Goal: Task Accomplishment & Management: Use online tool/utility

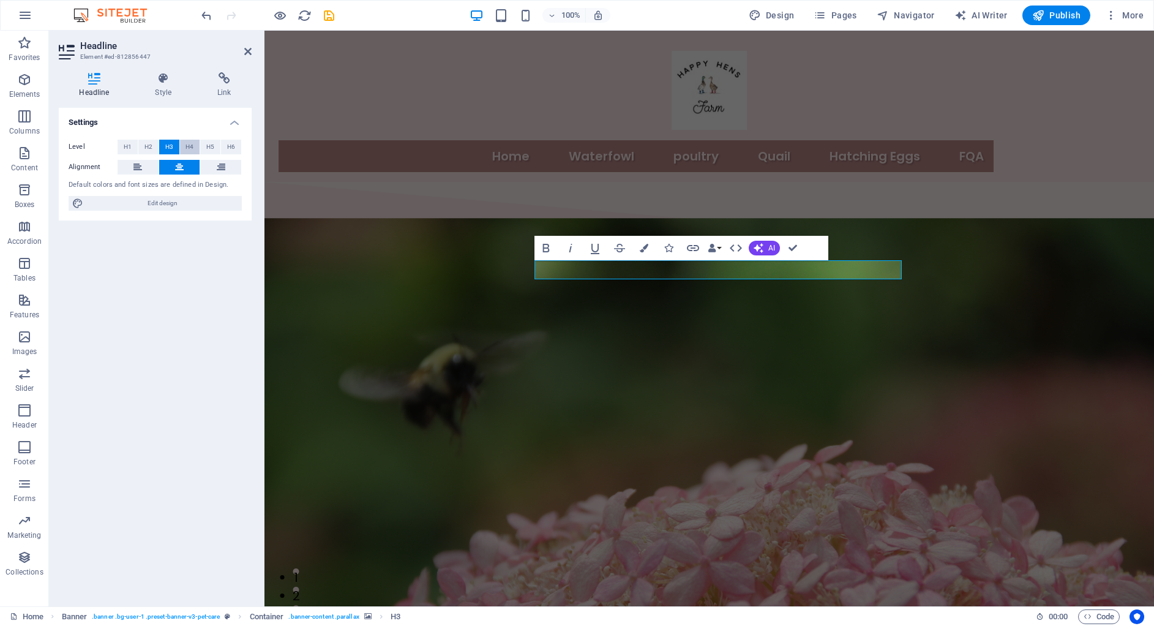
click at [184, 141] on button "H4" at bounding box center [190, 147] width 20 height 15
click at [209, 144] on span "H5" at bounding box center [210, 147] width 8 height 15
click at [222, 143] on button "H6" at bounding box center [231, 147] width 20 height 15
click at [140, 151] on button "H2" at bounding box center [148, 147] width 20 height 15
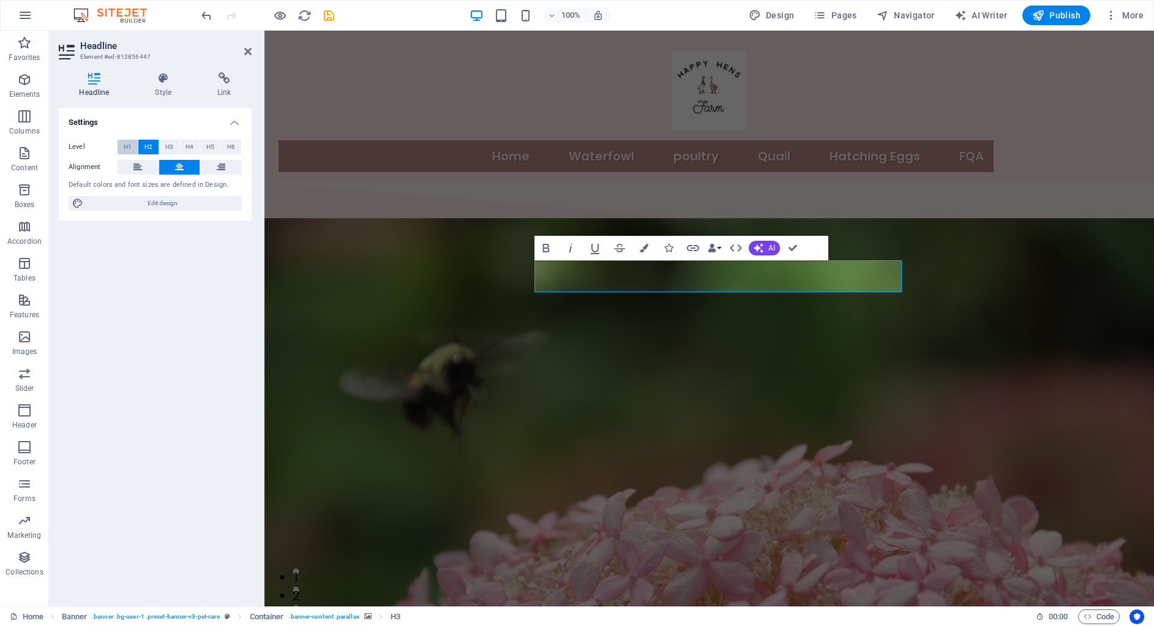
click at [131, 149] on span "H1" at bounding box center [128, 147] width 8 height 15
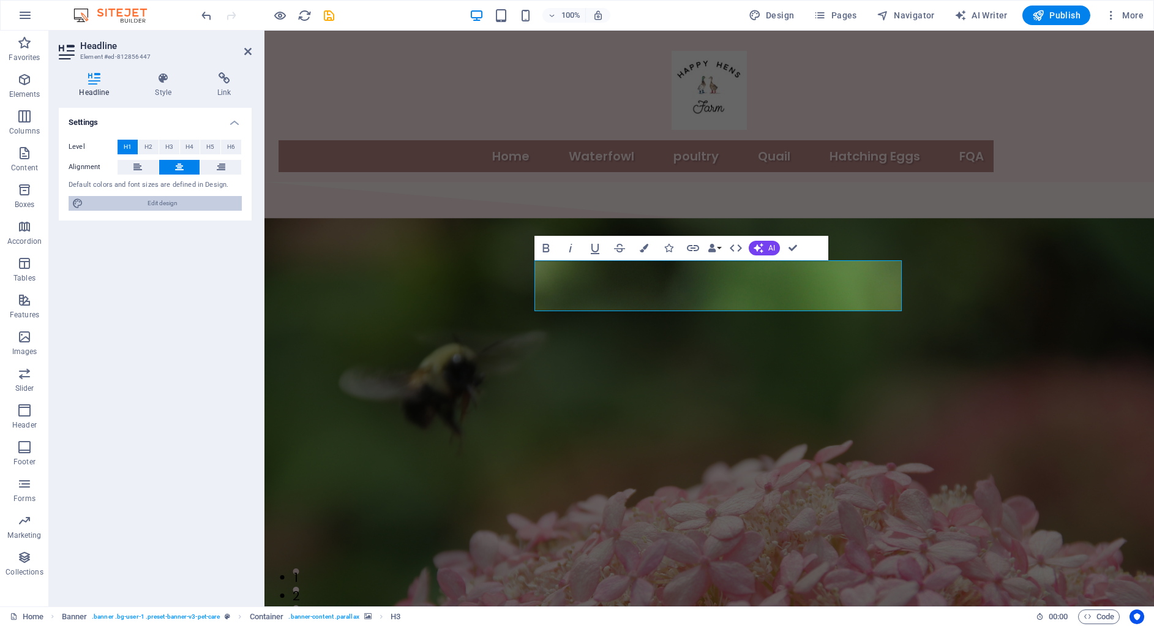
click at [147, 201] on span "Edit design" at bounding box center [162, 203] width 151 height 15
select select "700"
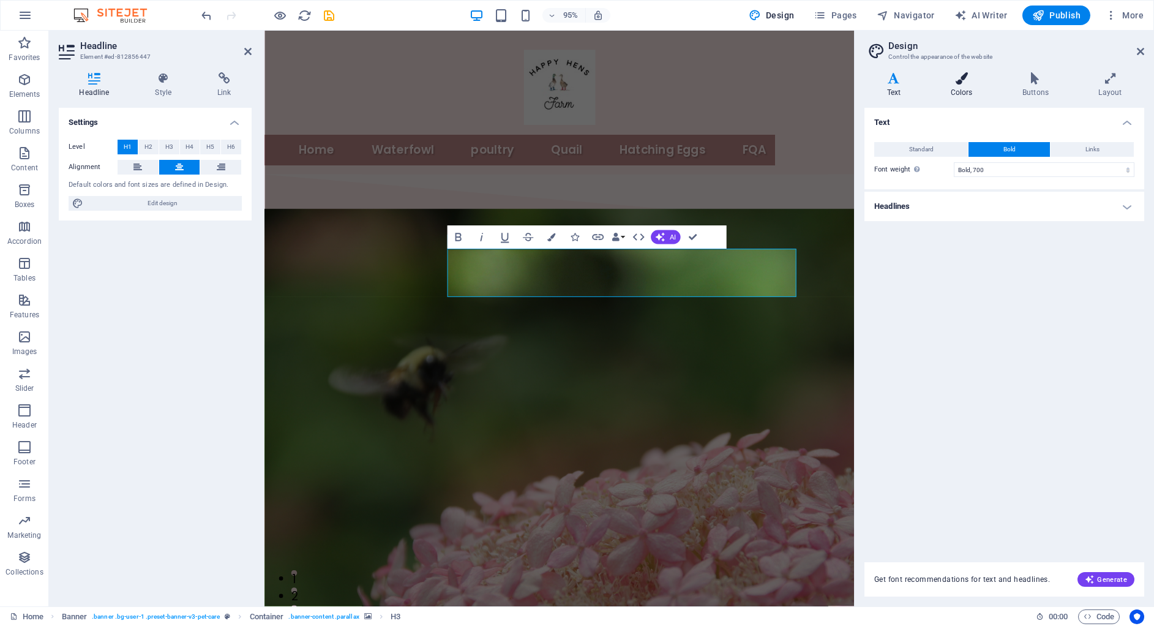
click at [954, 82] on icon at bounding box center [961, 78] width 67 height 12
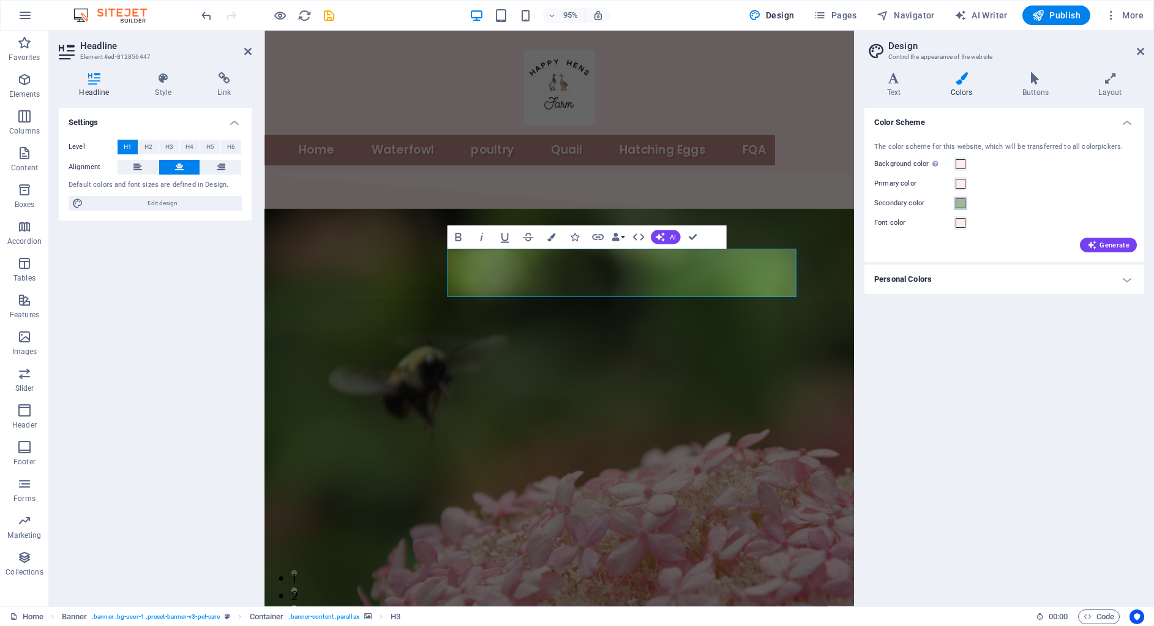
click at [954, 203] on button "Secondary color" at bounding box center [960, 203] width 13 height 13
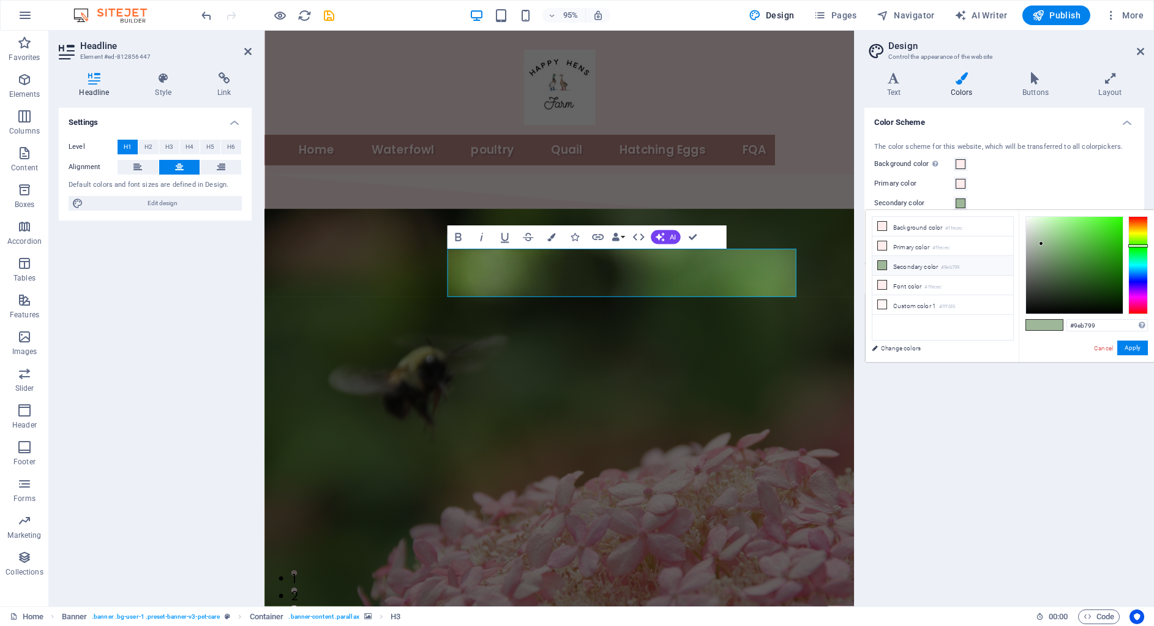
click at [950, 270] on small "#9eb799" at bounding box center [950, 267] width 18 height 9
click at [891, 269] on li "Secondary color #9eb799" at bounding box center [942, 266] width 141 height 20
click at [889, 85] on h4 "Text" at bounding box center [896, 85] width 64 height 26
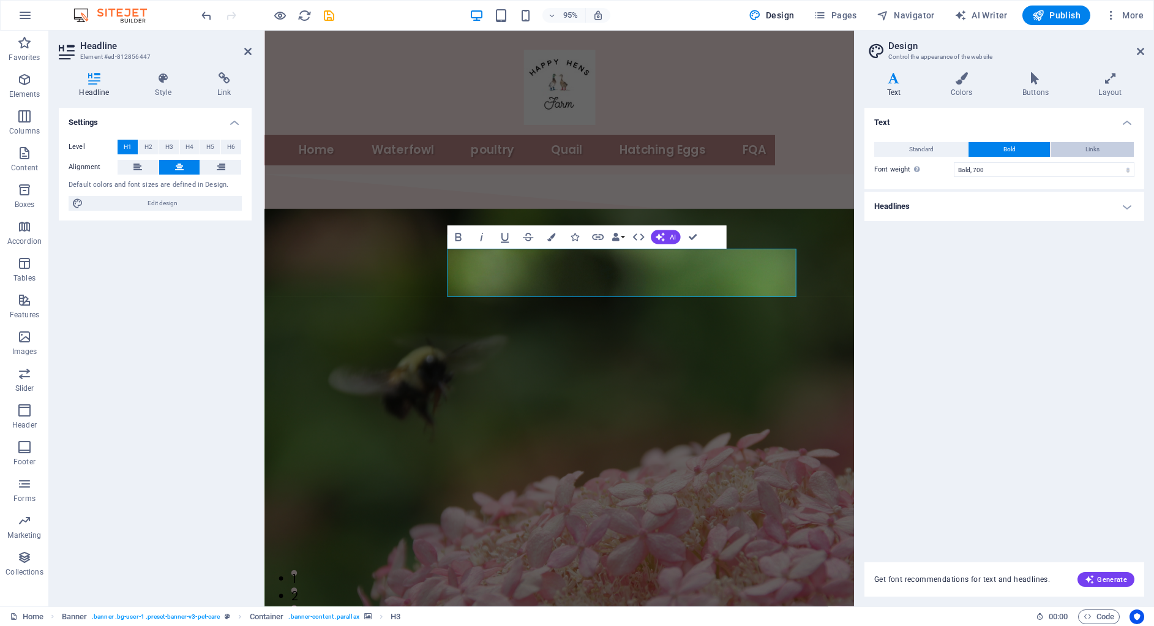
click at [1076, 150] on button "Links" at bounding box center [1092, 149] width 83 height 15
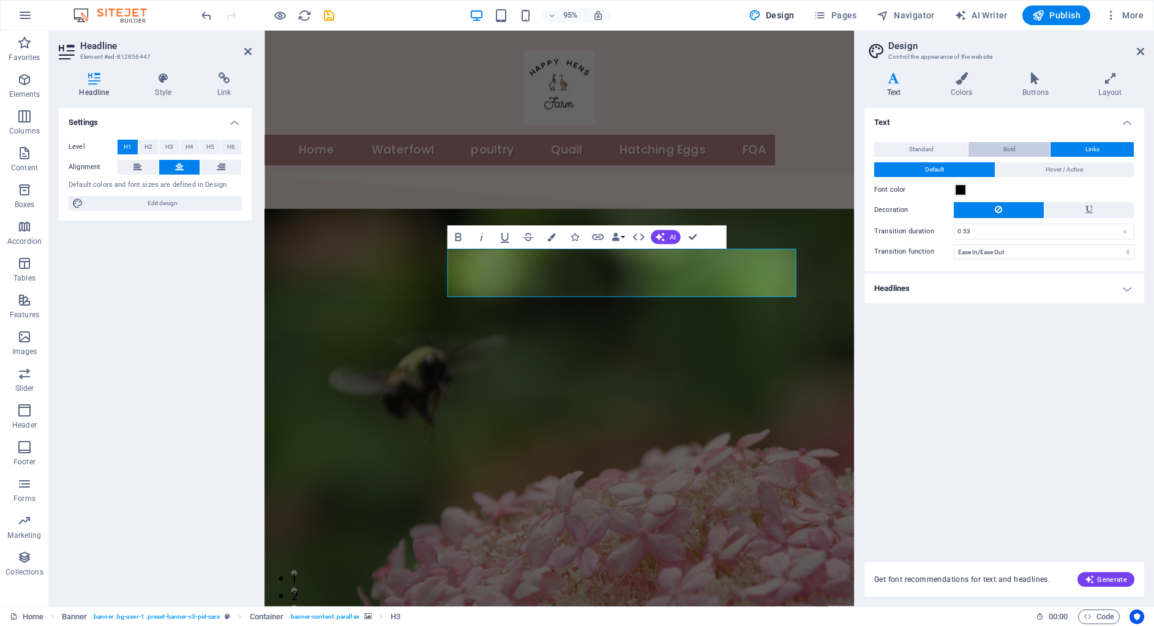
click at [1018, 149] on button "Bold" at bounding box center [1009, 149] width 81 height 15
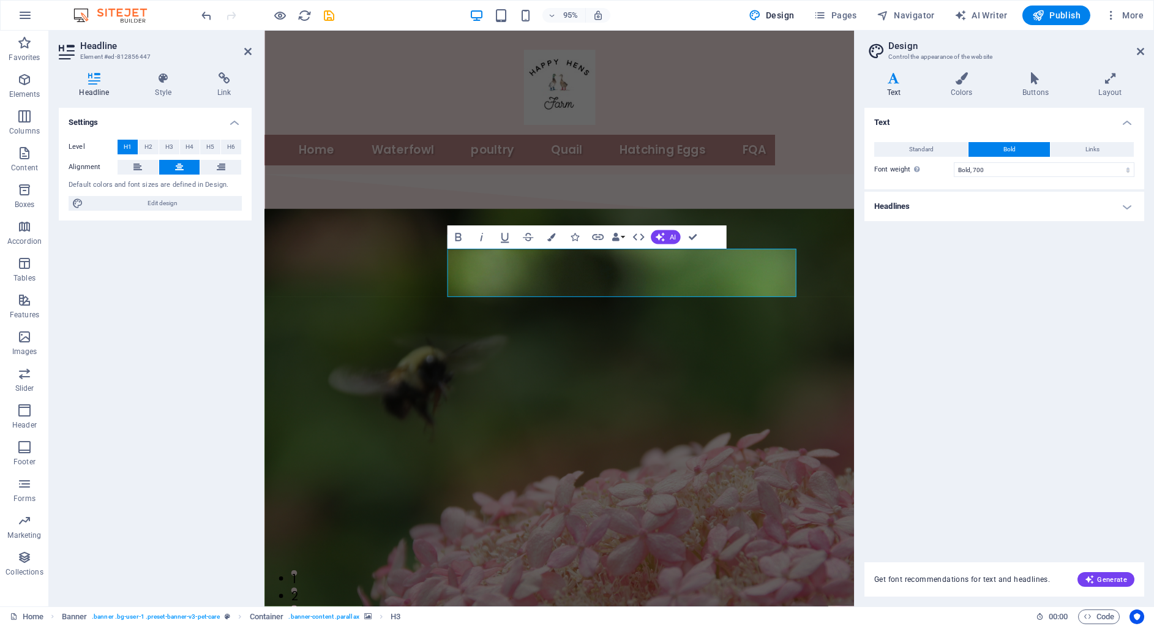
click at [947, 201] on h4 "Headlines" at bounding box center [1004, 206] width 280 height 29
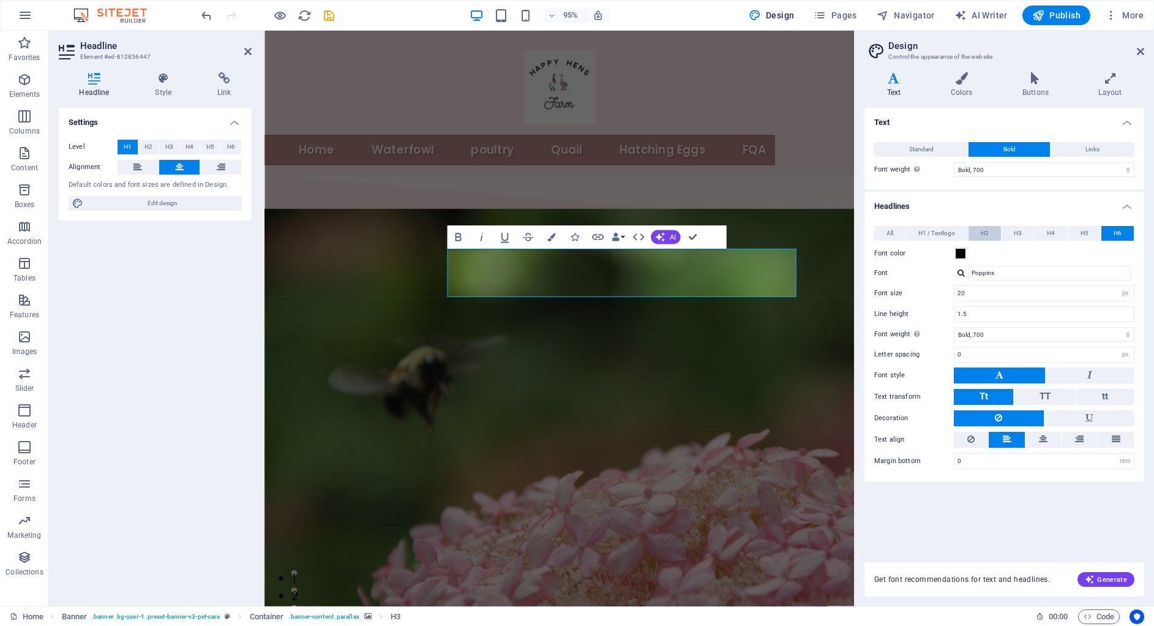
click at [999, 229] on button "H2" at bounding box center [985, 233] width 32 height 15
click at [1020, 226] on span "H3" at bounding box center [1018, 233] width 8 height 15
click at [1070, 226] on button "H5" at bounding box center [1084, 233] width 32 height 15
click at [1129, 230] on button "H6" at bounding box center [1117, 233] width 32 height 15
click at [1044, 392] on span "TT" at bounding box center [1045, 396] width 11 height 11
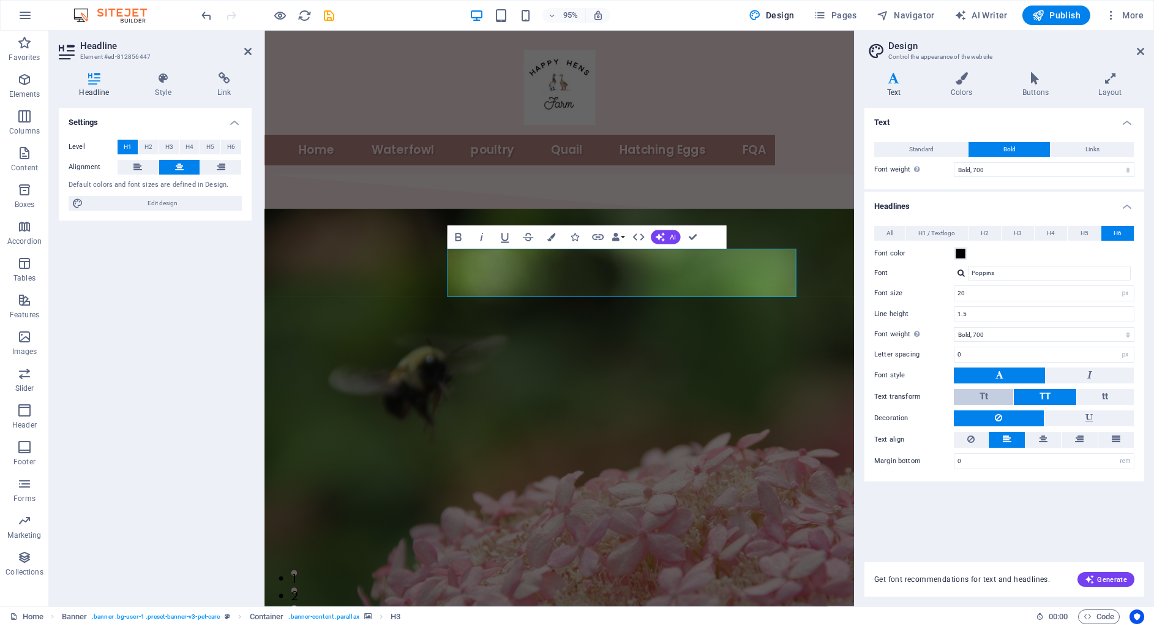
click at [986, 391] on span "Tt" at bounding box center [984, 396] width 9 height 11
click at [1044, 436] on icon at bounding box center [1043, 439] width 9 height 15
click at [1021, 440] on button at bounding box center [1007, 440] width 36 height 16
click at [1109, 86] on h4 "Layout" at bounding box center [1110, 85] width 68 height 26
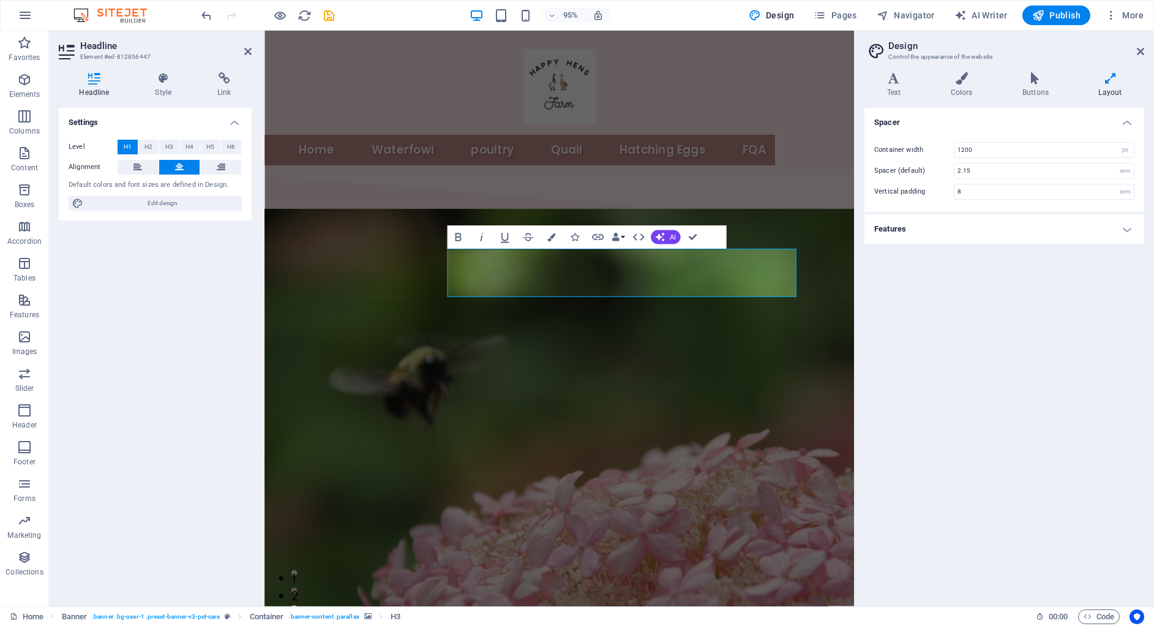
click at [1028, 231] on h4 "Features" at bounding box center [1004, 228] width 280 height 29
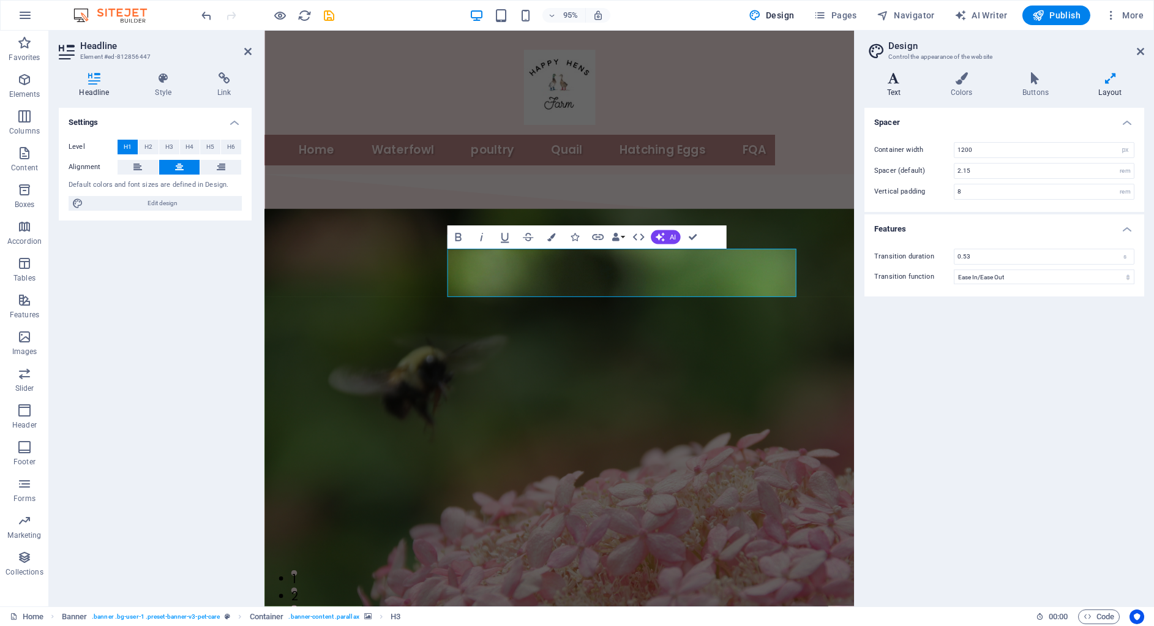
click at [896, 86] on h4 "Text" at bounding box center [896, 85] width 64 height 26
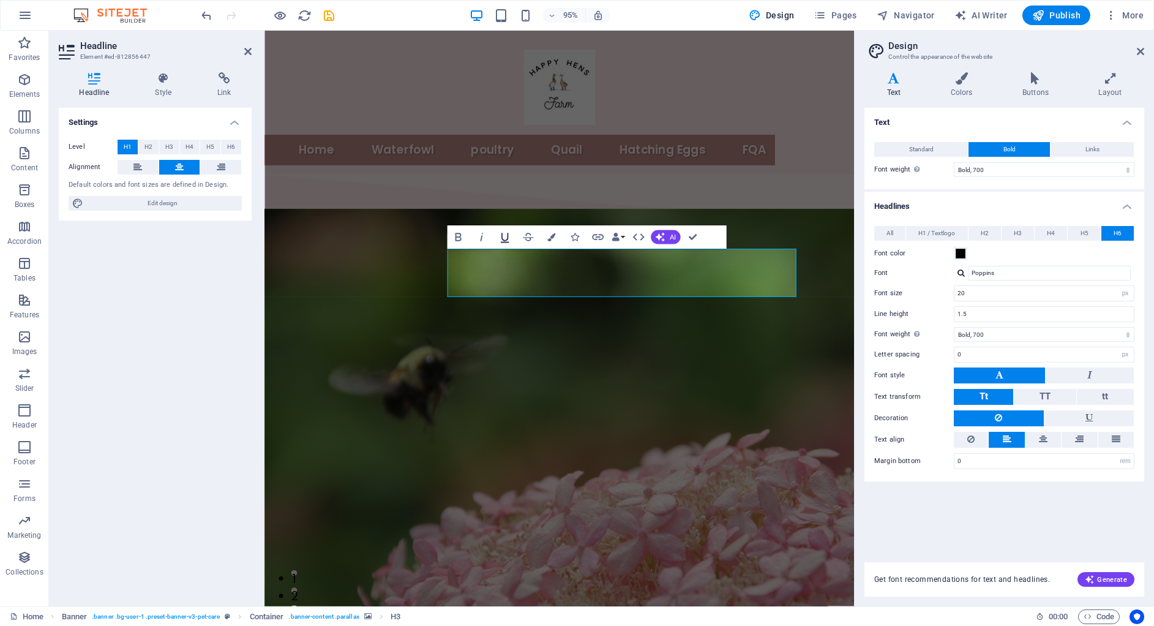
click at [508, 236] on icon "button" at bounding box center [505, 238] width 8 height 10
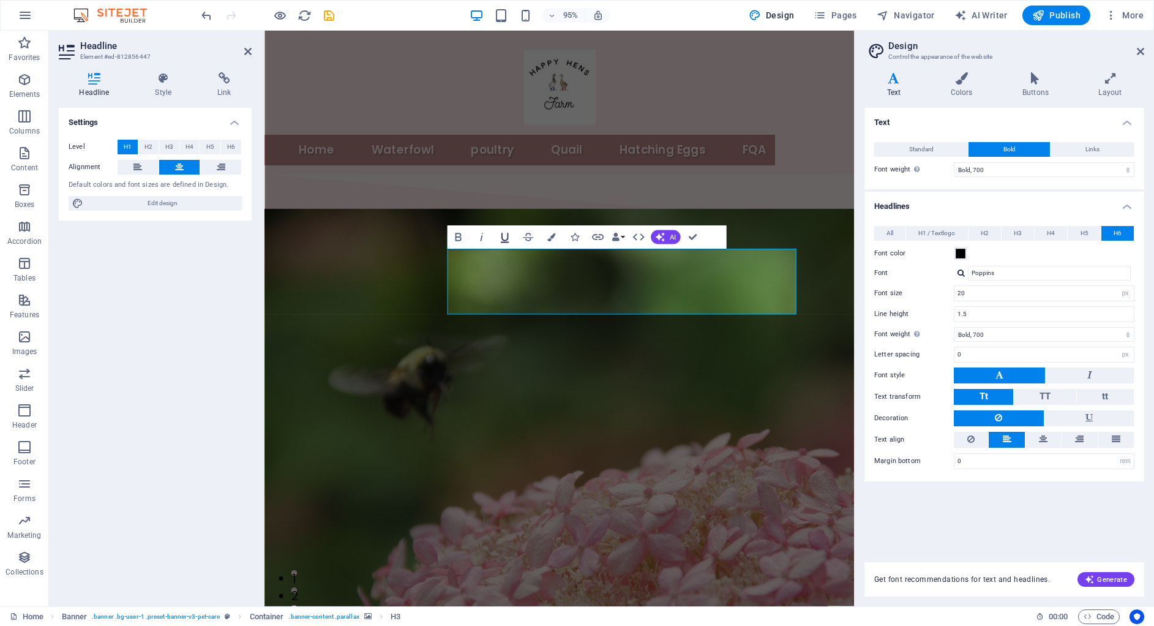
click at [508, 236] on icon "button" at bounding box center [505, 238] width 8 height 10
click at [475, 233] on icon "button" at bounding box center [481, 237] width 14 height 14
click at [482, 234] on icon "button" at bounding box center [481, 237] width 14 height 14
click at [1141, 53] on icon at bounding box center [1140, 52] width 7 height 10
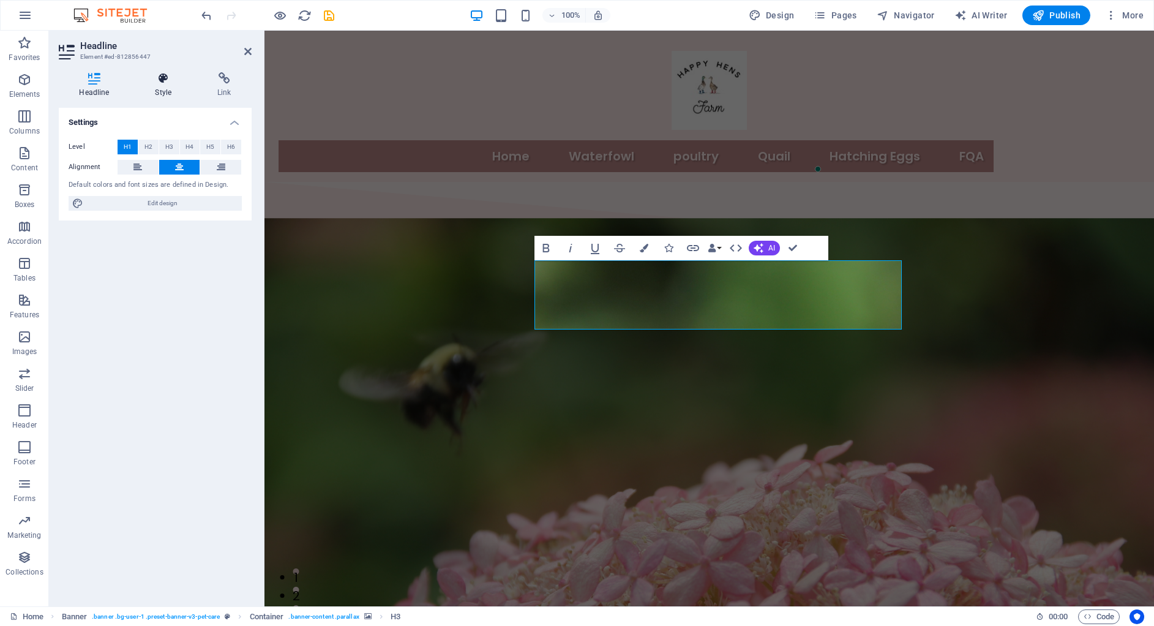
click at [178, 88] on h4 "Style" at bounding box center [166, 85] width 62 height 26
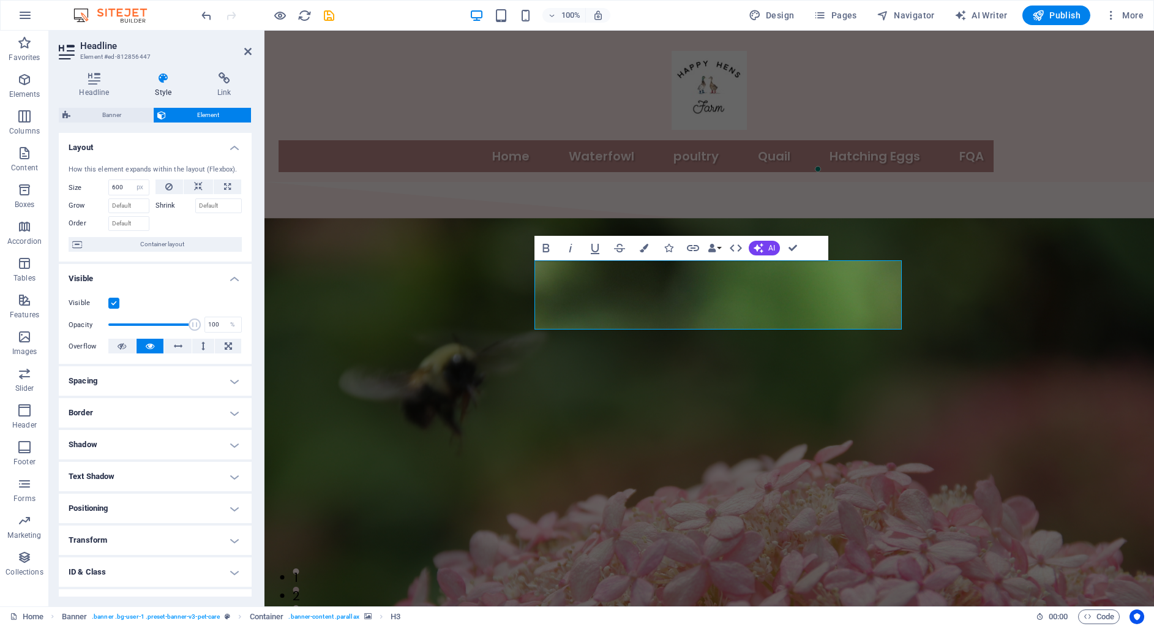
scroll to position [54, 0]
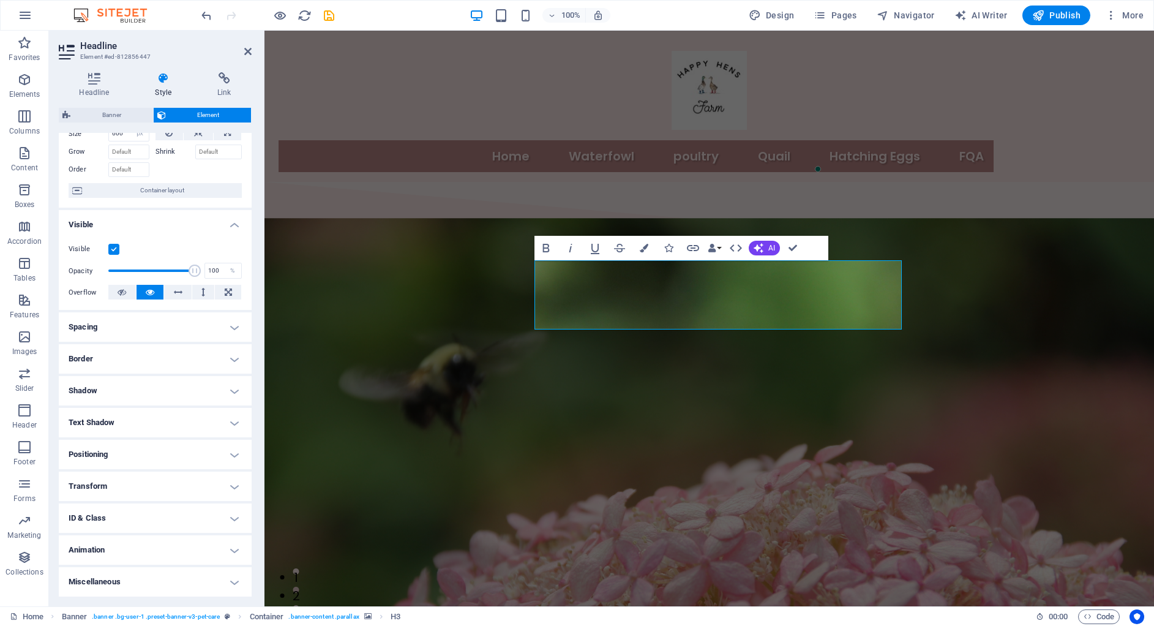
click at [100, 422] on h4 "Text Shadow" at bounding box center [155, 422] width 193 height 29
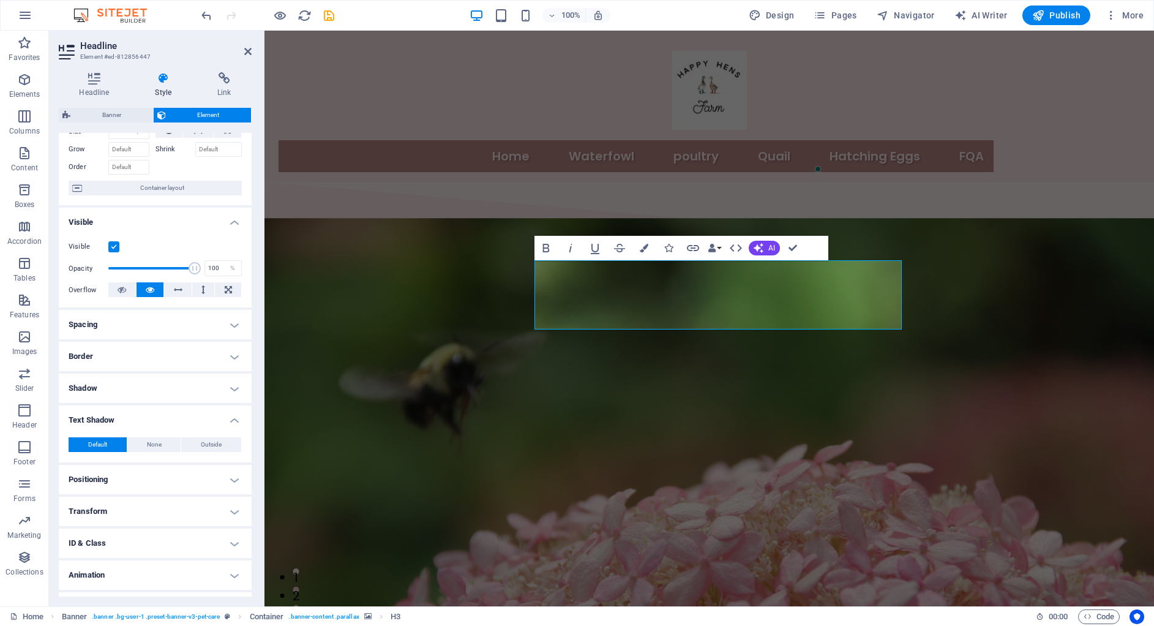
click at [100, 422] on h4 "Text Shadow" at bounding box center [155, 416] width 193 height 22
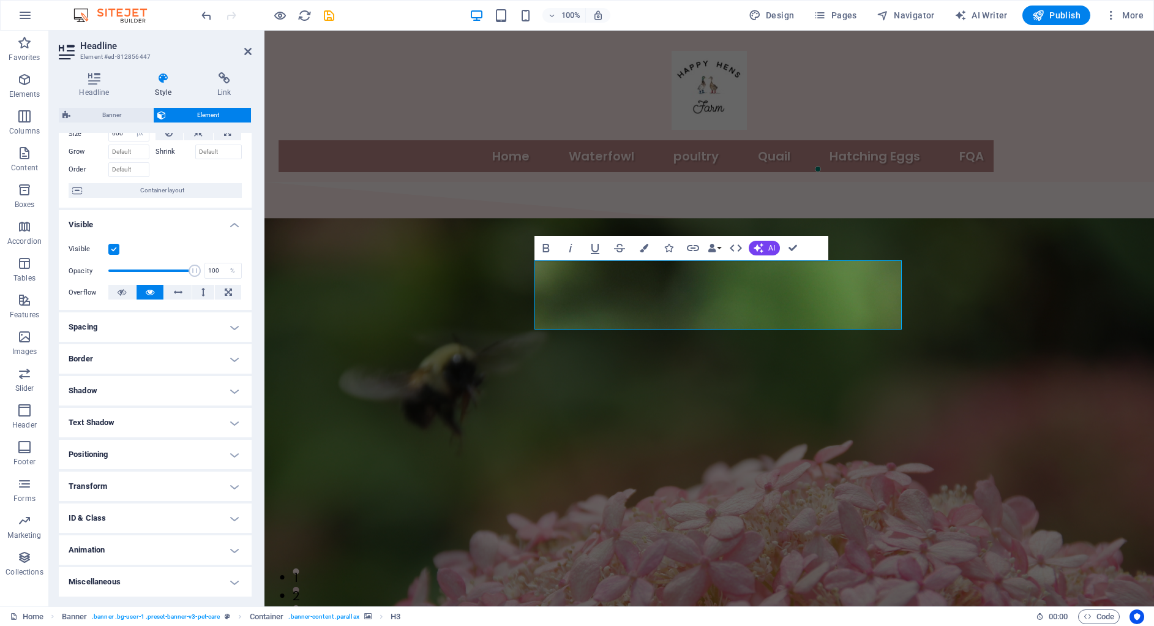
click at [118, 466] on h4 "Positioning" at bounding box center [155, 454] width 193 height 29
click at [134, 452] on h4 "Positioning" at bounding box center [155, 448] width 193 height 22
click at [117, 546] on h4 "Animation" at bounding box center [155, 549] width 193 height 29
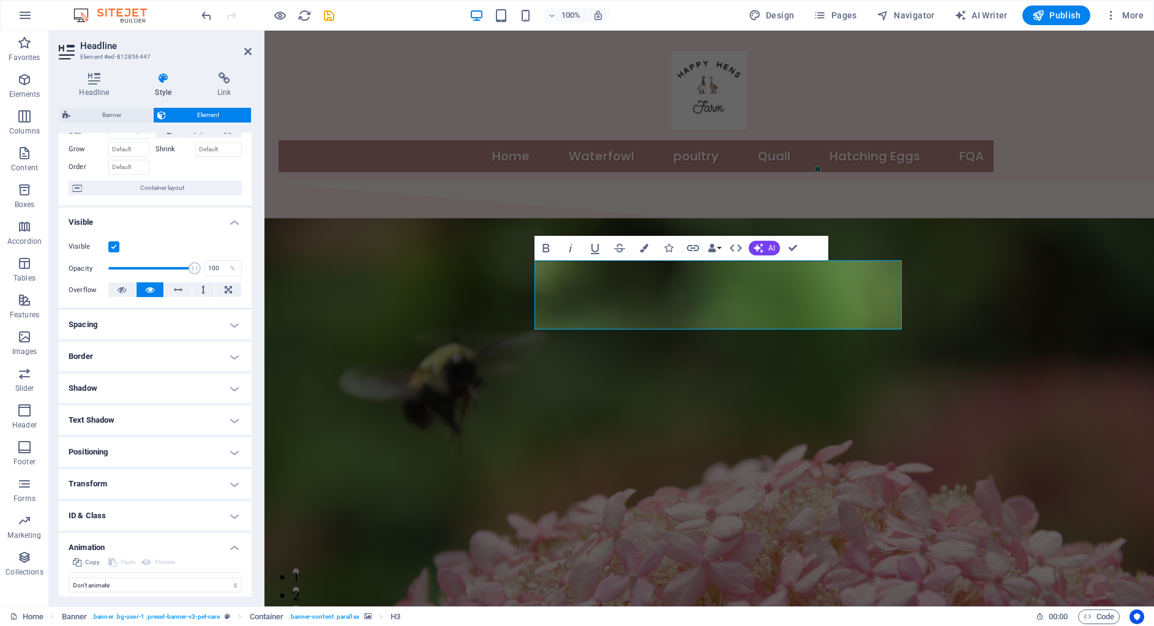
scroll to position [94, 0]
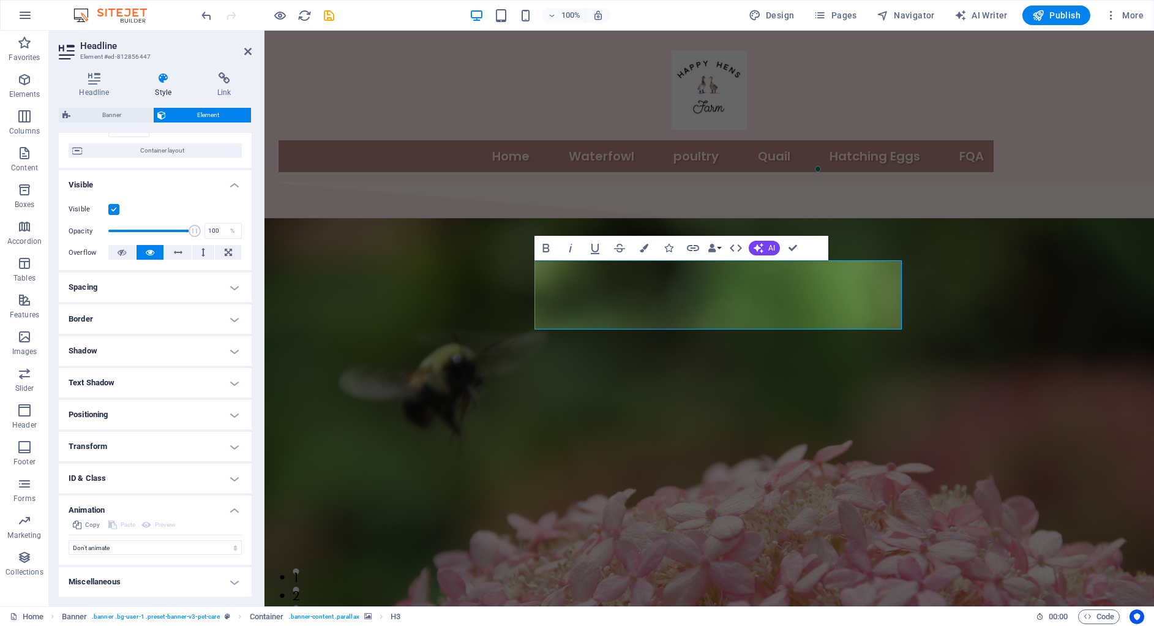
click at [133, 480] on h4 "ID & Class" at bounding box center [155, 477] width 193 height 29
click at [130, 443] on h4 "Transform" at bounding box center [155, 444] width 193 height 29
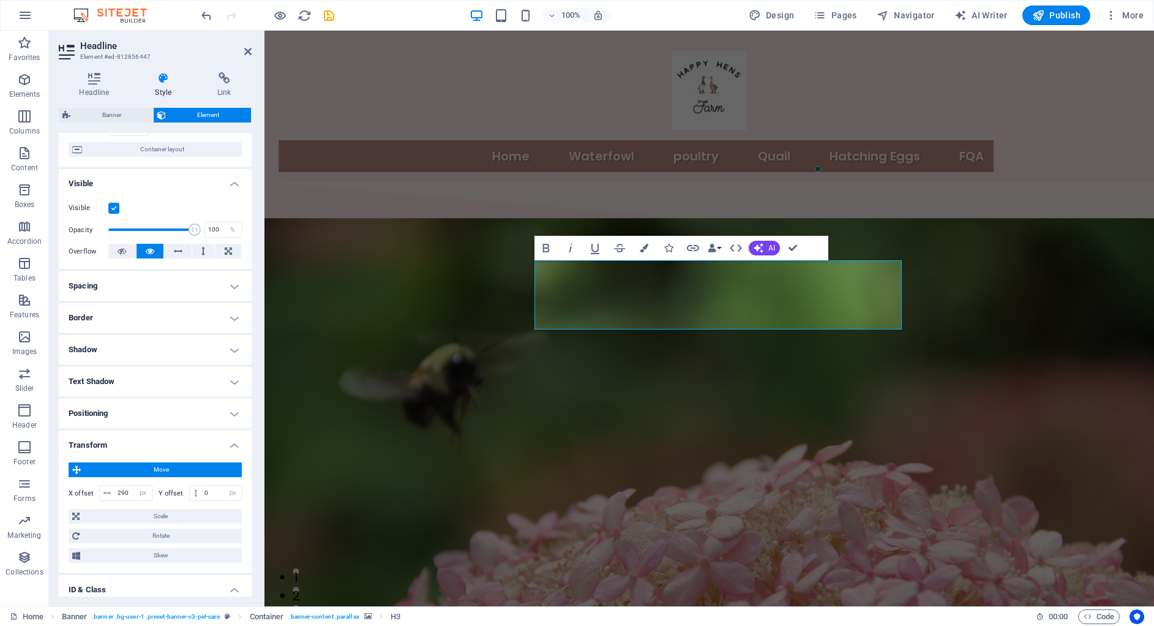
click at [140, 410] on h4 "Positioning" at bounding box center [155, 413] width 193 height 29
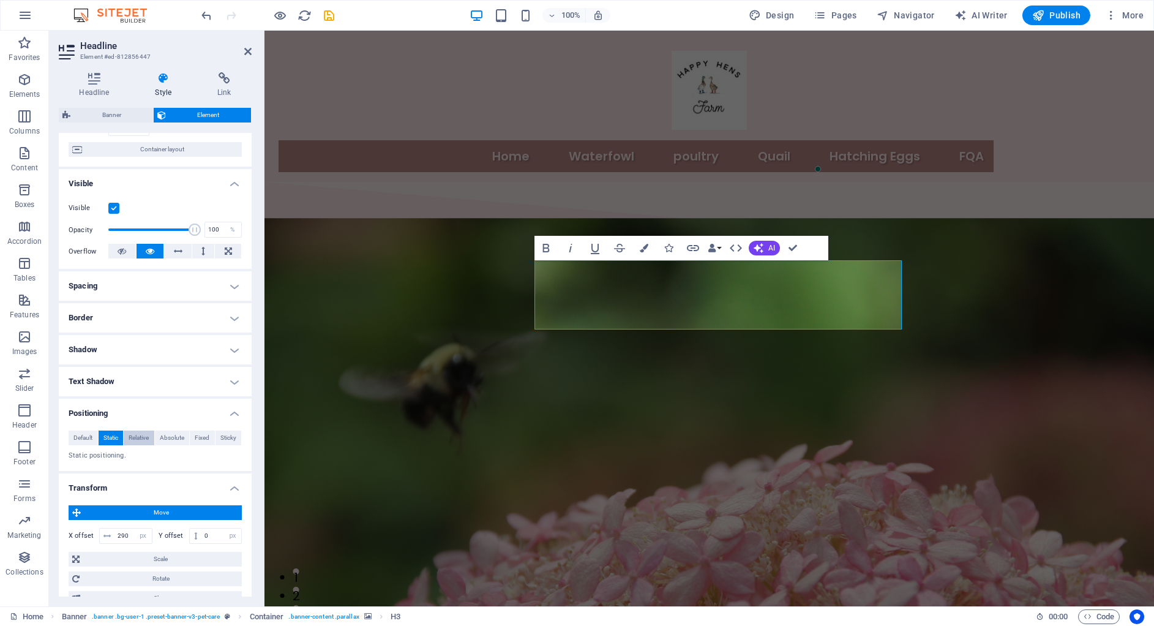
click at [144, 439] on span "Relative" at bounding box center [139, 437] width 20 height 15
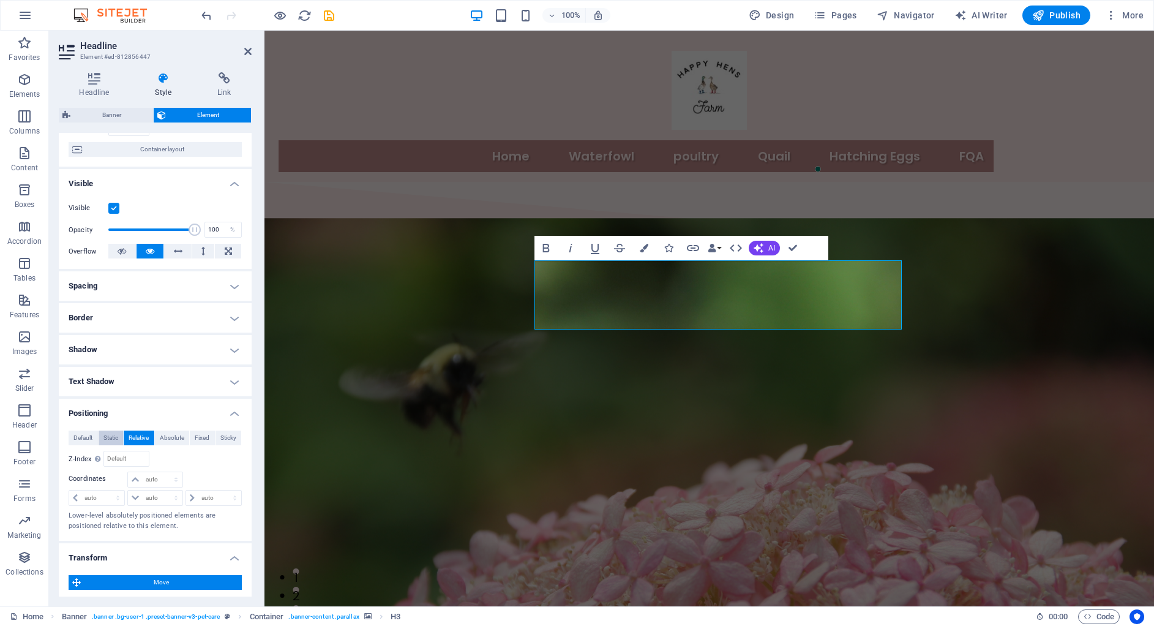
click at [112, 433] on span "Static" at bounding box center [110, 437] width 15 height 15
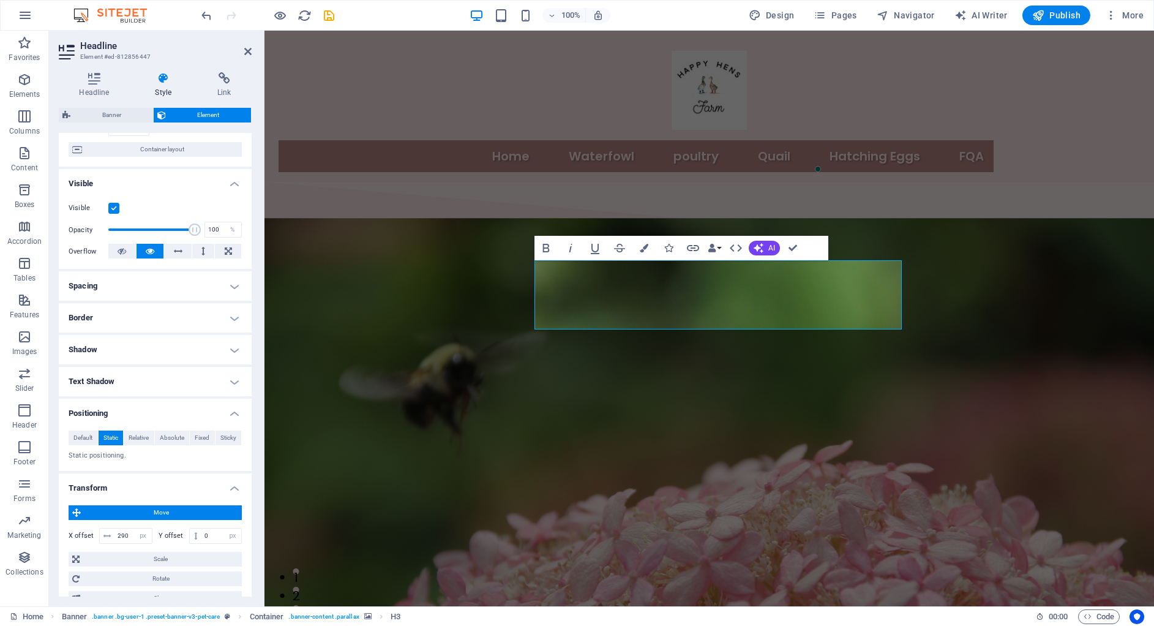
scroll to position [97, 0]
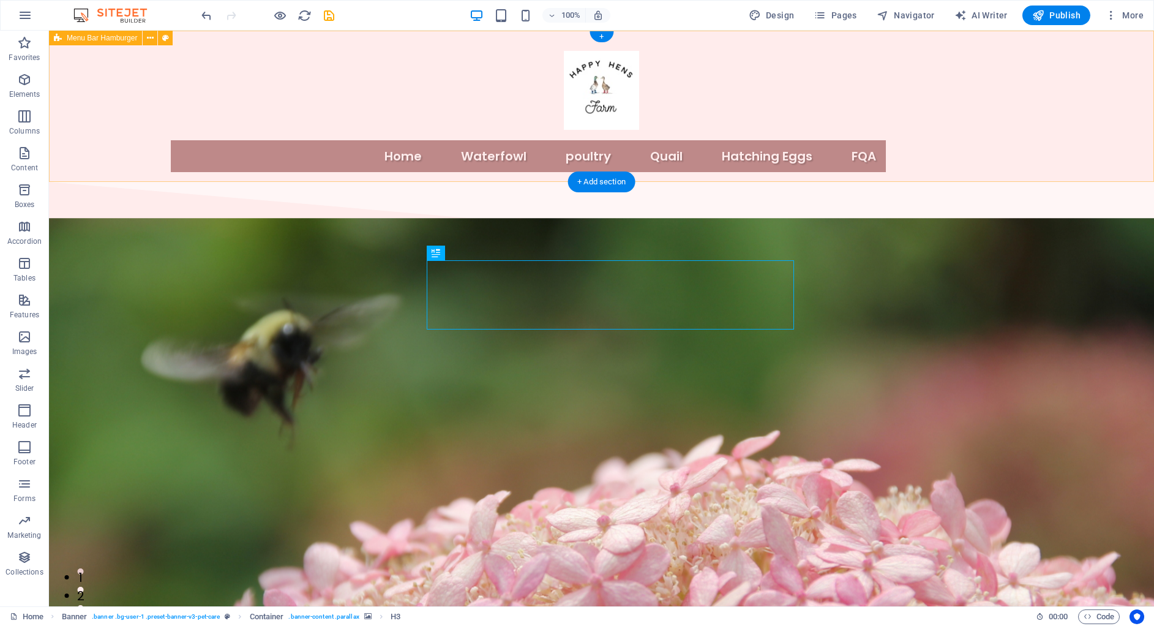
click at [214, 138] on div "Home Waterfowl poultry Quail Hatching Eggs FQA" at bounding box center [601, 106] width 1105 height 151
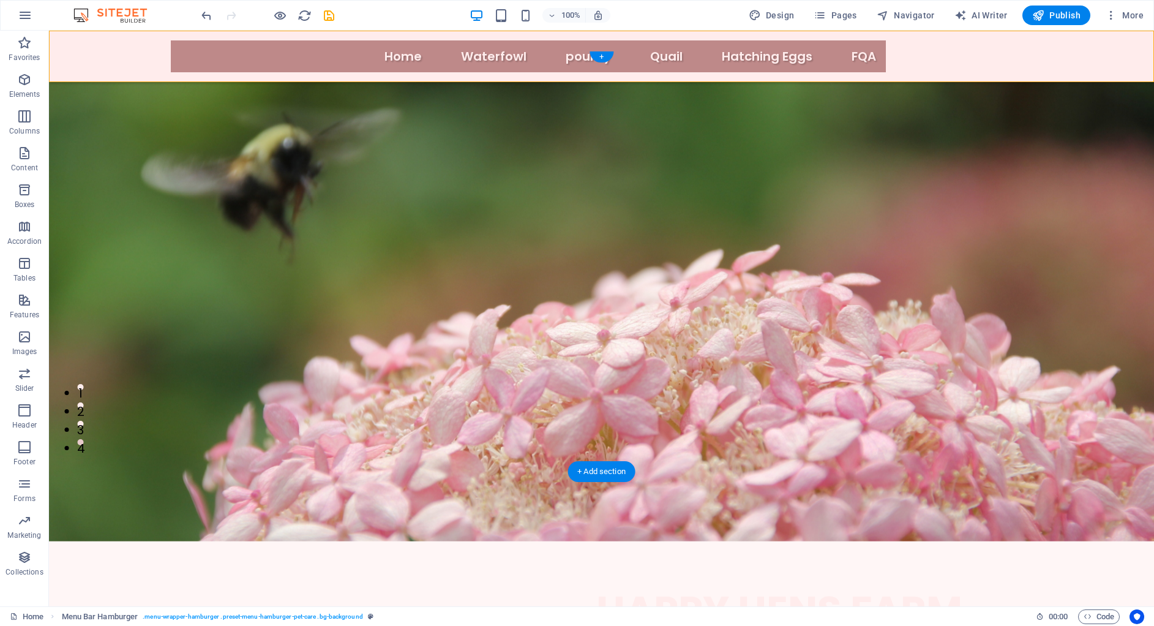
scroll to position [0, 0]
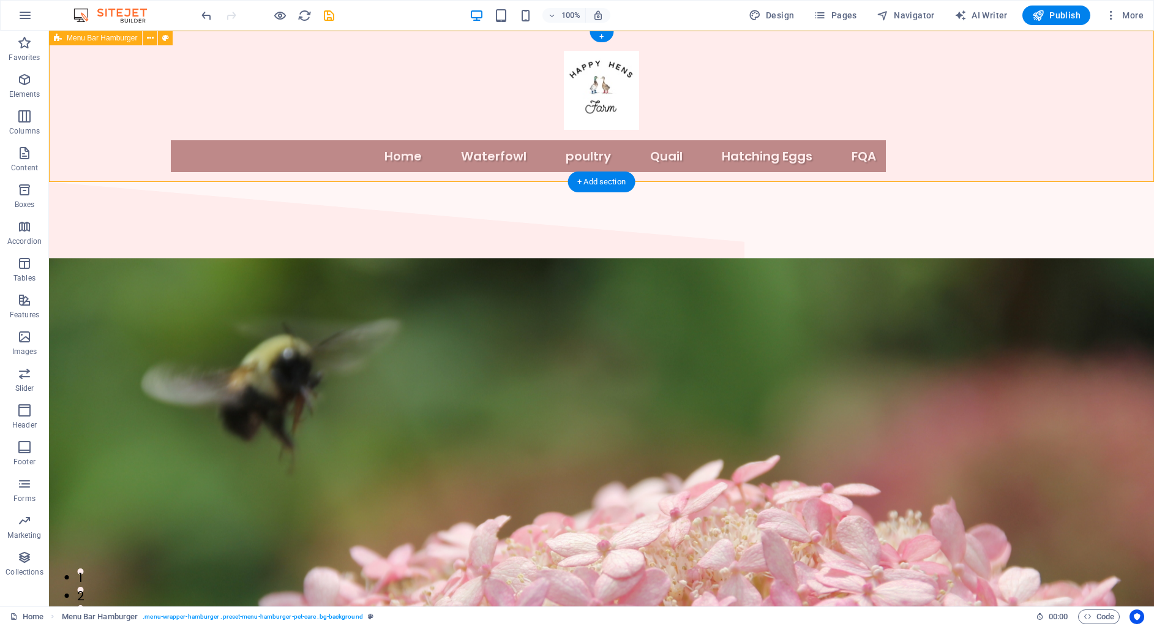
click at [294, 142] on div "Home Waterfowl poultry Quail Hatching Eggs FQA" at bounding box center [601, 106] width 1105 height 151
click at [389, 272] on figure at bounding box center [601, 504] width 1105 height 493
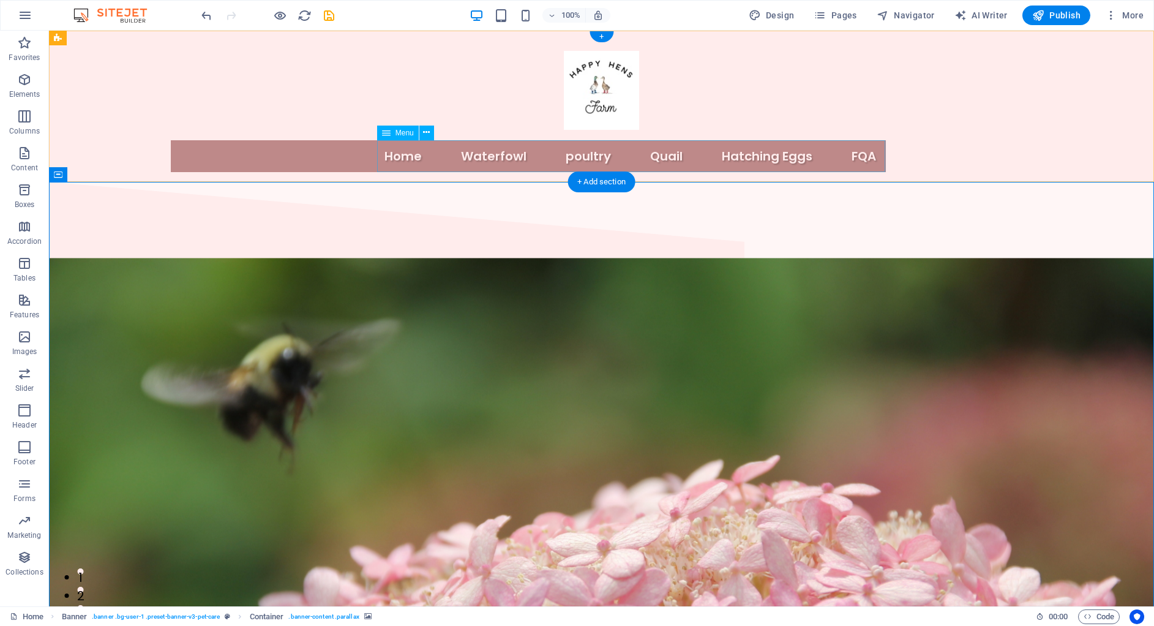
click at [860, 162] on nav "Home Waterfowl poultry Quail Hatching Eggs FQA" at bounding box center [528, 156] width 715 height 32
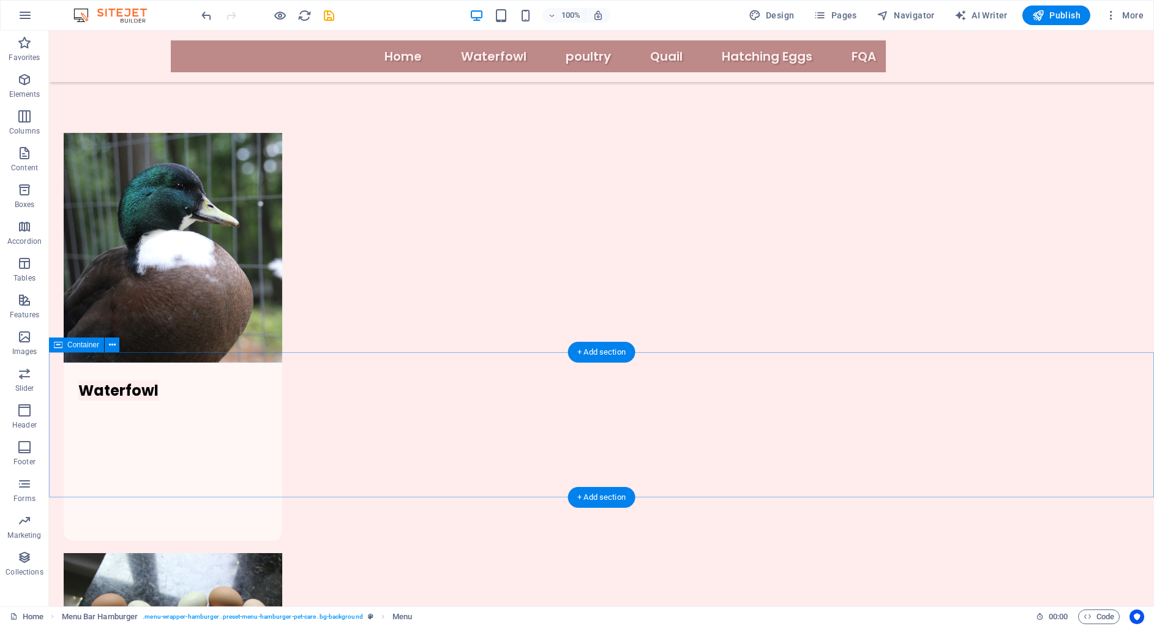
scroll to position [1168, 0]
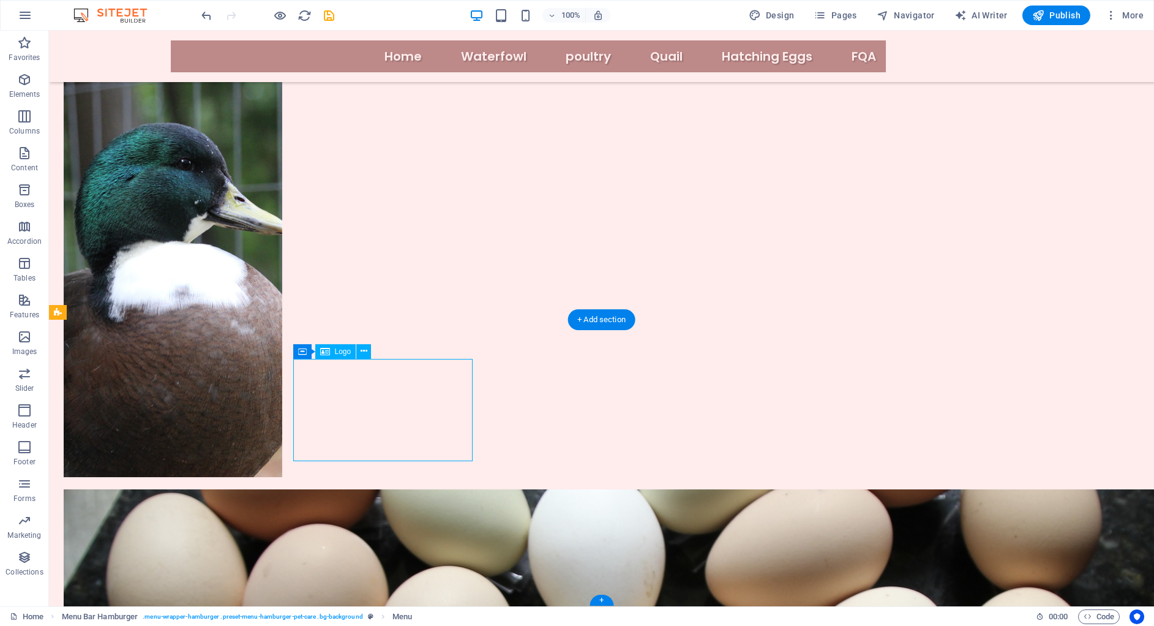
select select "px"
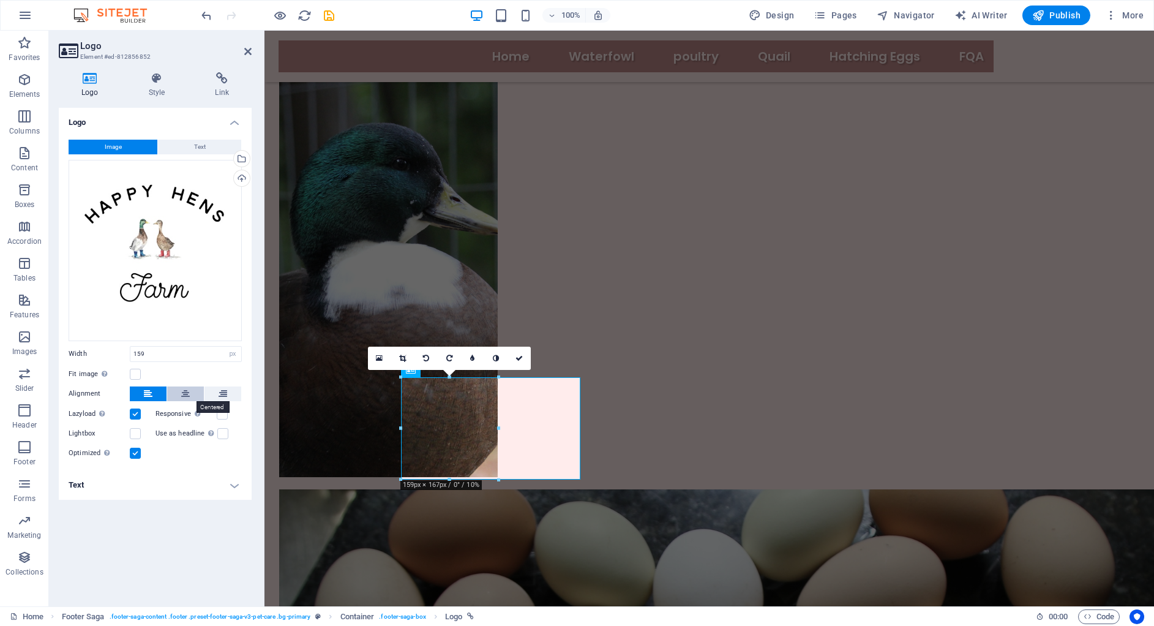
click at [177, 392] on button at bounding box center [185, 393] width 37 height 15
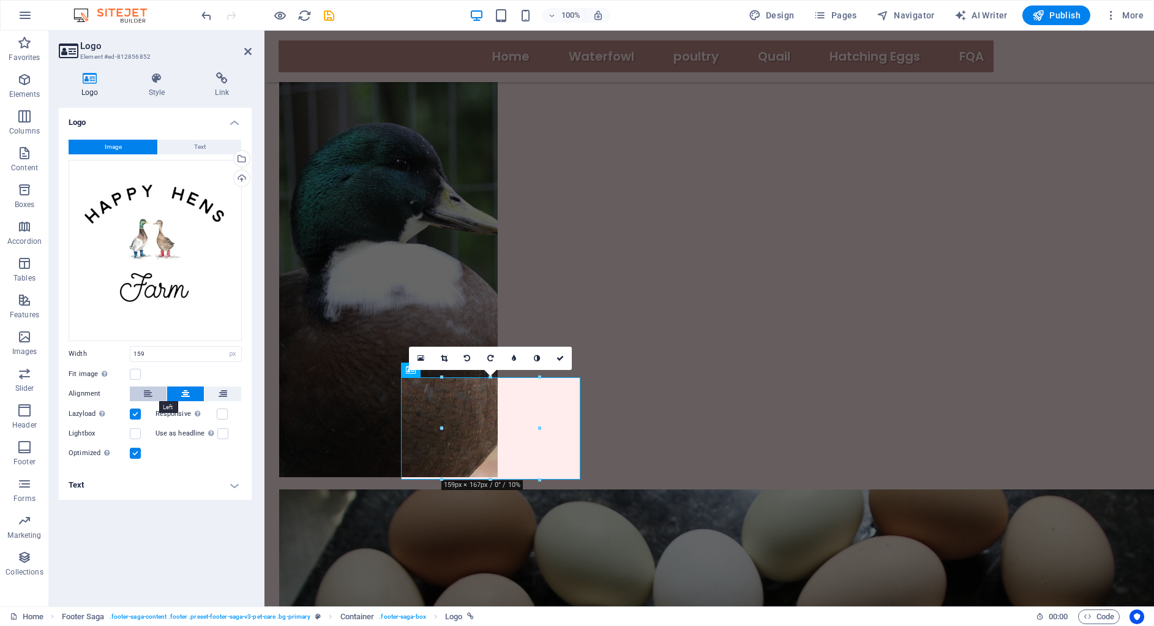
click at [141, 392] on button at bounding box center [148, 393] width 37 height 15
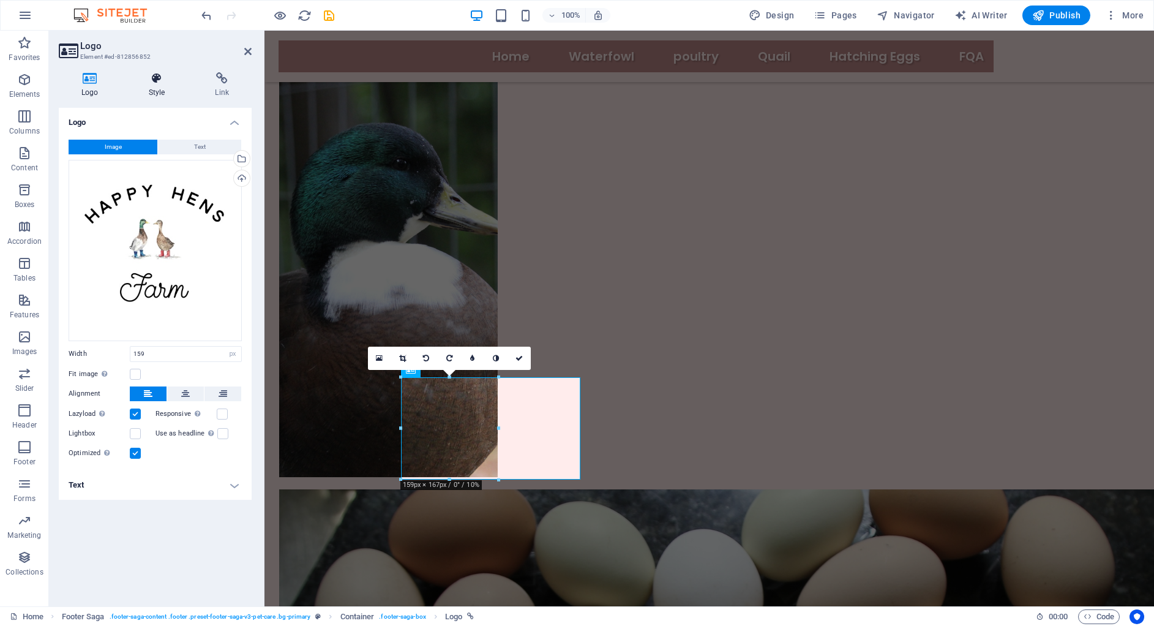
click at [165, 78] on icon at bounding box center [157, 78] width 62 height 12
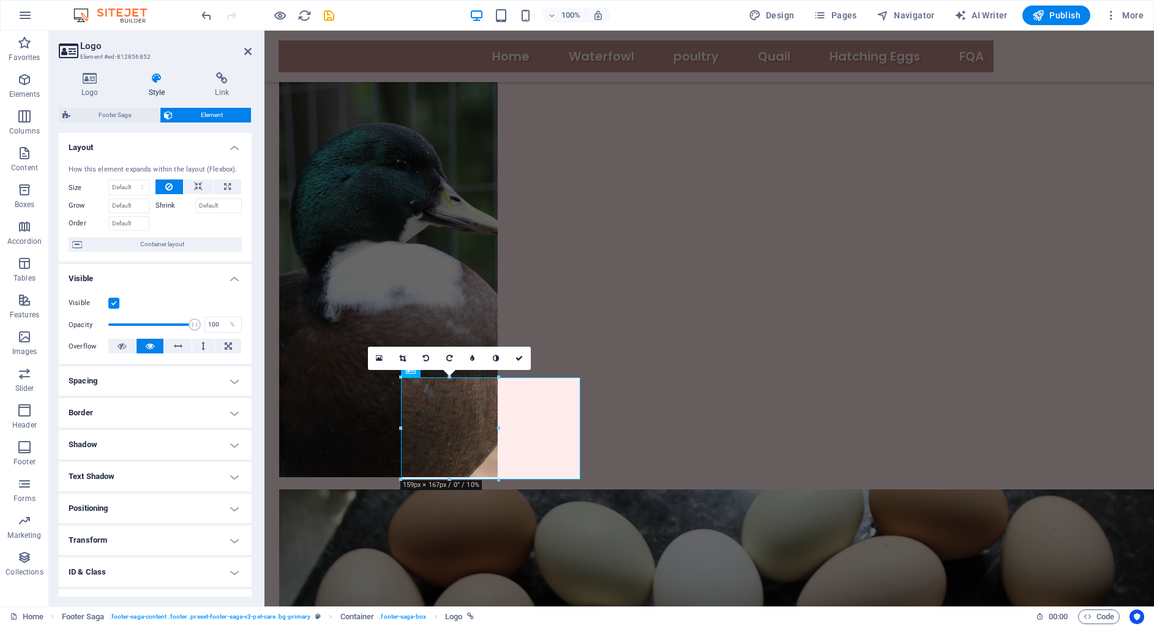
click at [105, 424] on h4 "Border" at bounding box center [155, 412] width 193 height 29
click at [213, 461] on span "Custom" at bounding box center [218, 458] width 41 height 15
click at [145, 456] on select "Default px rem % vh vw Custom" at bounding box center [148, 459] width 55 height 15
select select "px"
type input "0"
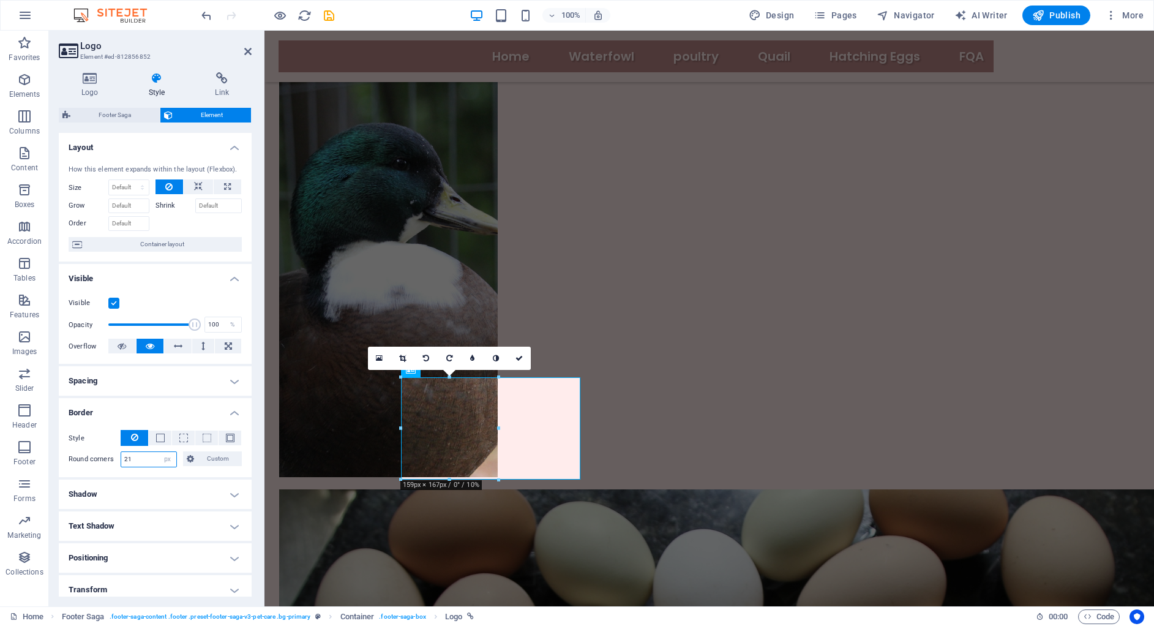
type input "2"
click at [154, 432] on button at bounding box center [160, 437] width 23 height 15
click at [152, 460] on input "1" at bounding box center [148, 459] width 55 height 15
type input "3"
type input "21"
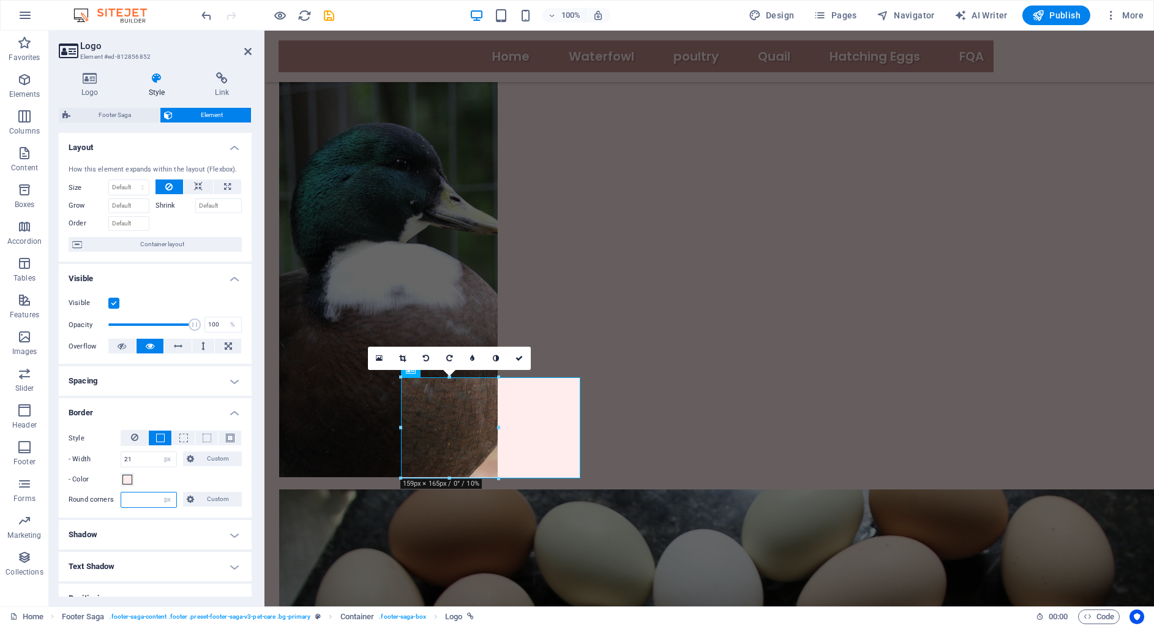
click at [140, 502] on input "number" at bounding box center [148, 499] width 55 height 15
type input "21"
click at [192, 499] on icon at bounding box center [190, 499] width 7 height 15
click at [141, 494] on input "21" at bounding box center [148, 499] width 55 height 15
click at [203, 498] on span "Custom" at bounding box center [218, 499] width 41 height 15
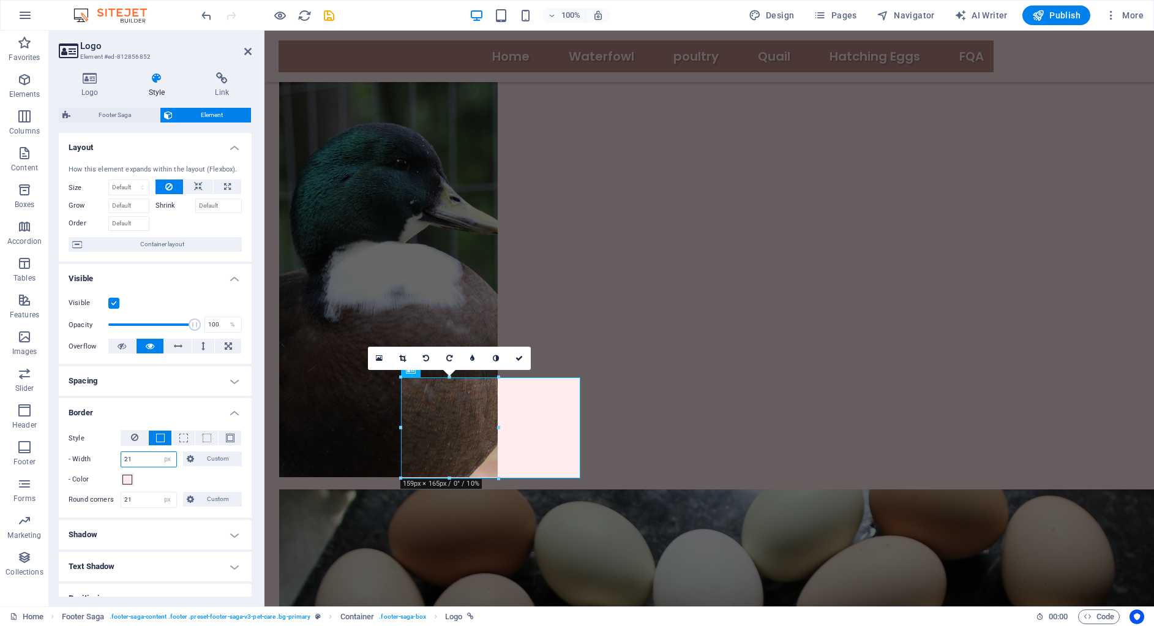
click at [150, 462] on input "21" at bounding box center [148, 459] width 55 height 15
type input "2"
type input "1"
click at [144, 506] on input "21" at bounding box center [148, 499] width 55 height 15
type input "2"
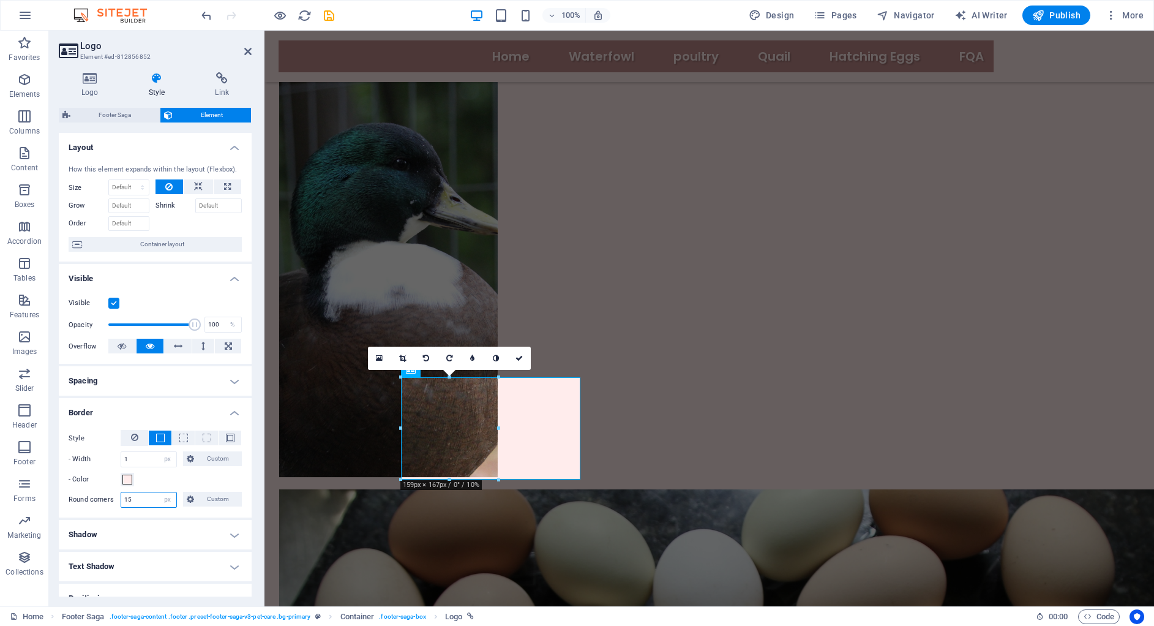
type input "1"
click at [171, 478] on div "- Color" at bounding box center [155, 479] width 173 height 15
click at [141, 500] on input "200" at bounding box center [148, 499] width 55 height 15
type input "2"
type input "100"
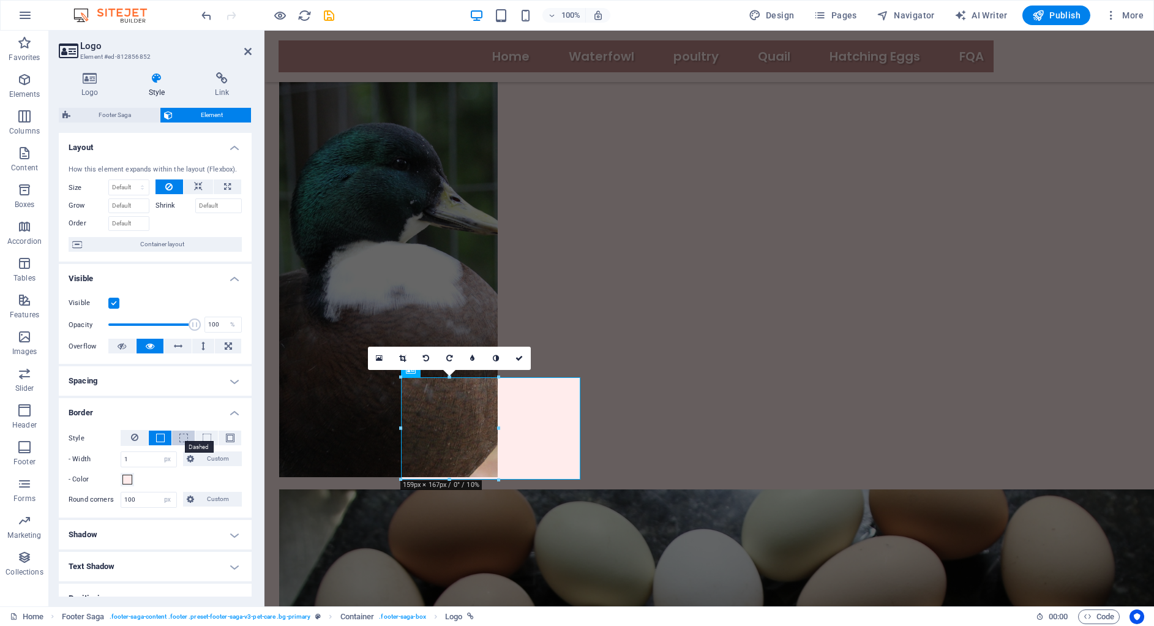
click at [179, 437] on span at bounding box center [183, 437] width 9 height 9
click at [165, 437] on button at bounding box center [160, 437] width 23 height 15
click at [520, 354] on icon at bounding box center [518, 357] width 7 height 7
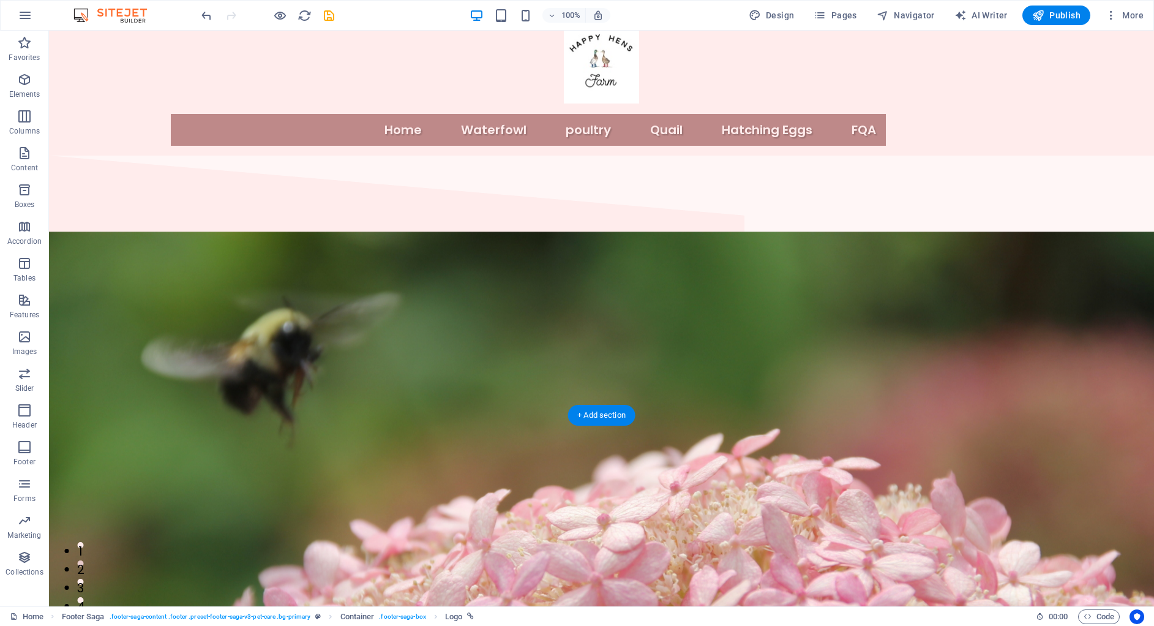
scroll to position [0, 0]
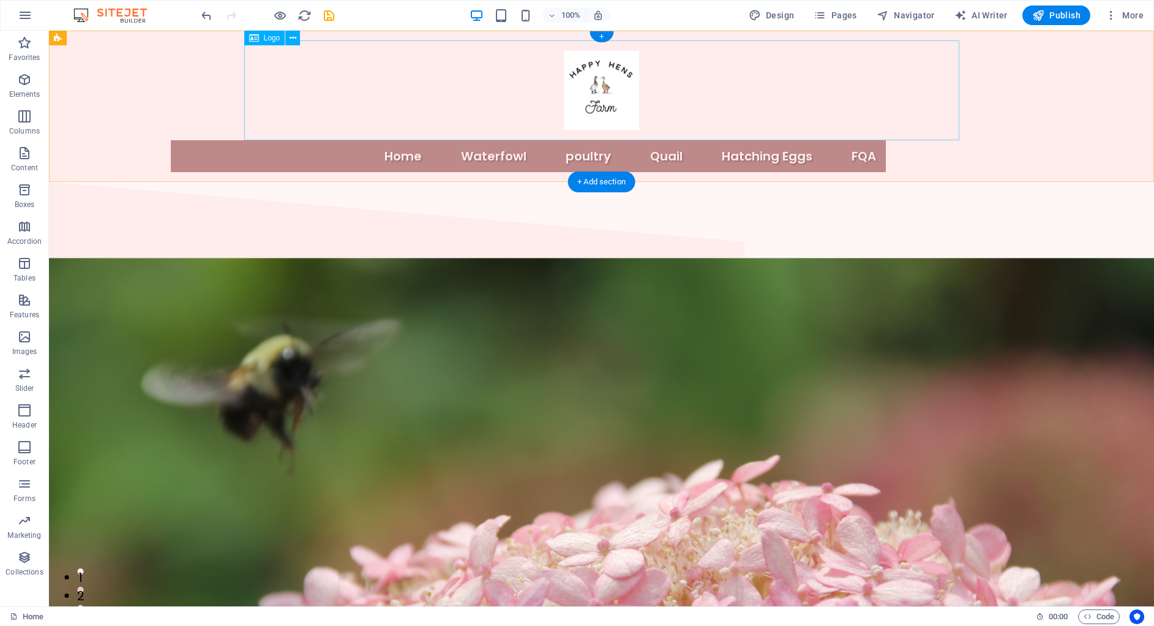
click at [595, 95] on div at bounding box center [601, 90] width 715 height 100
select select "px"
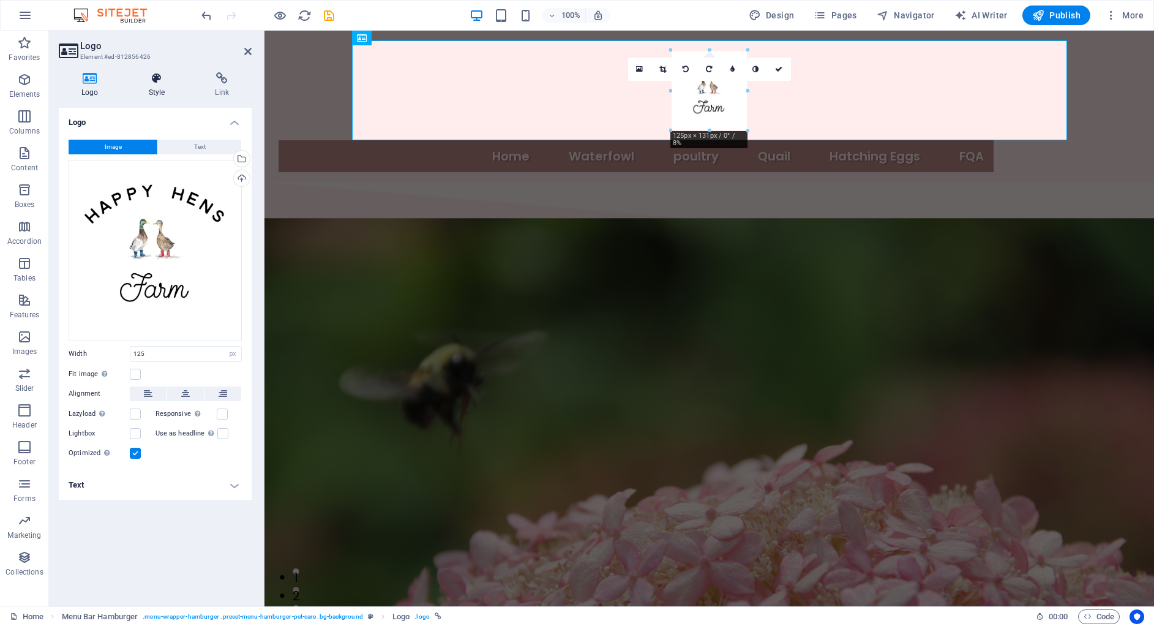
click at [149, 94] on h4 "Style" at bounding box center [159, 85] width 67 height 26
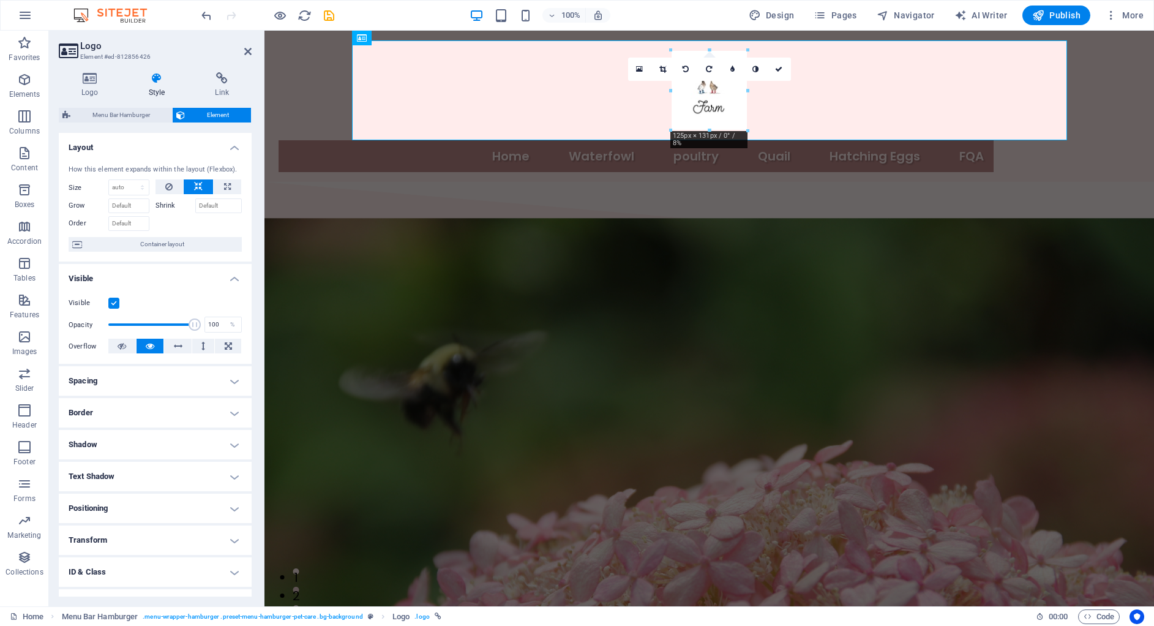
click at [186, 407] on h4 "Border" at bounding box center [155, 412] width 193 height 29
click at [153, 493] on select "Default px rem % vh vw Custom" at bounding box center [148, 499] width 55 height 15
select select "px"
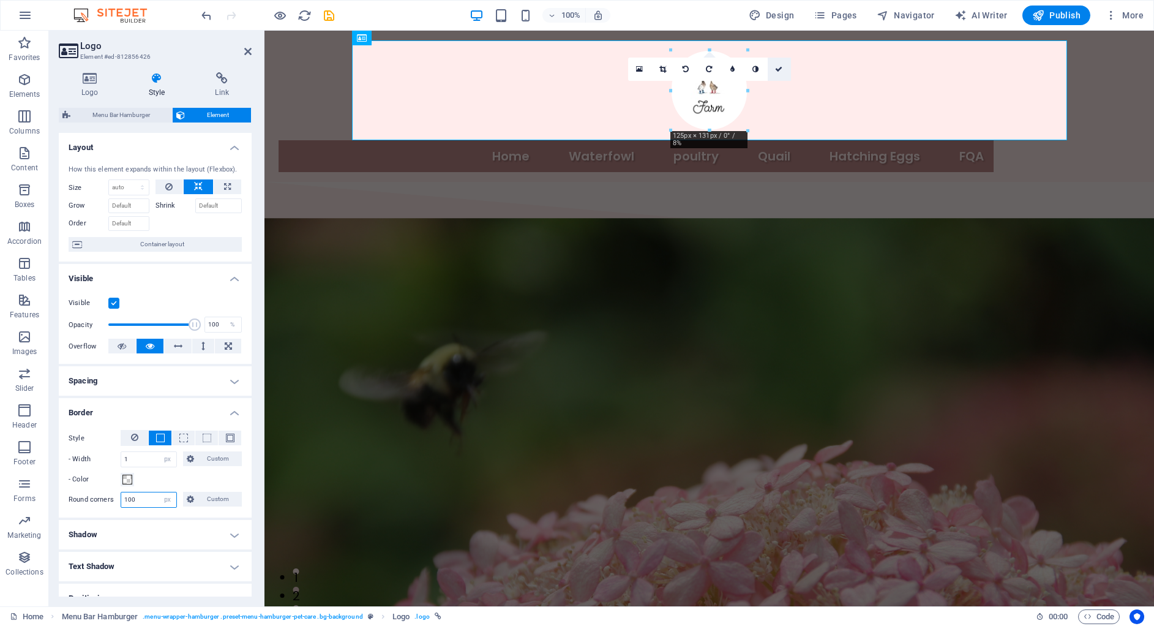
type input "100"
click at [774, 67] on link at bounding box center [779, 69] width 23 height 23
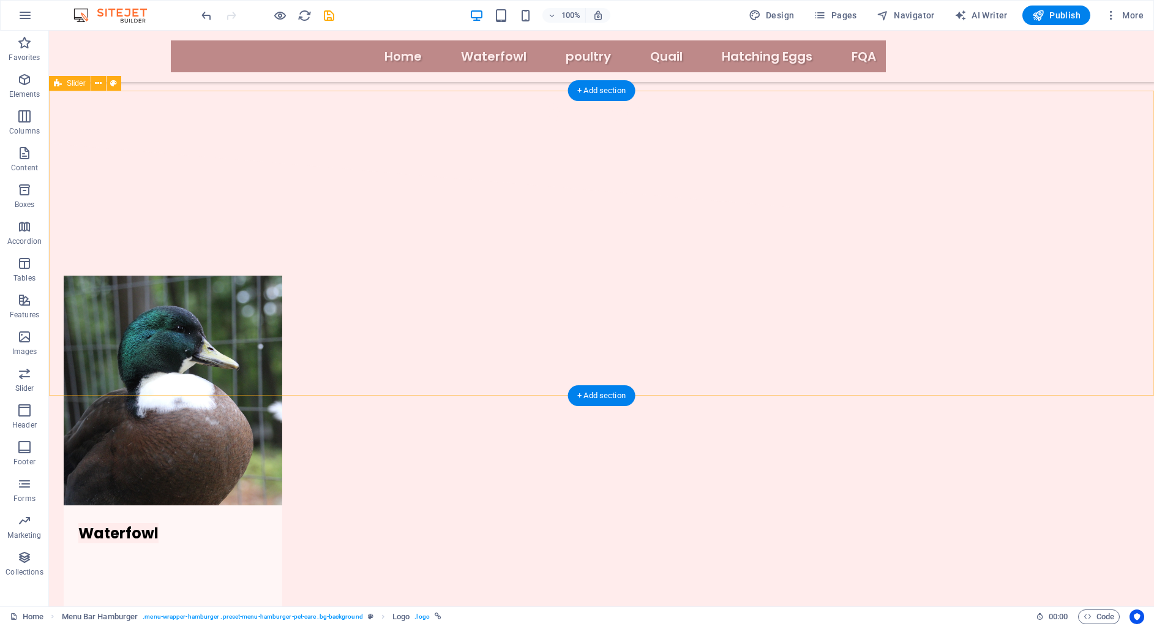
scroll to position [1168, 0]
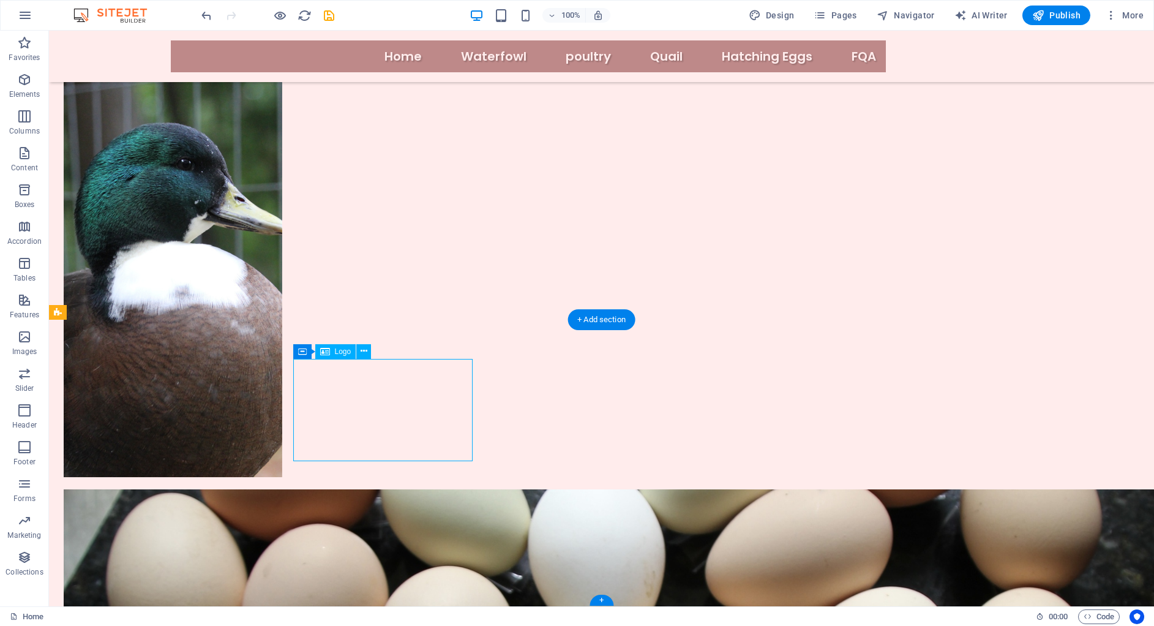
select select "px"
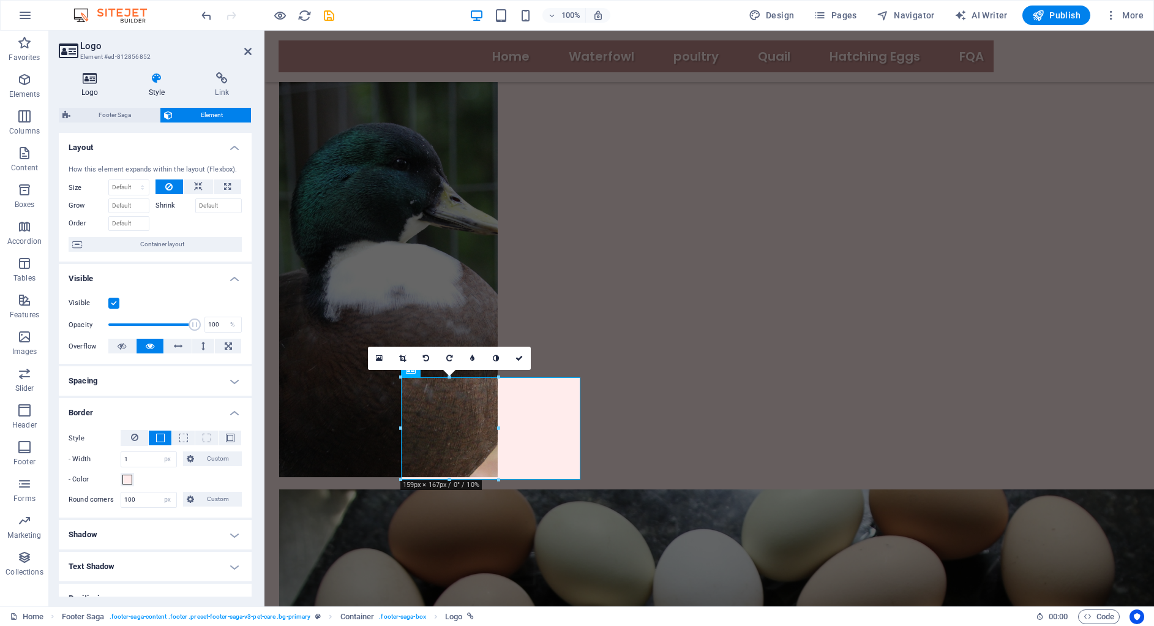
click at [86, 80] on icon at bounding box center [90, 78] width 62 height 12
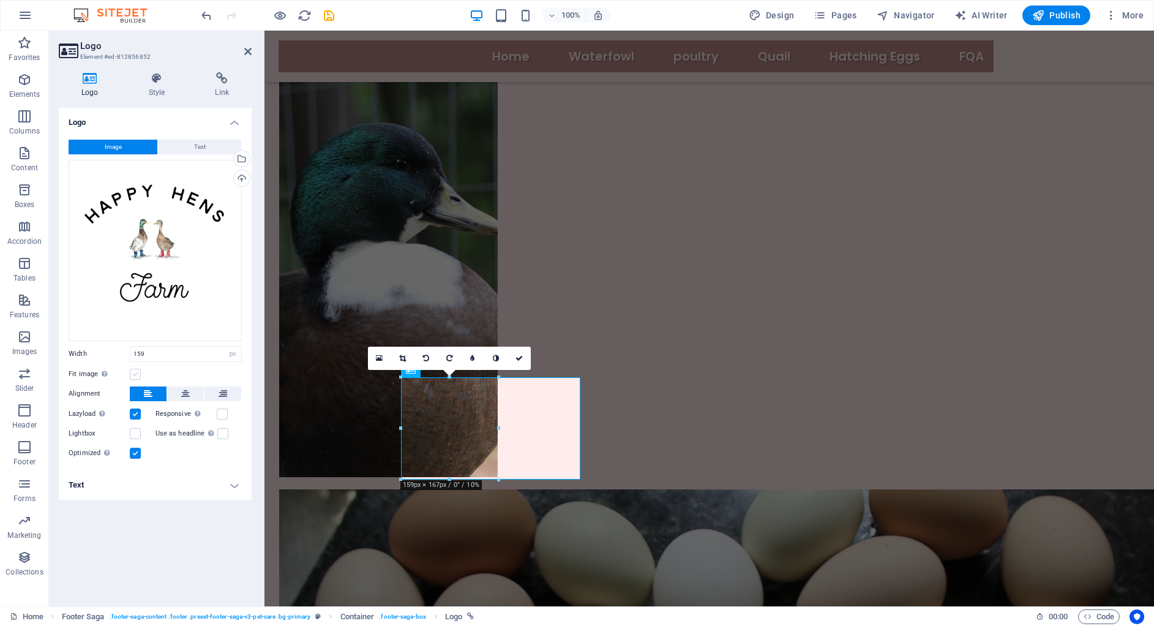
click at [137, 370] on label at bounding box center [135, 374] width 11 height 11
click at [0, 0] on input "Fit image Automatically fit image to a fixed width and height" at bounding box center [0, 0] width 0 height 0
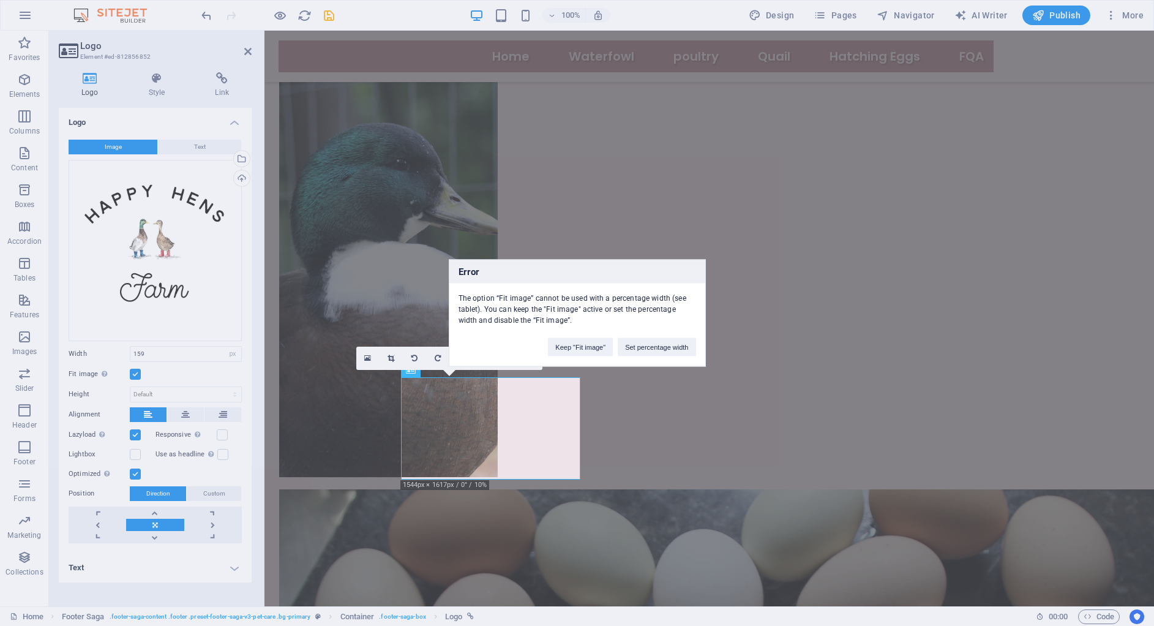
click at [353, 204] on div "Error The option “Fit image” cannot be used with a percentage width (see tablet…" at bounding box center [577, 313] width 1154 height 626
click at [201, 14] on div "Error The option “Fit image” cannot be used with a percentage width (see tablet…" at bounding box center [577, 313] width 1154 height 626
click at [568, 347] on button "Keep "Fit image"" at bounding box center [580, 347] width 65 height 18
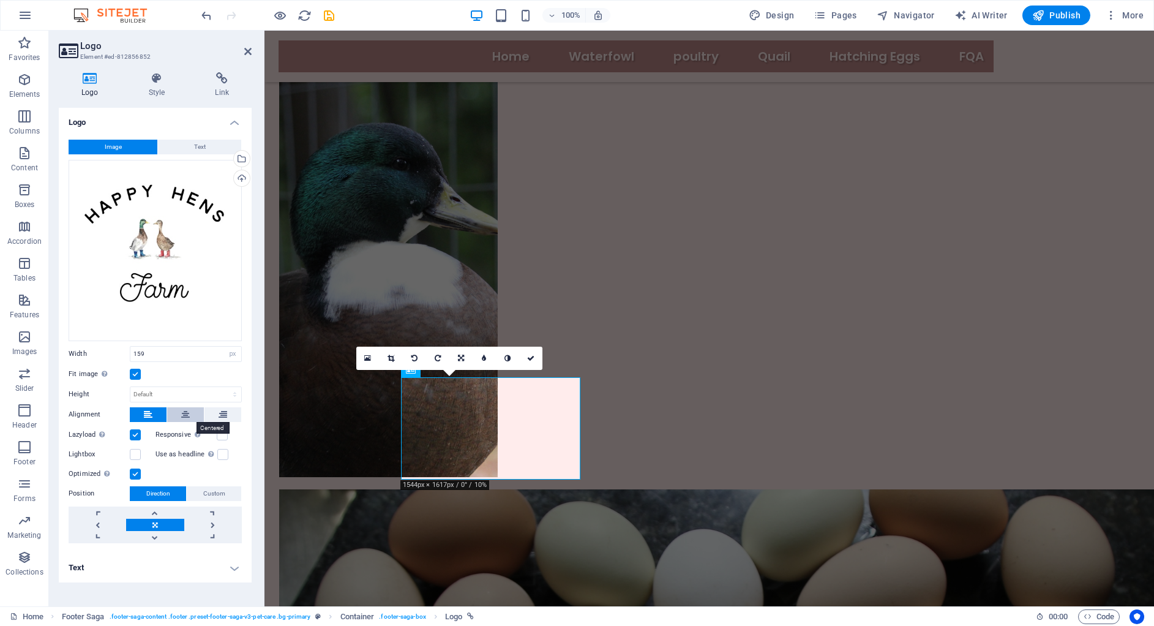
click at [190, 411] on button at bounding box center [185, 414] width 37 height 15
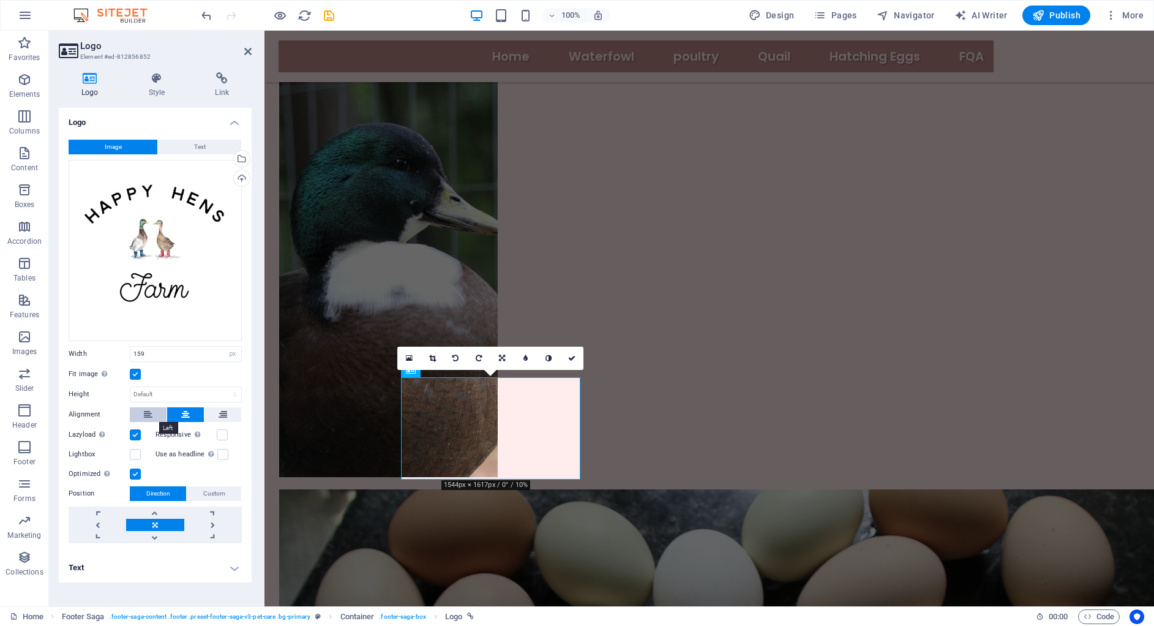
click at [153, 410] on button at bounding box center [148, 414] width 37 height 15
click at [211, 86] on h4 "Link" at bounding box center [221, 85] width 59 height 26
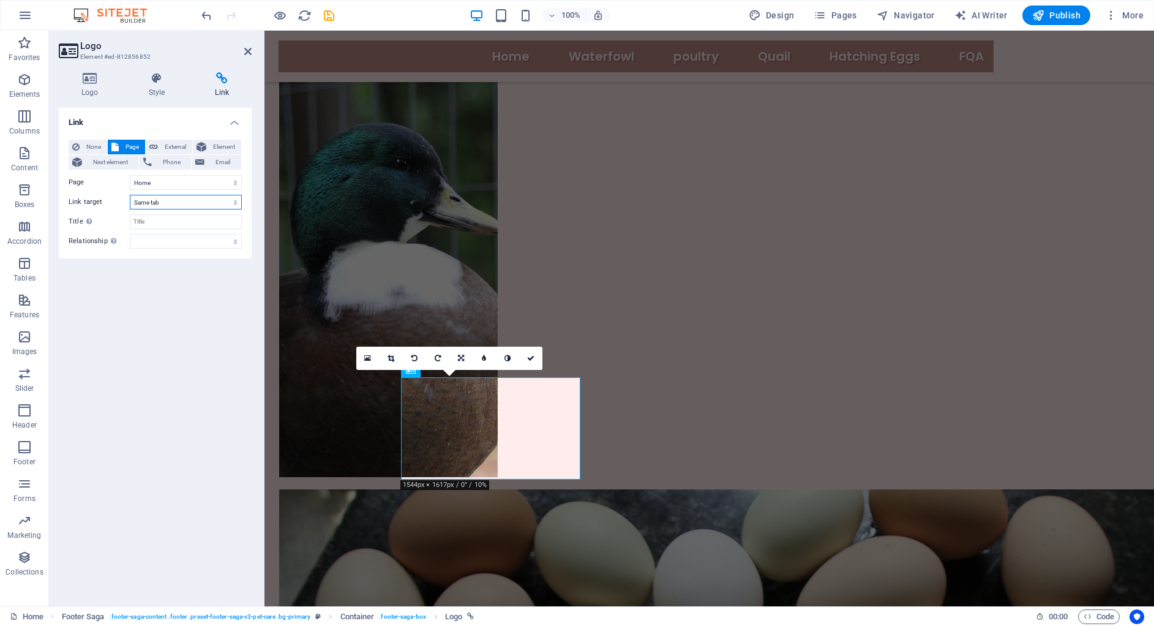
click at [201, 202] on select "New tab Same tab Overlay" at bounding box center [186, 202] width 112 height 15
click at [539, 360] on link at bounding box center [530, 358] width 23 height 23
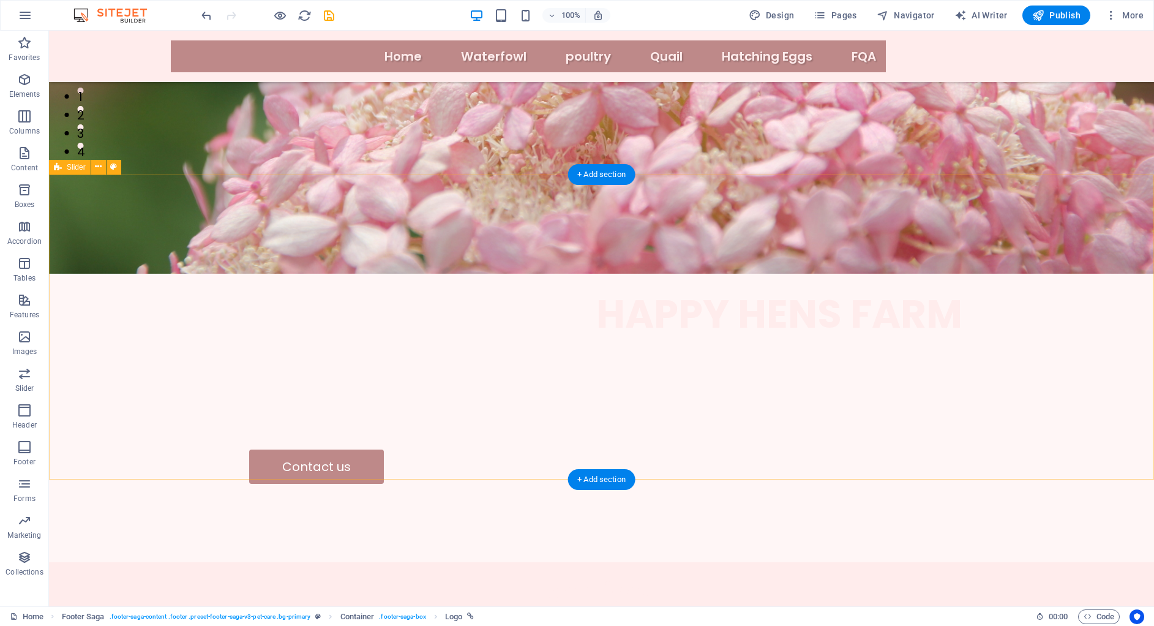
scroll to position [0, 0]
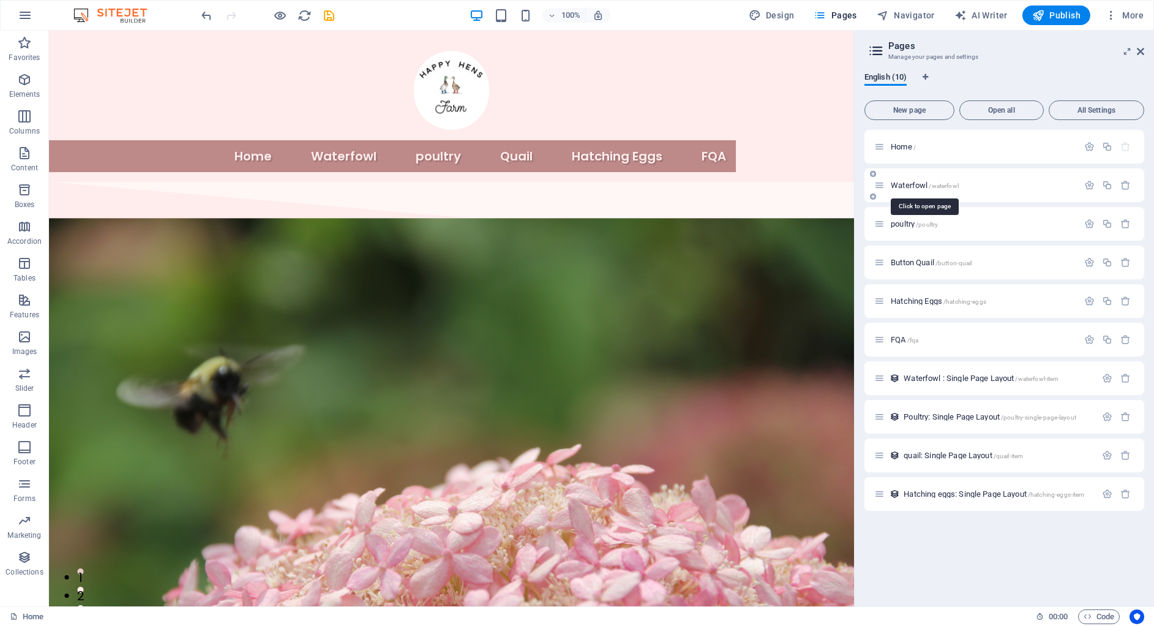
click at [945, 183] on span "/waterfowl" at bounding box center [943, 185] width 29 height 7
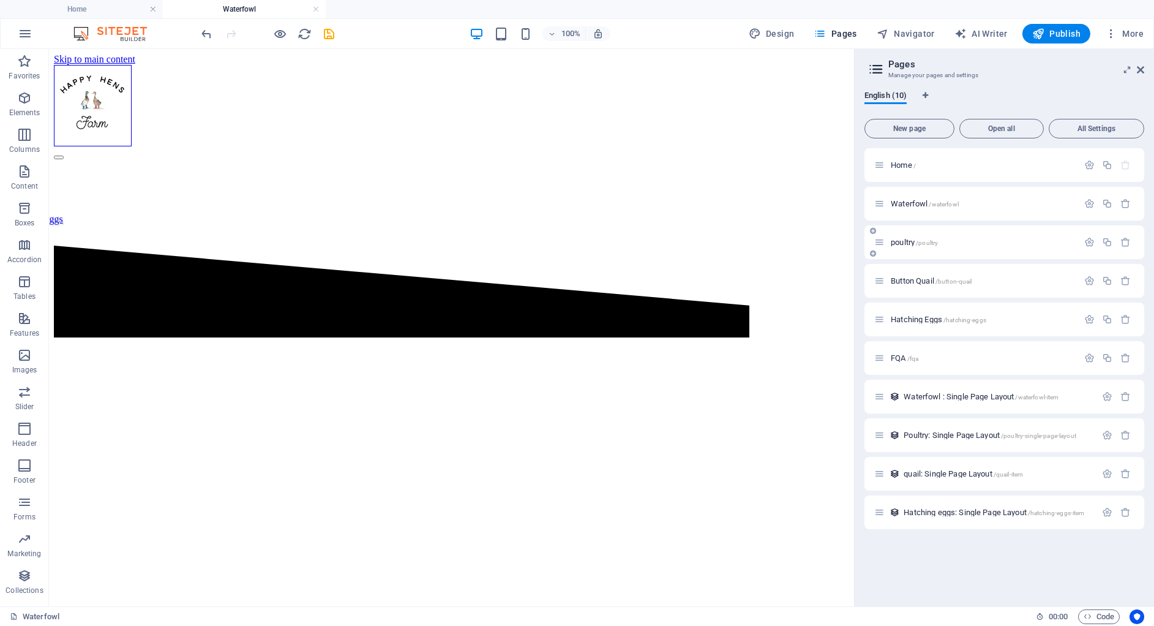
click at [924, 241] on span "/poultry" at bounding box center [927, 242] width 22 height 7
click at [315, 8] on link at bounding box center [315, 10] width 7 height 12
click at [151, 10] on link at bounding box center [152, 10] width 7 height 12
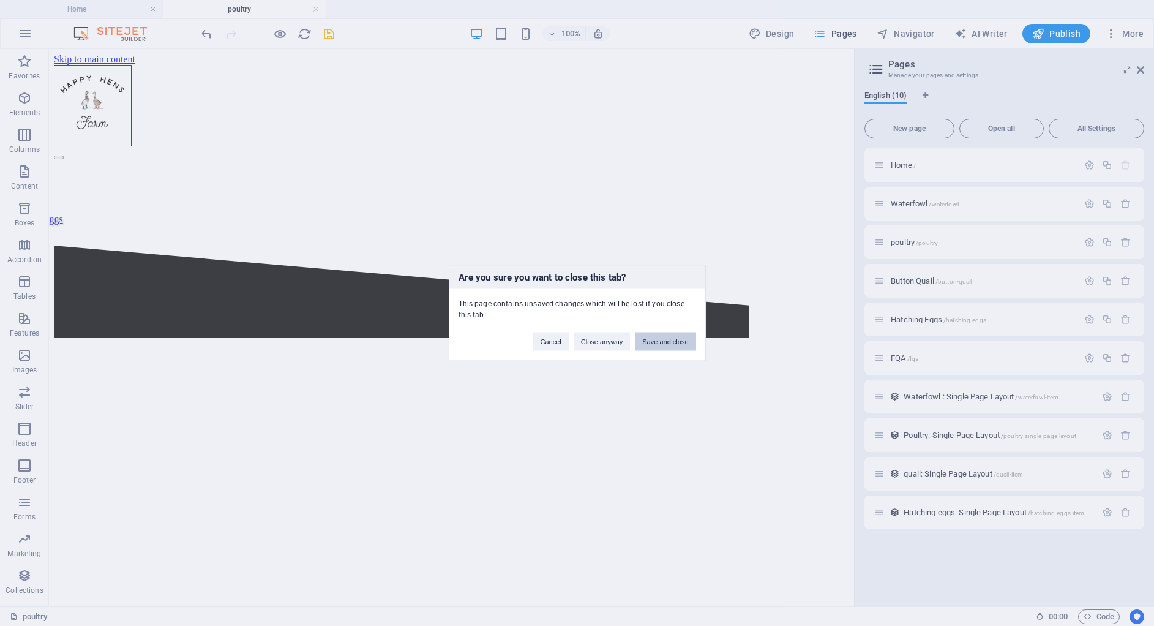
click at [688, 344] on button "Save and close" at bounding box center [665, 341] width 61 height 18
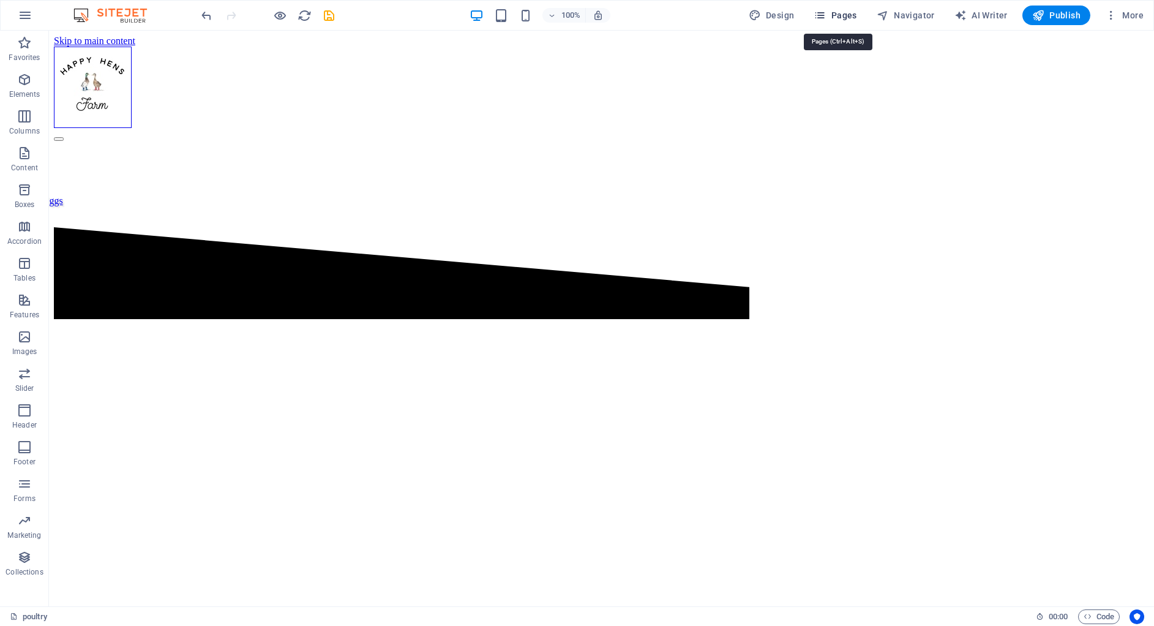
click at [826, 12] on icon "button" at bounding box center [820, 15] width 12 height 12
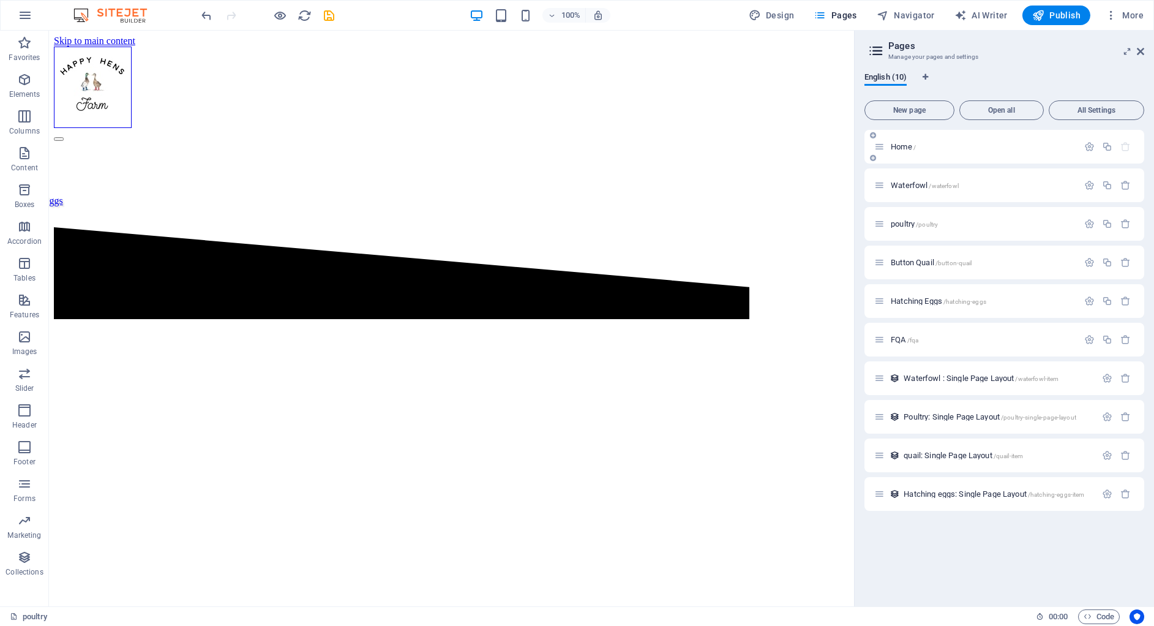
click at [923, 157] on div "Home /" at bounding box center [1004, 147] width 280 height 34
click at [938, 143] on p "Home /" at bounding box center [983, 147] width 184 height 8
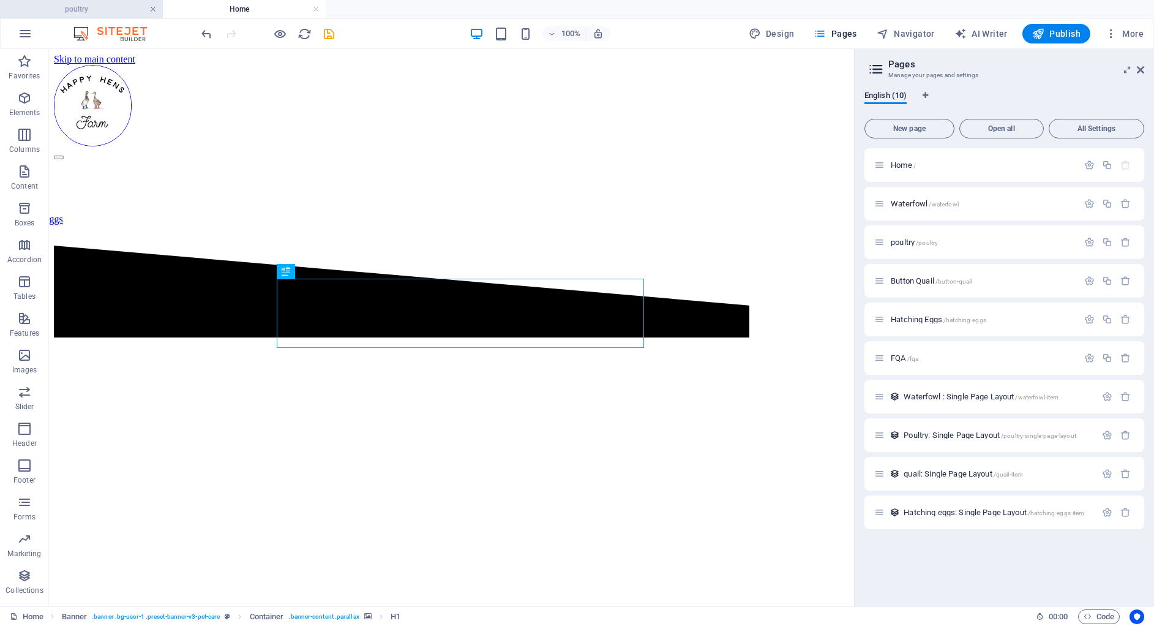
click at [152, 7] on link at bounding box center [152, 10] width 7 height 12
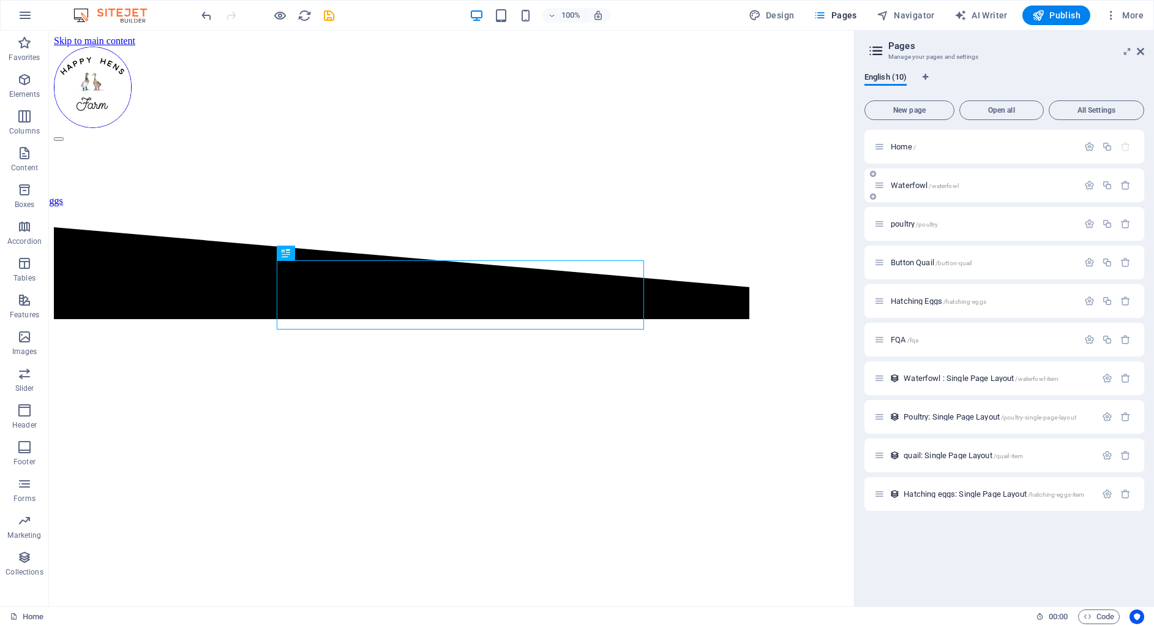
click at [930, 189] on div "Waterfowl /waterfowl" at bounding box center [976, 185] width 204 height 14
click at [964, 188] on p "Waterfowl /waterfowl" at bounding box center [983, 185] width 184 height 8
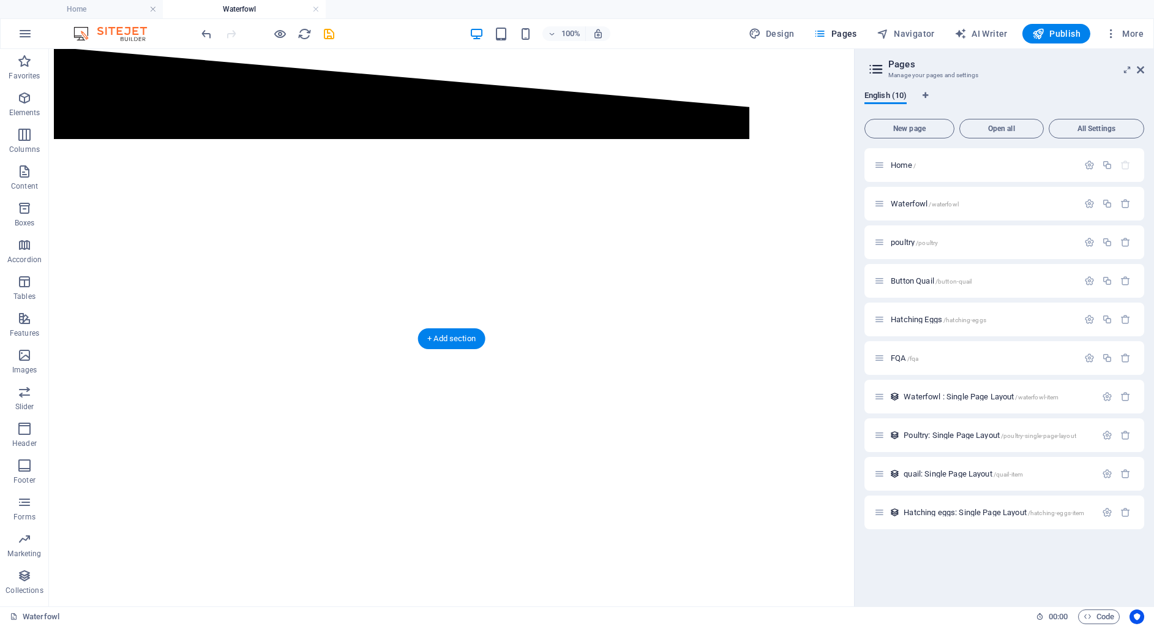
scroll to position [202, 0]
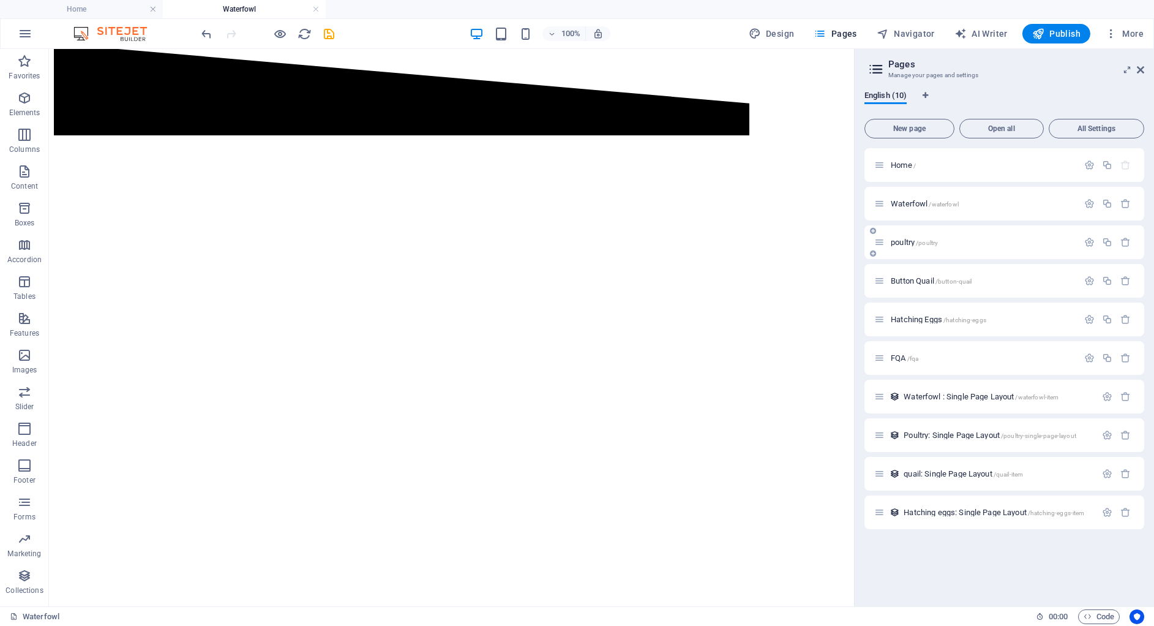
click at [929, 241] on span "/poultry" at bounding box center [927, 242] width 22 height 7
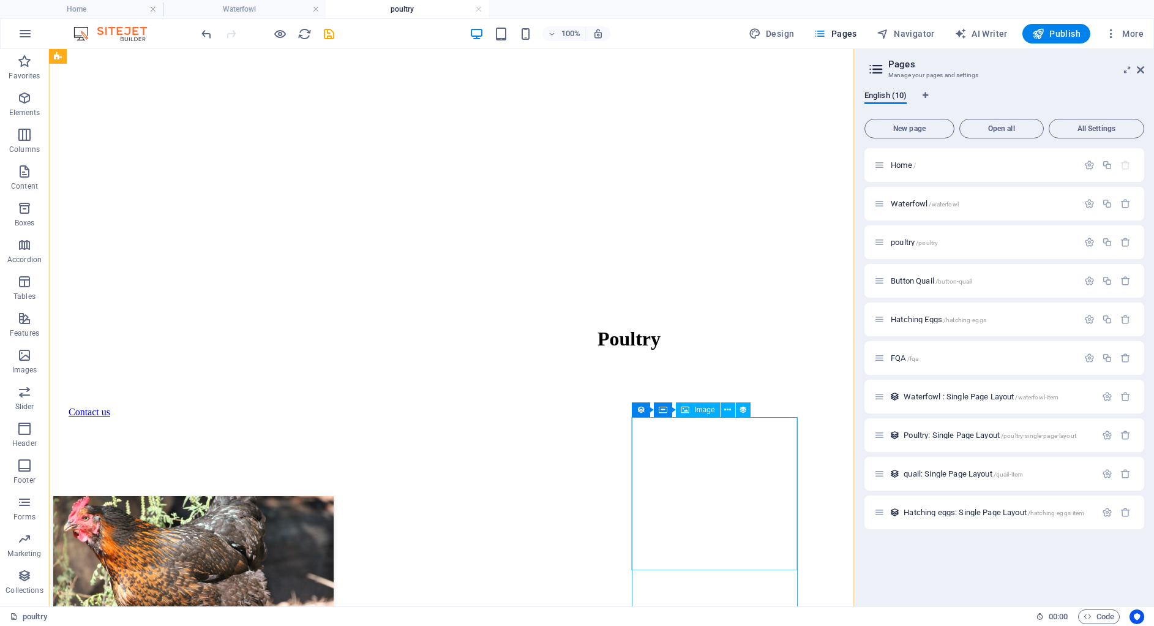
scroll to position [623, 0]
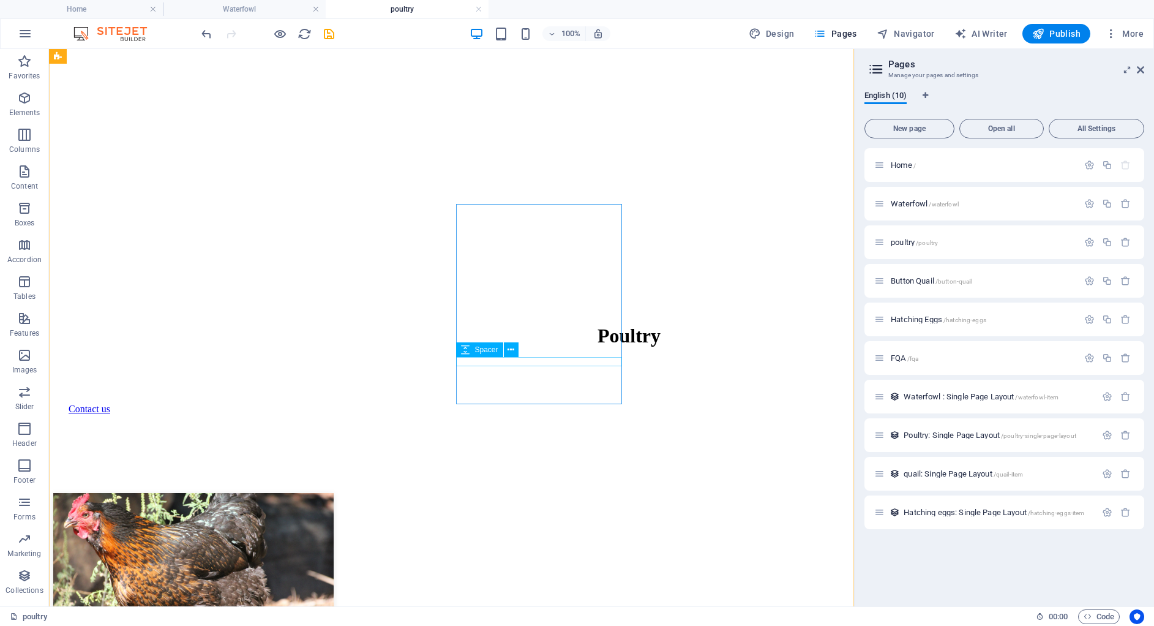
select select "px"
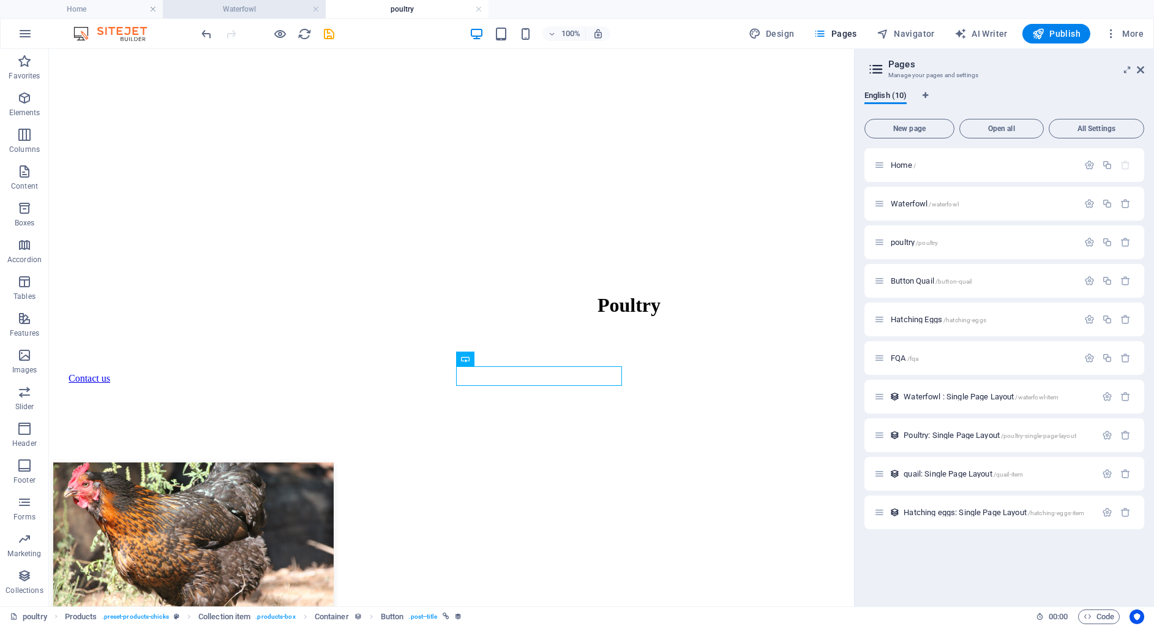
click at [196, 9] on h4 "Waterfowl" at bounding box center [244, 8] width 163 height 13
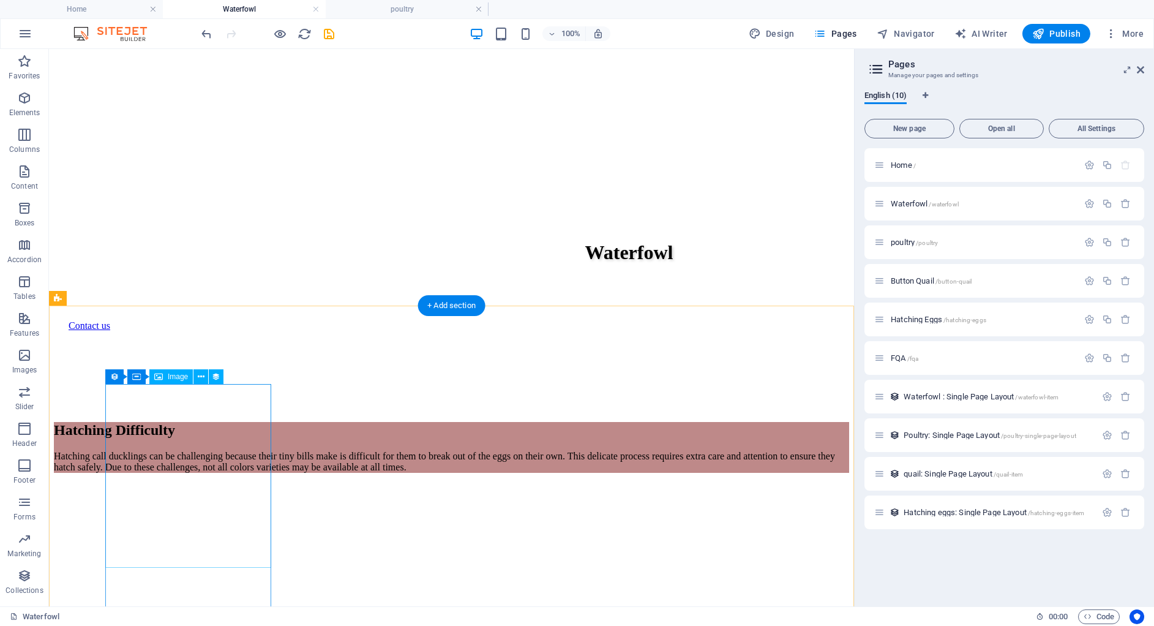
scroll to position [694, 0]
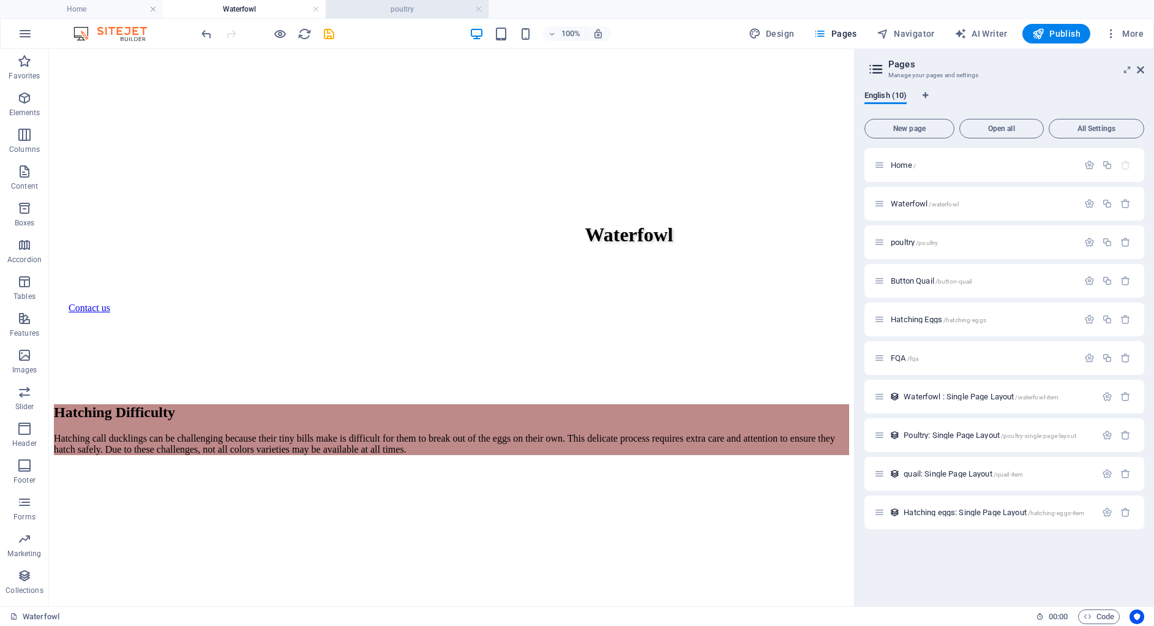
click at [431, 9] on h4 "poultry" at bounding box center [407, 8] width 163 height 13
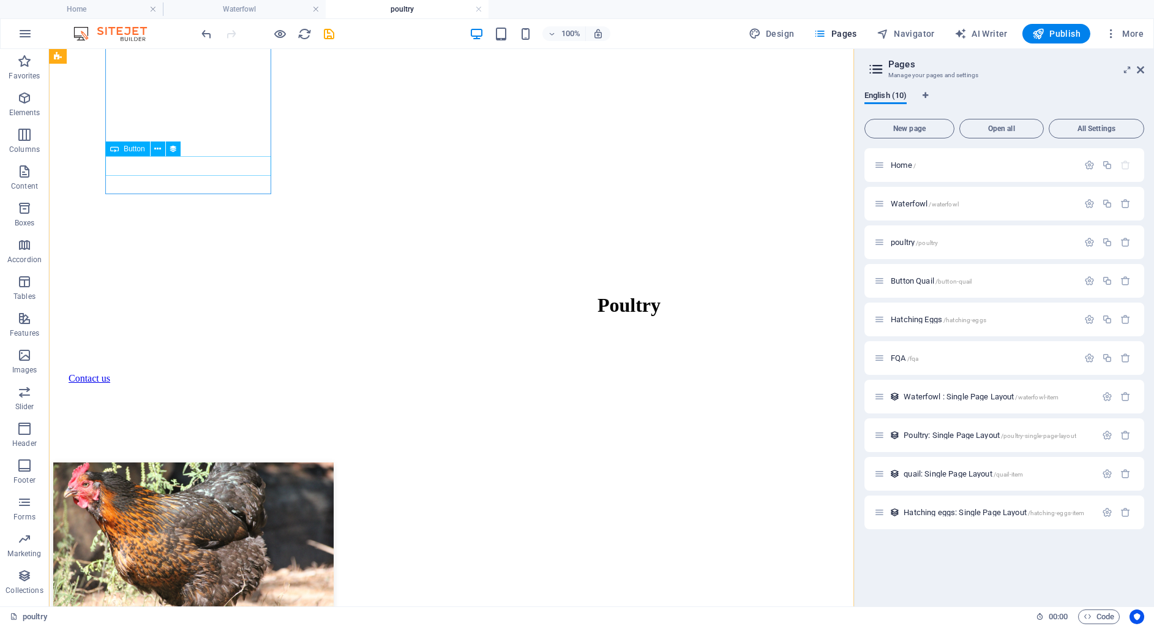
click at [206, 625] on div "Black Star" at bounding box center [451, 632] width 795 height 11
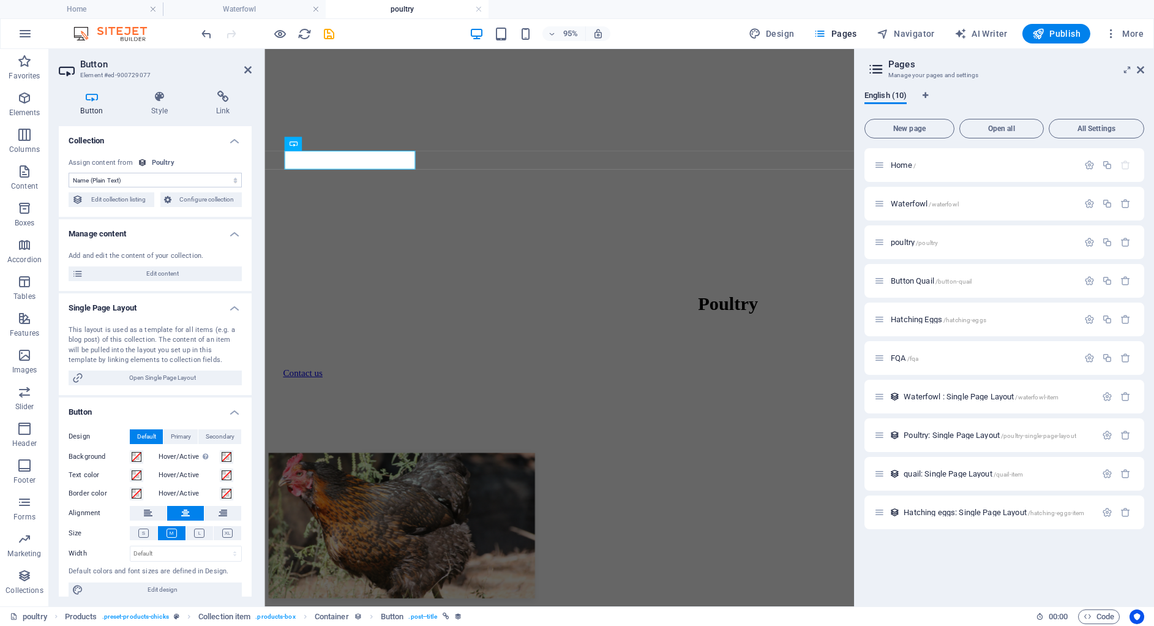
click at [160, 89] on div "Button Style Link Collection No assignment, content remains static Created at (…" at bounding box center [155, 343] width 212 height 525
click at [150, 103] on h4 "Style" at bounding box center [162, 104] width 65 height 26
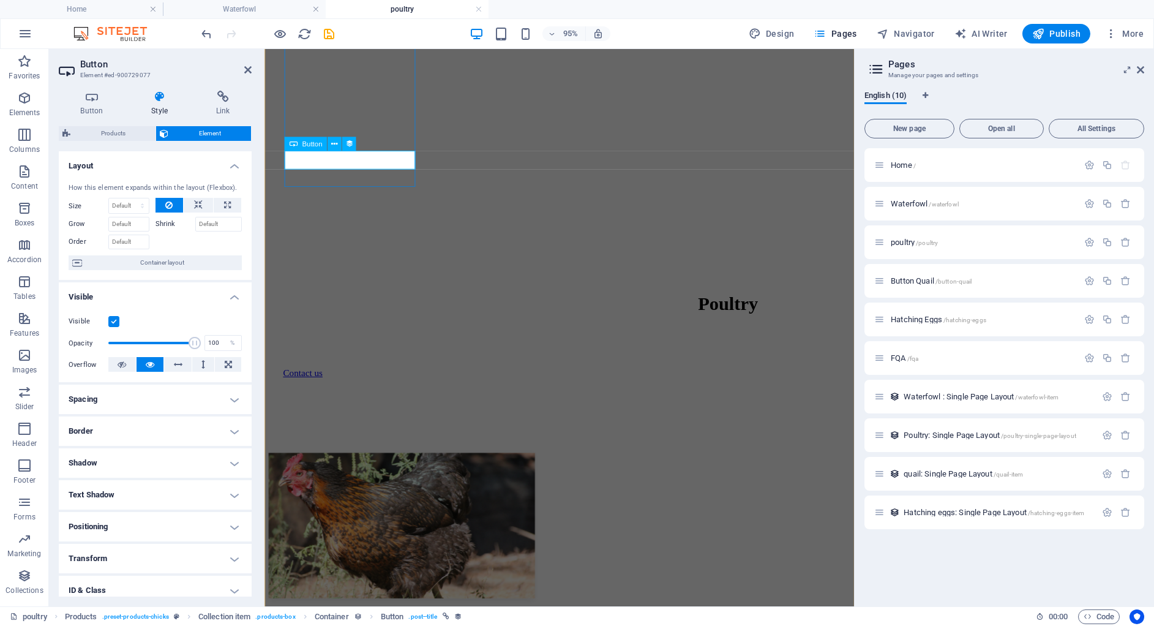
click at [105, 100] on icon at bounding box center [92, 97] width 66 height 12
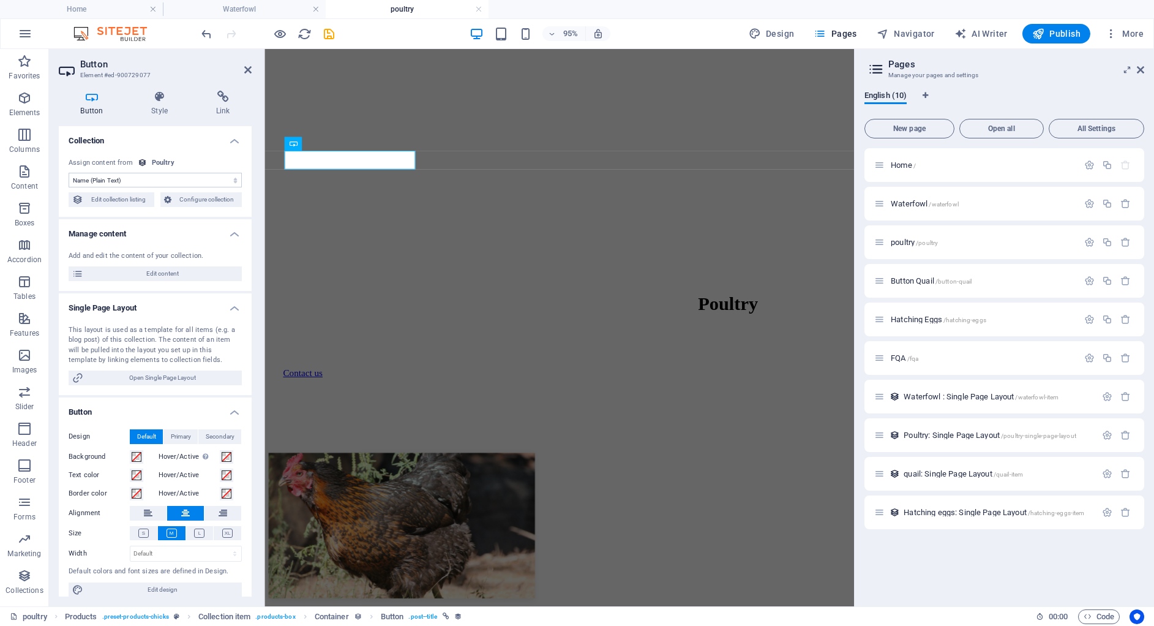
click at [124, 181] on select "No assignment, content remains static Created at (Date) Updated at (Date) Name …" at bounding box center [155, 180] width 173 height 15
select select "remainStatic"
click at [198, 178] on select "No assignment, content remains static Created at (Date) Updated at (Date) Name …" at bounding box center [155, 180] width 173 height 15
click at [204, 38] on icon "undo" at bounding box center [207, 34] width 14 height 14
click at [148, 176] on select "No assignment, content remains static Created at (Date) Updated at (Date) Name …" at bounding box center [155, 180] width 173 height 15
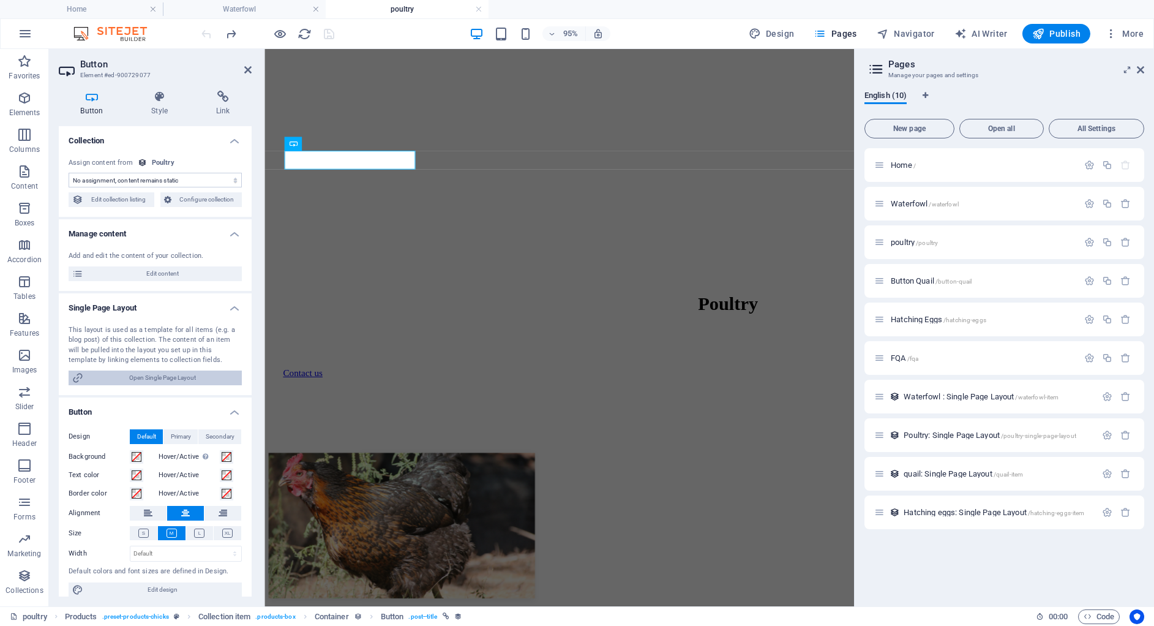
scroll to position [10, 0]
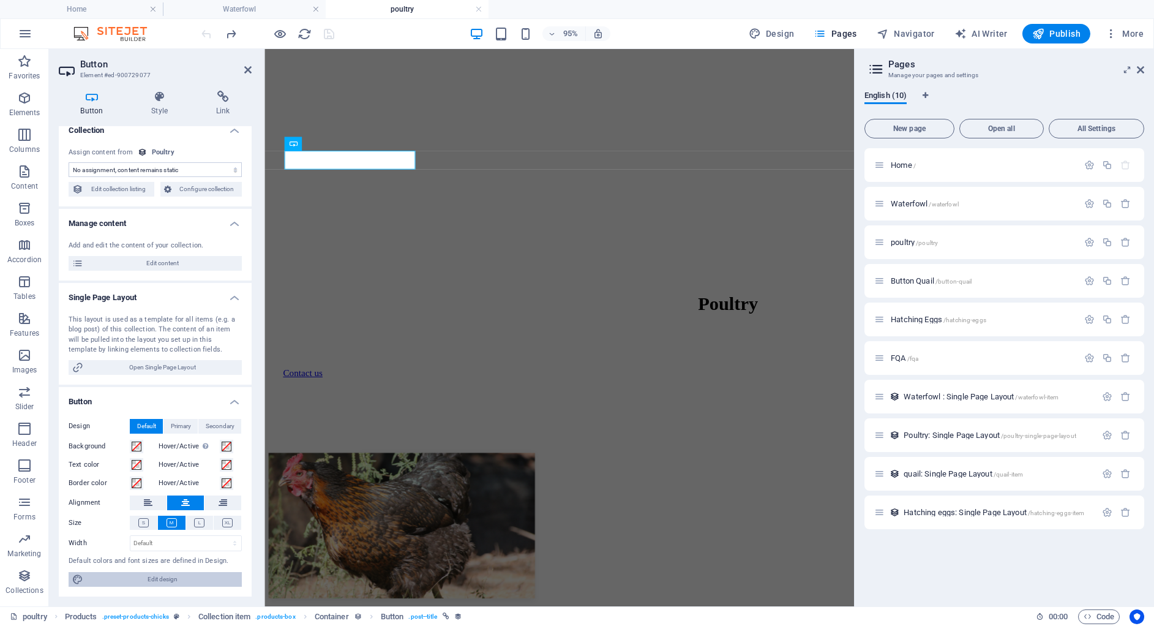
click at [179, 577] on span "Edit design" at bounding box center [162, 579] width 151 height 15
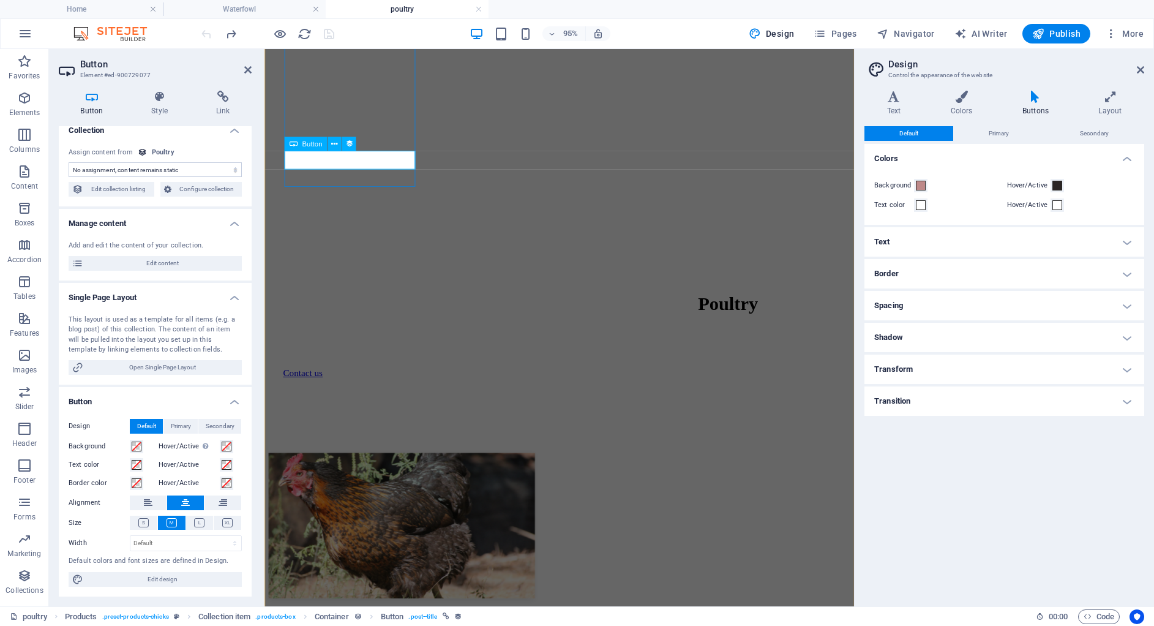
click at [253, 64] on aside "Button Element #ed-900729077 Button Style Link Collection No assignment, conten…" at bounding box center [157, 327] width 216 height 557
click at [247, 70] on icon at bounding box center [247, 70] width 7 height 10
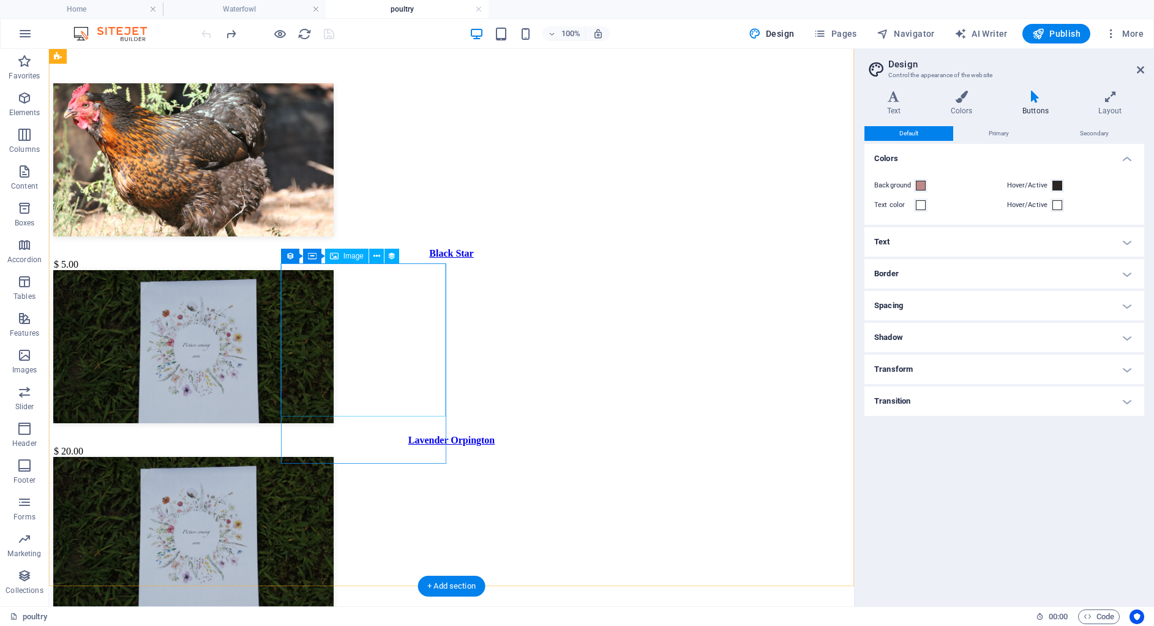
scroll to position [1003, 0]
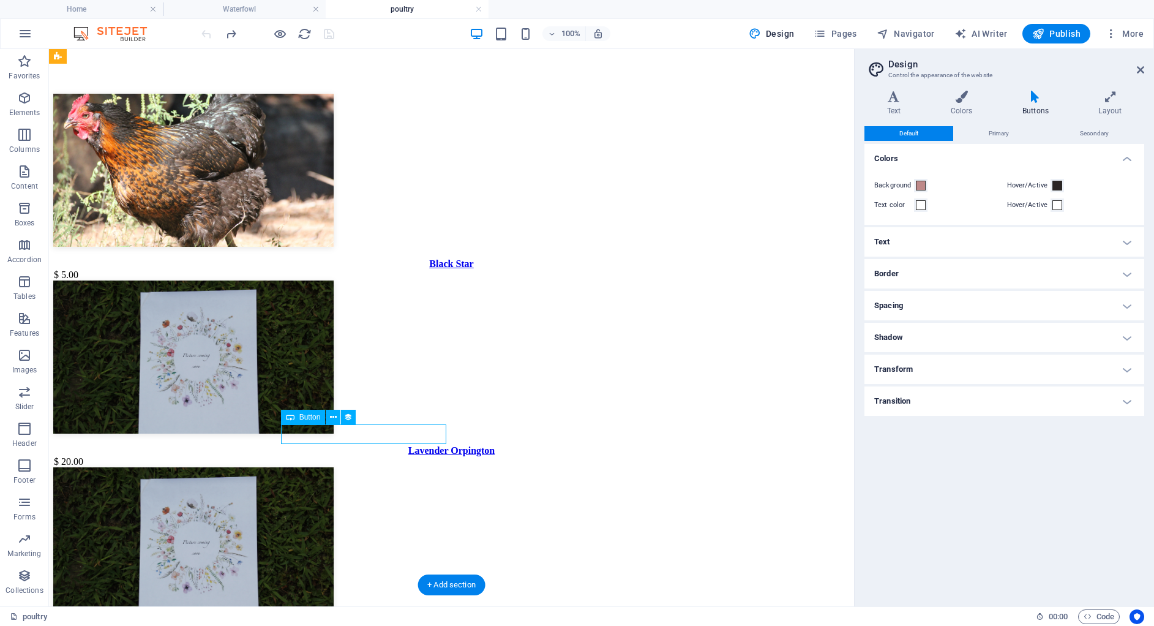
scroll to position [1004, 0]
select select "name"
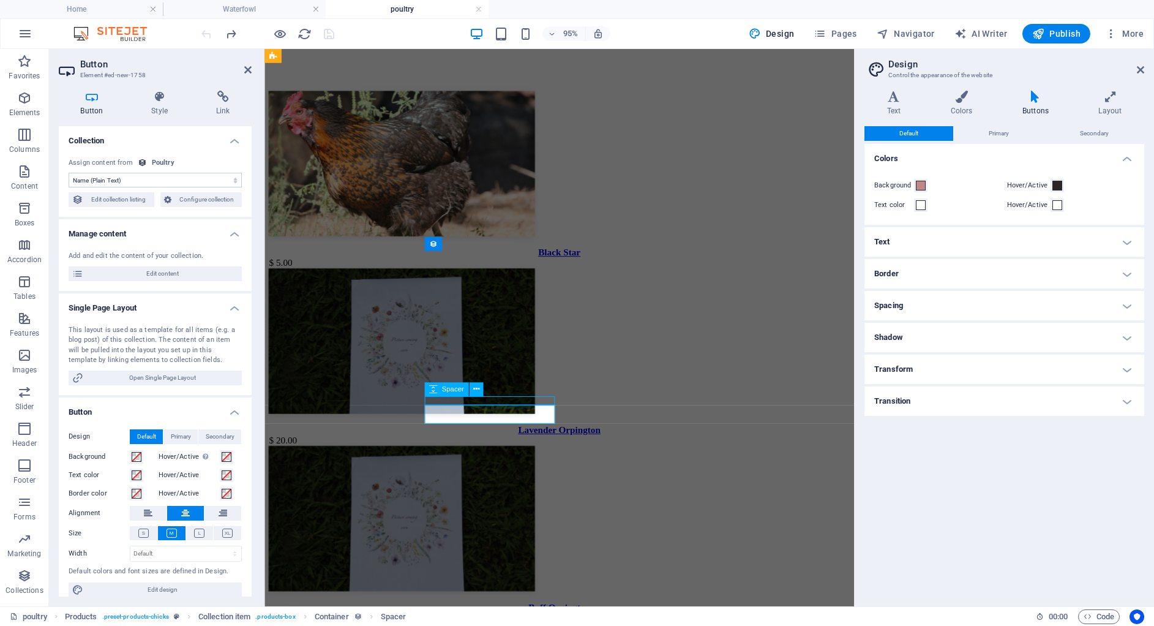
select select "px"
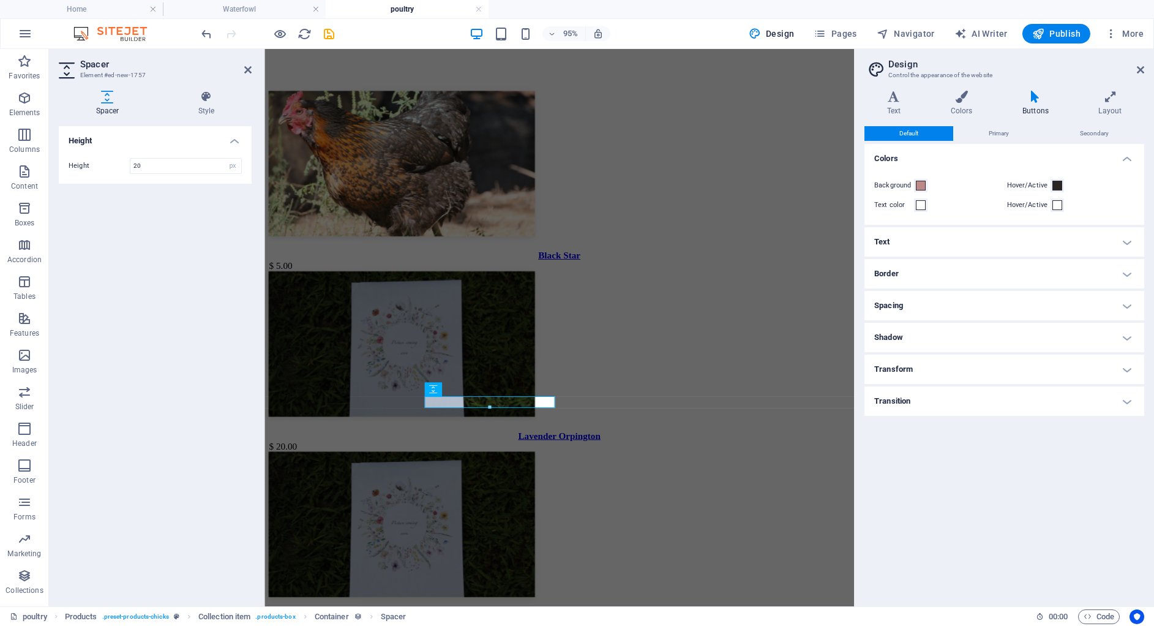
scroll to position [1013, 0]
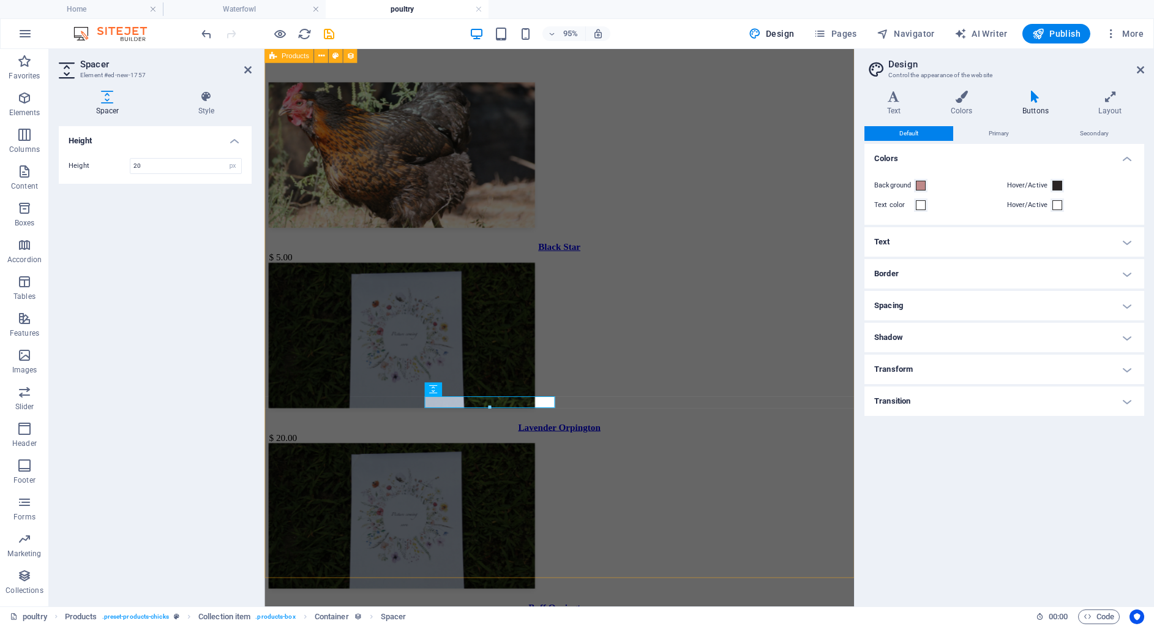
type input "20"
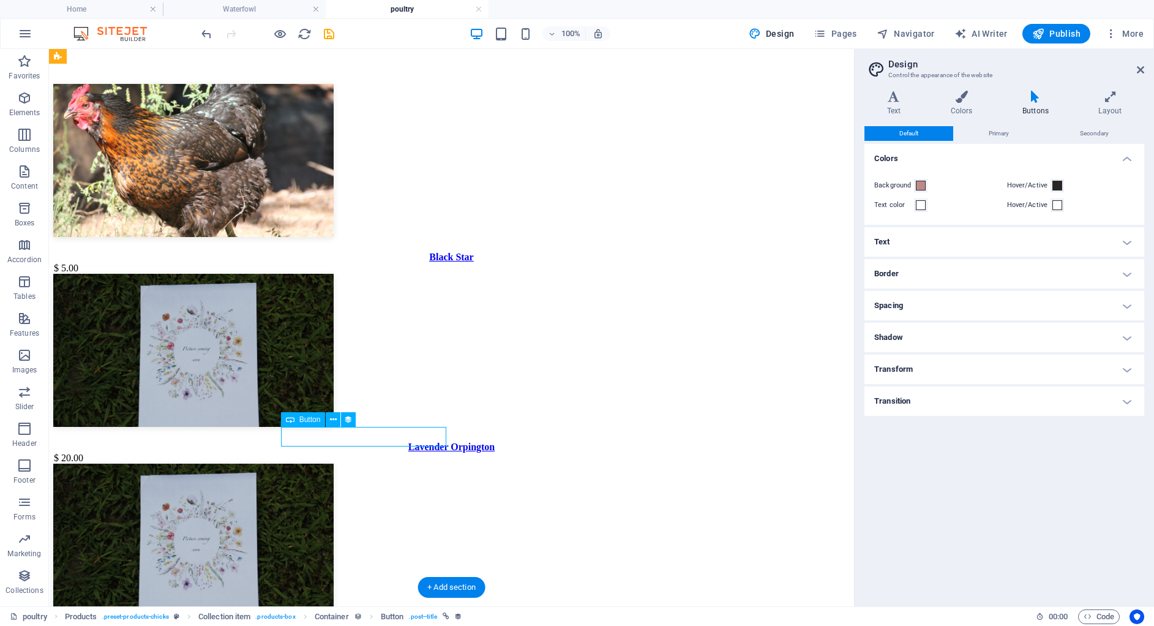
select select "name"
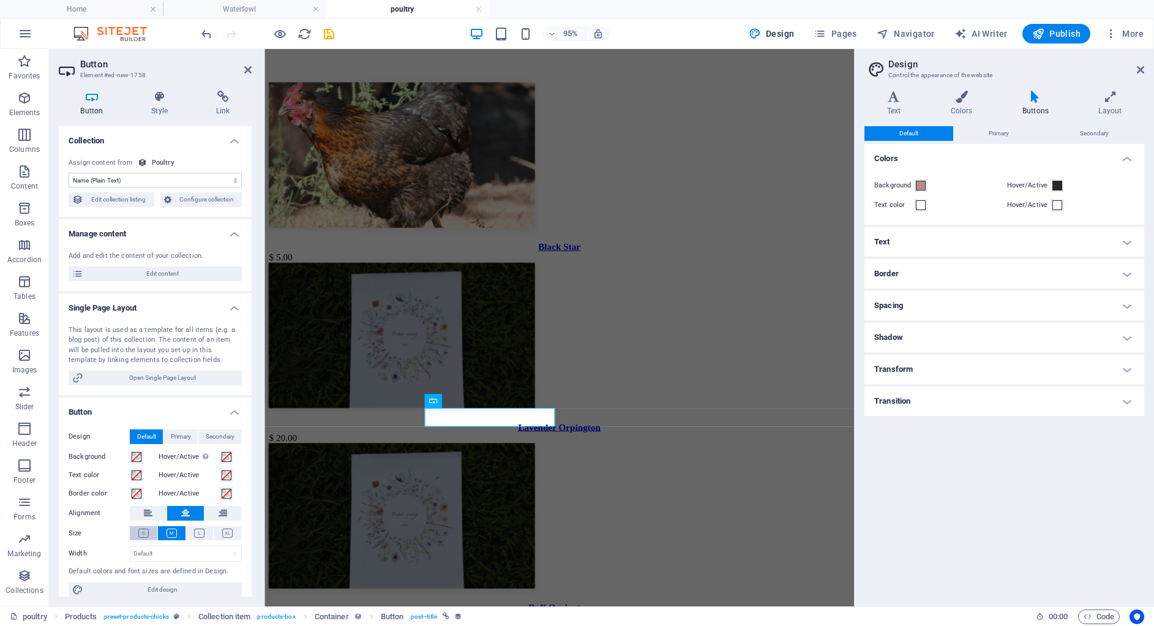
click at [149, 536] on button at bounding box center [144, 533] width 28 height 14
click at [167, 528] on icon at bounding box center [172, 532] width 10 height 9
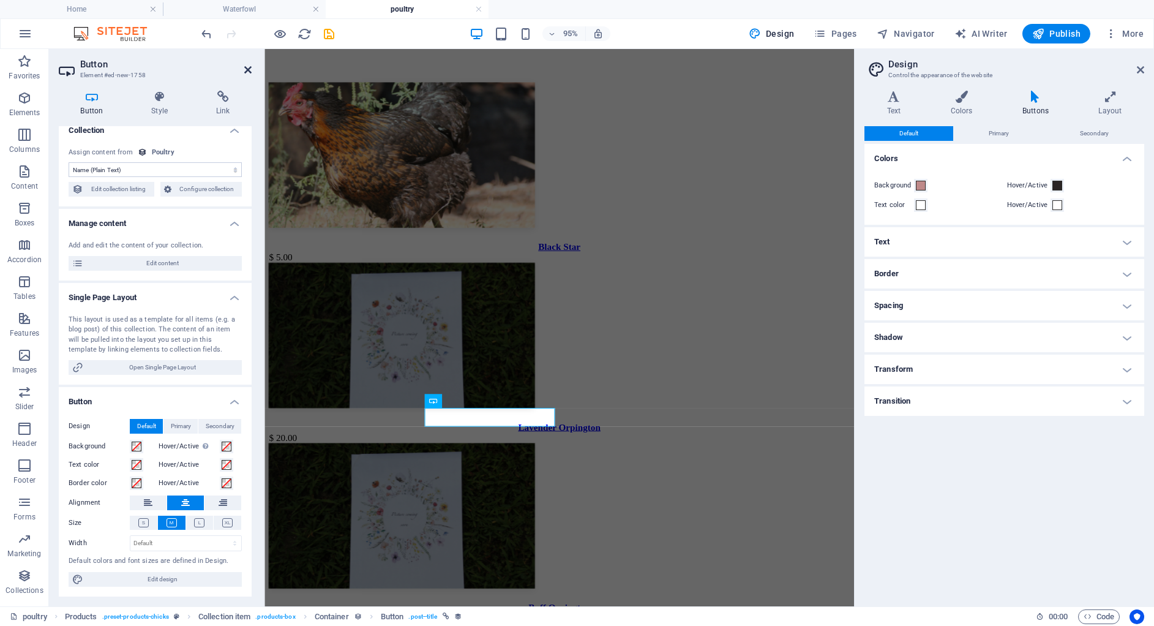
click at [244, 71] on icon at bounding box center [247, 70] width 7 height 10
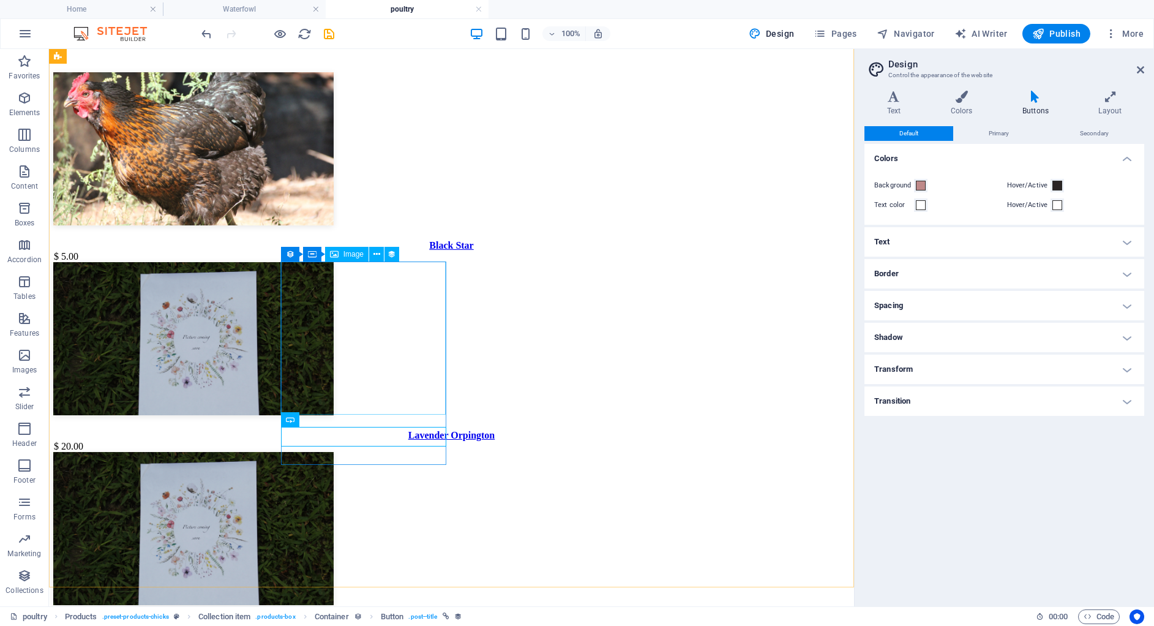
click at [355, 254] on span "Image" at bounding box center [353, 253] width 20 height 7
click at [373, 251] on icon at bounding box center [376, 254] width 7 height 13
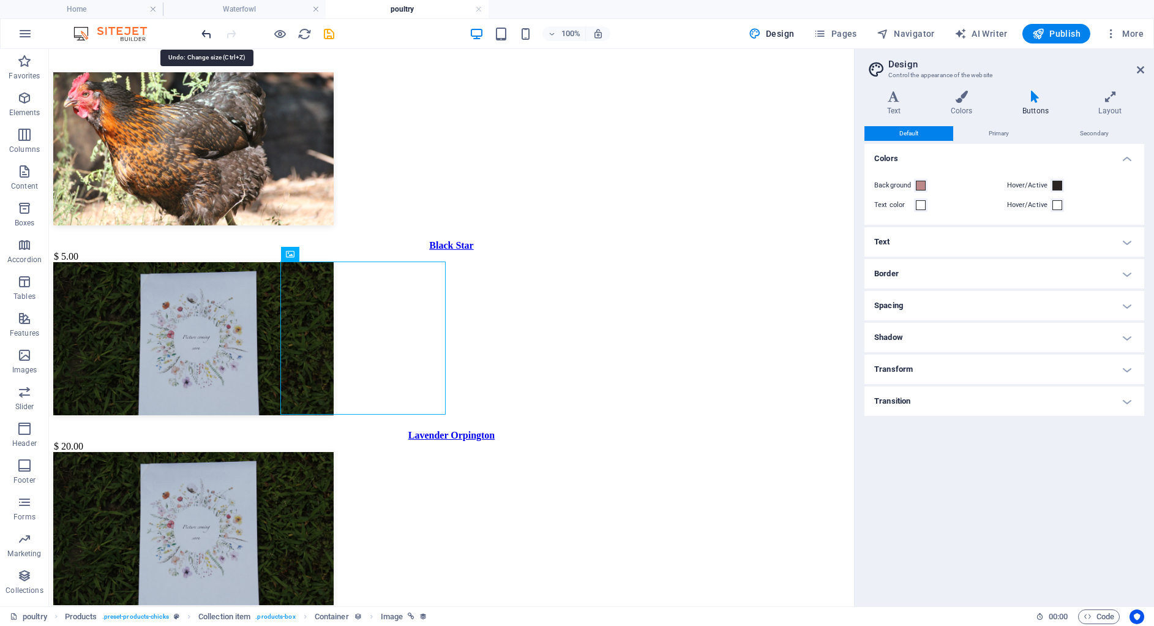
click at [203, 34] on icon "undo" at bounding box center [207, 34] width 14 height 14
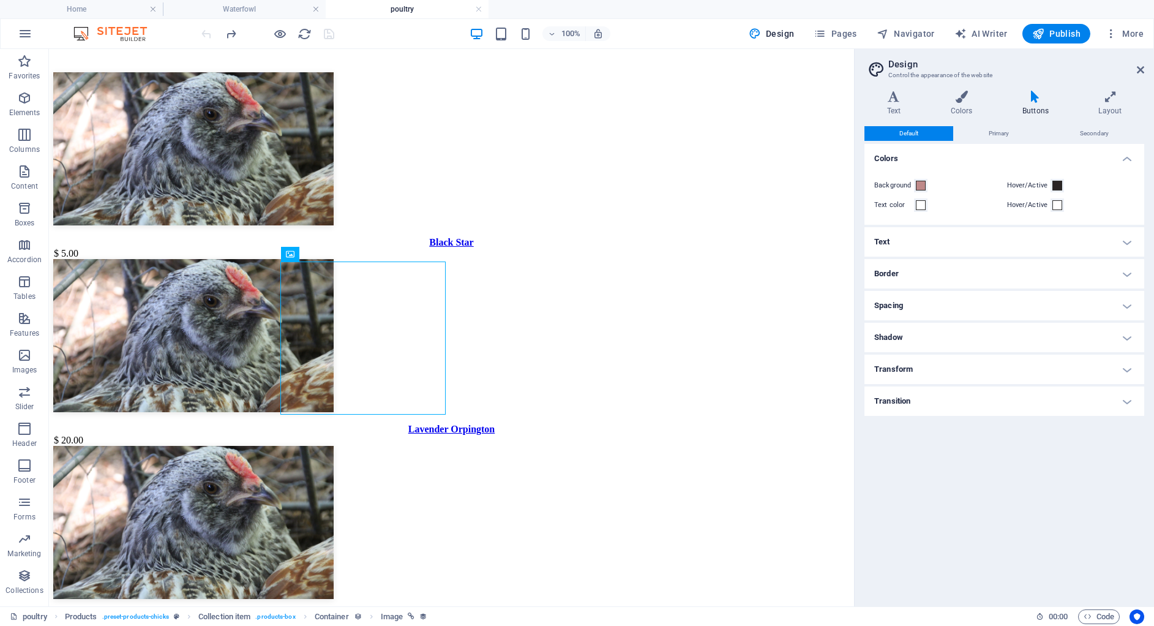
scroll to position [1004, 0]
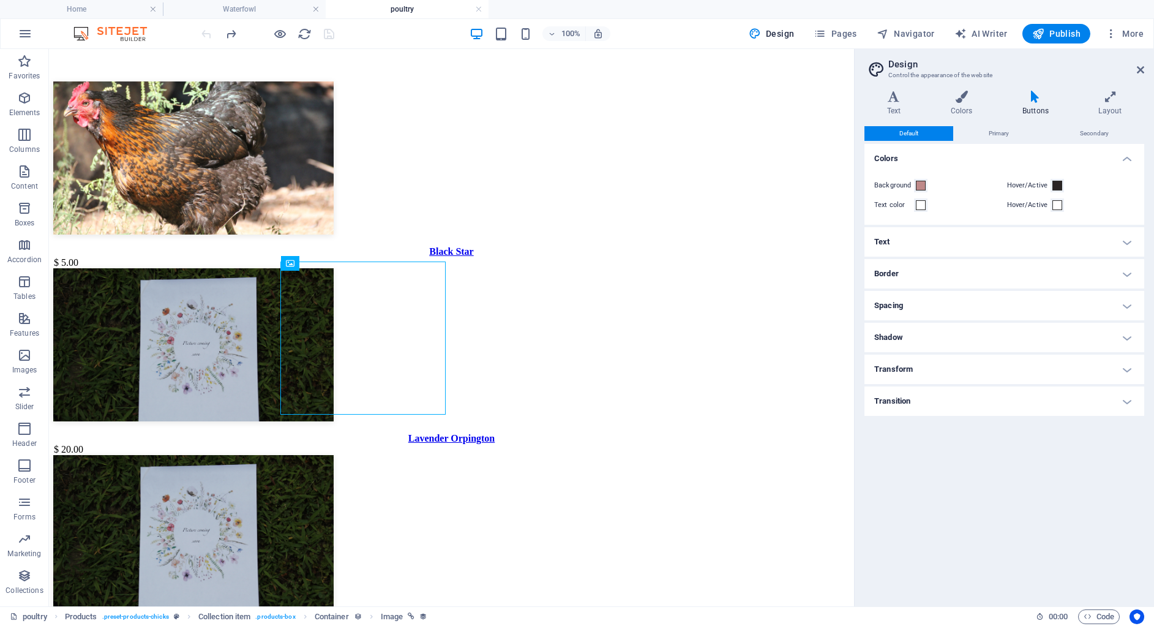
click at [203, 34] on div at bounding box center [267, 34] width 137 height 20
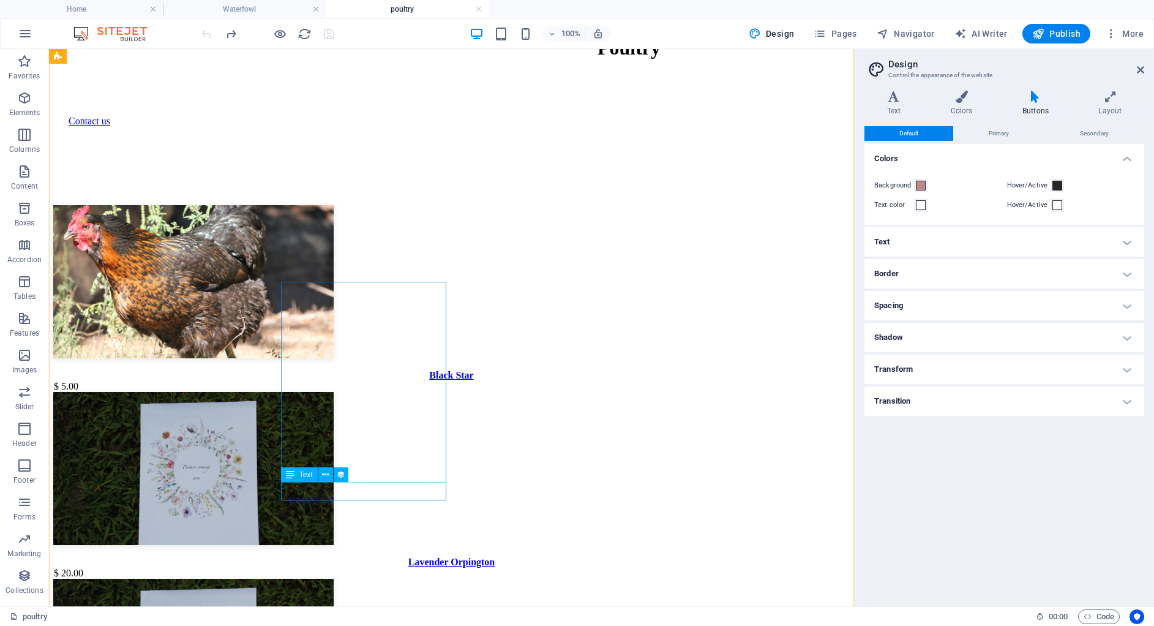
scroll to position [970, 0]
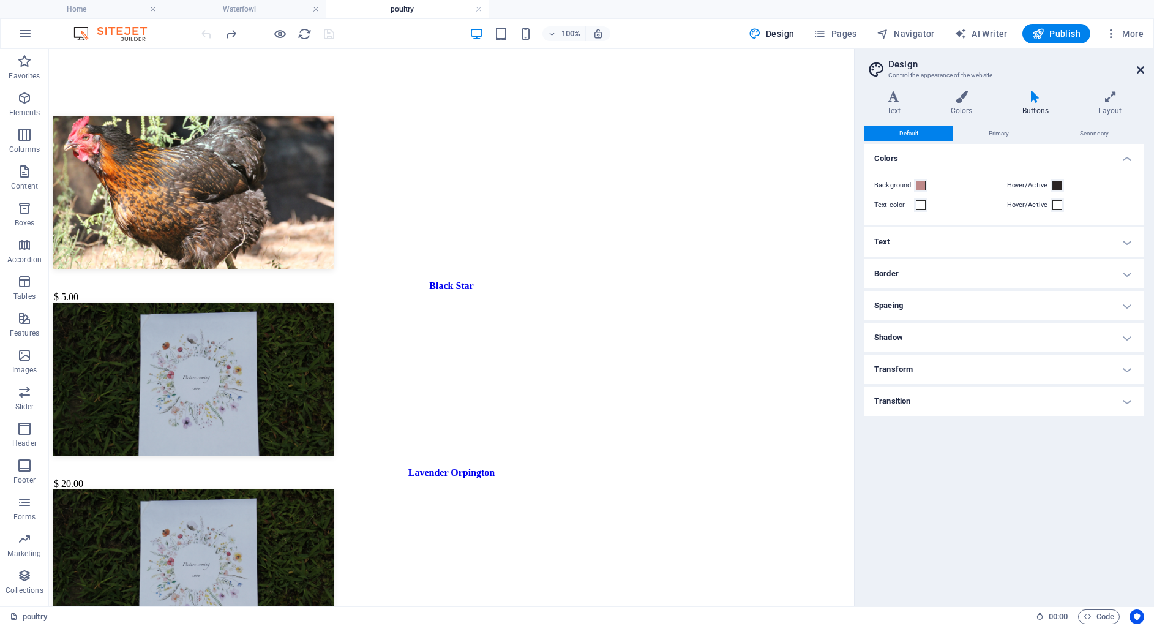
click at [1142, 66] on icon at bounding box center [1140, 70] width 7 height 10
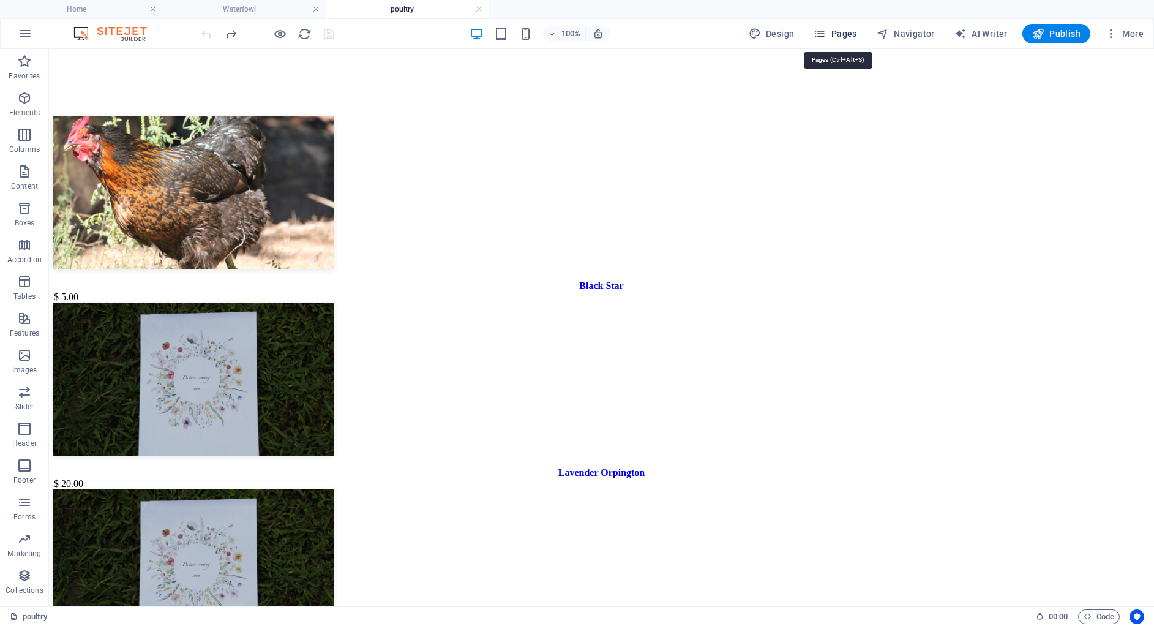
click at [855, 32] on span "Pages" at bounding box center [835, 34] width 43 height 12
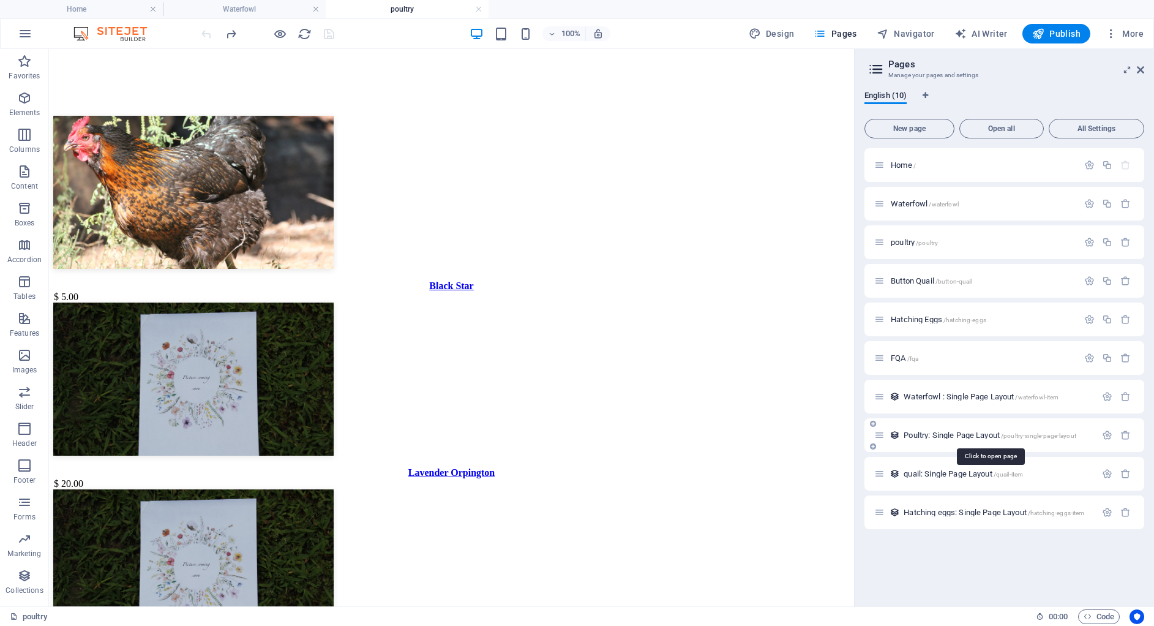
click at [1010, 435] on span "/poultry-single-page-layout" at bounding box center [1038, 435] width 75 height 7
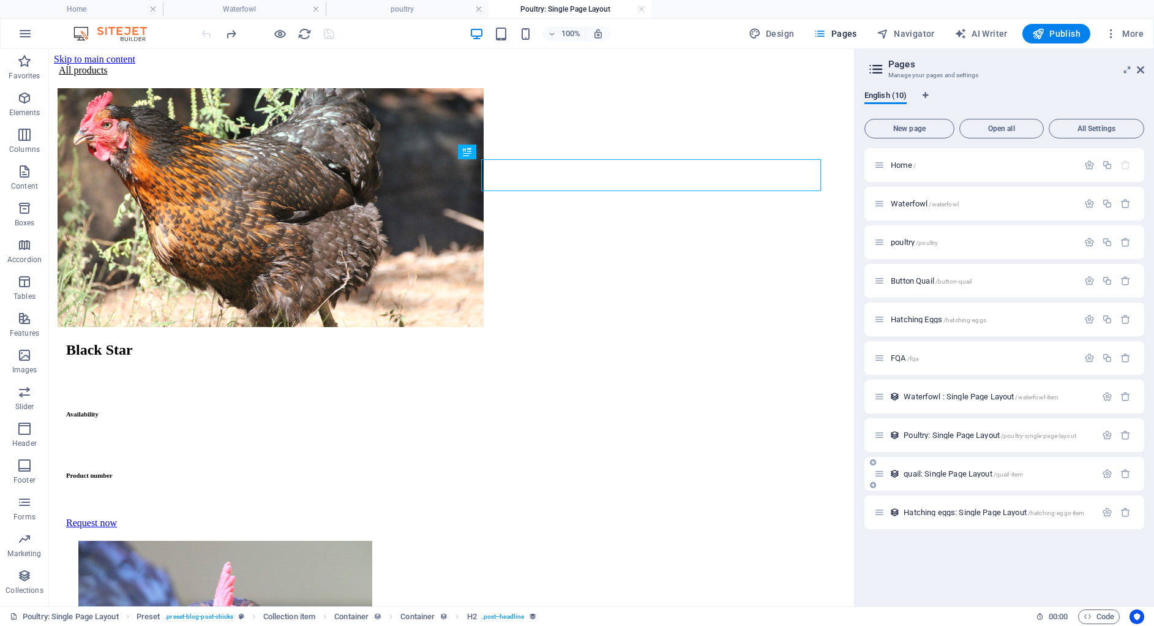
scroll to position [0, 0]
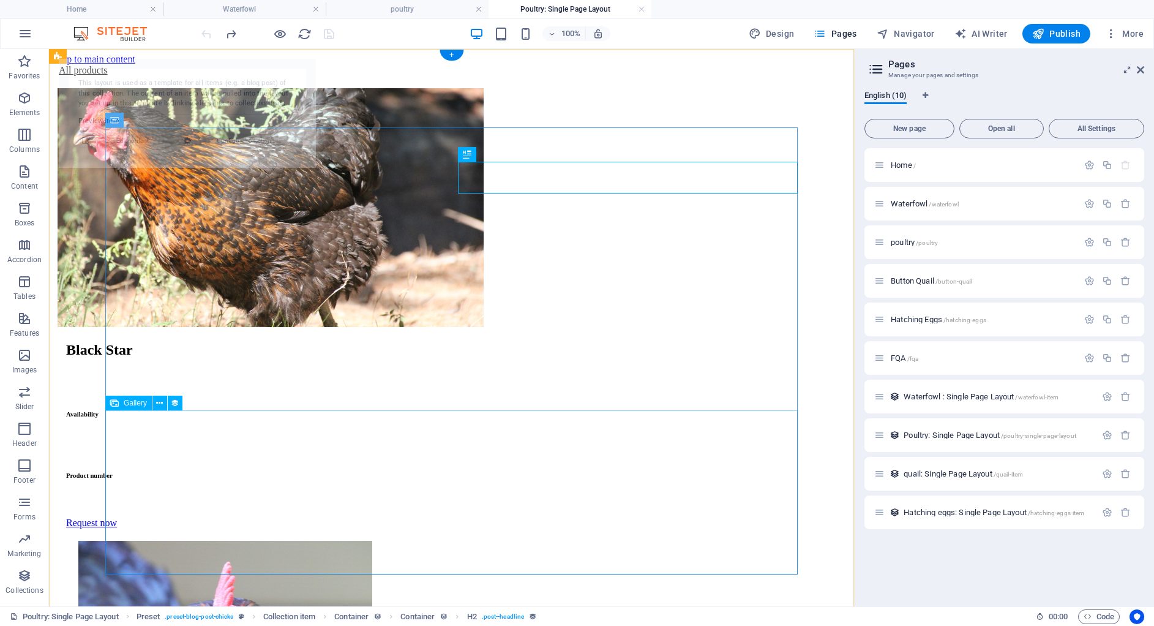
select select "68a781789a9fa01dfa00258e"
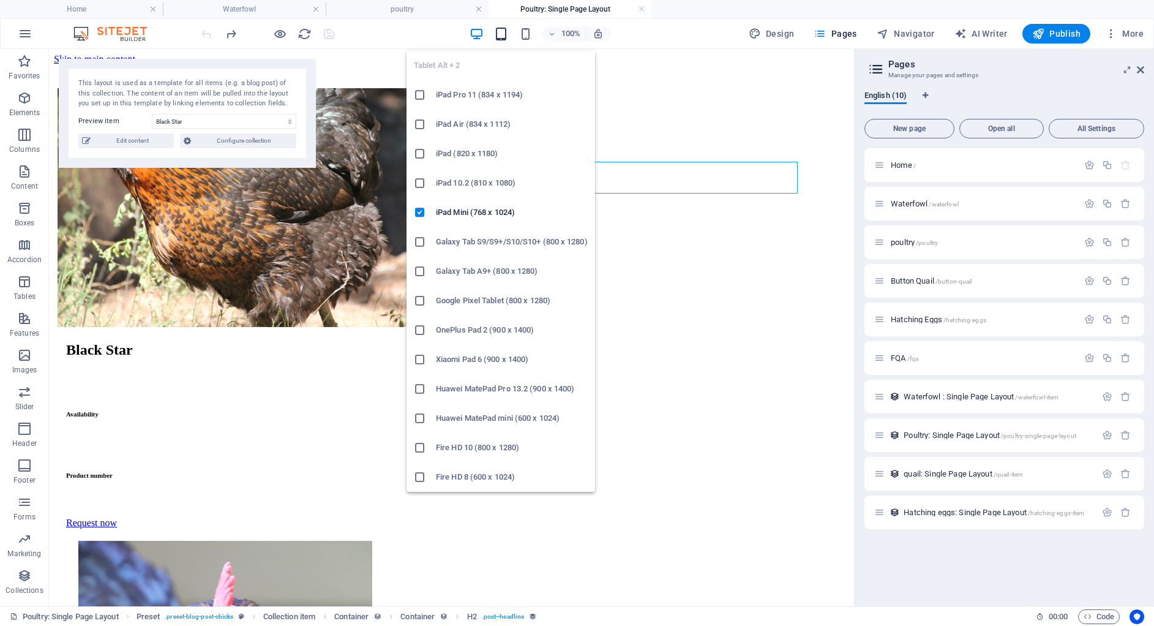
click at [507, 34] on icon "button" at bounding box center [501, 34] width 14 height 14
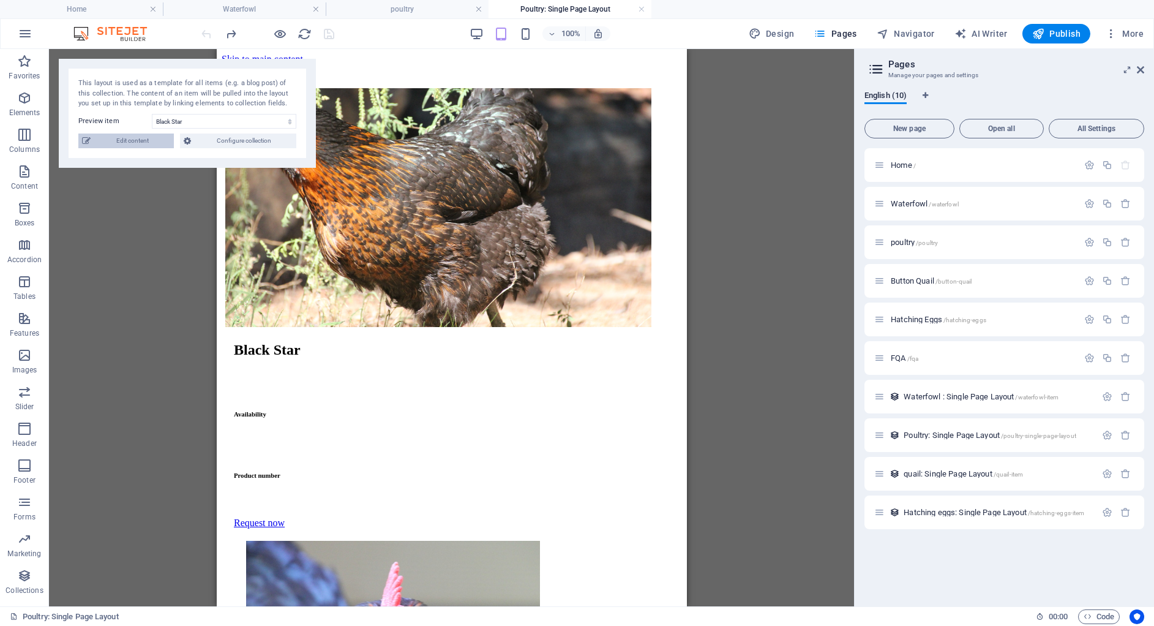
click at [157, 138] on span "Edit content" at bounding box center [132, 140] width 76 height 15
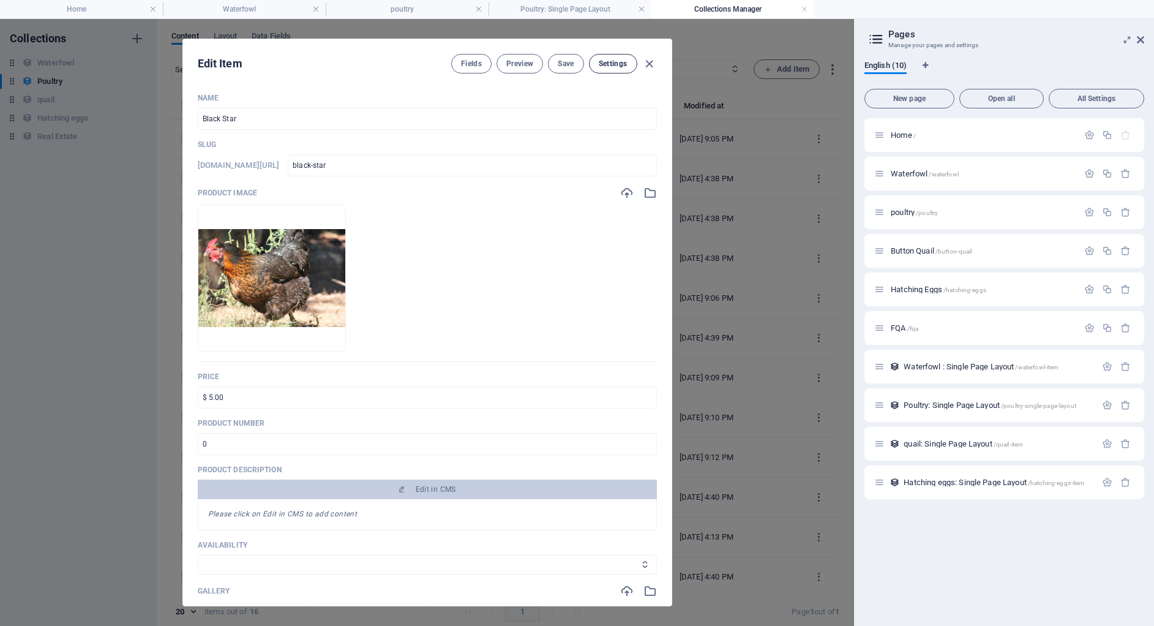
click at [621, 58] on button "Settings" at bounding box center [613, 64] width 48 height 20
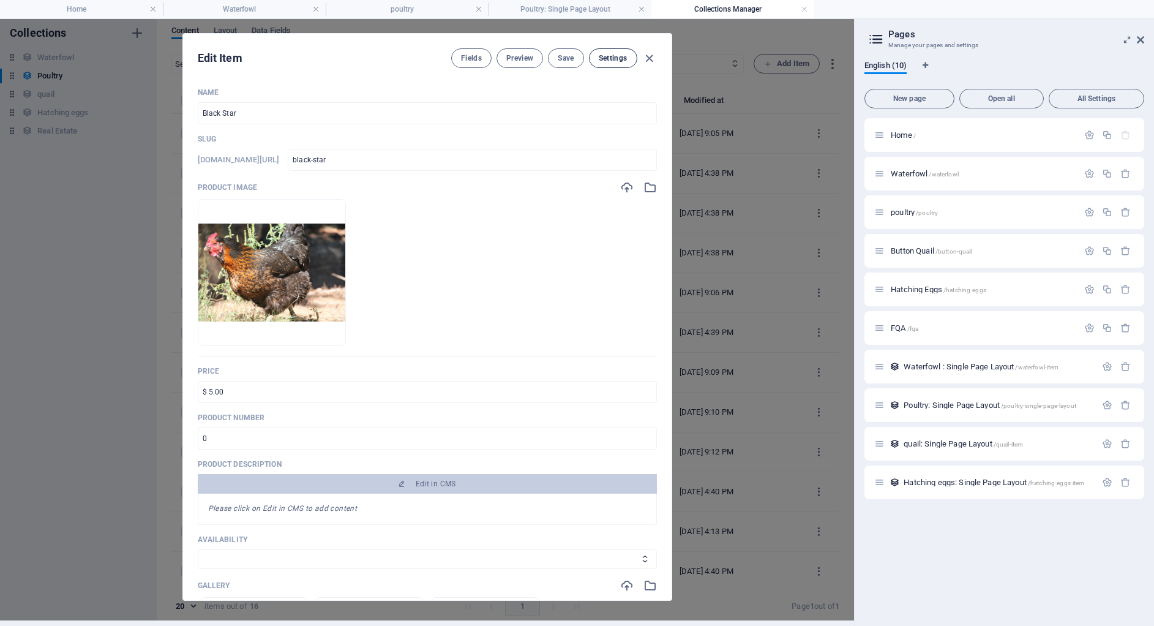
click at [605, 65] on button "Settings" at bounding box center [613, 58] width 48 height 20
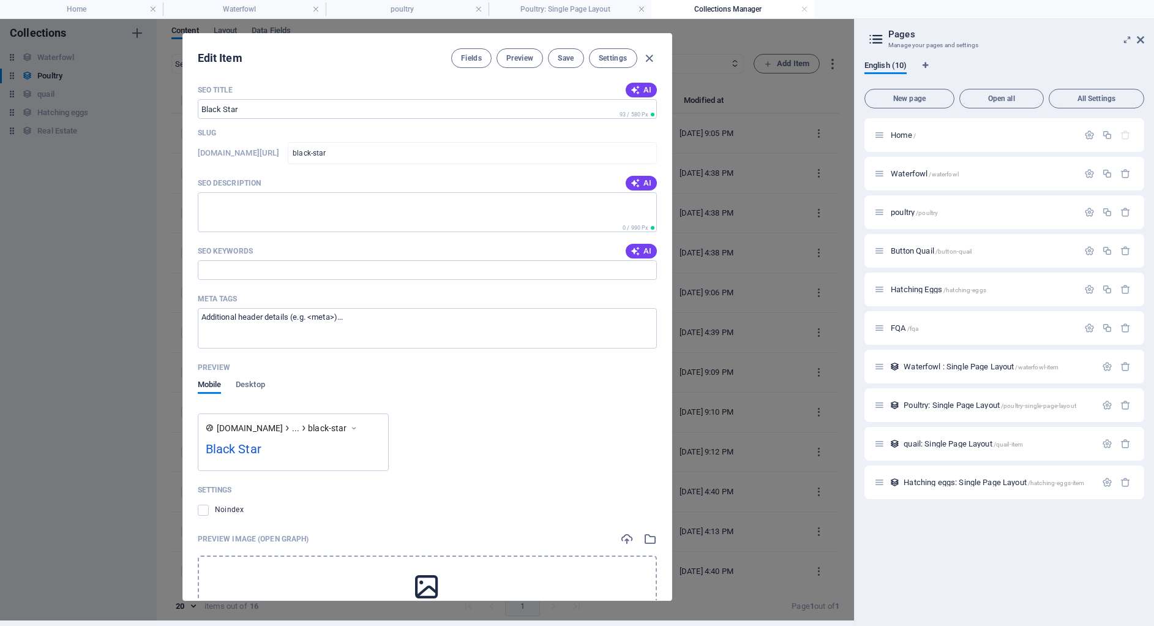
scroll to position [733, 0]
click at [241, 387] on span "Desktop" at bounding box center [250, 388] width 29 height 17
click at [208, 386] on span "Mobile" at bounding box center [210, 388] width 24 height 17
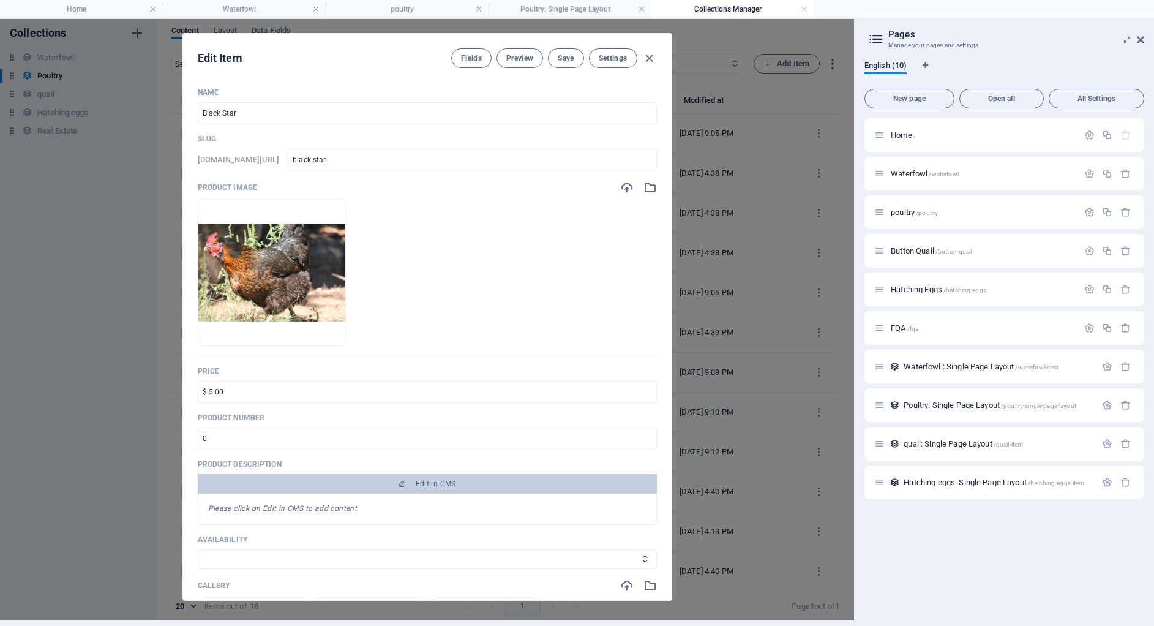
scroll to position [0, 0]
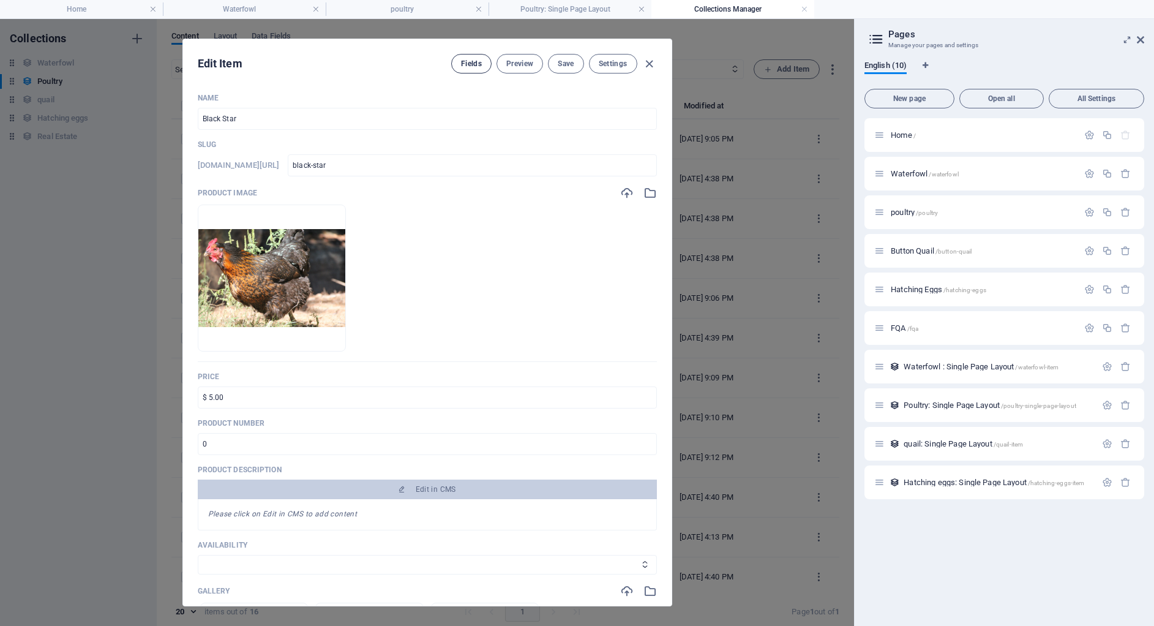
click at [468, 66] on span "Fields" at bounding box center [471, 64] width 21 height 10
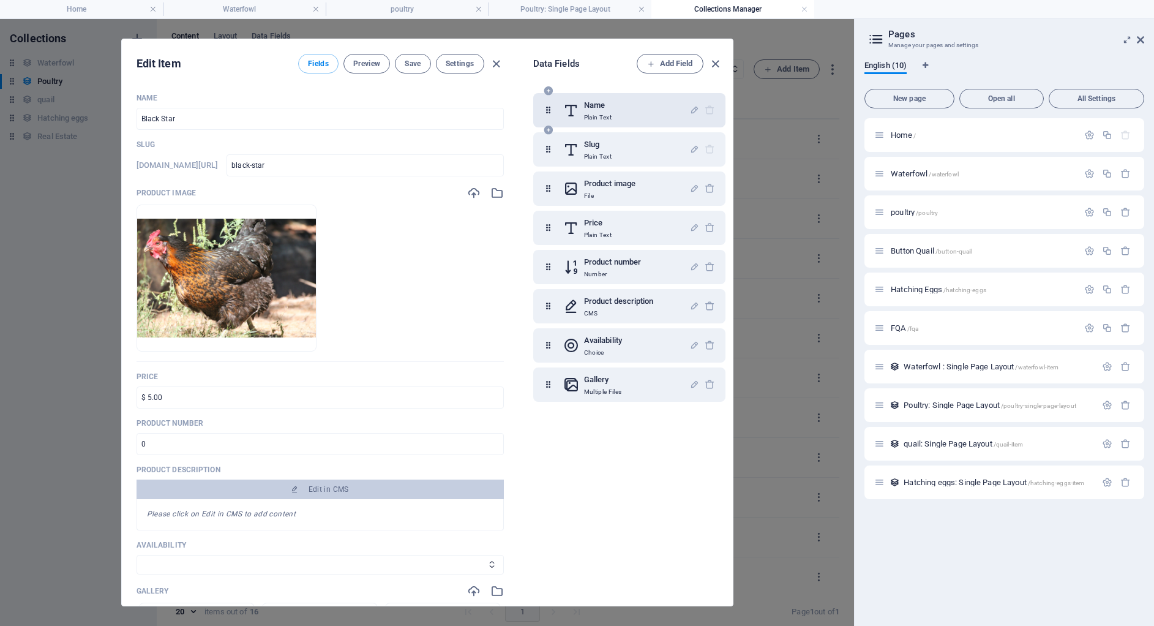
click at [655, 119] on div "Name Plain Text" at bounding box center [626, 110] width 126 height 24
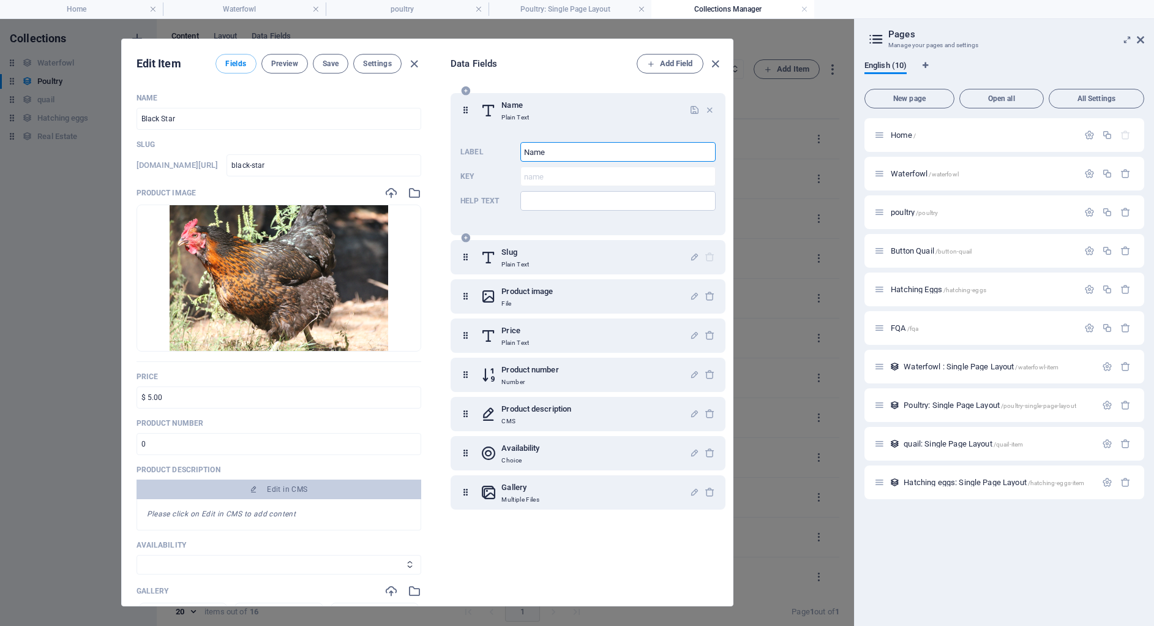
click at [624, 150] on input "Name" at bounding box center [617, 152] width 195 height 20
type input "N"
type input "Black Star"
click at [538, 204] on input "Help text" at bounding box center [617, 201] width 195 height 20
click at [339, 61] on span "Save" at bounding box center [331, 64] width 16 height 10
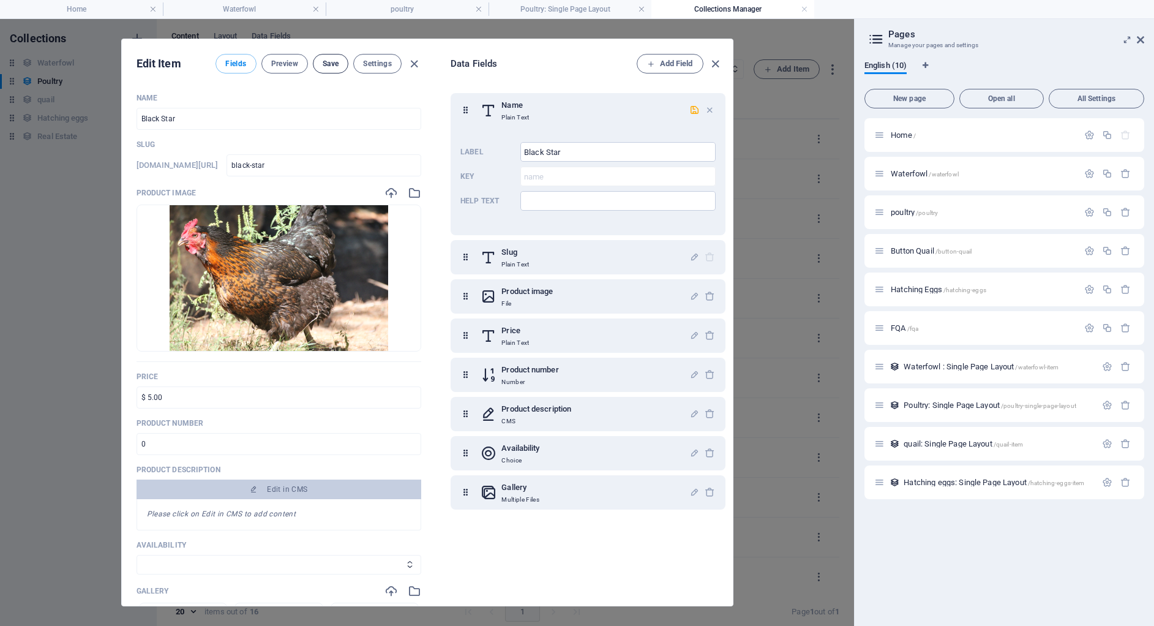
scroll to position [6, 0]
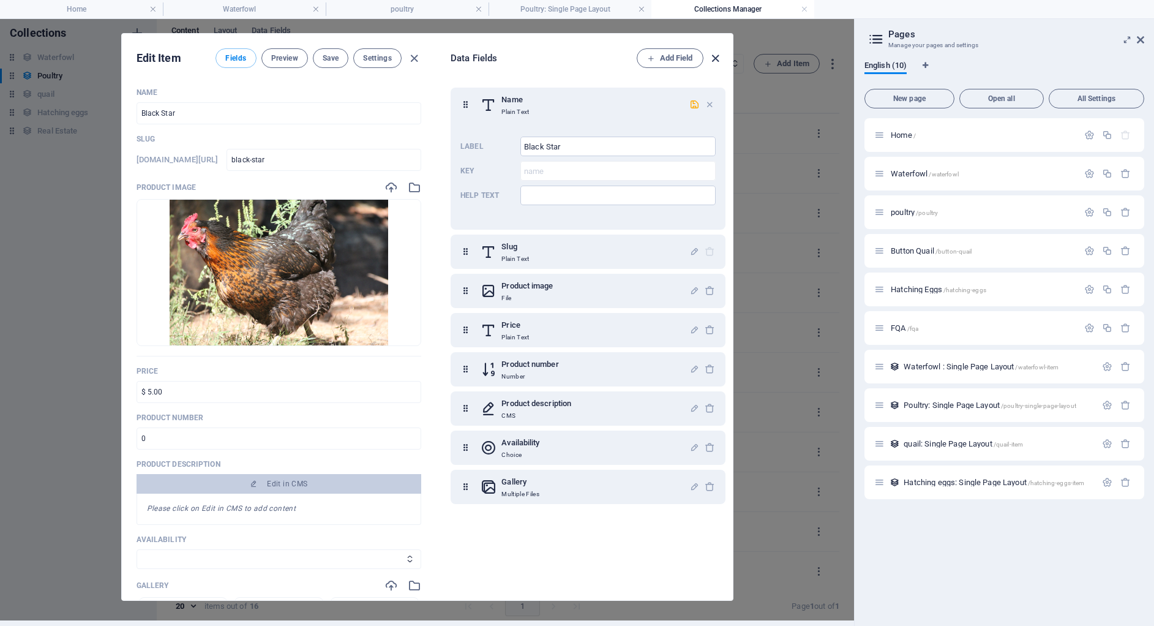
click at [715, 53] on icon "button" at bounding box center [715, 58] width 14 height 14
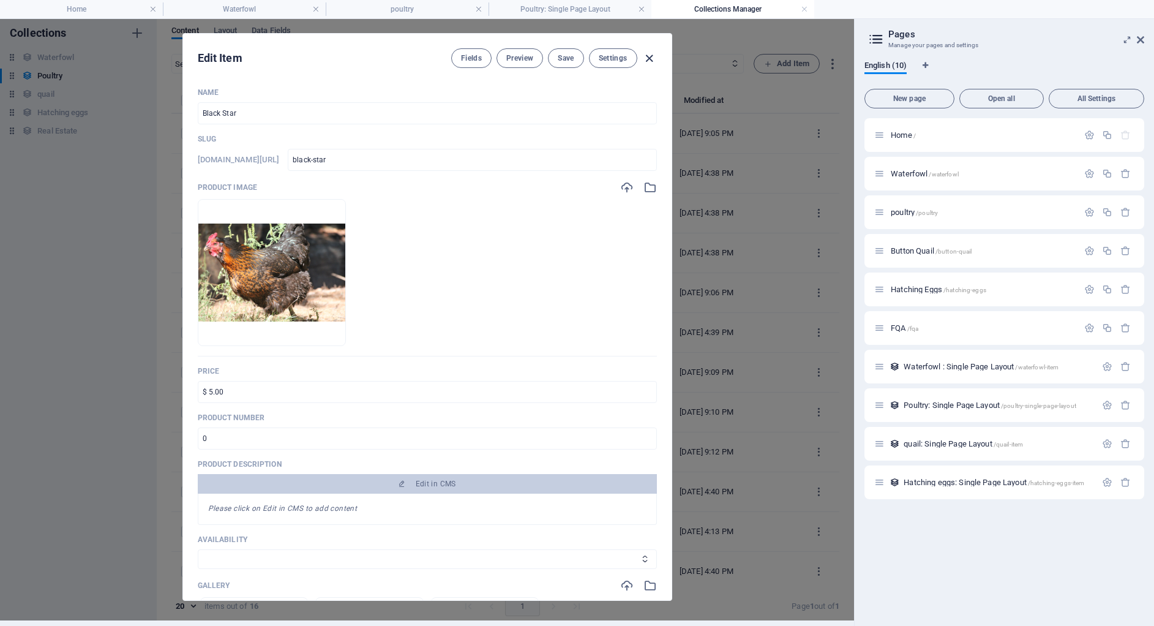
click at [652, 57] on icon "button" at bounding box center [649, 58] width 14 height 14
type input "black-star"
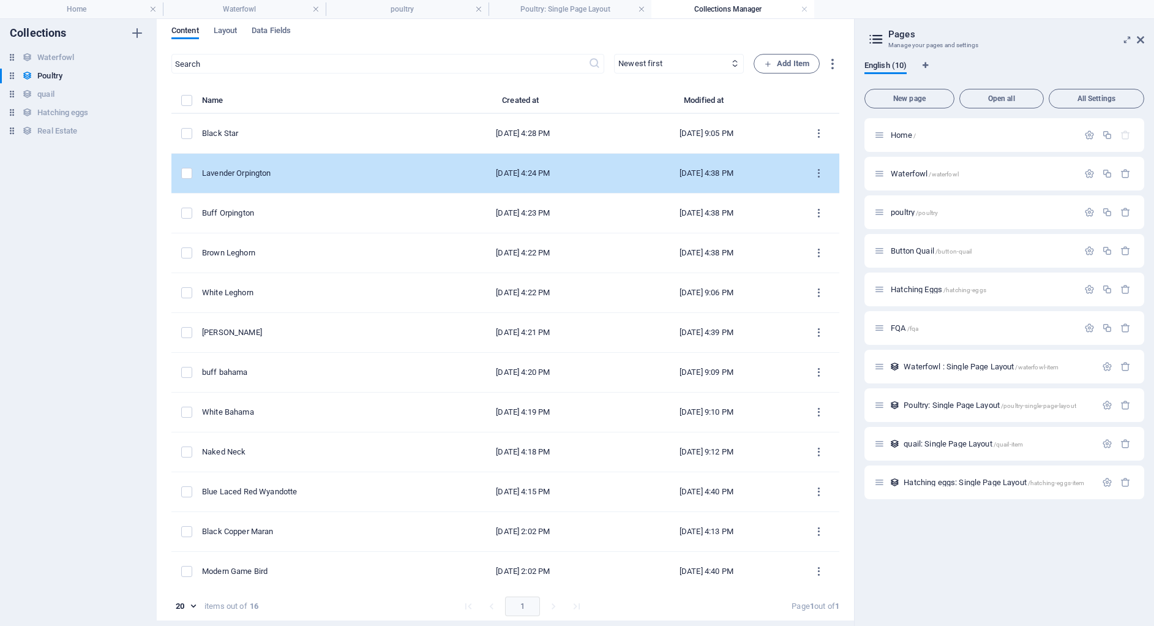
click at [281, 178] on div "Lavender Orpington" at bounding box center [312, 173] width 220 height 11
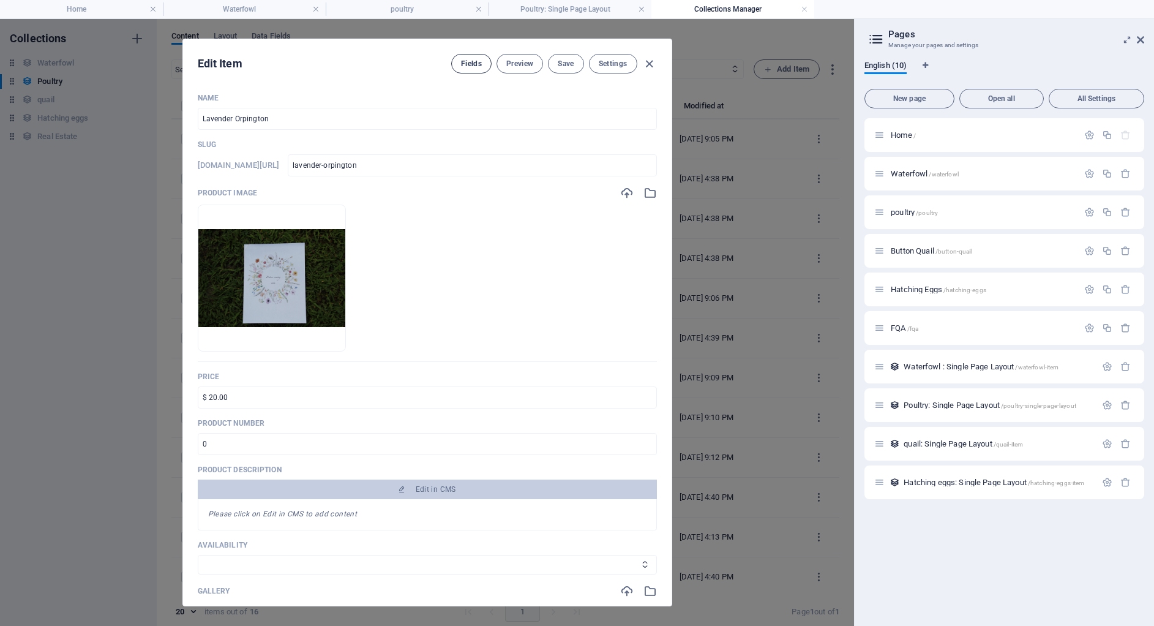
click at [474, 65] on span "Fields" at bounding box center [471, 64] width 21 height 10
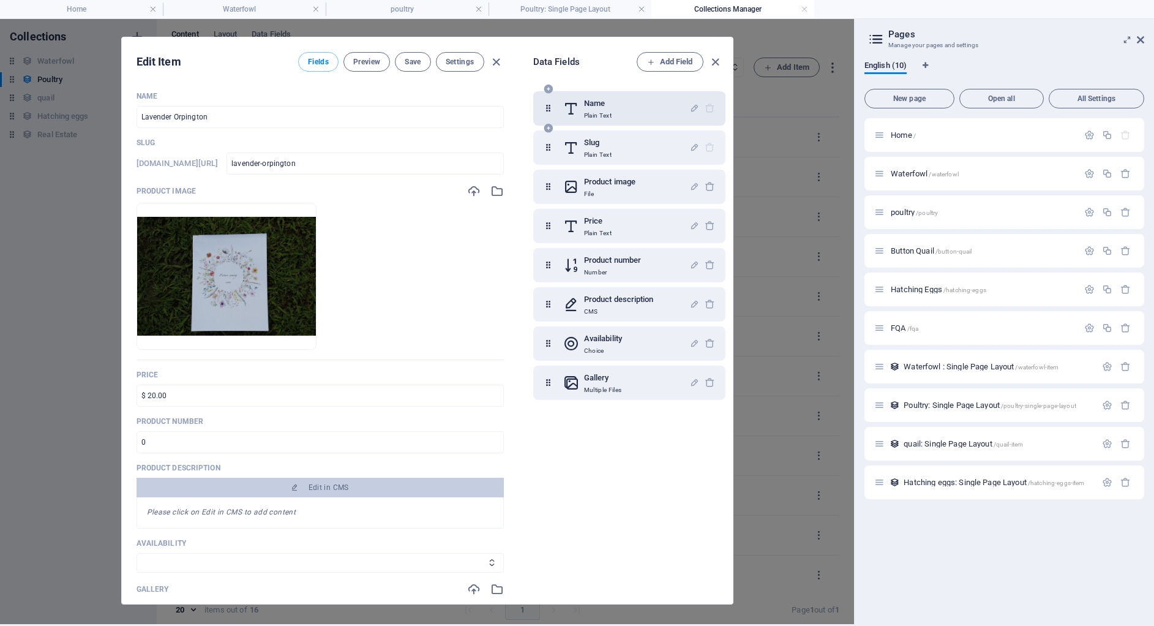
click at [618, 105] on div "Name Plain Text" at bounding box center [626, 108] width 126 height 24
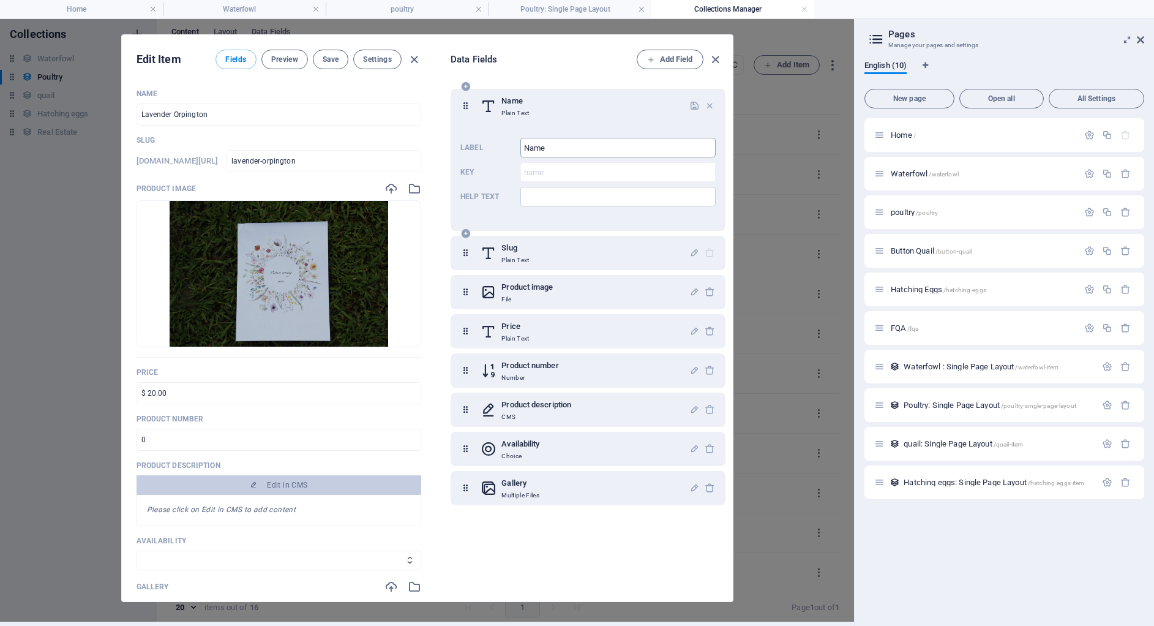
click at [592, 149] on input "Name" at bounding box center [617, 148] width 195 height 20
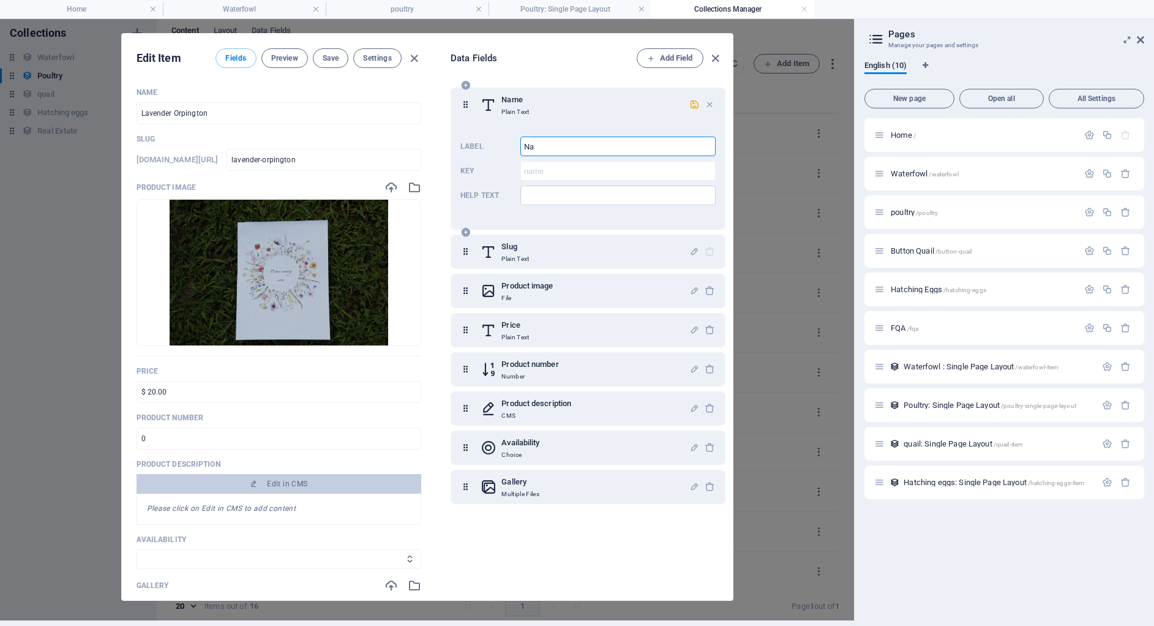
type input "N"
type input "Lavender Orpington"
click at [339, 56] on span "Save" at bounding box center [331, 58] width 16 height 10
click at [713, 56] on icon "button" at bounding box center [715, 58] width 14 height 14
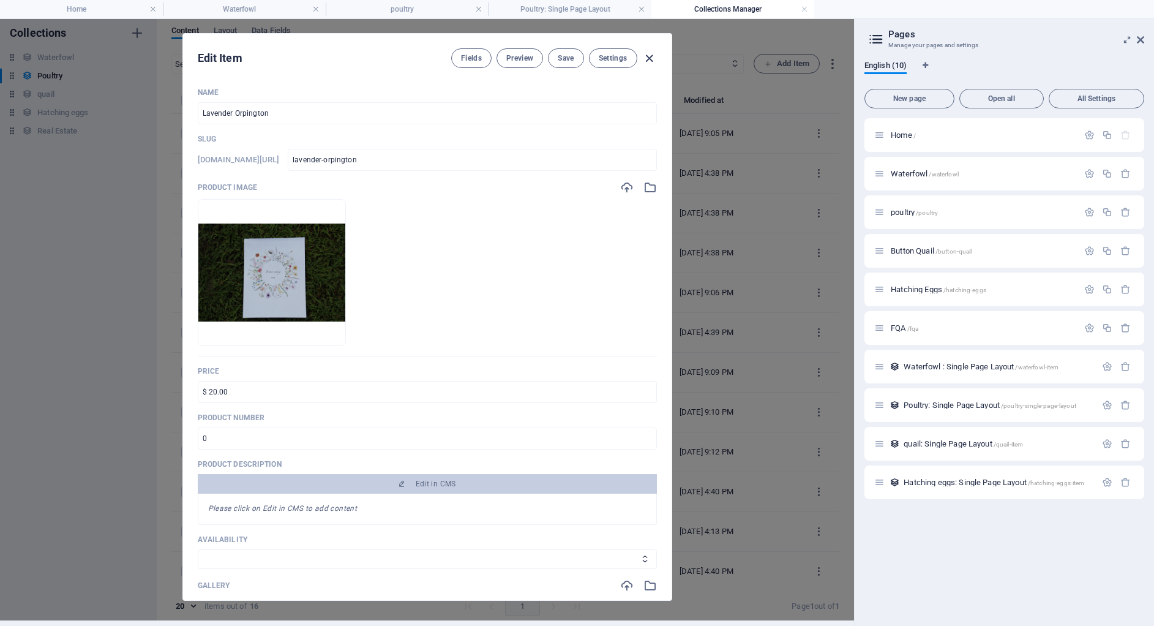
click at [648, 53] on icon "button" at bounding box center [649, 58] width 14 height 14
type input "lavender-orpington"
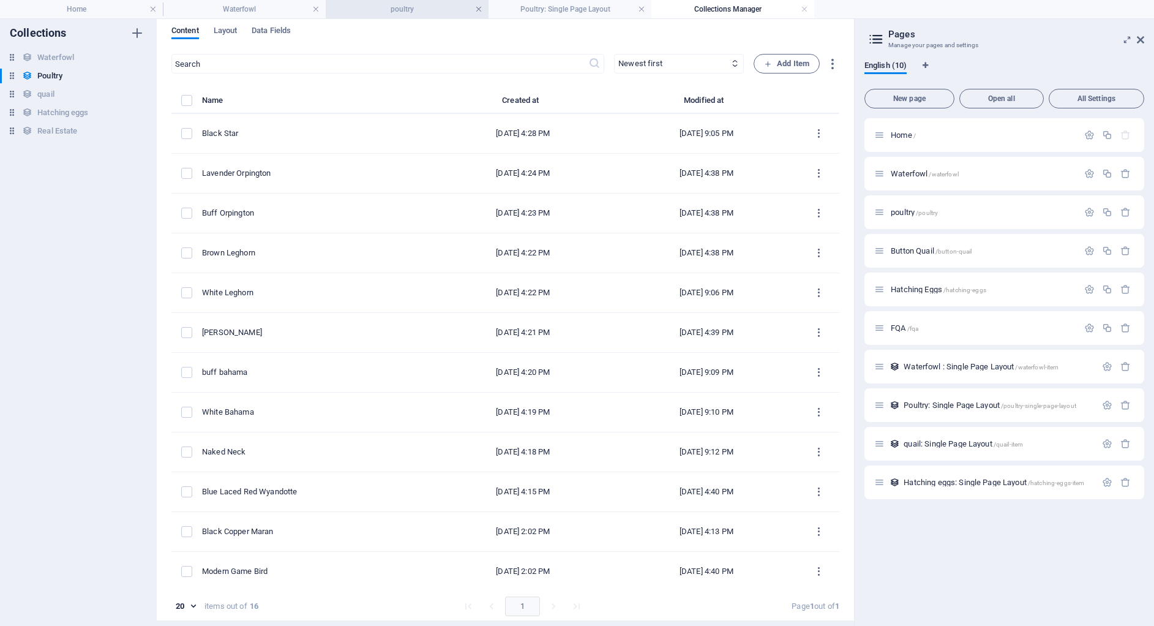
click at [479, 10] on link at bounding box center [478, 10] width 7 height 12
click at [484, 3] on h4 "Poultry: Single Page Layout" at bounding box center [407, 8] width 163 height 13
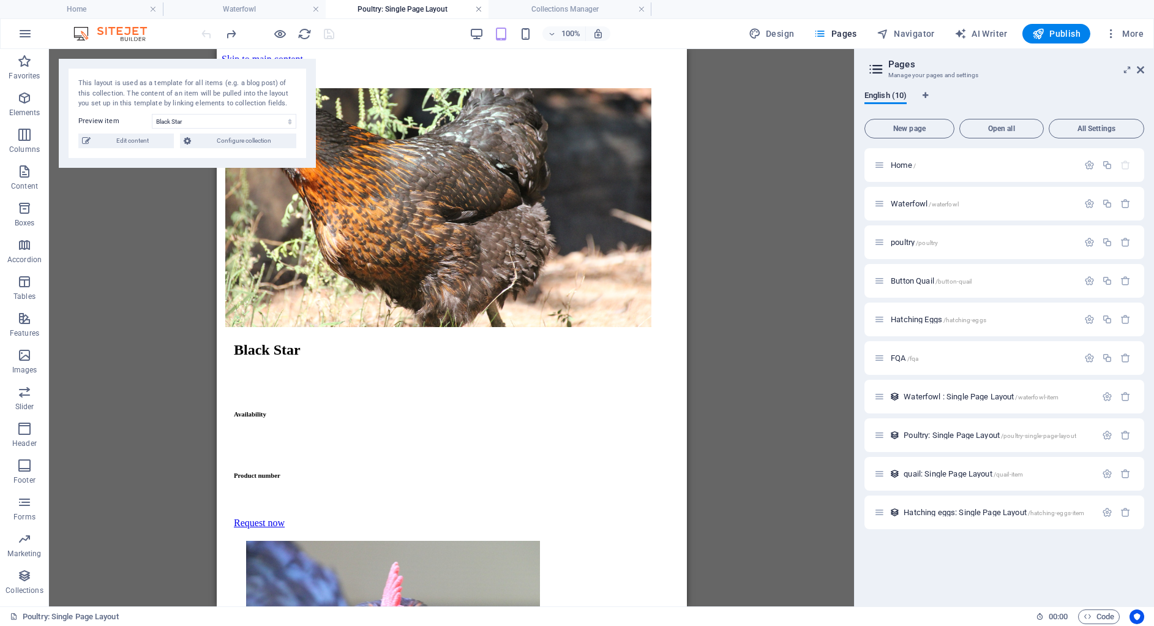
click at [479, 9] on link at bounding box center [478, 10] width 7 height 12
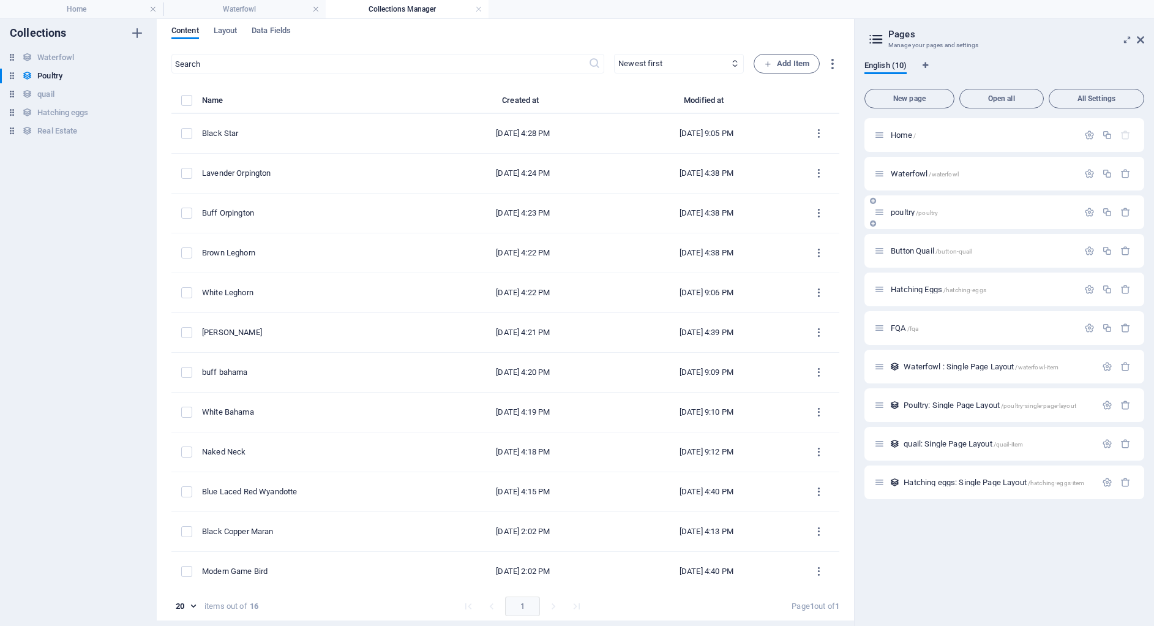
click at [910, 212] on span "poultry /poultry" at bounding box center [914, 212] width 47 height 9
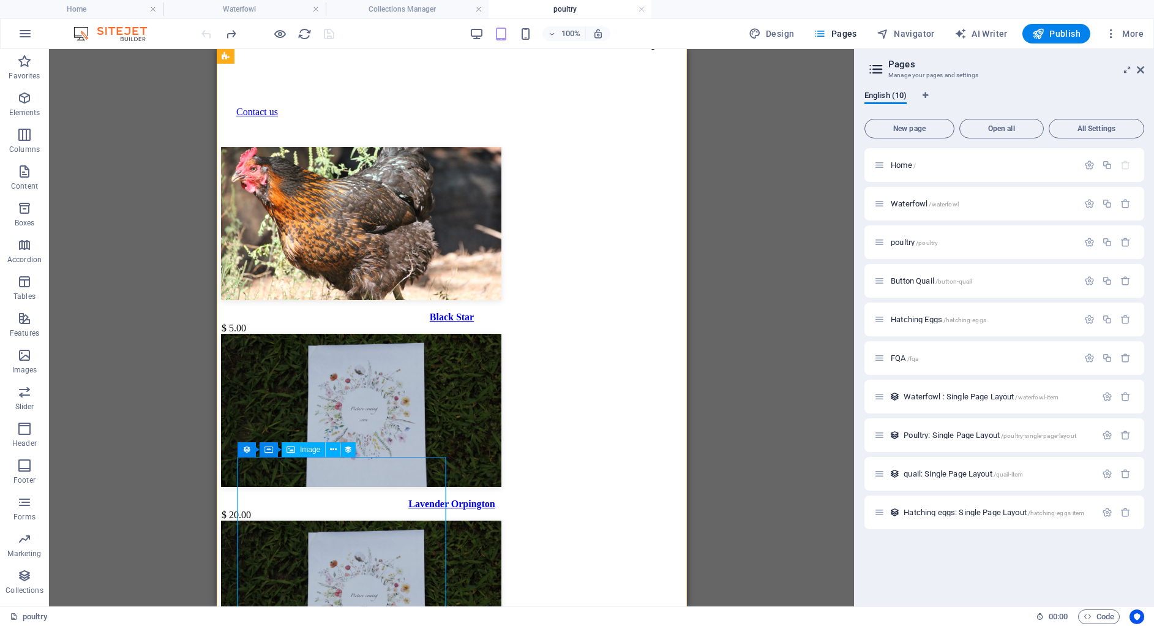
scroll to position [0, 0]
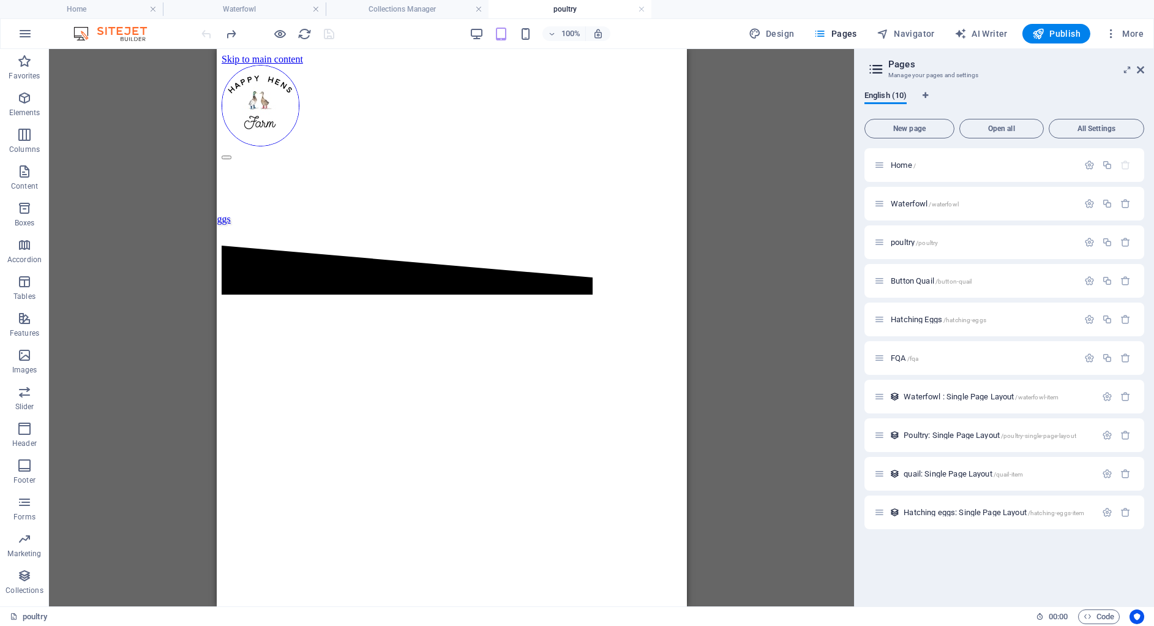
click at [487, 33] on div "100%" at bounding box center [539, 34] width 141 height 20
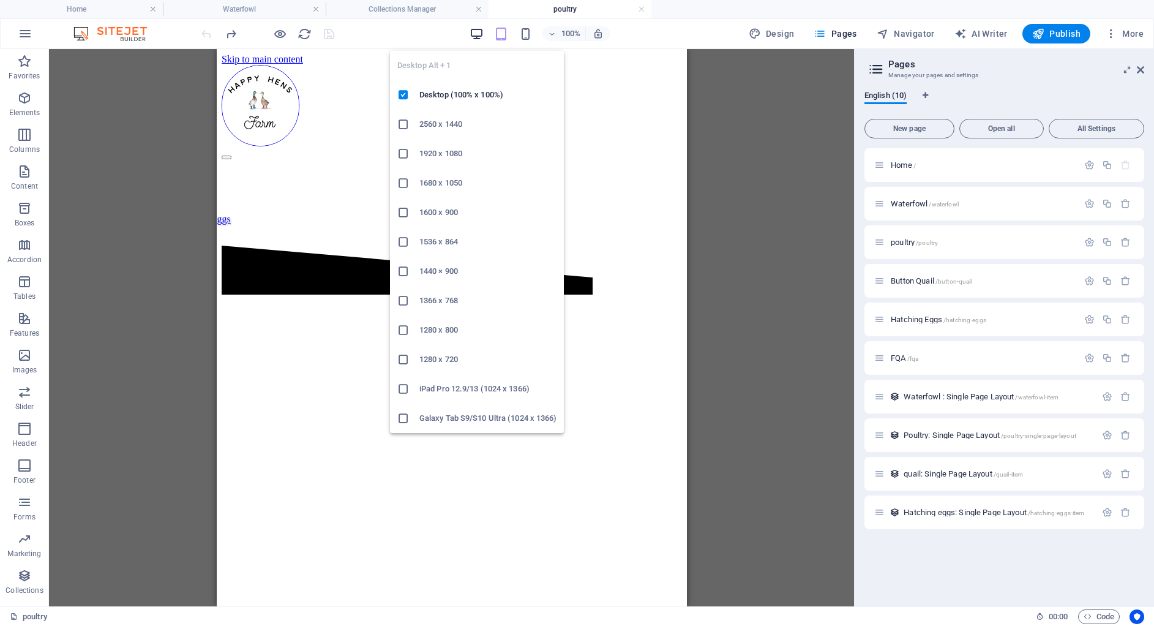
click at [481, 36] on icon "button" at bounding box center [477, 34] width 14 height 14
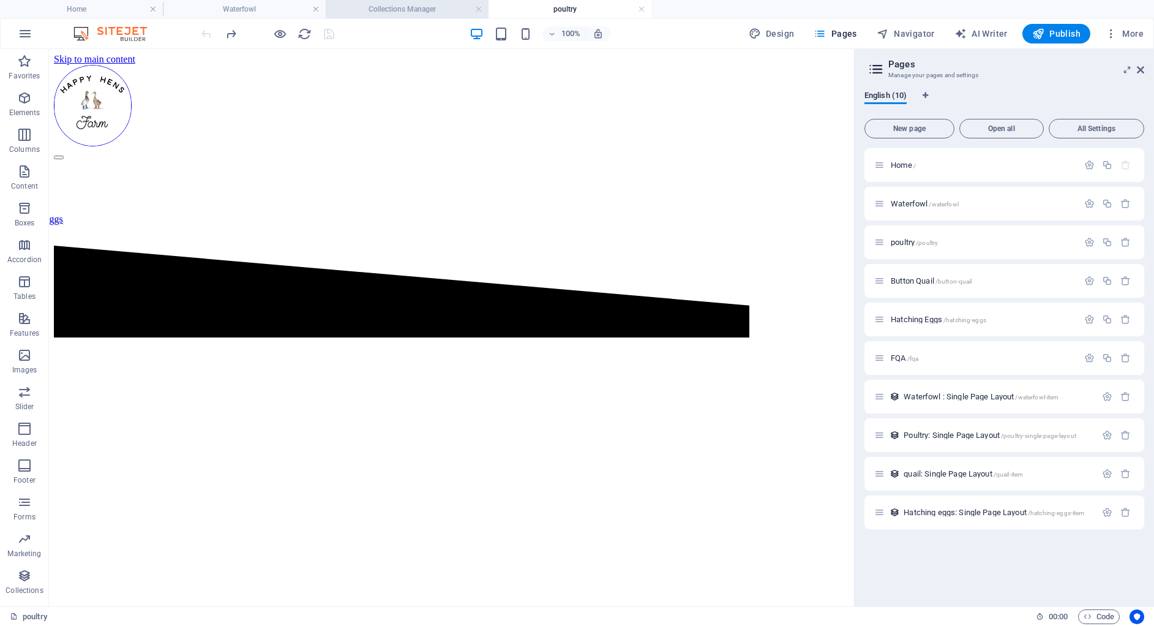
click at [369, 8] on h4 "Collections Manager" at bounding box center [407, 8] width 163 height 13
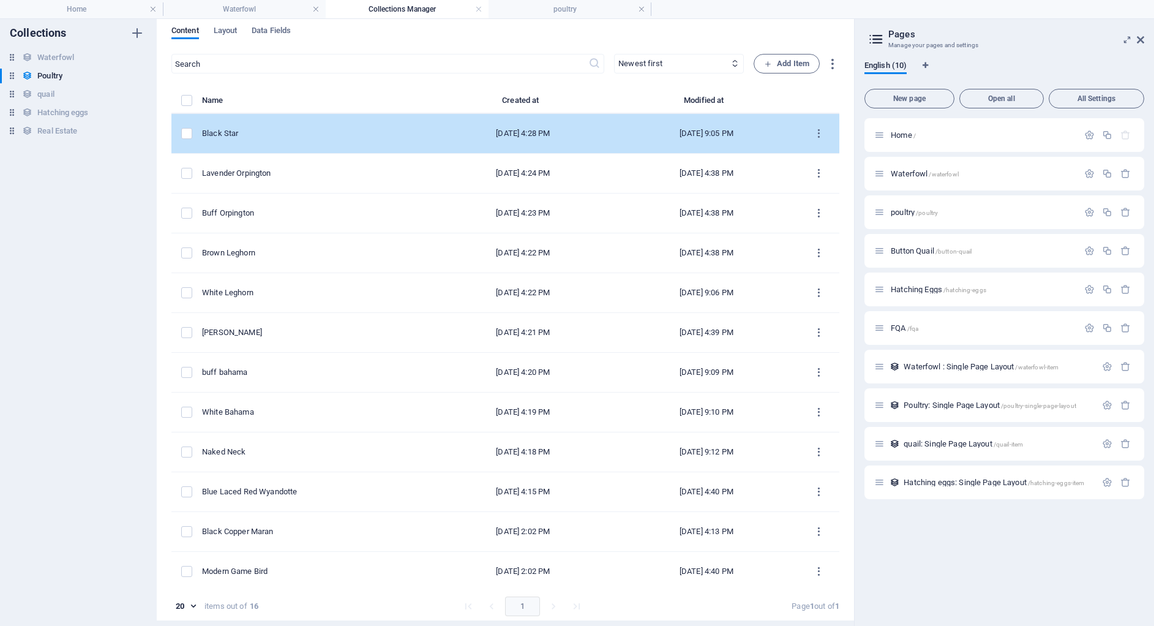
click at [314, 146] on td "Black Star" at bounding box center [317, 134] width 230 height 40
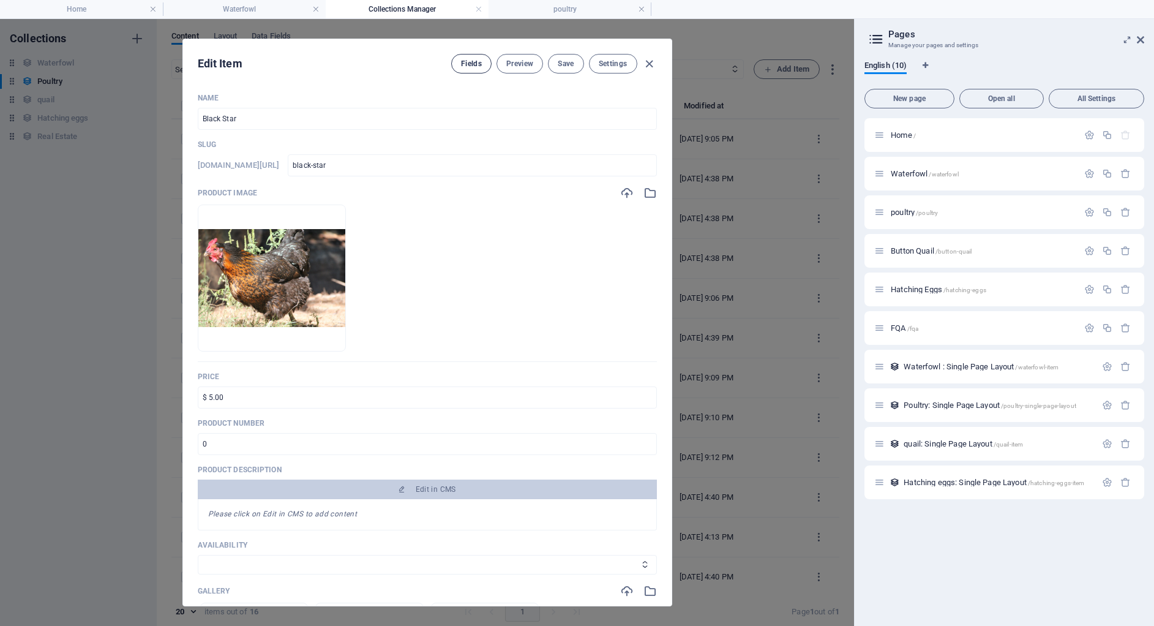
click at [461, 66] on span "Fields" at bounding box center [471, 64] width 21 height 10
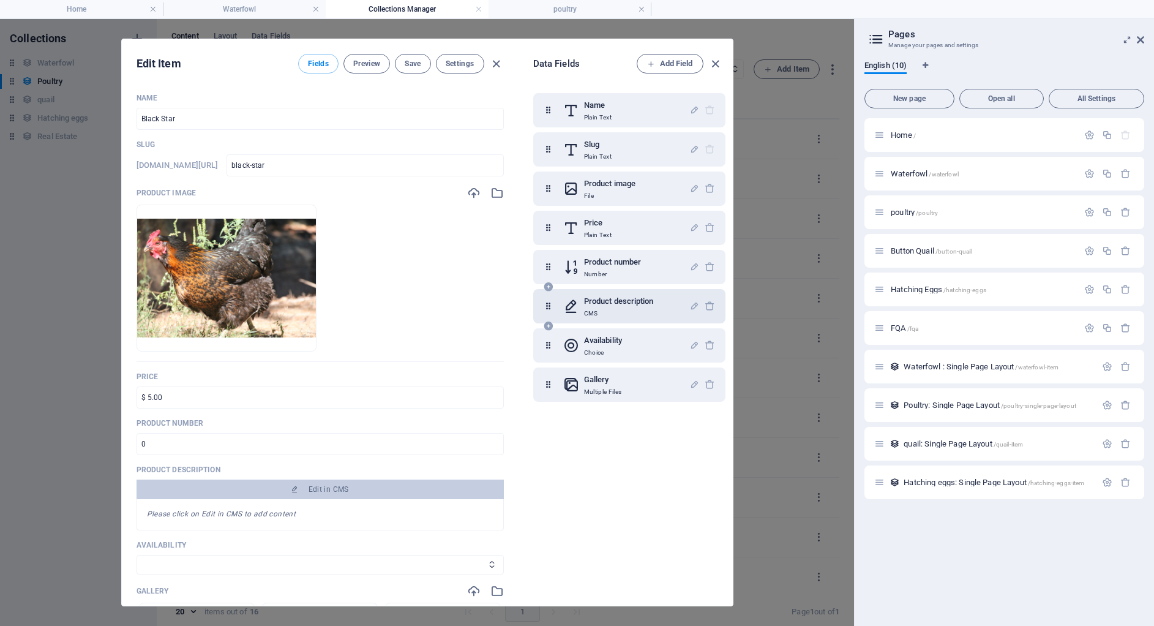
click at [632, 316] on p "CMS" at bounding box center [619, 314] width 70 height 10
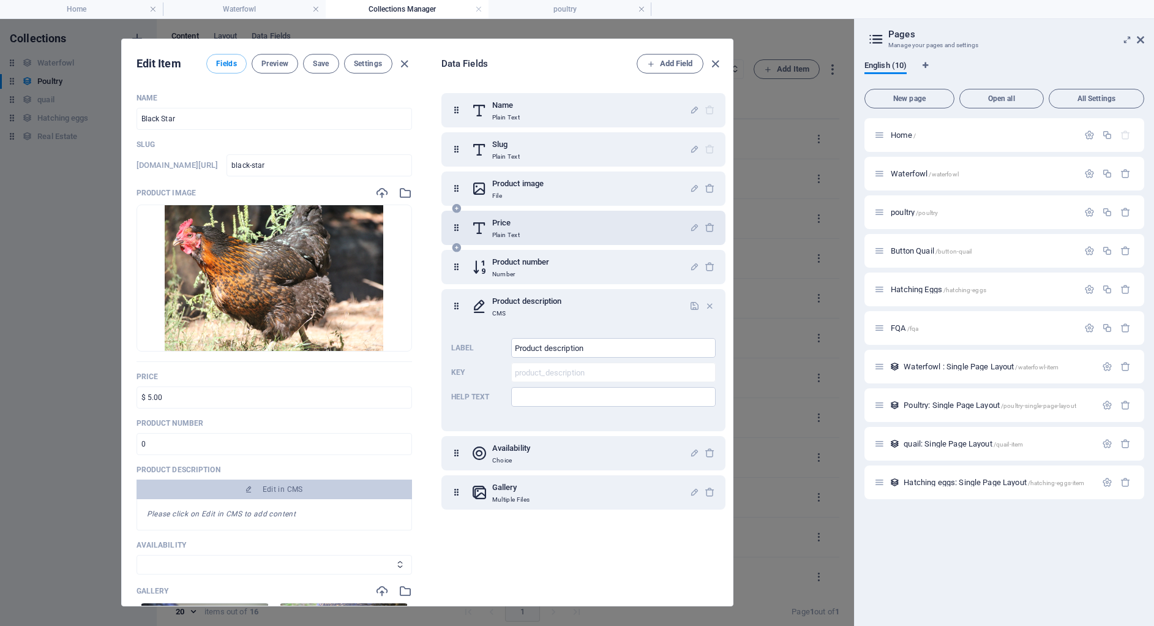
click at [542, 224] on div "Price Plain Text" at bounding box center [580, 228] width 218 height 24
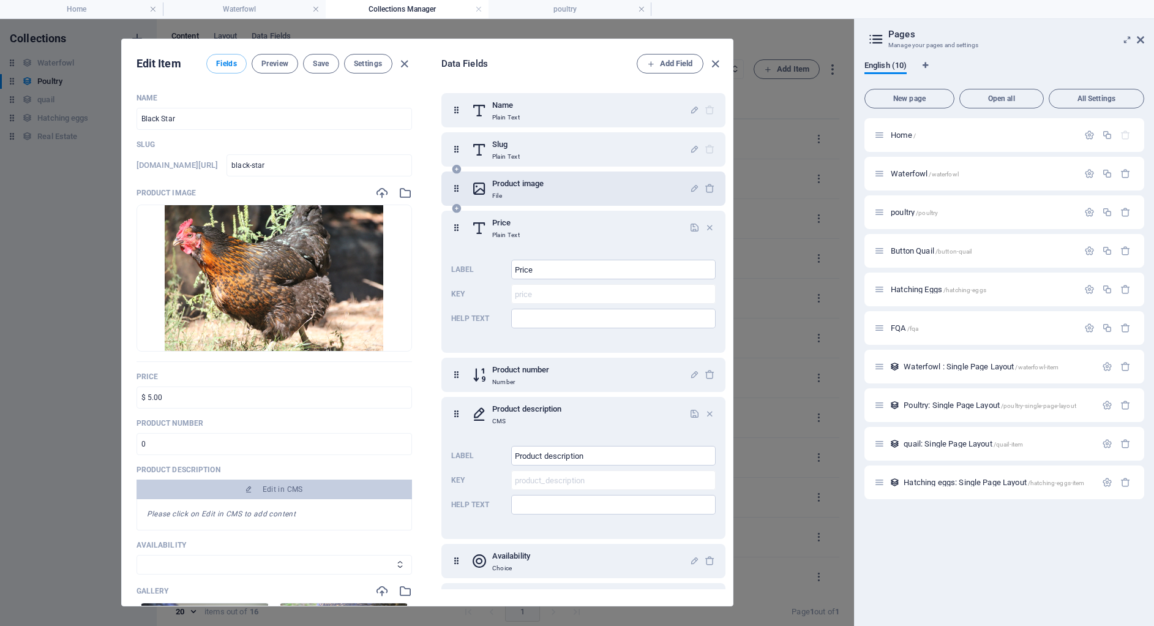
click at [534, 198] on p "File" at bounding box center [517, 196] width 51 height 10
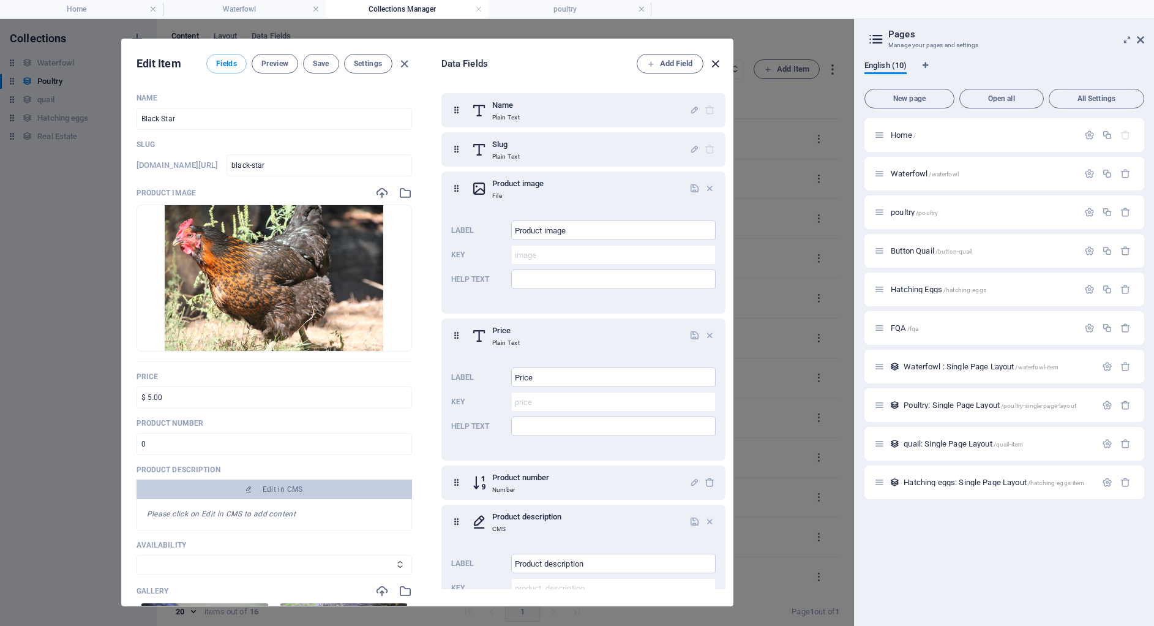
click at [711, 68] on icon "button" at bounding box center [715, 64] width 14 height 14
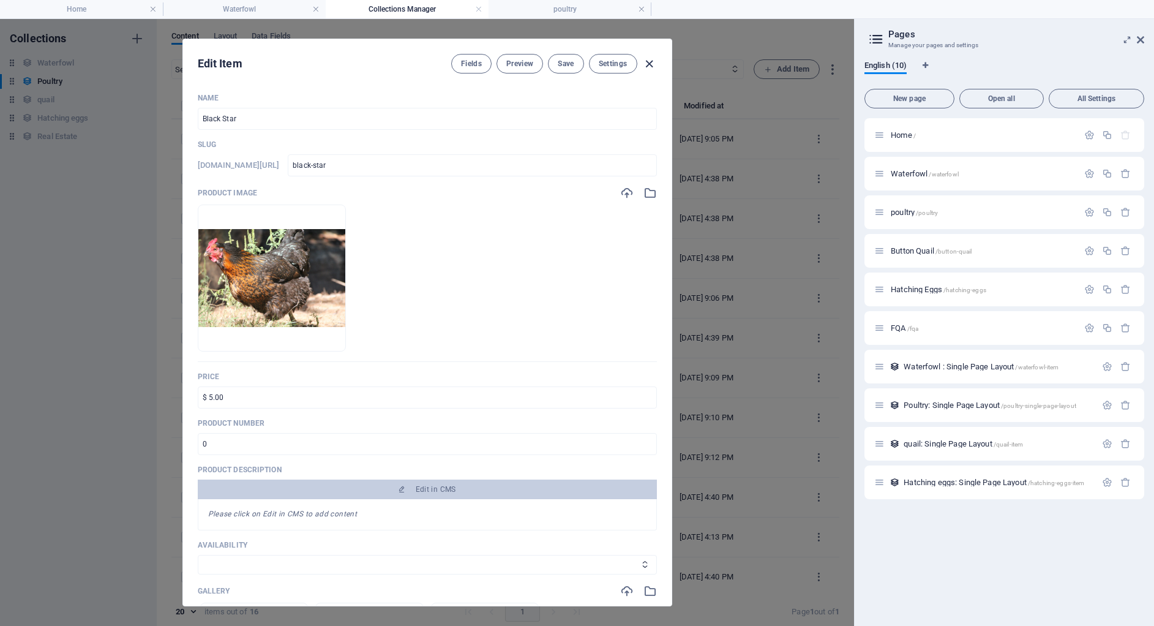
click at [650, 67] on icon "button" at bounding box center [649, 64] width 14 height 14
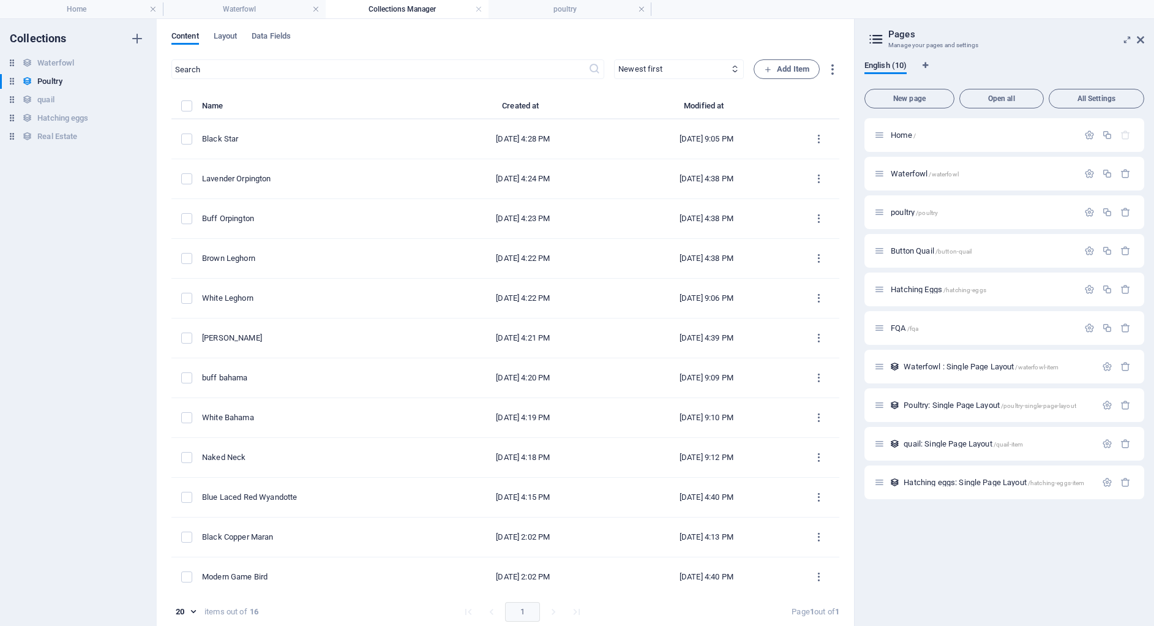
type input "black-star"
click at [261, 9] on h4 "Waterfowl" at bounding box center [244, 8] width 163 height 13
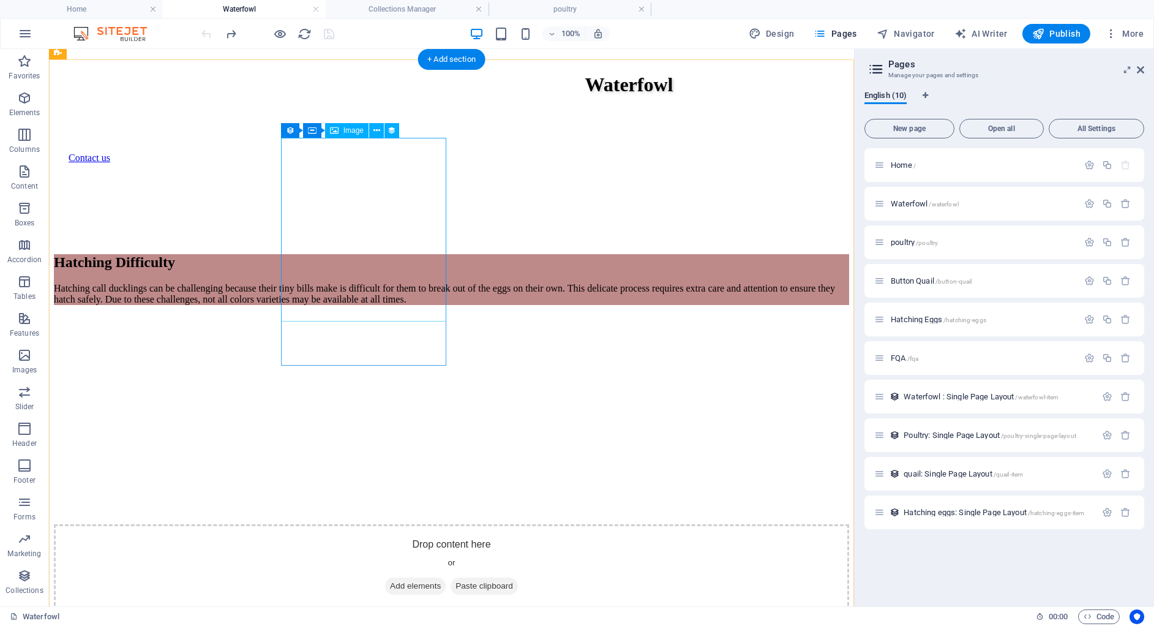
scroll to position [845, 0]
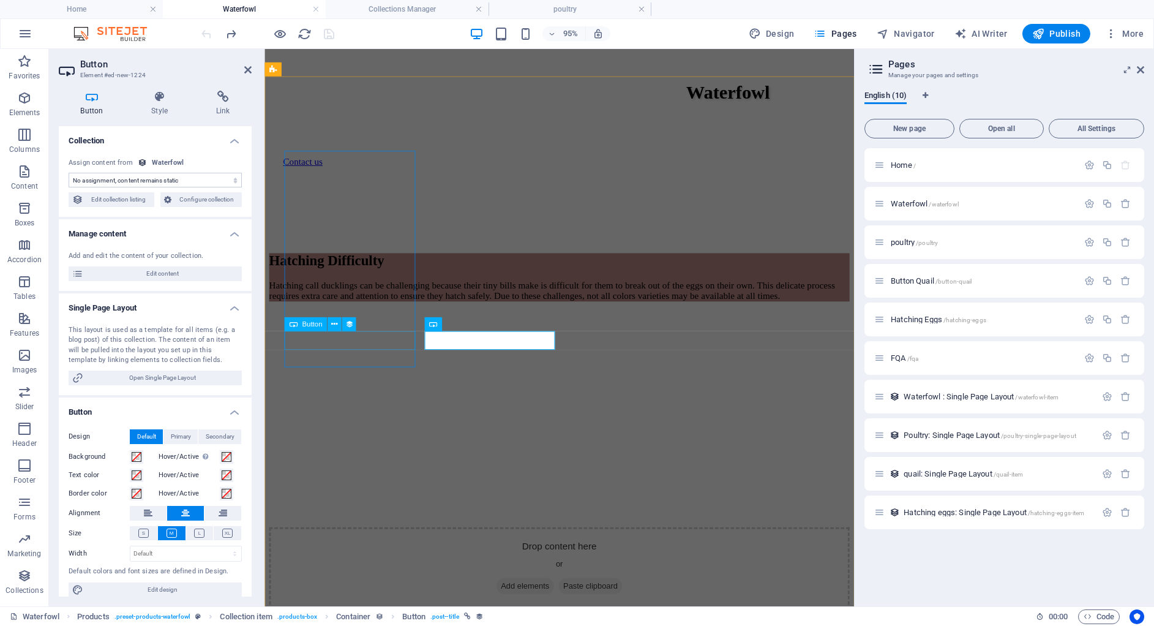
select select "name"
click at [179, 179] on select "No assignment, content remains static Created at (Date) Updated at (Date) White…" at bounding box center [155, 180] width 173 height 15
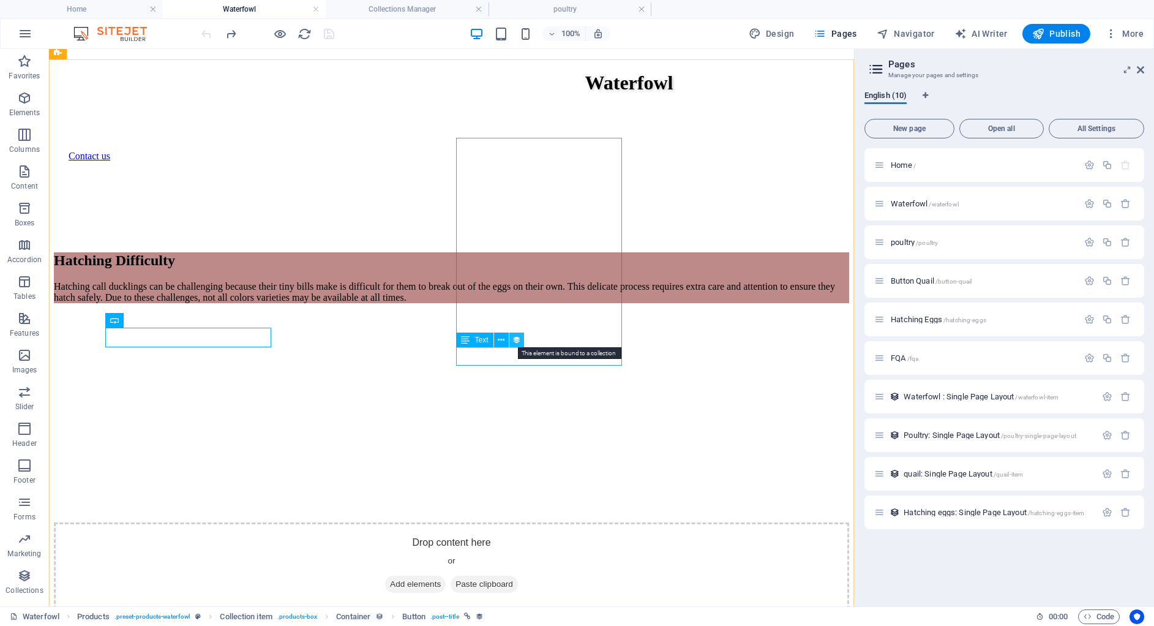
drag, startPoint x: 521, startPoint y: 332, endPoint x: 282, endPoint y: 301, distance: 241.4
click at [521, 332] on button at bounding box center [516, 339] width 15 height 15
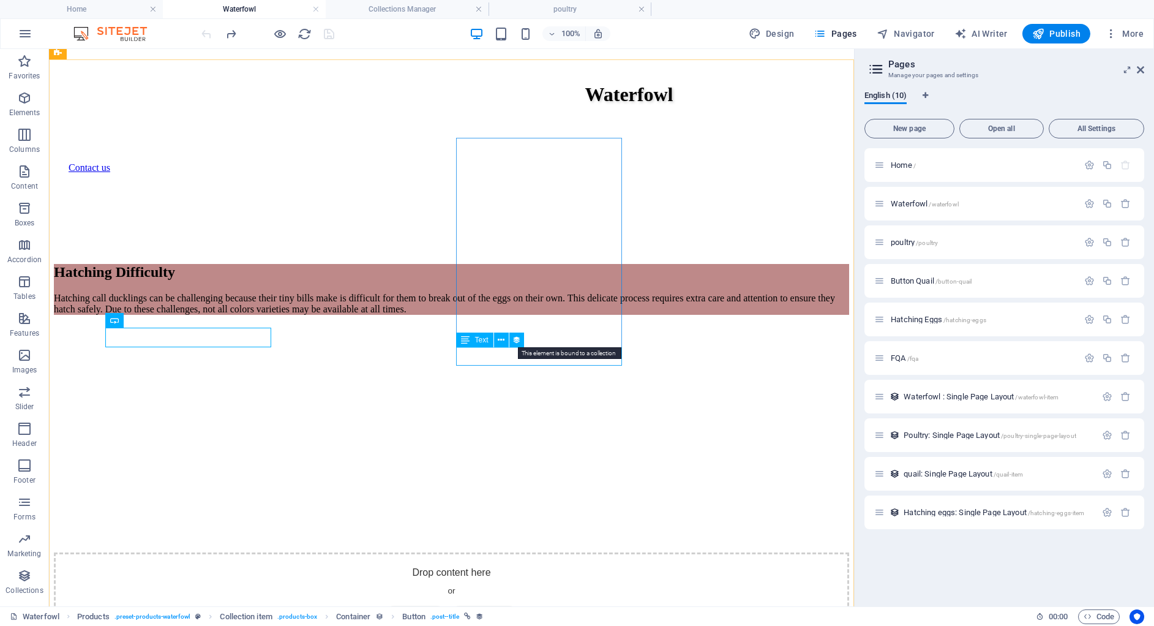
select select "price"
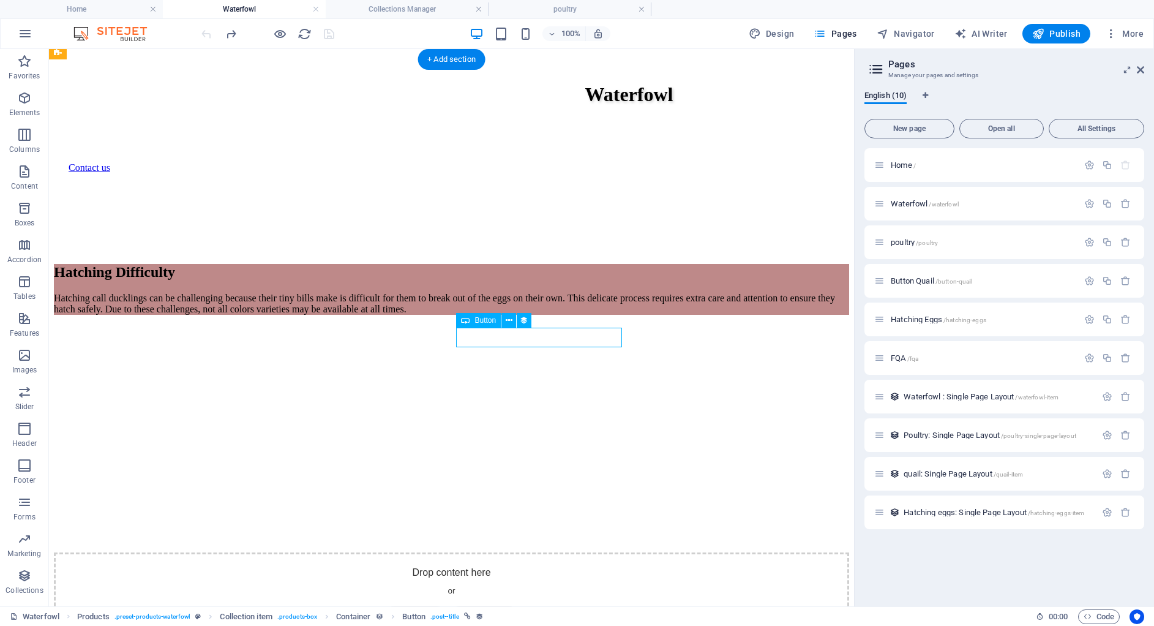
select select "name"
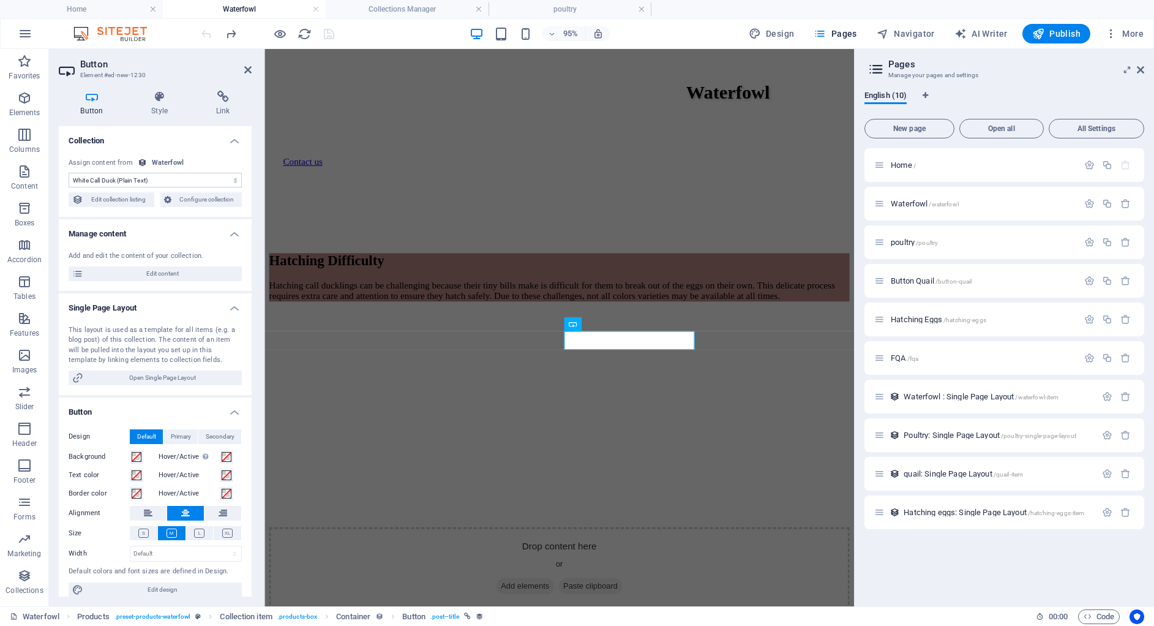
click at [134, 174] on select "No assignment, content remains static Created at (Date) Updated at (Date) White…" at bounding box center [155, 180] width 173 height 15
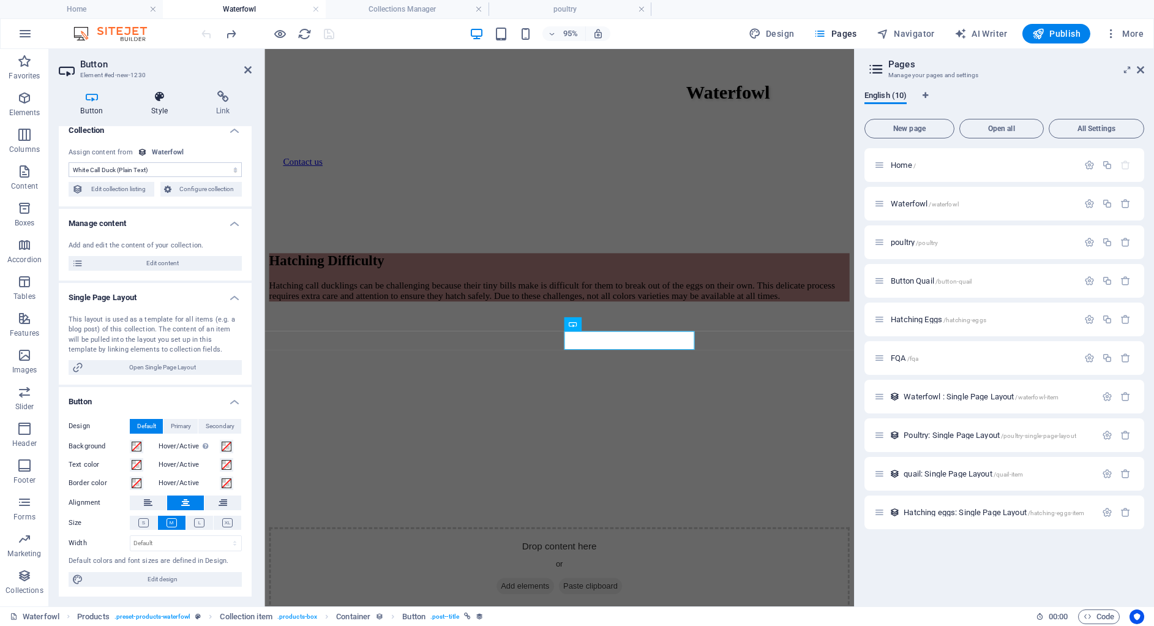
click at [168, 94] on icon at bounding box center [160, 97] width 60 height 12
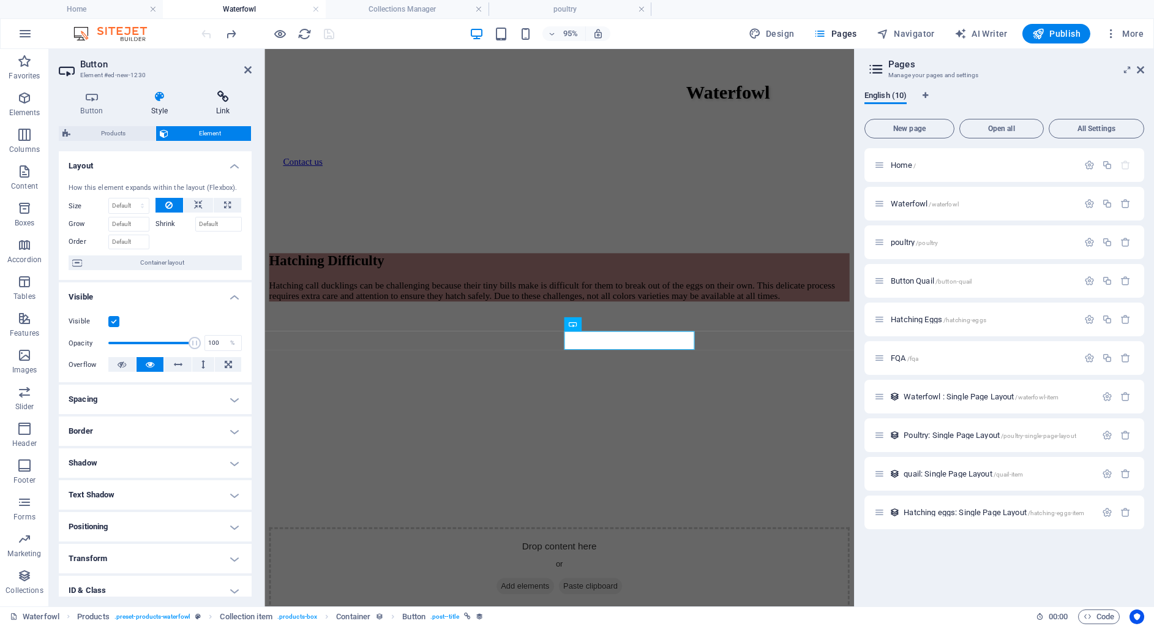
click at [217, 101] on icon at bounding box center [223, 97] width 58 height 12
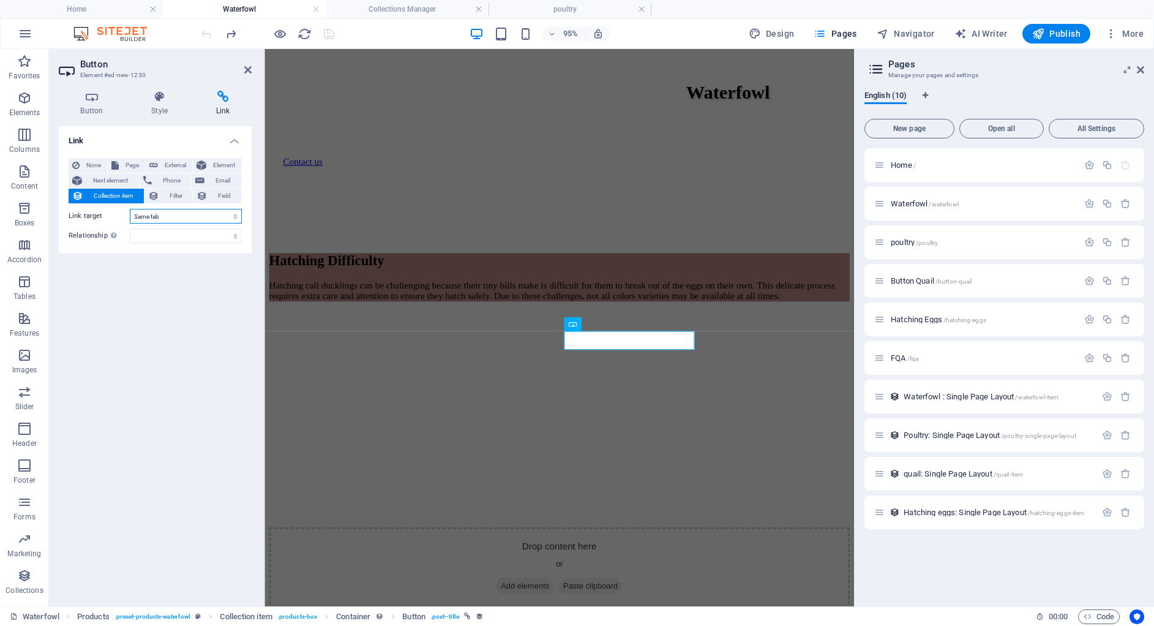
click at [176, 217] on select "New tab Same tab Overlay" at bounding box center [186, 216] width 112 height 15
click at [246, 71] on icon at bounding box center [247, 70] width 7 height 10
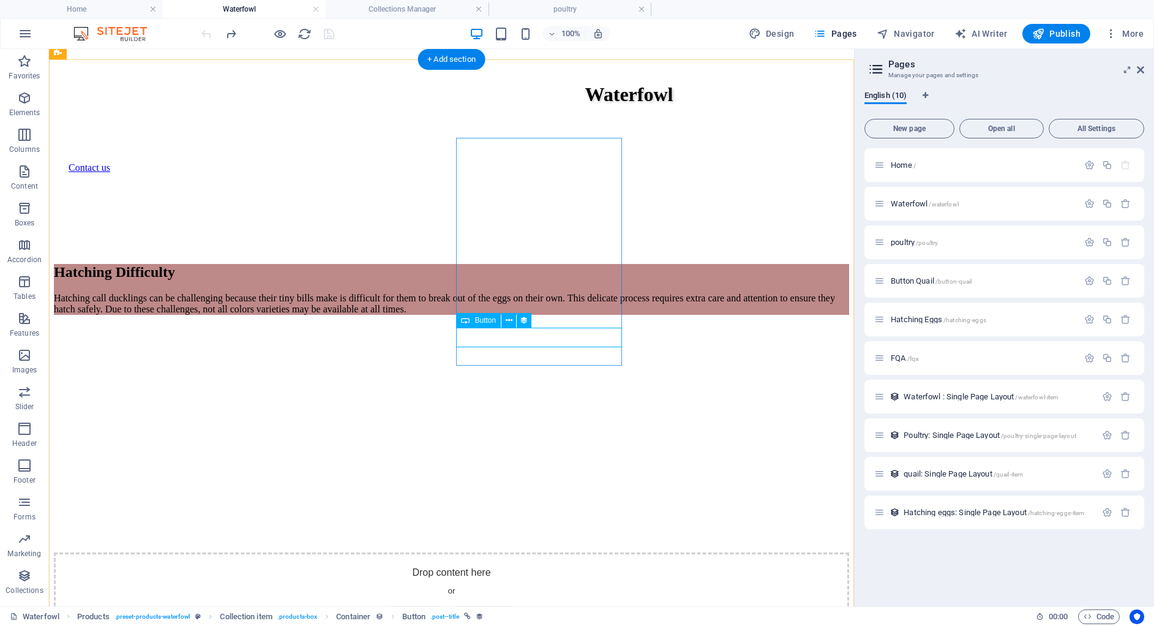
select select
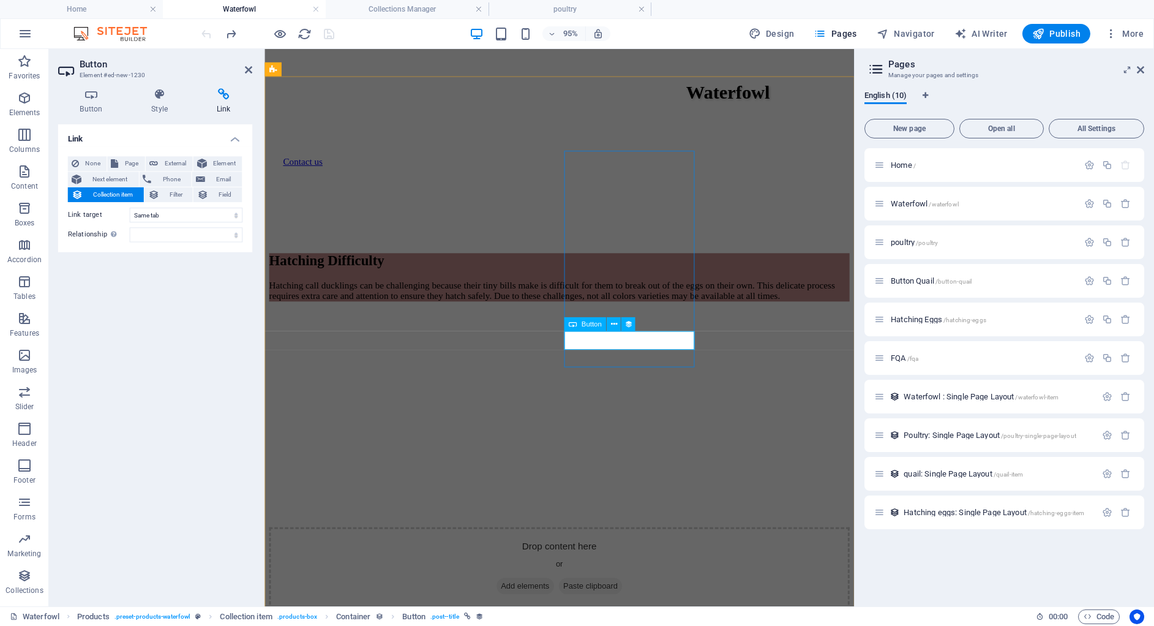
click at [155, 96] on icon at bounding box center [160, 97] width 60 height 12
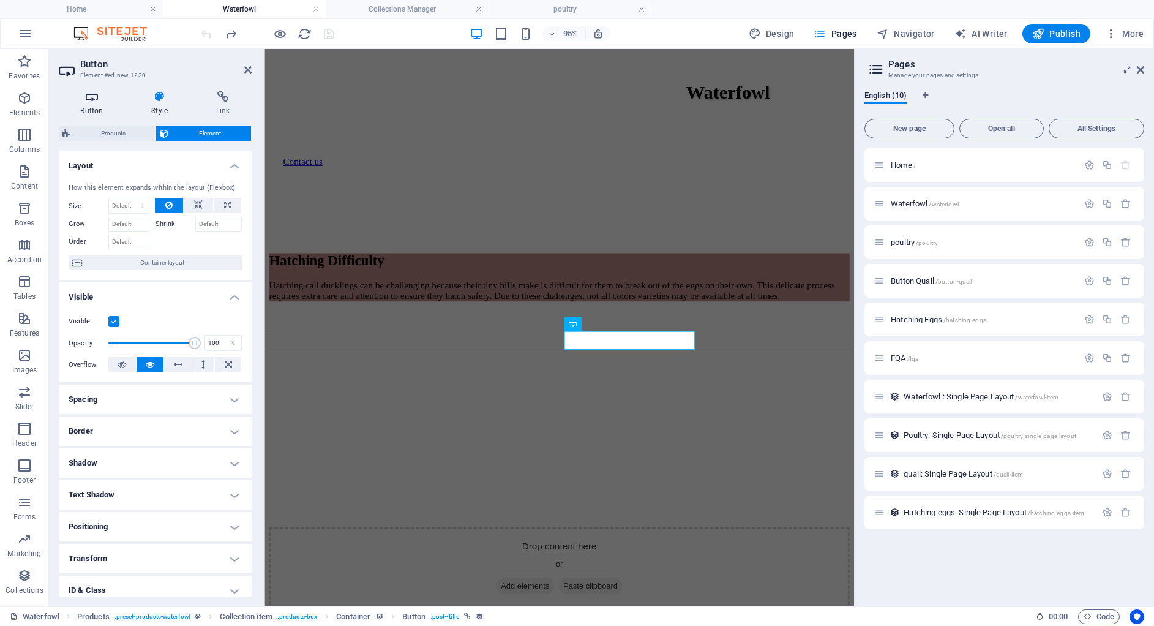
click at [99, 98] on icon at bounding box center [92, 97] width 66 height 12
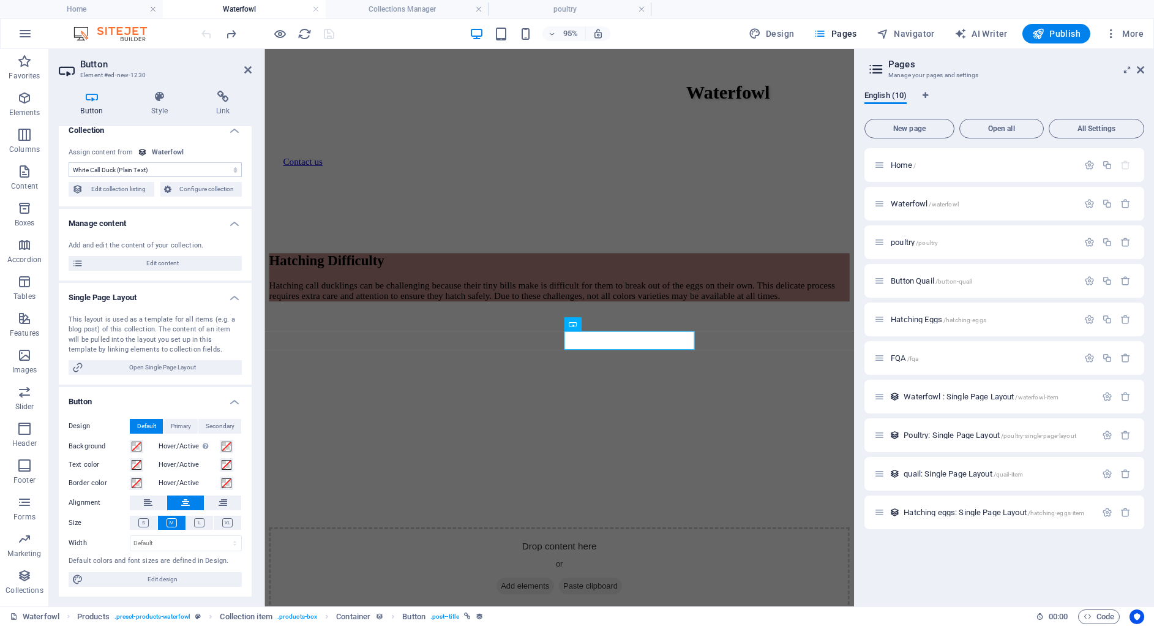
scroll to position [0, 0]
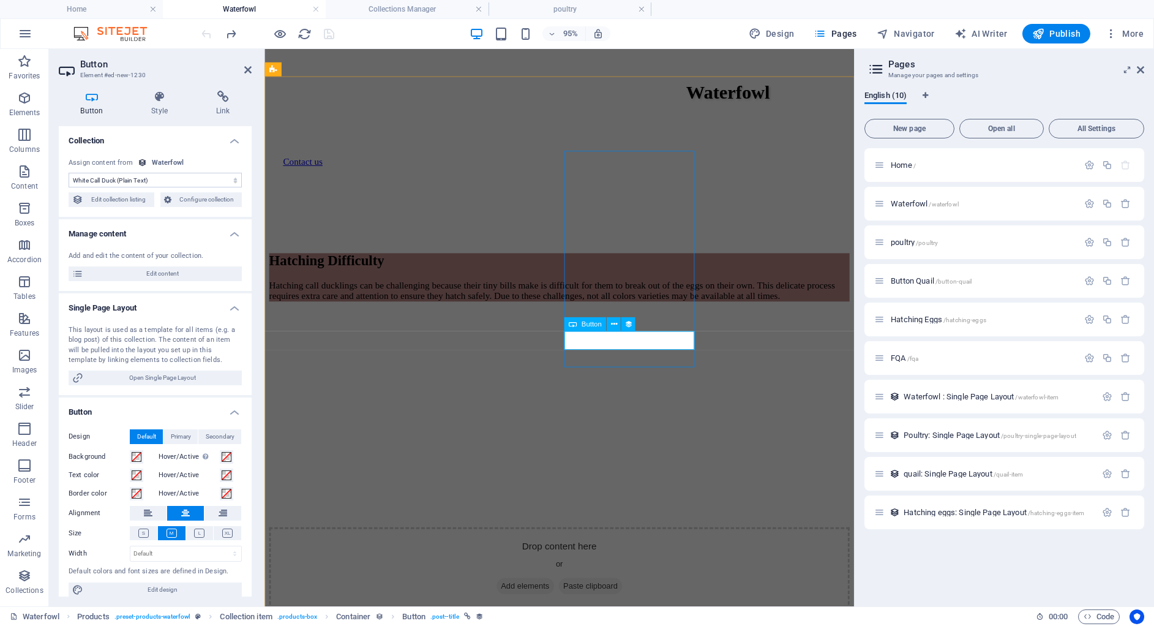
click at [613, 329] on icon at bounding box center [613, 324] width 6 height 12
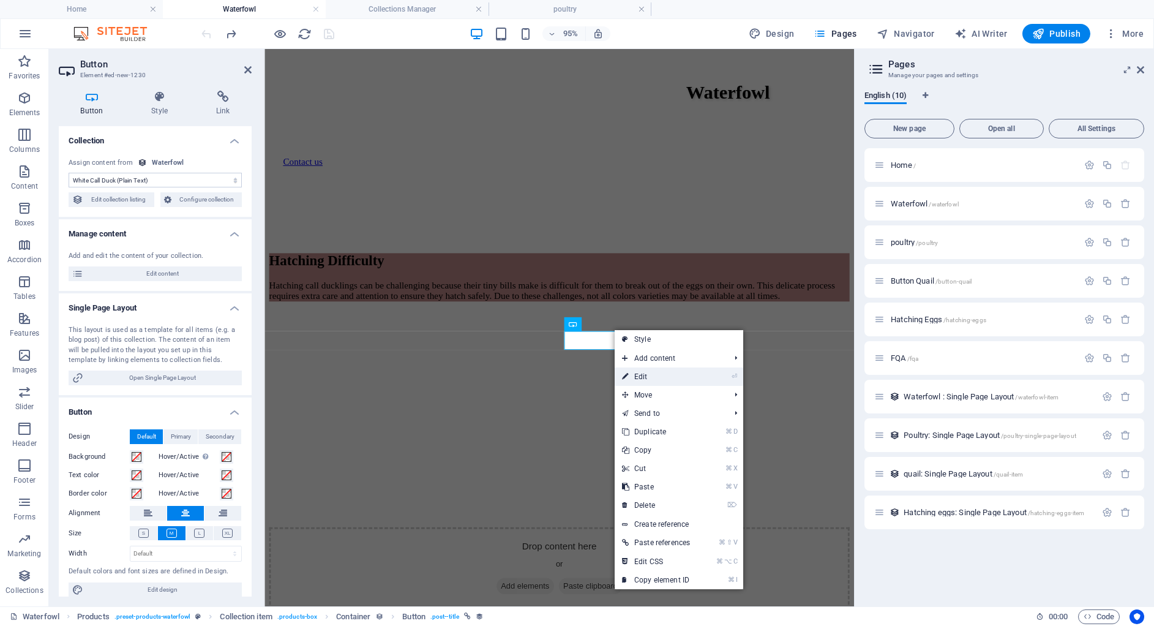
click at [642, 378] on link "⏎ Edit" at bounding box center [656, 376] width 83 height 18
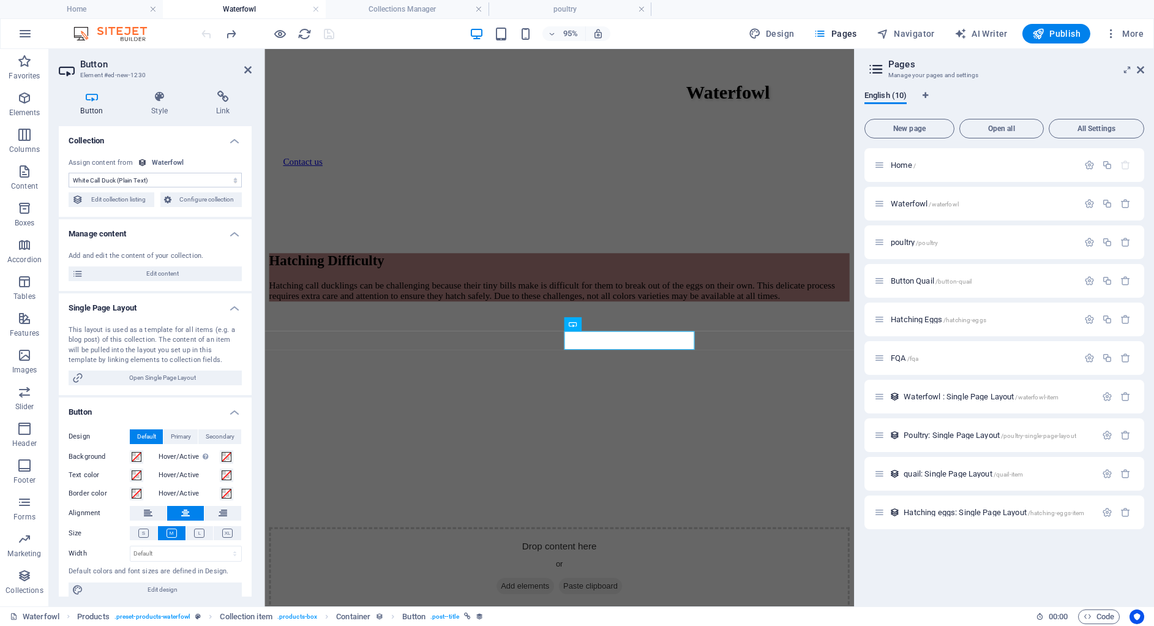
click at [114, 207] on div "No assignment, content remains static Created at (Date) Updated at (Date) White…" at bounding box center [155, 182] width 193 height 69
click at [120, 199] on span "Edit collection listing" at bounding box center [119, 199] width 64 height 15
select select "689a12e9edbcf7ccbf0f69df"
select select "createdAt_DESC"
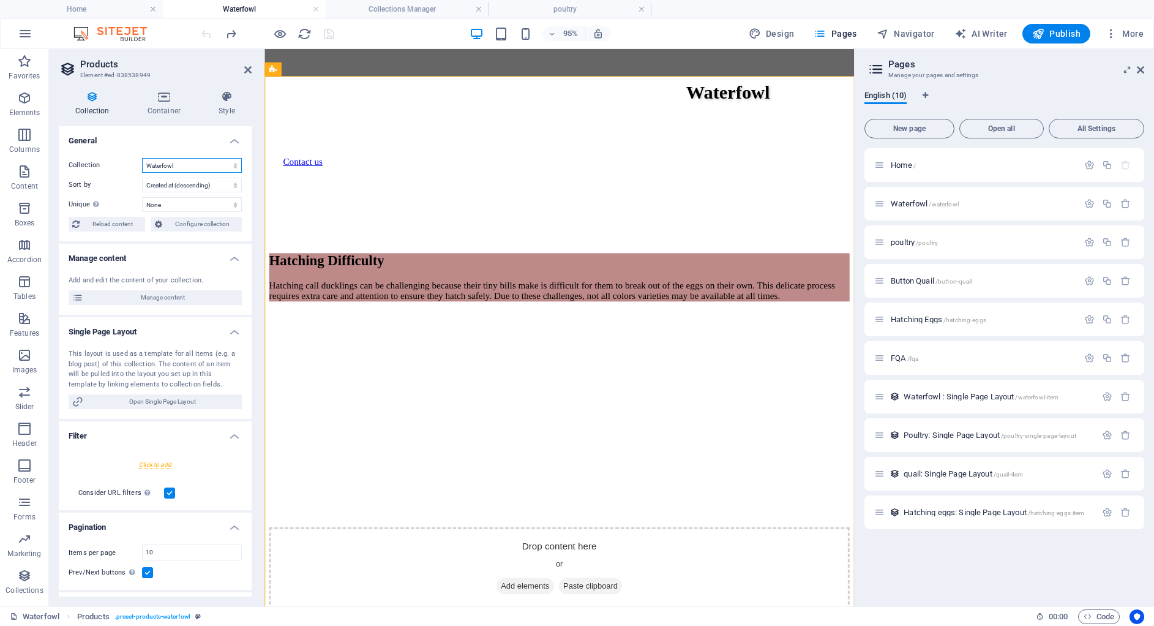
click at [182, 162] on select "Hatching eggs Poultry quail Real Estate Waterfowl" at bounding box center [192, 165] width 100 height 15
click at [182, 182] on select "Created at (ascending) Created at (descending) Updated at (ascending) Updated a…" at bounding box center [192, 185] width 100 height 15
click at [174, 206] on select "None White Call Duck white call duck Product image Price Product number Product…" at bounding box center [192, 204] width 100 height 15
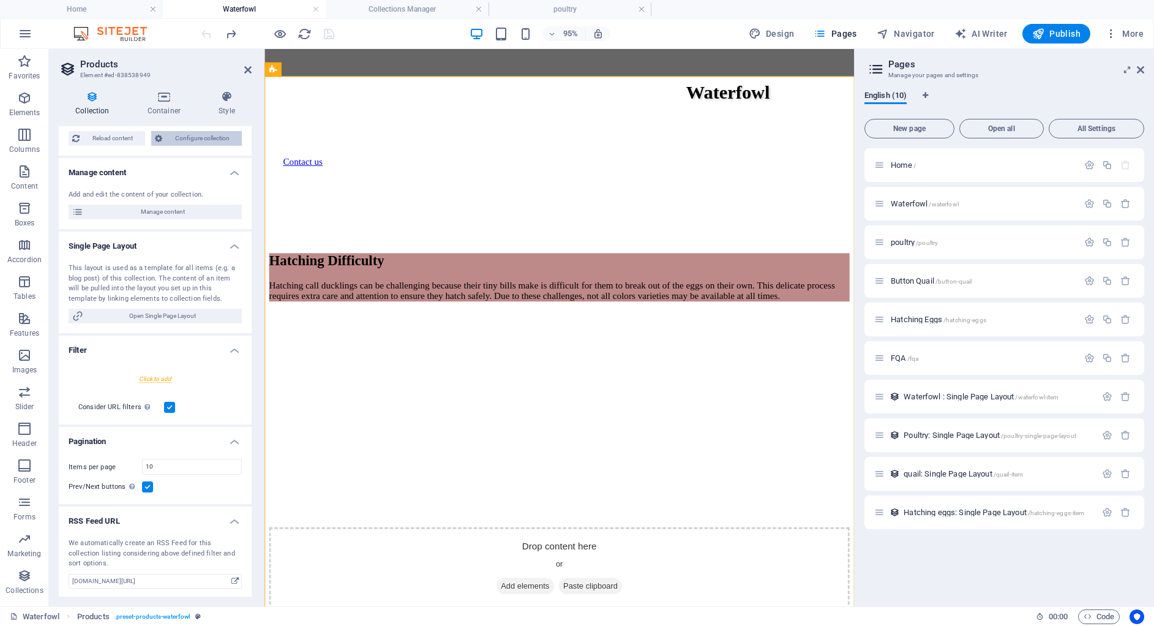
scroll to position [87, 0]
click at [247, 69] on icon at bounding box center [247, 70] width 7 height 10
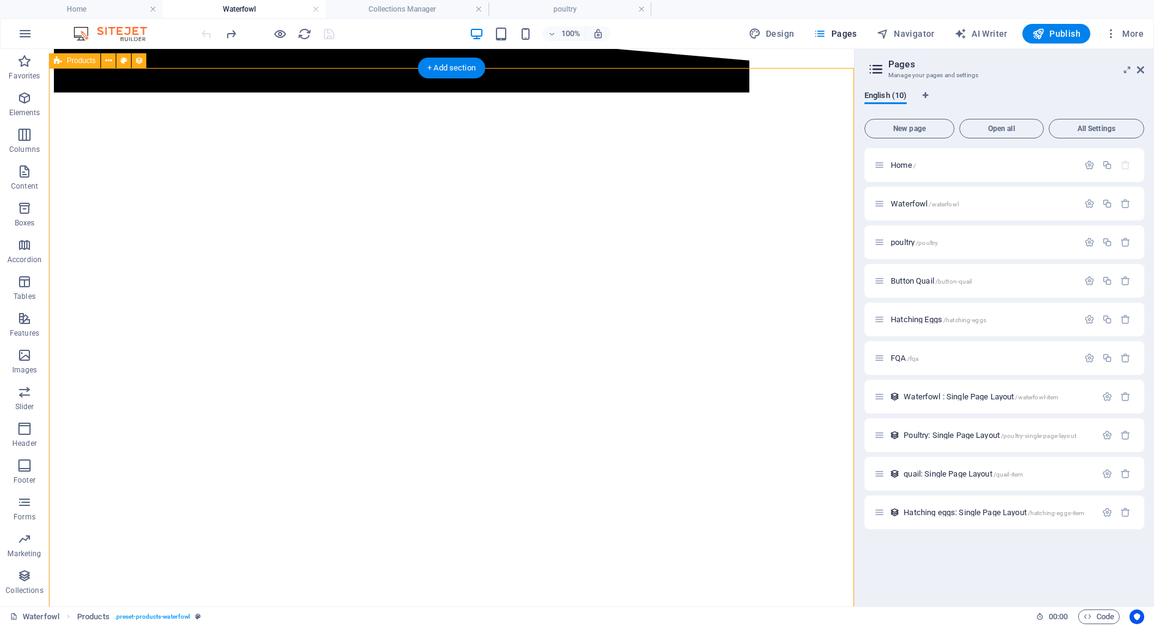
scroll to position [0, 0]
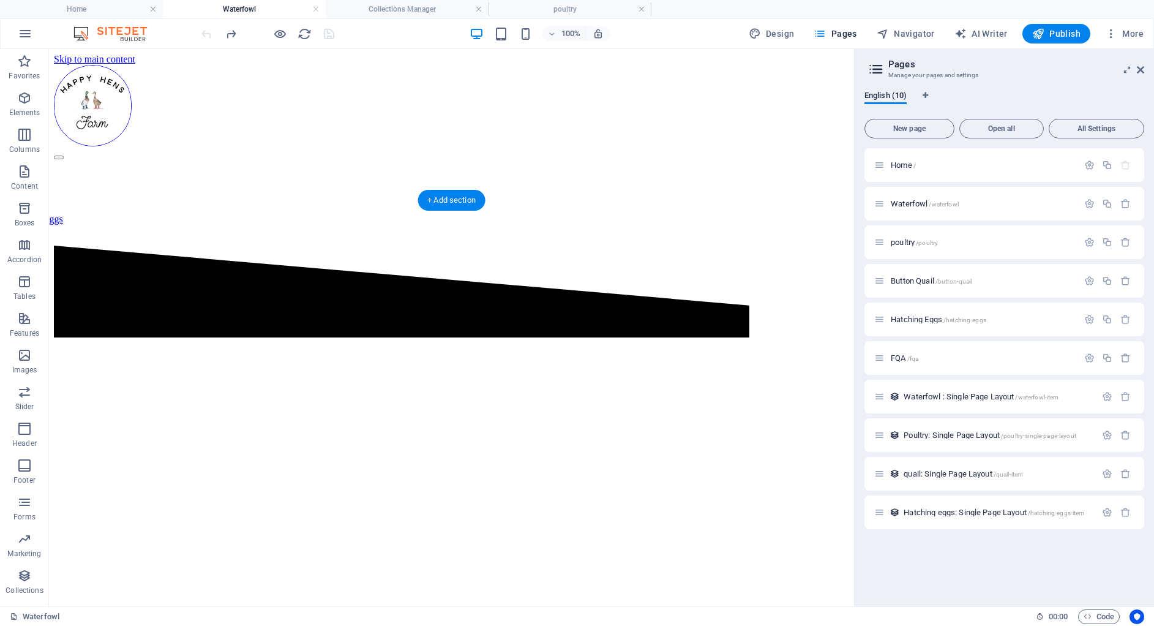
click at [261, 319] on figure at bounding box center [451, 319] width 795 height 0
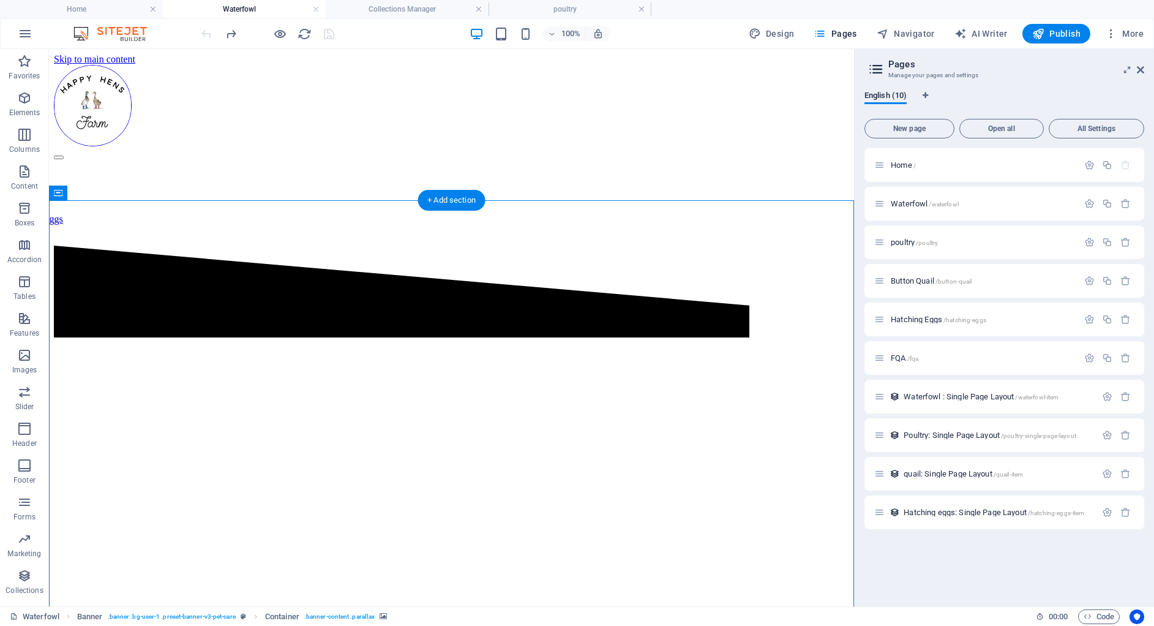
click at [260, 319] on figure at bounding box center [451, 319] width 795 height 0
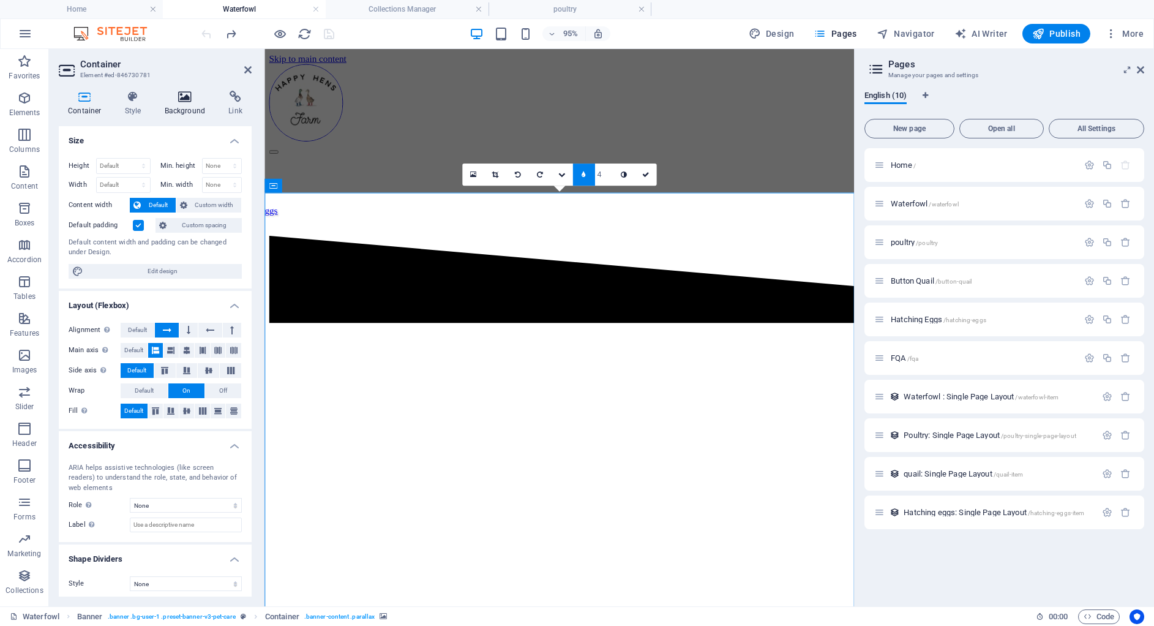
click at [171, 98] on icon at bounding box center [185, 97] width 59 height 12
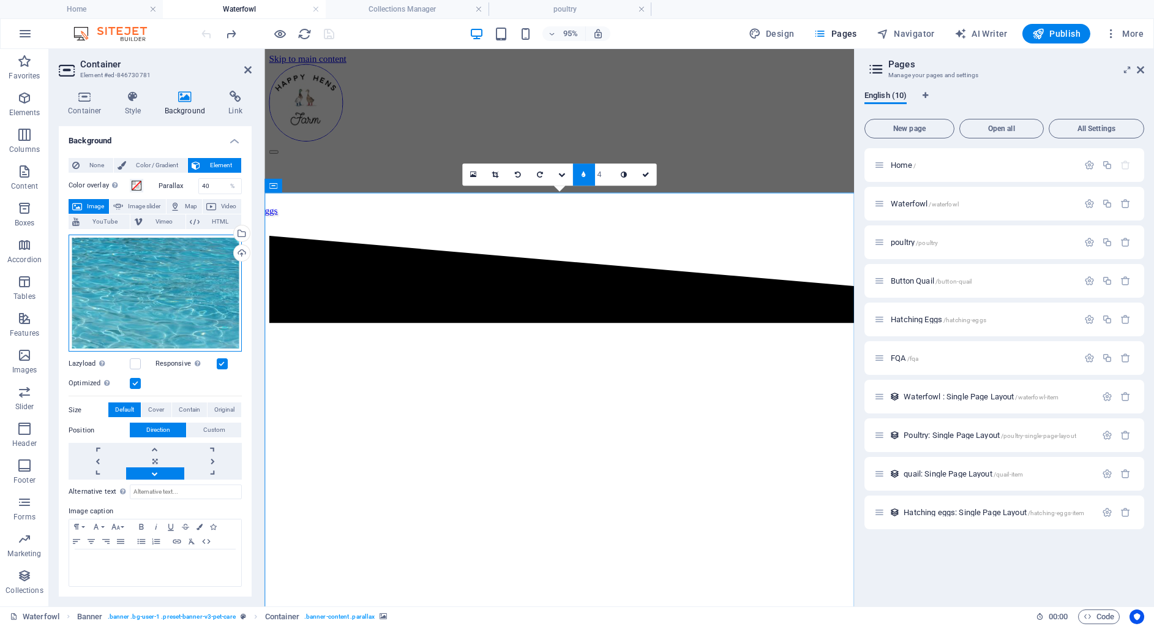
click at [160, 254] on div "Drag files here, click to choose files or select files from Files or our free s…" at bounding box center [155, 293] width 173 height 118
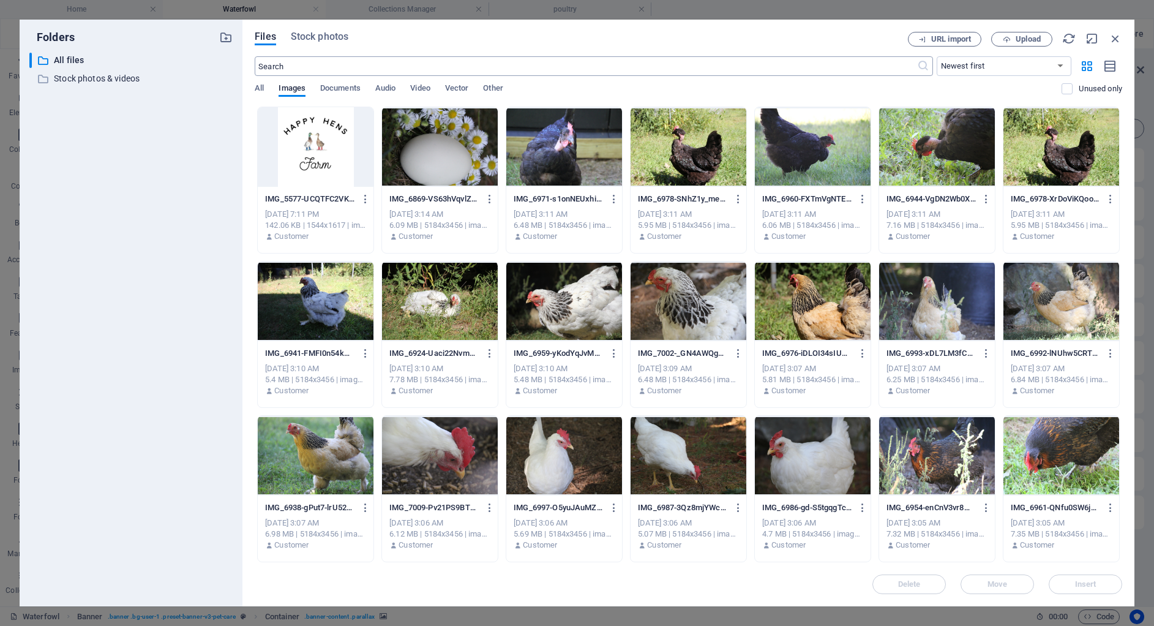
click at [399, 65] on input "text" at bounding box center [586, 66] width 662 height 20
click at [320, 34] on span "Stock photos" at bounding box center [320, 36] width 58 height 15
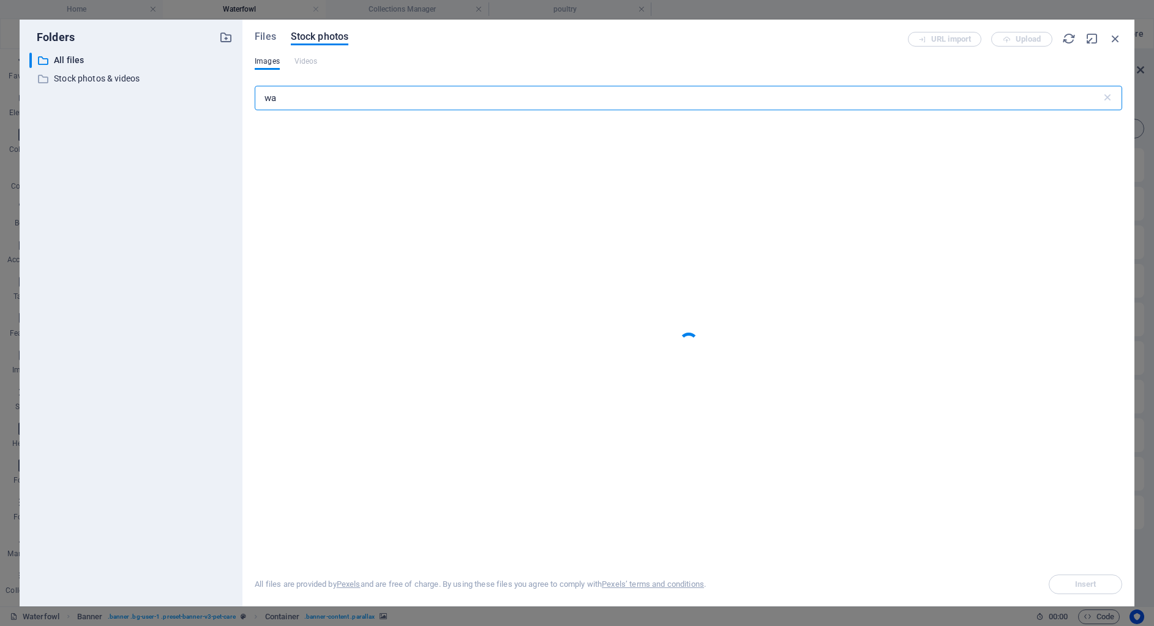
type input "w"
type input "pool"
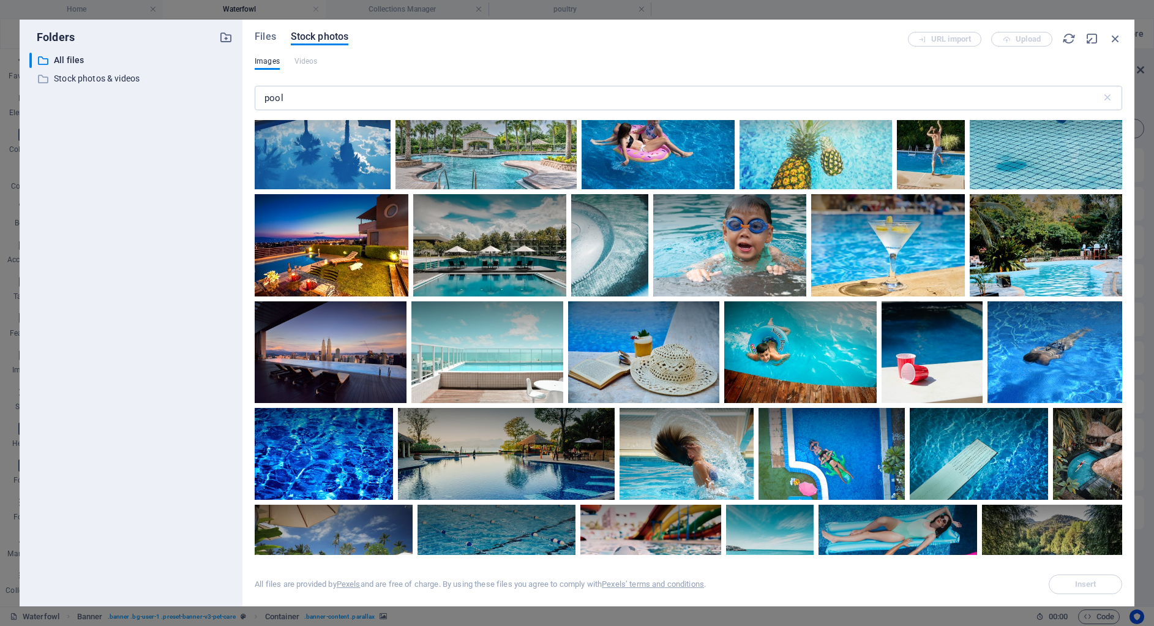
scroll to position [662, 0]
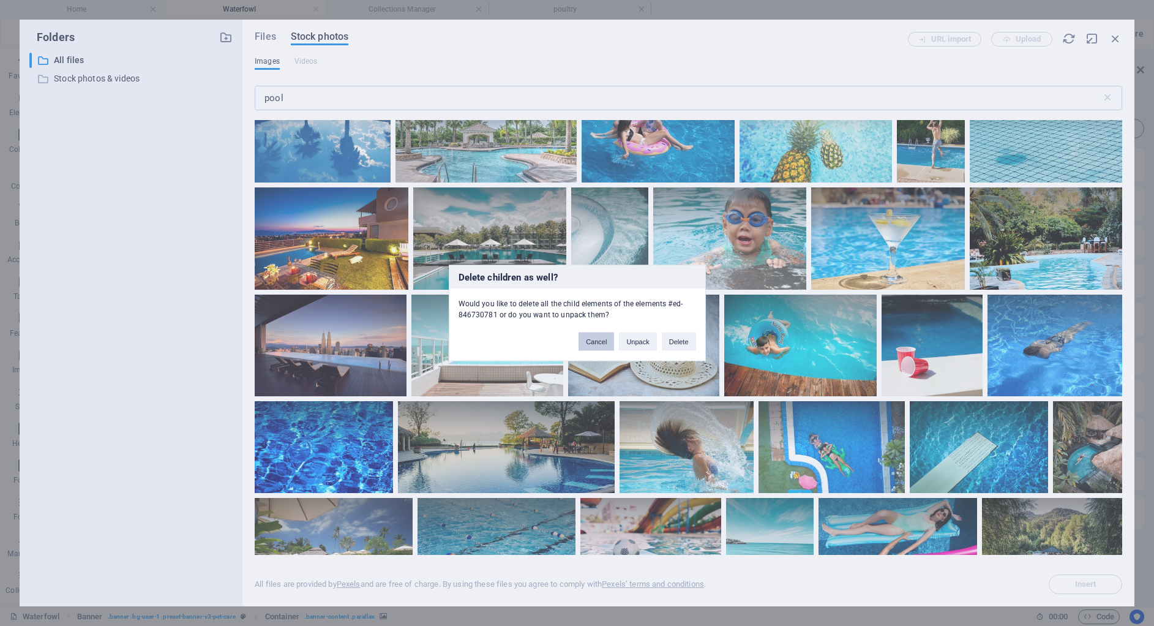
click at [586, 339] on button "Cancel" at bounding box center [597, 341] width 36 height 18
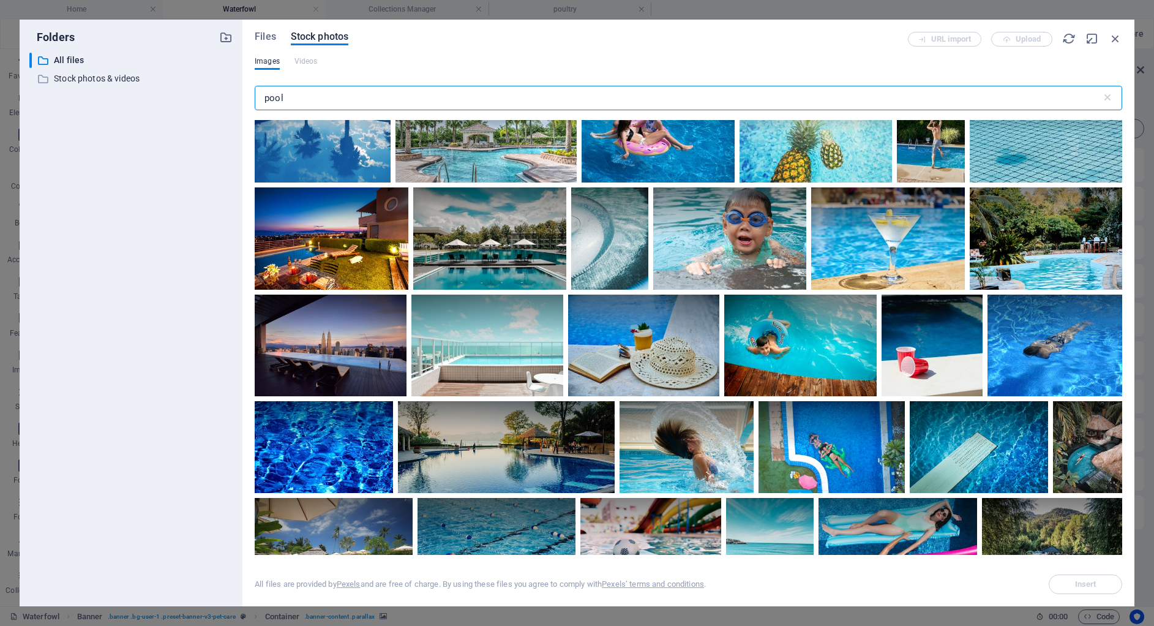
click at [372, 95] on input "pool" at bounding box center [678, 98] width 847 height 24
type input "p"
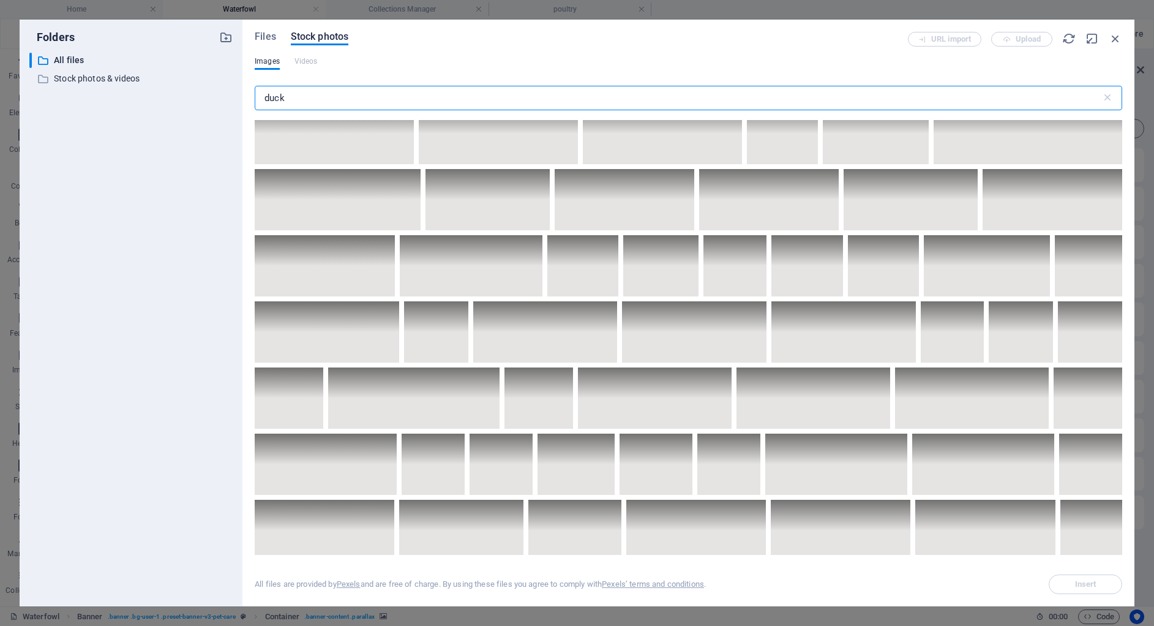
scroll to position [1392, 0]
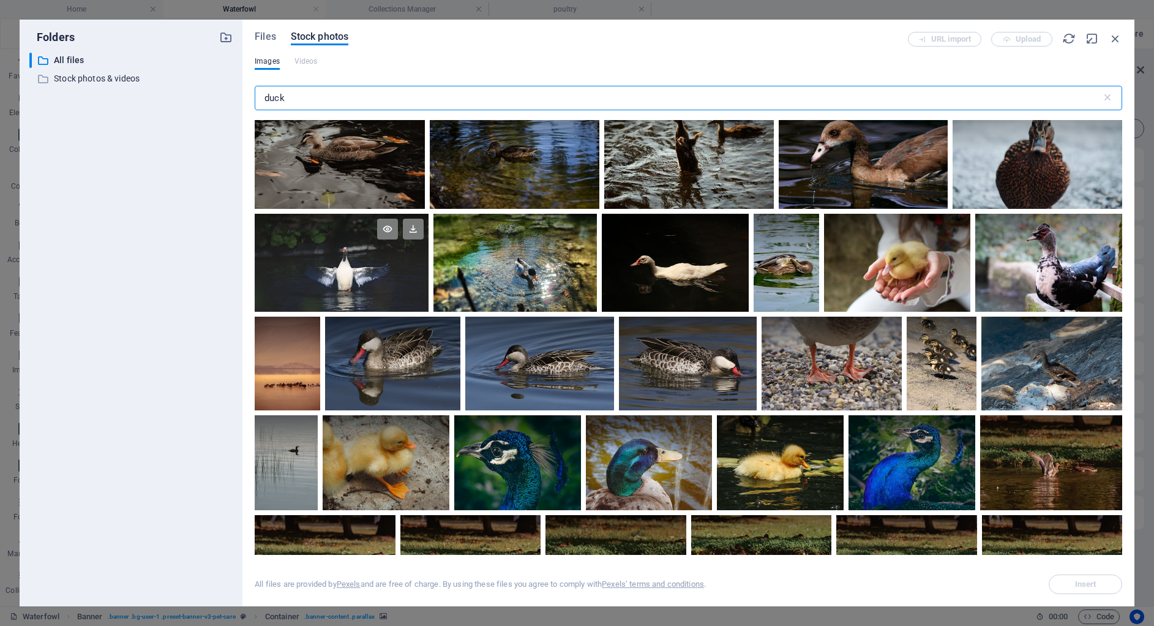
type input "duck"
click at [383, 249] on div at bounding box center [342, 238] width 174 height 49
click at [1083, 582] on span "Insert" at bounding box center [1085, 583] width 21 height 7
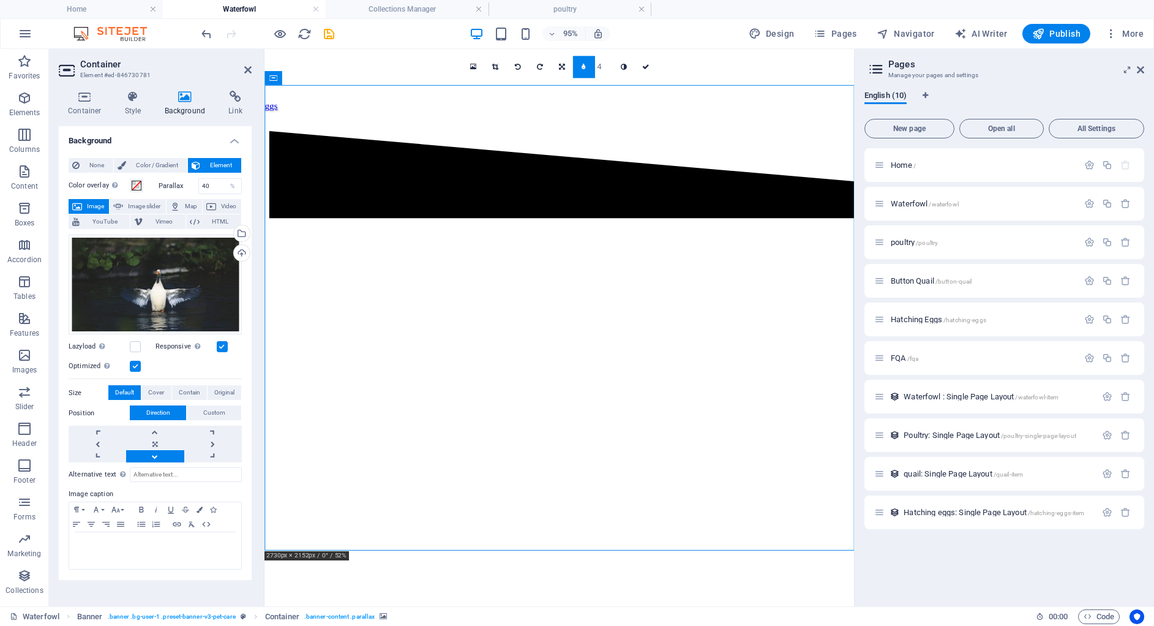
scroll to position [122, 0]
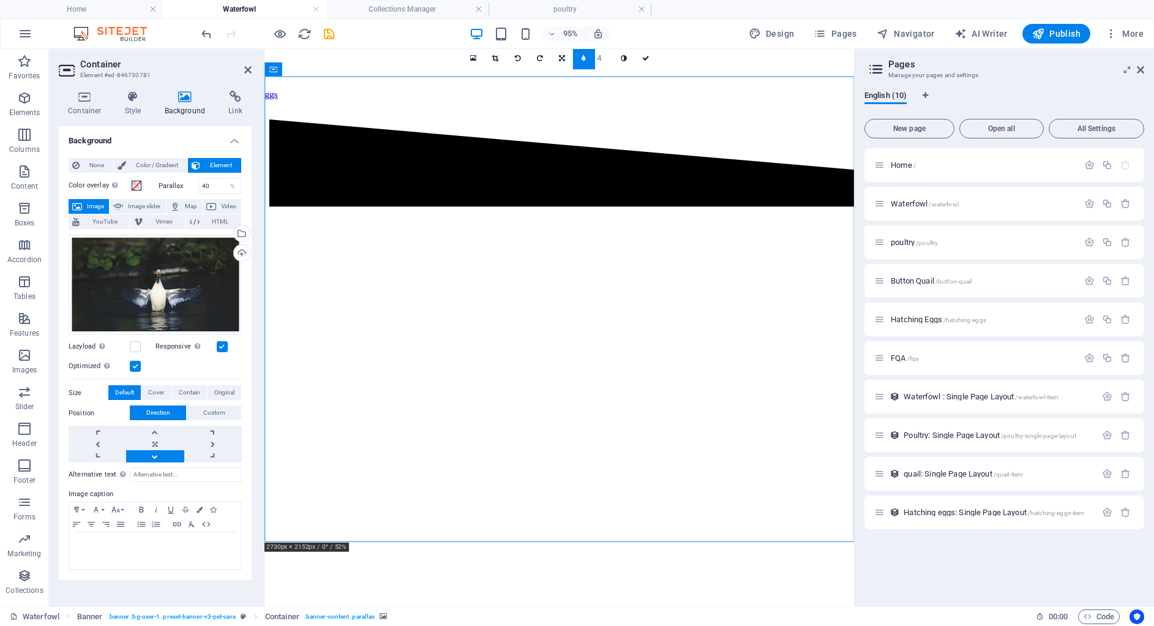
click at [586, 61] on link at bounding box center [584, 58] width 22 height 22
click at [591, 61] on icon at bounding box center [592, 57] width 4 height 7
type input "2"
type input "1"
click at [642, 56] on icon at bounding box center [645, 57] width 7 height 7
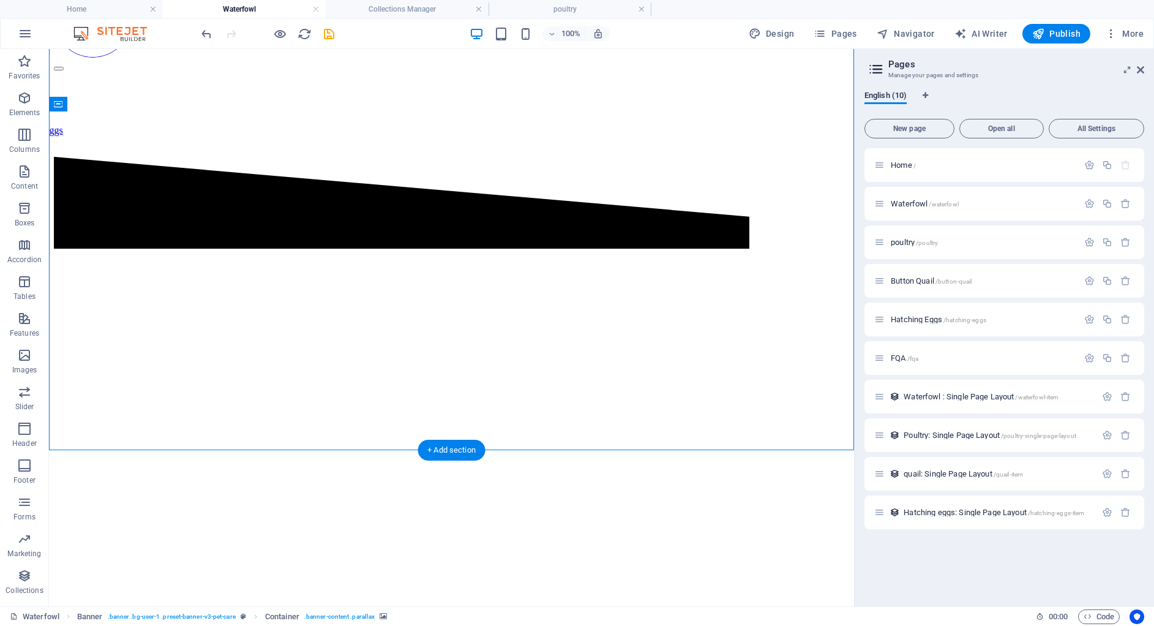
scroll to position [0, 0]
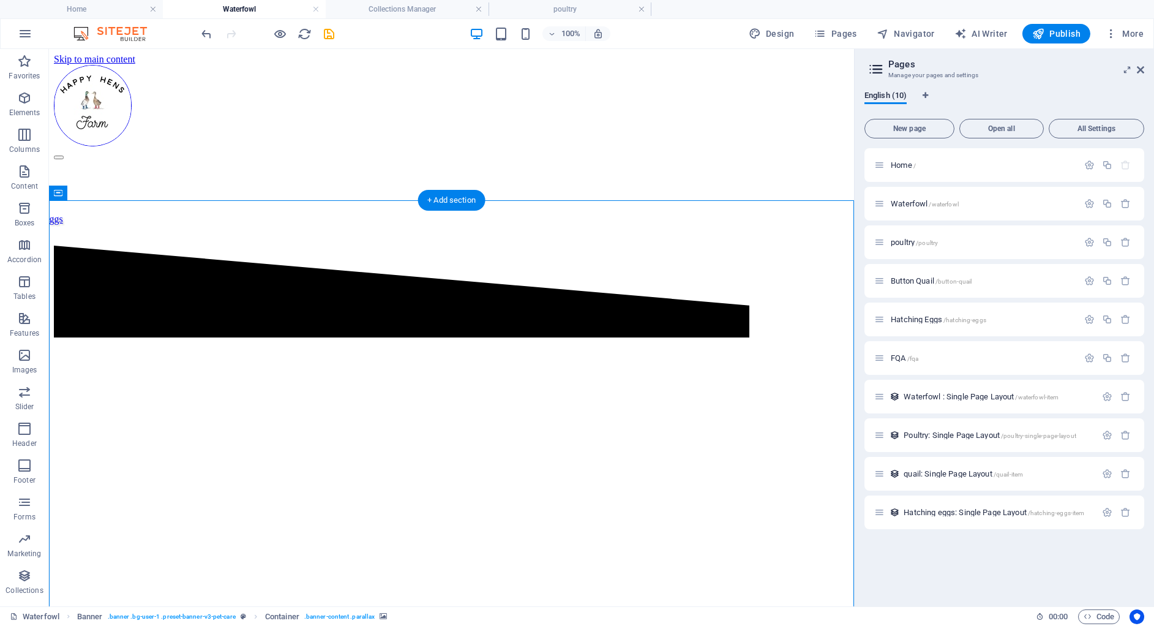
click at [372, 279] on figure at bounding box center [451, 279] width 795 height 0
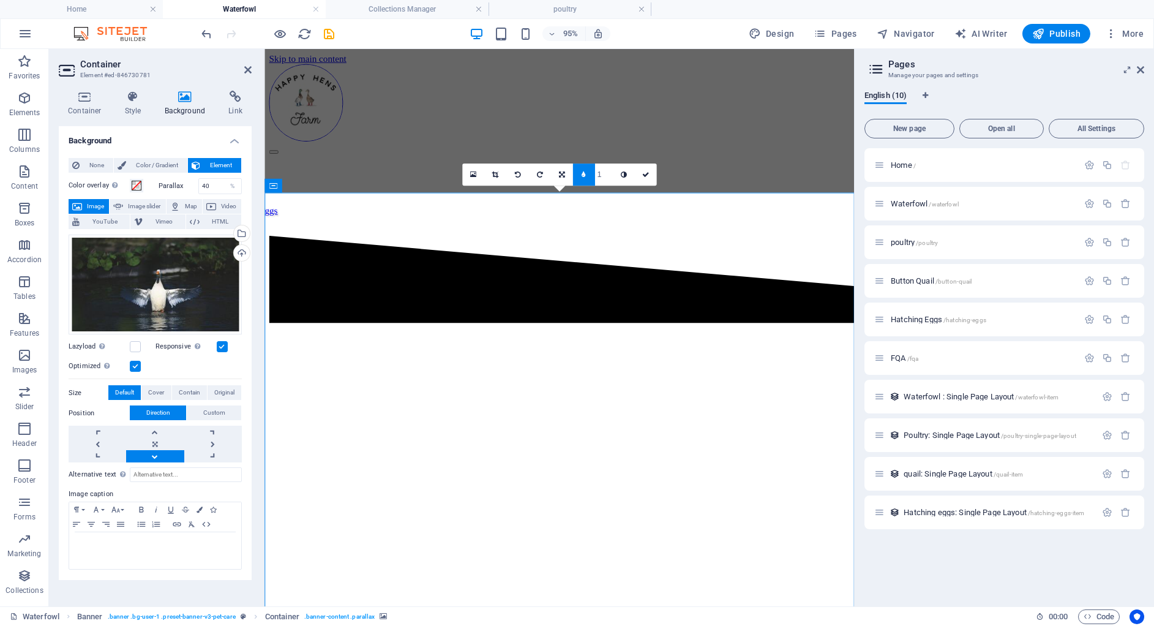
click at [585, 174] on icon at bounding box center [584, 174] width 4 height 7
click at [636, 173] on icon at bounding box center [636, 174] width 7 height 7
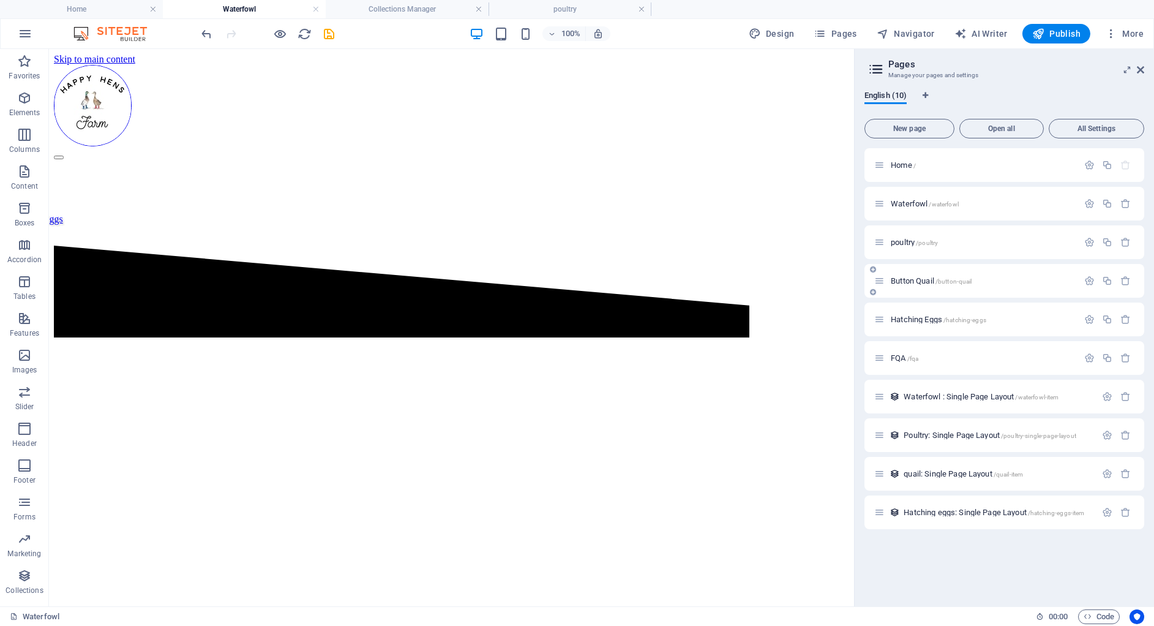
click at [914, 290] on div "Button Quail /button-quail" at bounding box center [1004, 281] width 280 height 34
click at [915, 287] on div "Button Quail /button-quail" at bounding box center [976, 281] width 204 height 14
click at [600, 8] on h4 "poultry" at bounding box center [570, 8] width 163 height 13
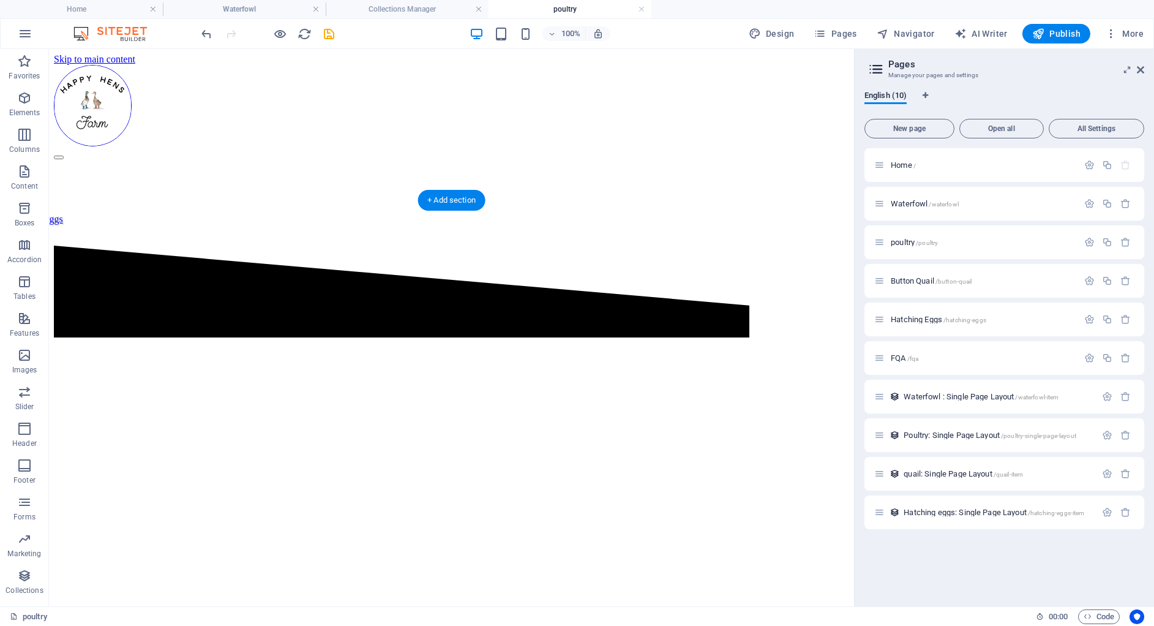
click at [606, 279] on figure at bounding box center [451, 279] width 795 height 0
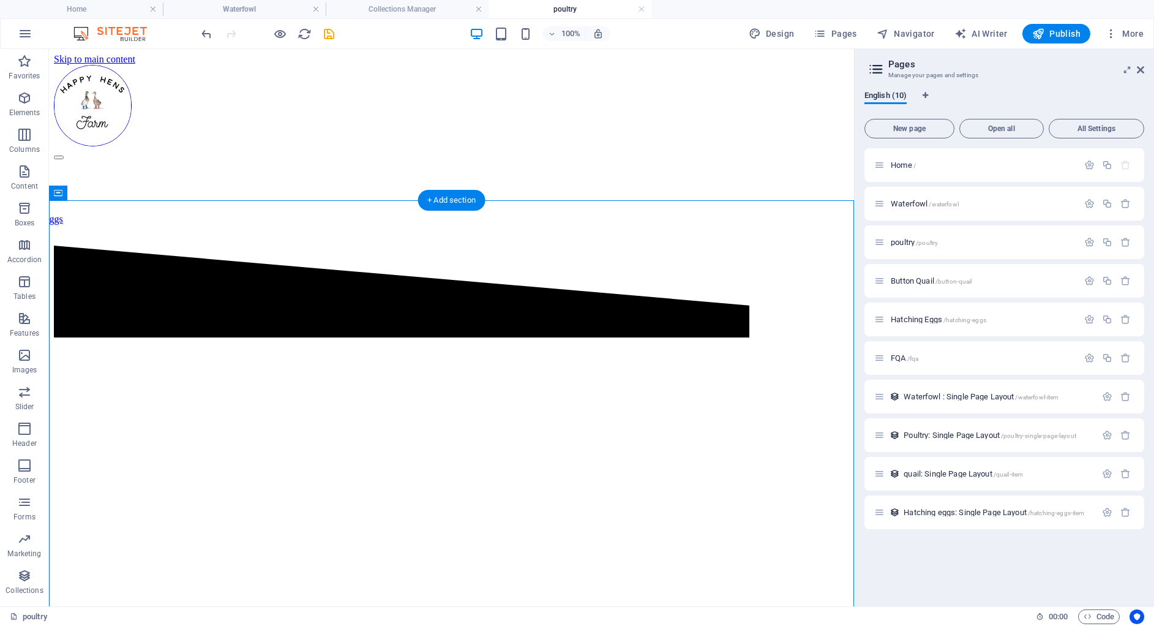
click at [606, 279] on figure at bounding box center [451, 279] width 795 height 0
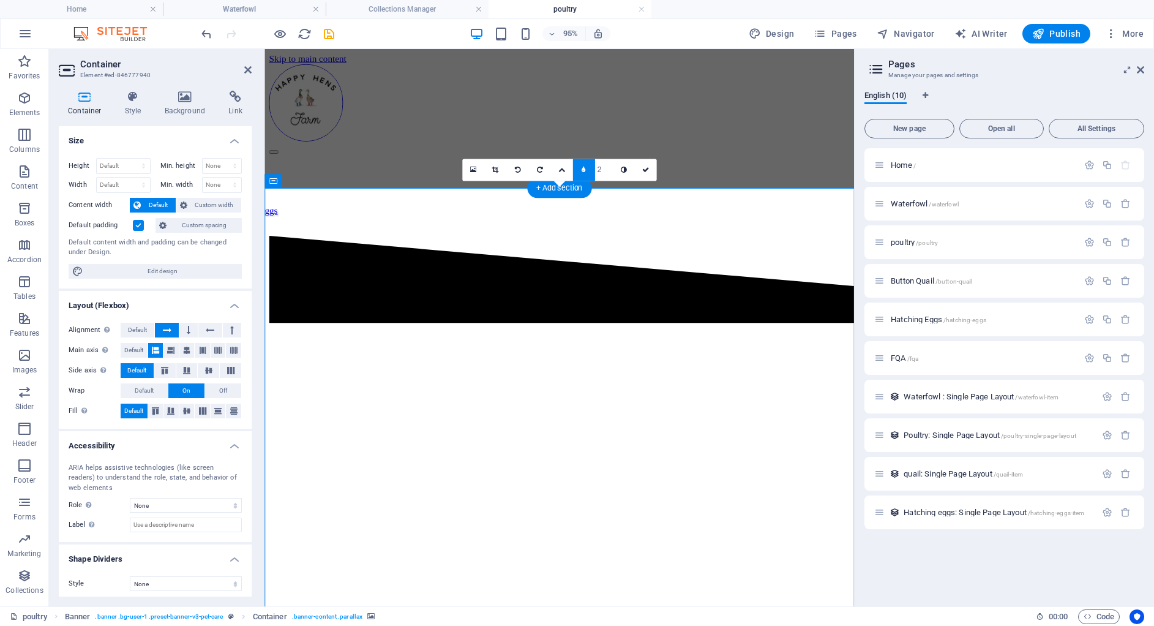
scroll to position [5, 0]
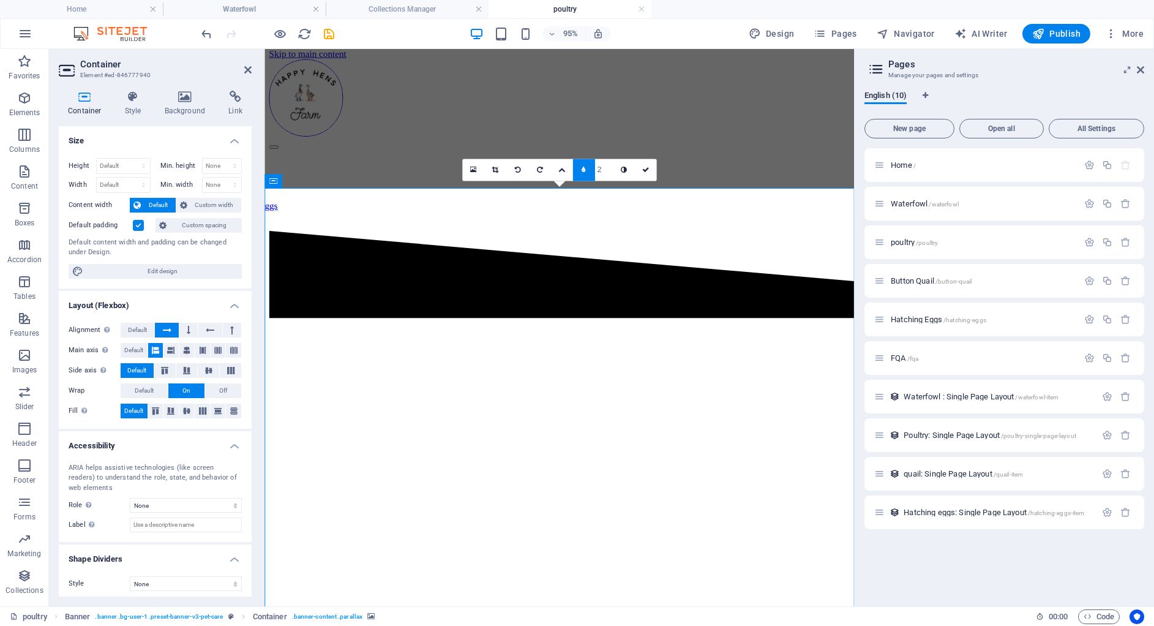
click at [579, 163] on link at bounding box center [584, 170] width 22 height 22
click at [638, 167] on icon at bounding box center [636, 170] width 7 height 7
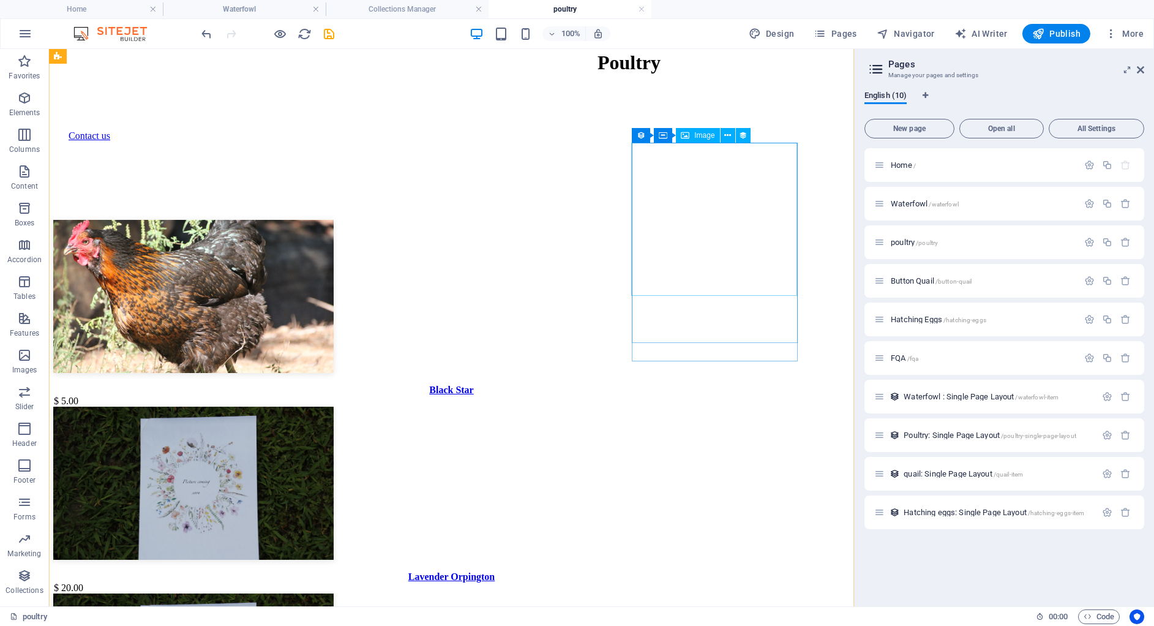
scroll to position [899, 0]
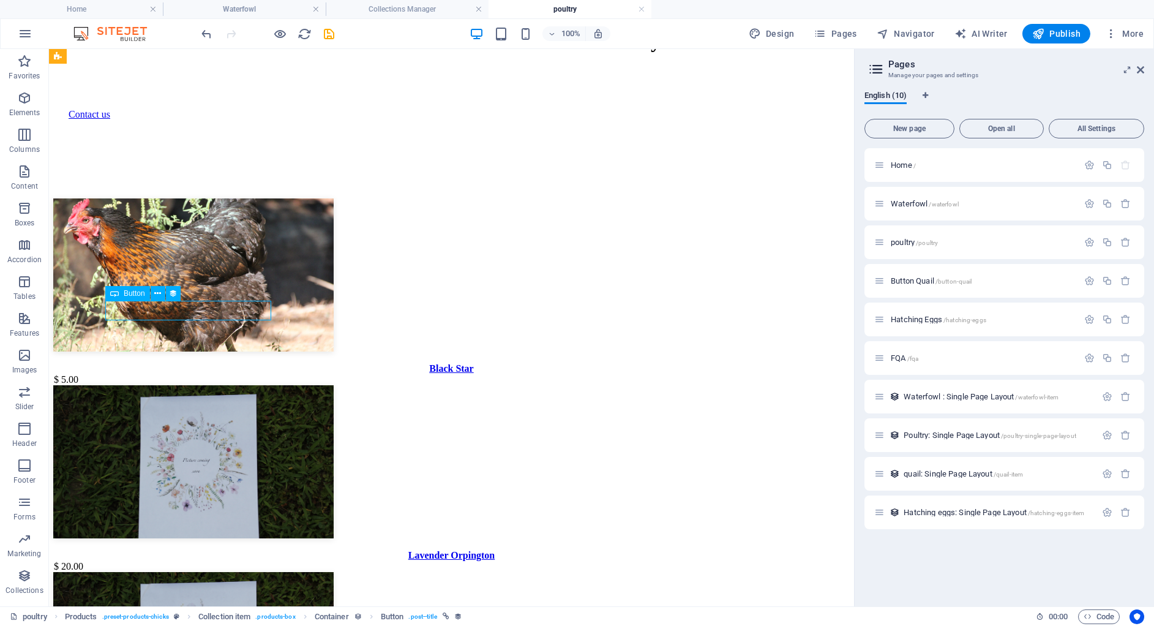
select select "name"
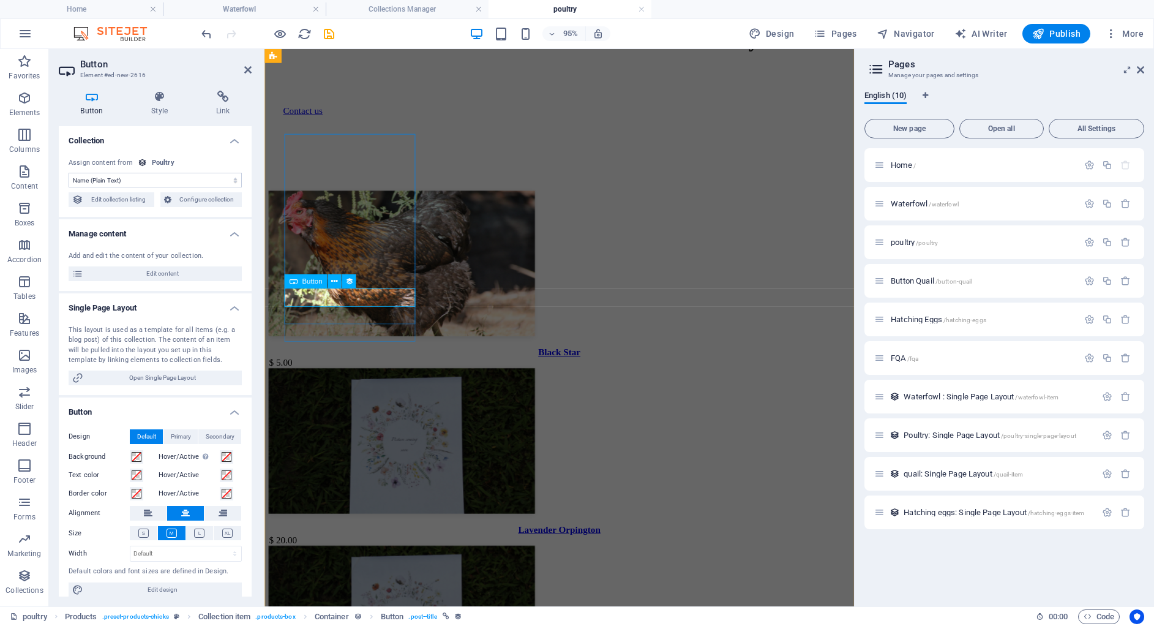
click at [336, 282] on icon at bounding box center [334, 281] width 6 height 12
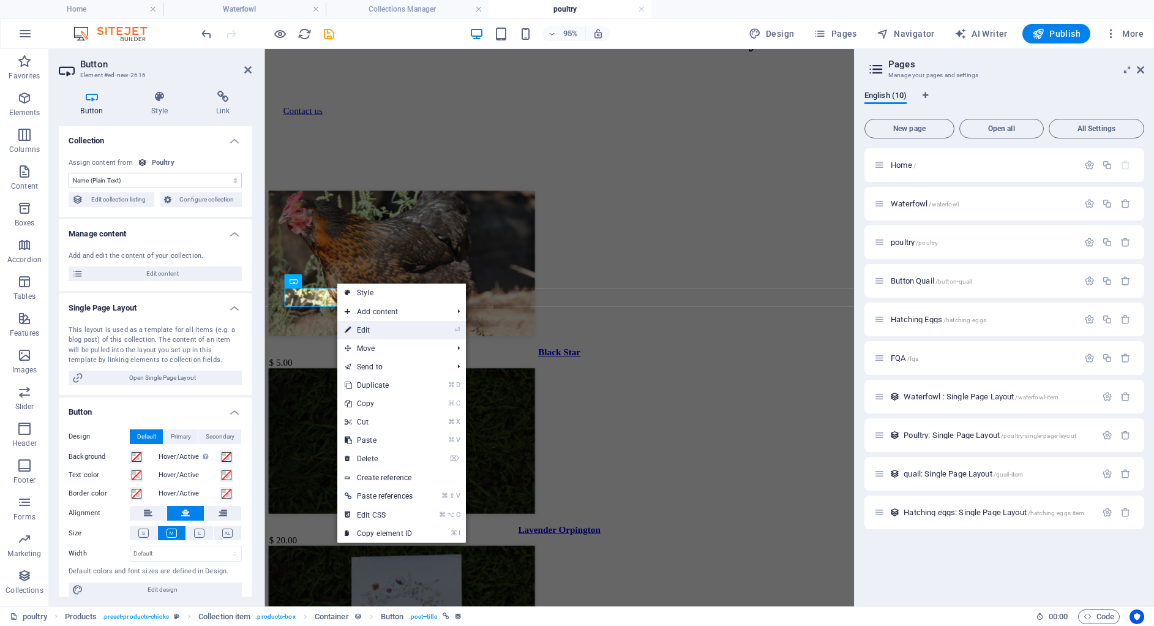
click at [364, 333] on link "⏎ Edit" at bounding box center [378, 330] width 83 height 18
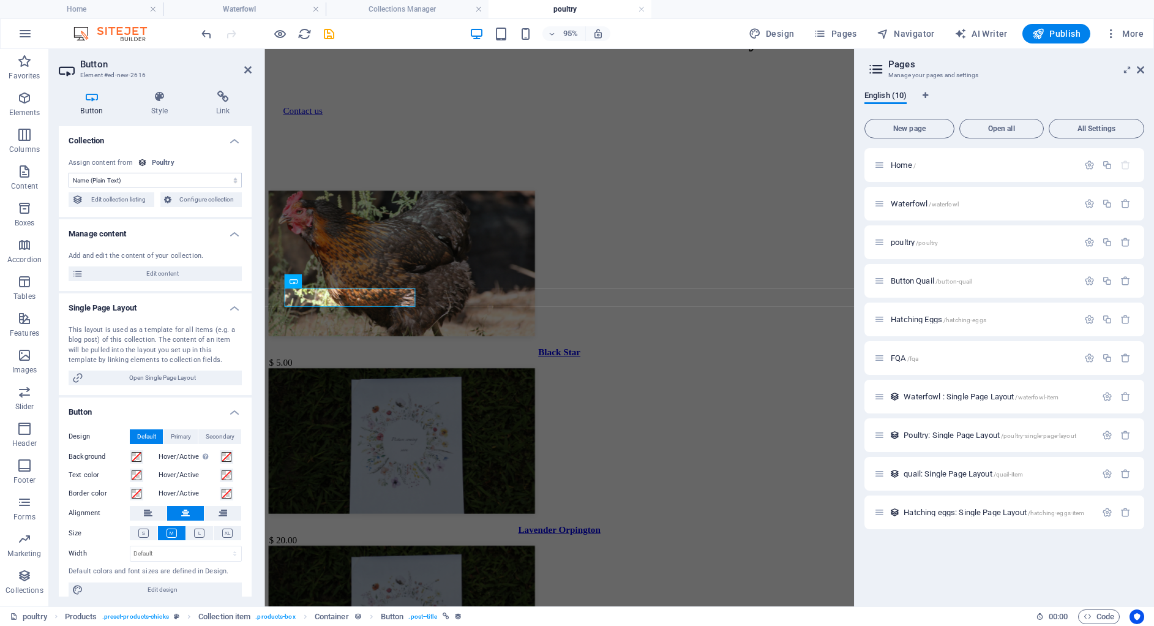
click at [143, 184] on select "No assignment, content remains static Created at (Date) Updated at (Date) Name …" at bounding box center [155, 180] width 173 height 15
click at [119, 163] on div "Assign content from" at bounding box center [101, 163] width 64 height 10
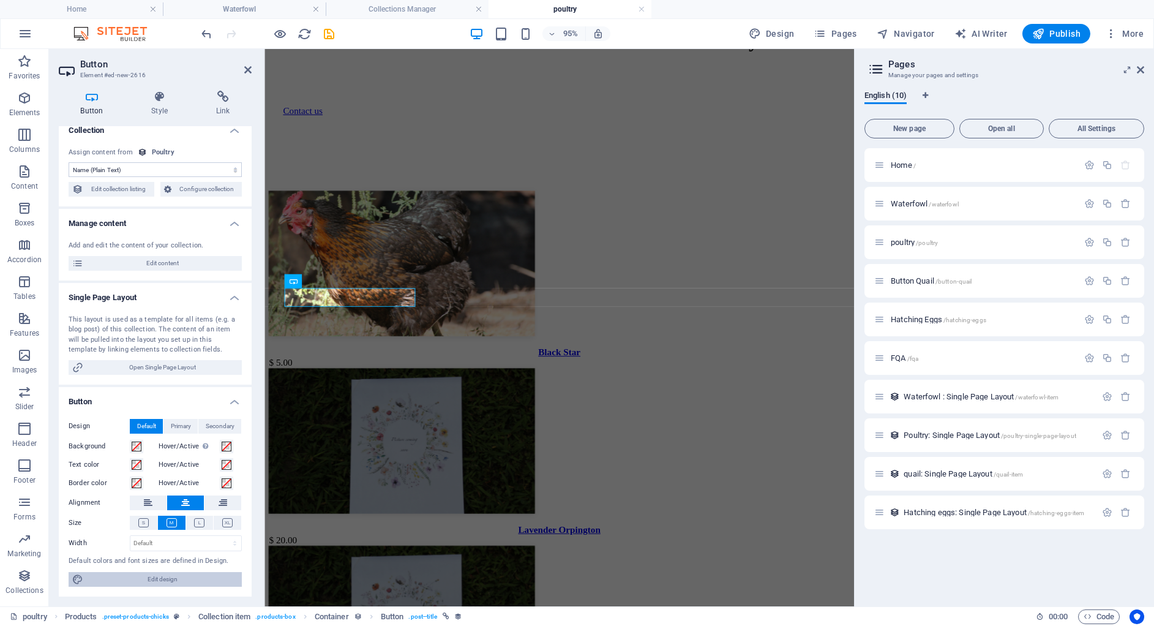
click at [117, 582] on span "Edit design" at bounding box center [162, 579] width 151 height 15
select select "px"
select select "400"
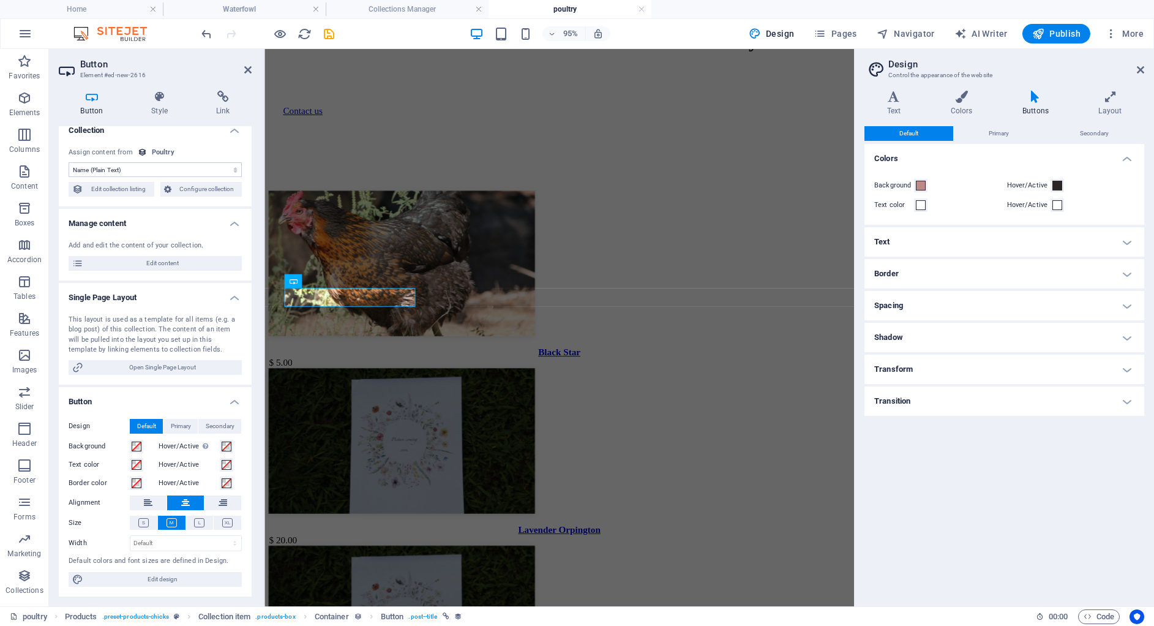
click at [970, 237] on h4 "Text" at bounding box center [1004, 241] width 280 height 29
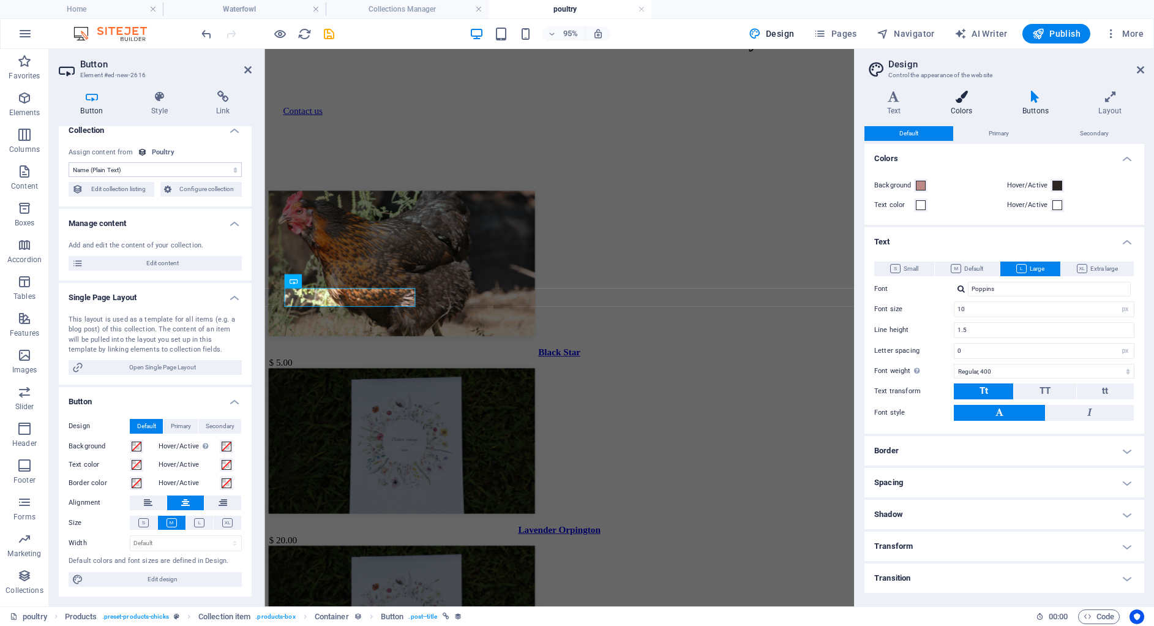
click at [964, 94] on icon at bounding box center [961, 97] width 67 height 12
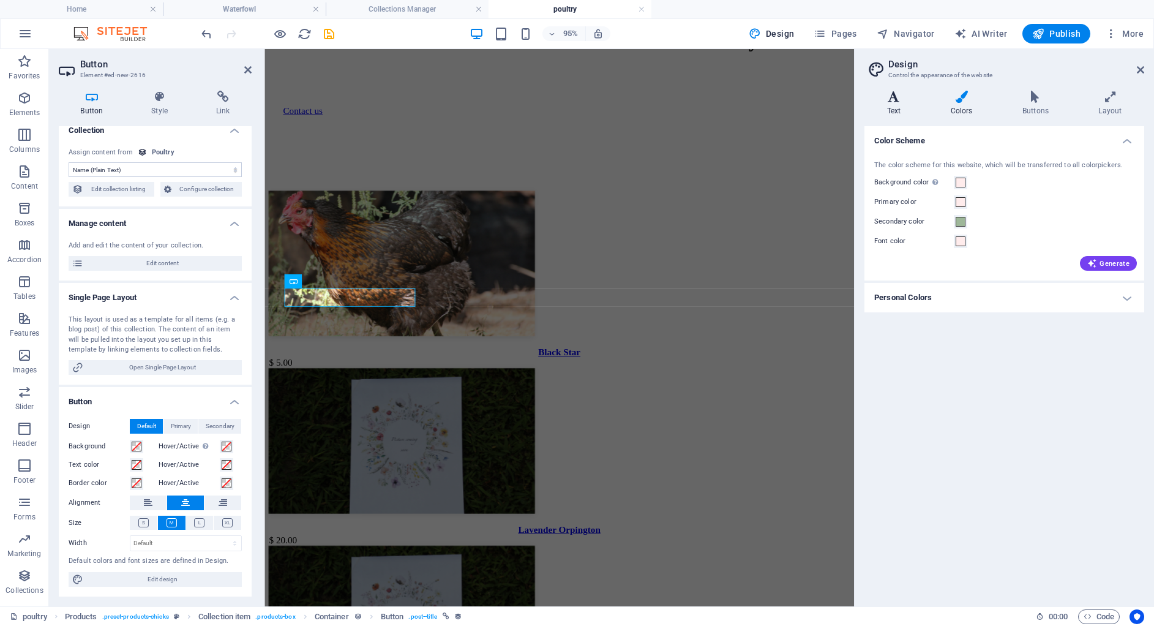
click at [902, 106] on h4 "Text" at bounding box center [896, 104] width 64 height 26
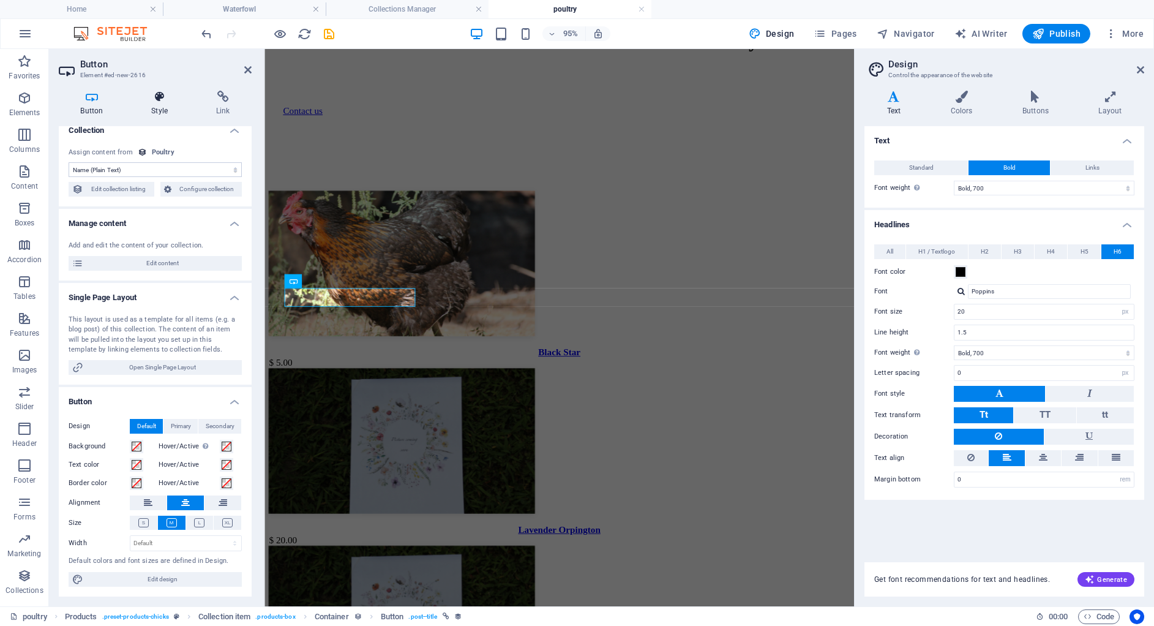
click at [142, 101] on icon at bounding box center [160, 97] width 60 height 12
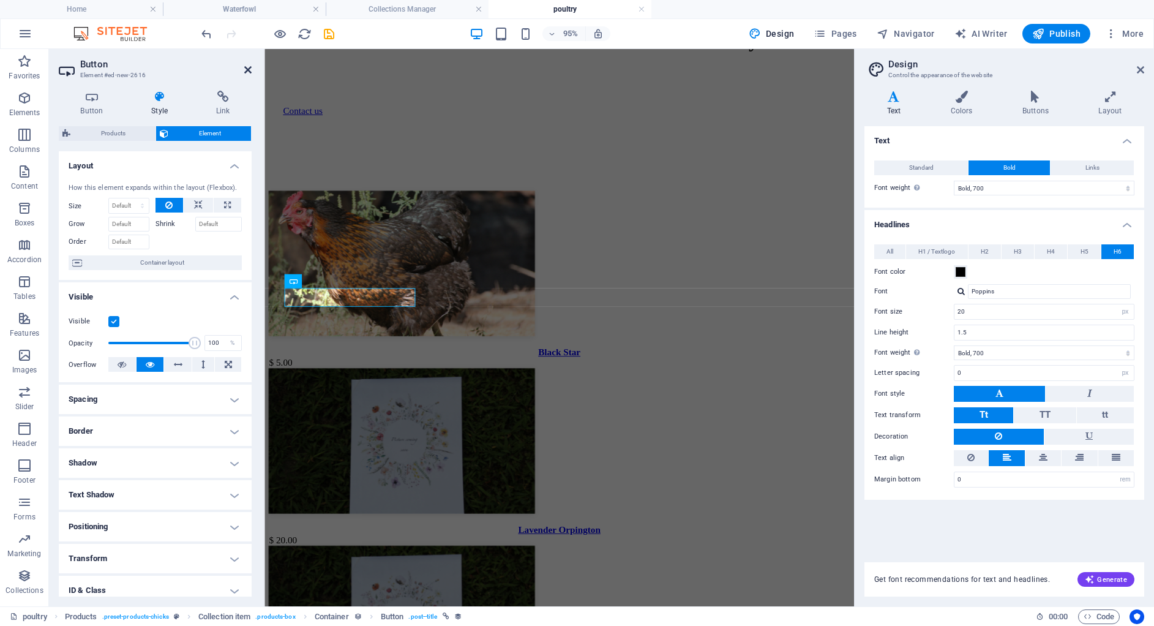
click at [247, 66] on icon at bounding box center [247, 70] width 7 height 10
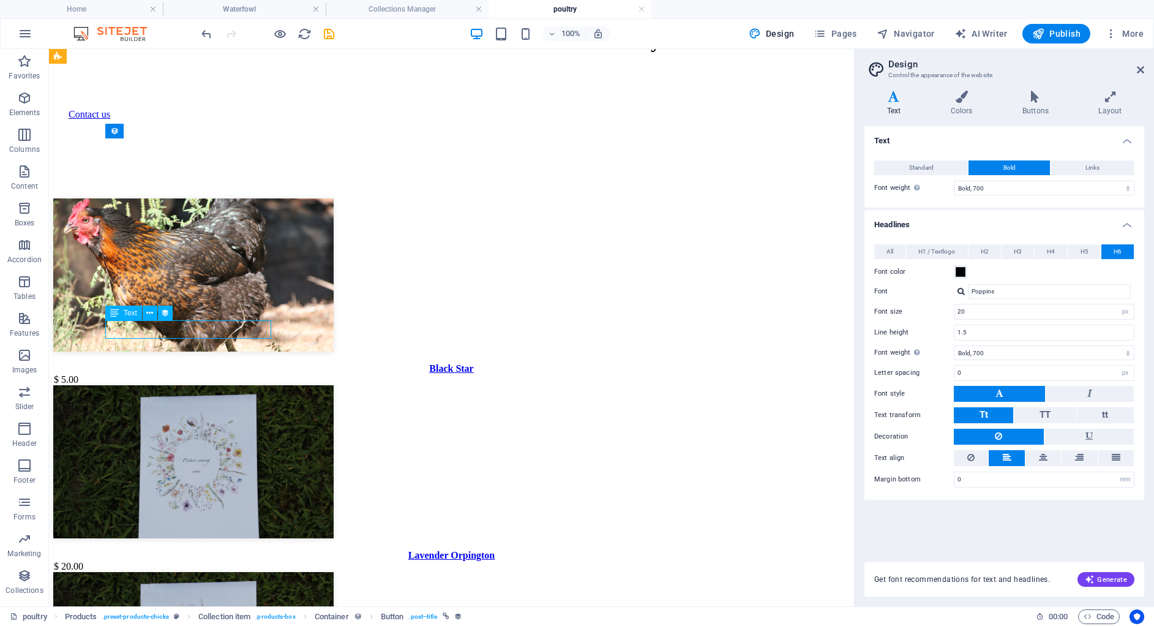
select select "price"
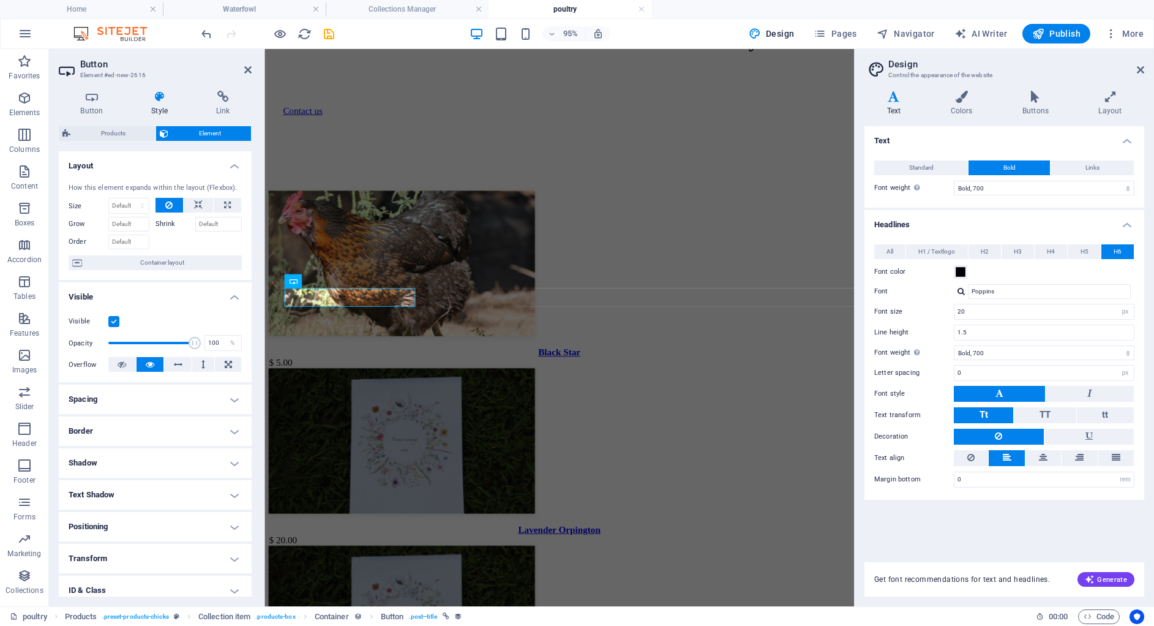
scroll to position [72, 0]
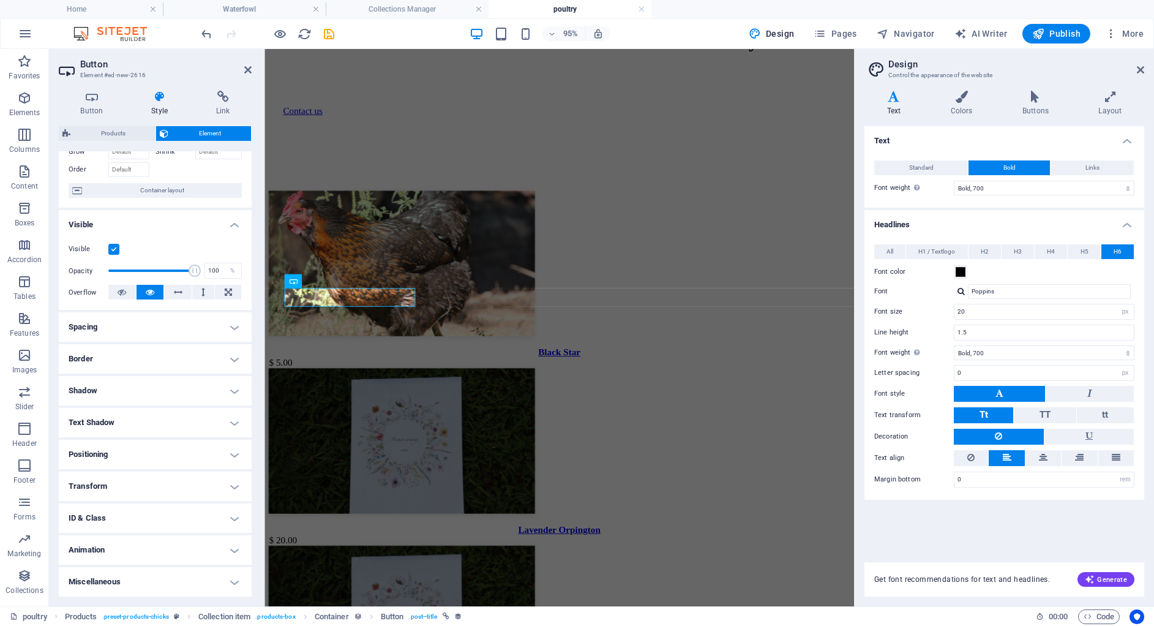
click at [141, 554] on h4 "Animation" at bounding box center [155, 549] width 193 height 29
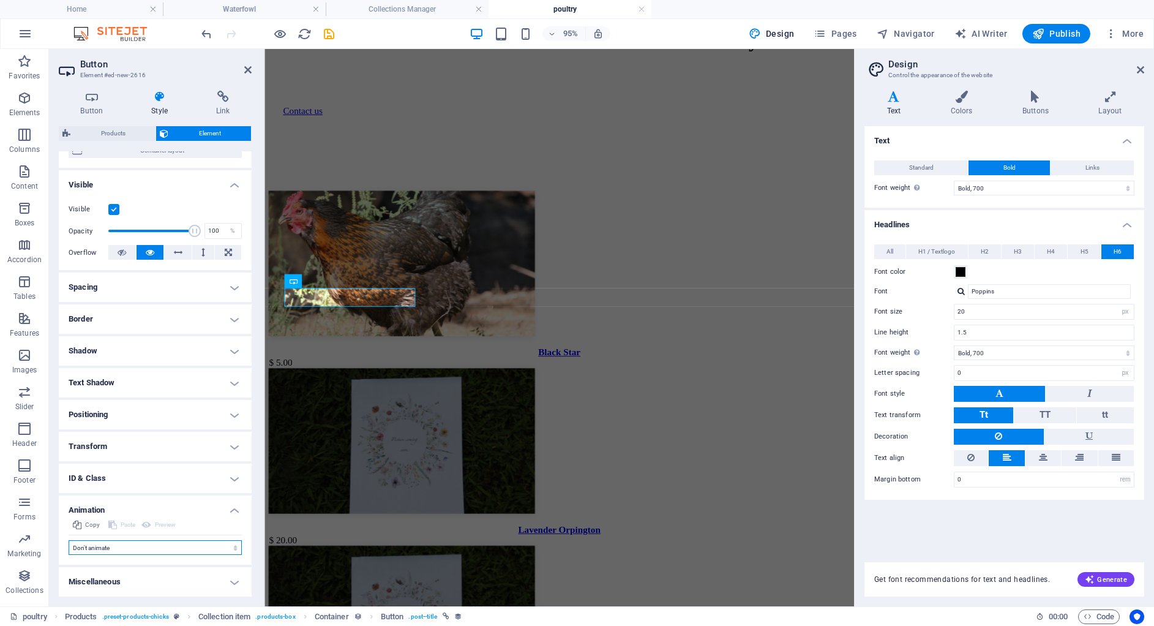
click at [121, 545] on select "Don't animate Show / Hide Slide up/down Zoom in/out Slide left to right Slide r…" at bounding box center [155, 547] width 173 height 15
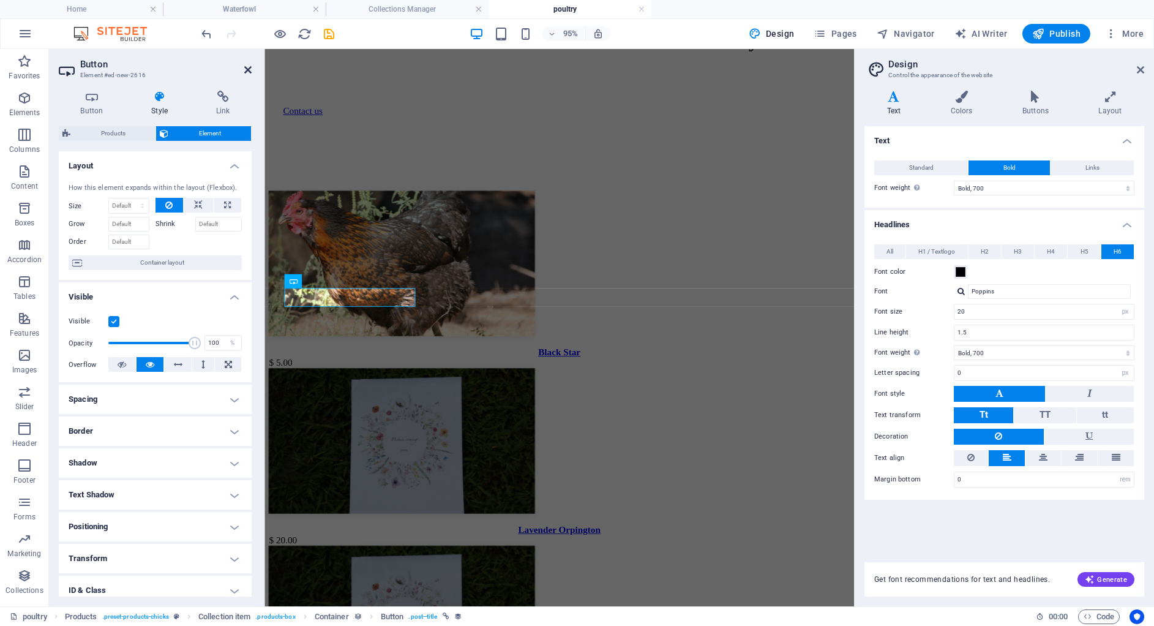
click at [248, 67] on icon at bounding box center [247, 70] width 7 height 10
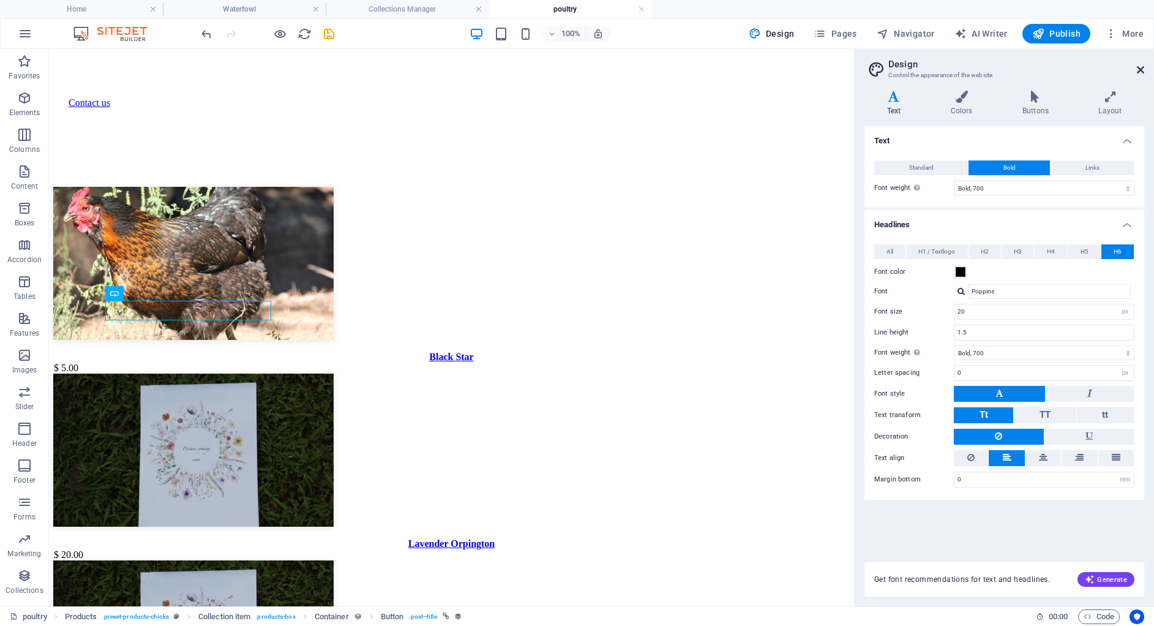
drag, startPoint x: 1140, startPoint y: 70, endPoint x: 1088, endPoint y: 22, distance: 71.0
click at [1140, 70] on icon at bounding box center [1140, 70] width 7 height 10
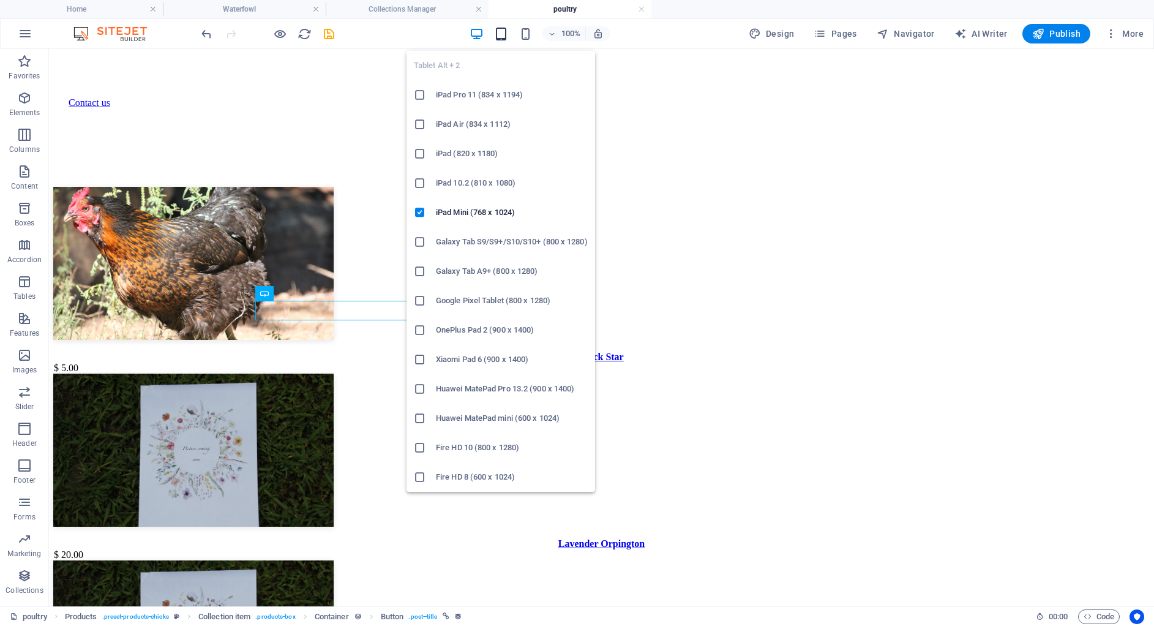
click at [508, 38] on icon "button" at bounding box center [501, 34] width 14 height 14
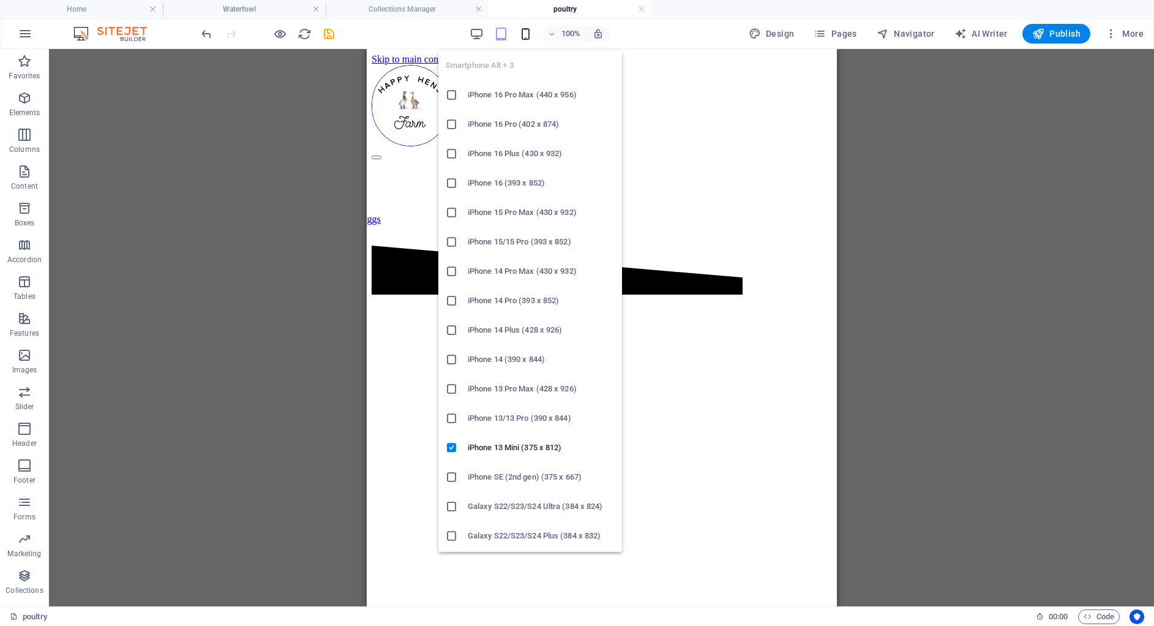
click at [532, 34] on icon "button" at bounding box center [526, 34] width 14 height 14
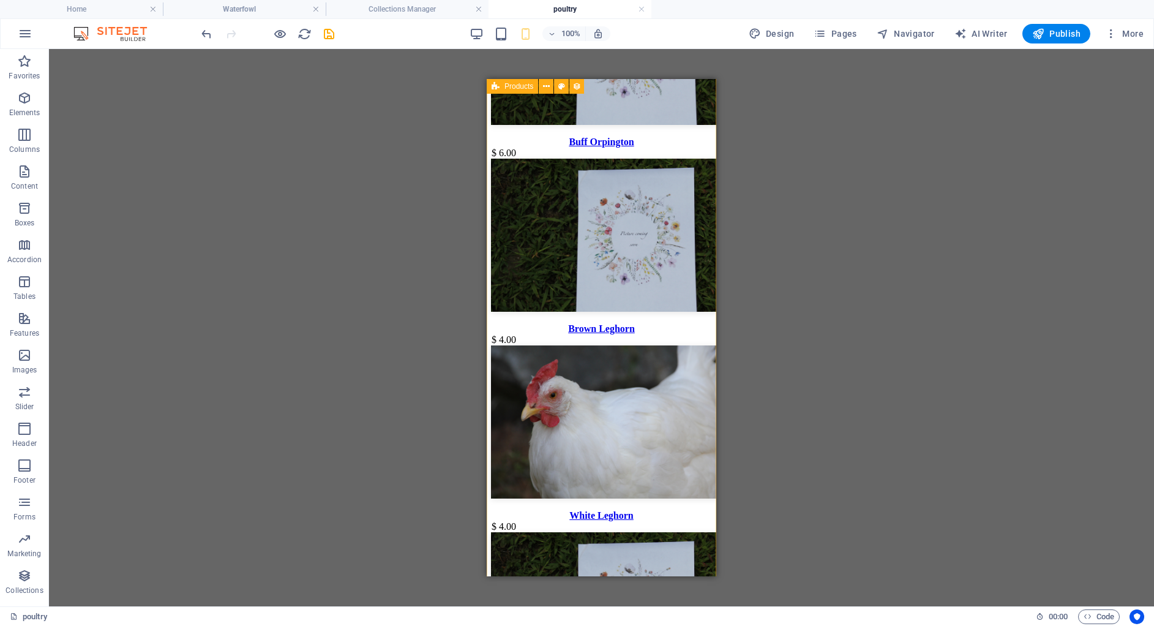
scroll to position [1144, 0]
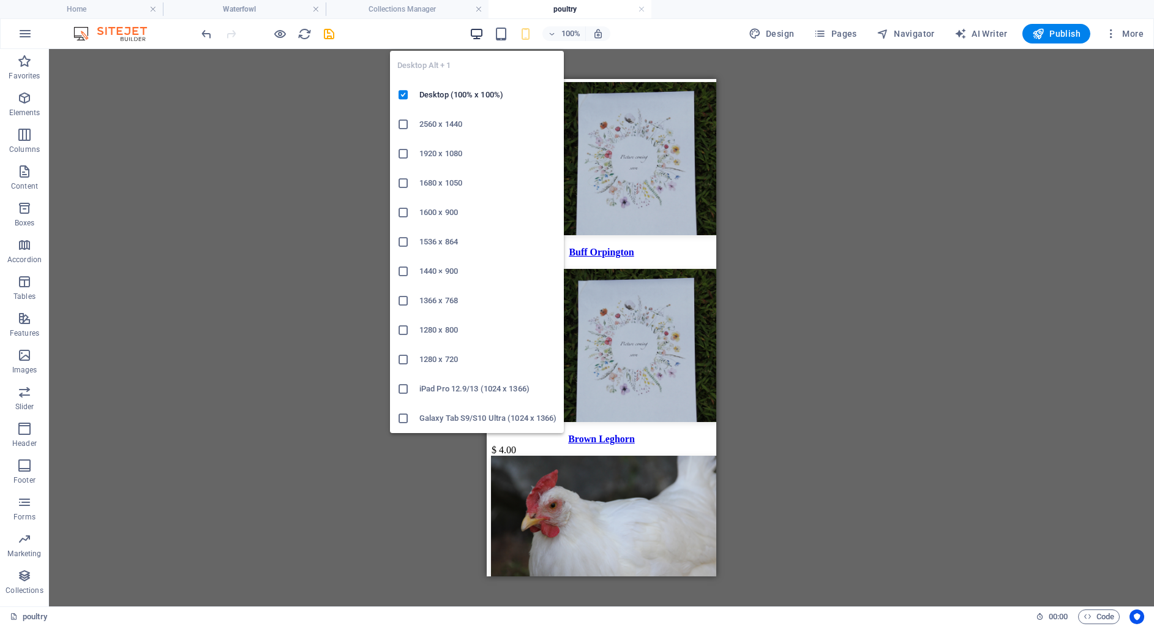
click at [476, 35] on icon "button" at bounding box center [477, 34] width 14 height 14
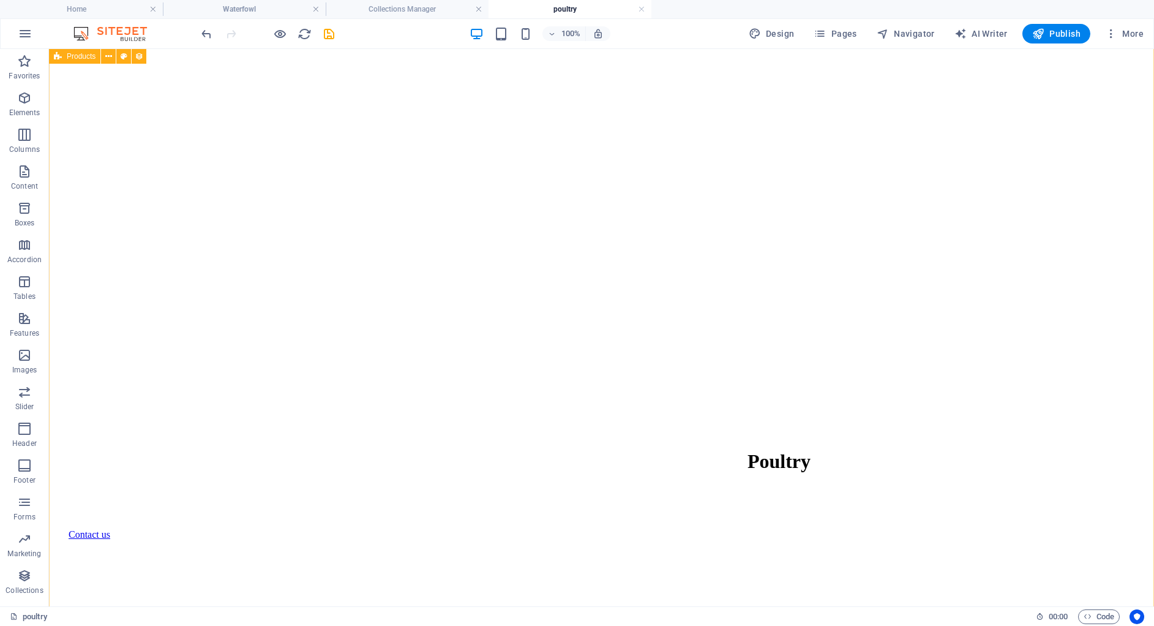
scroll to position [452, 0]
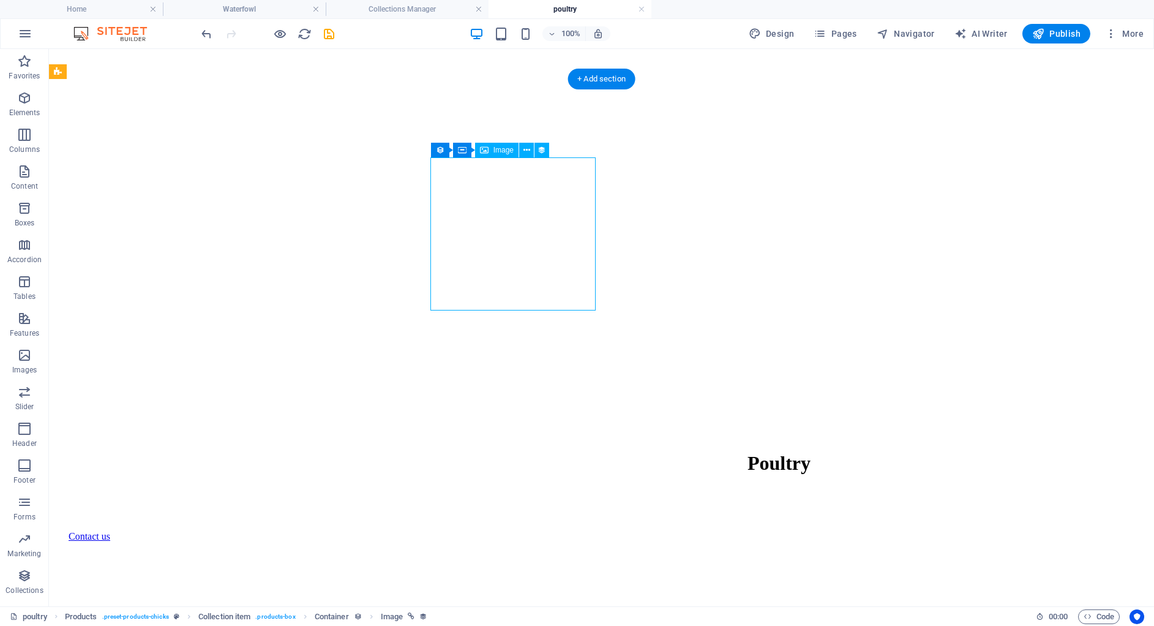
select select "image"
select select "px"
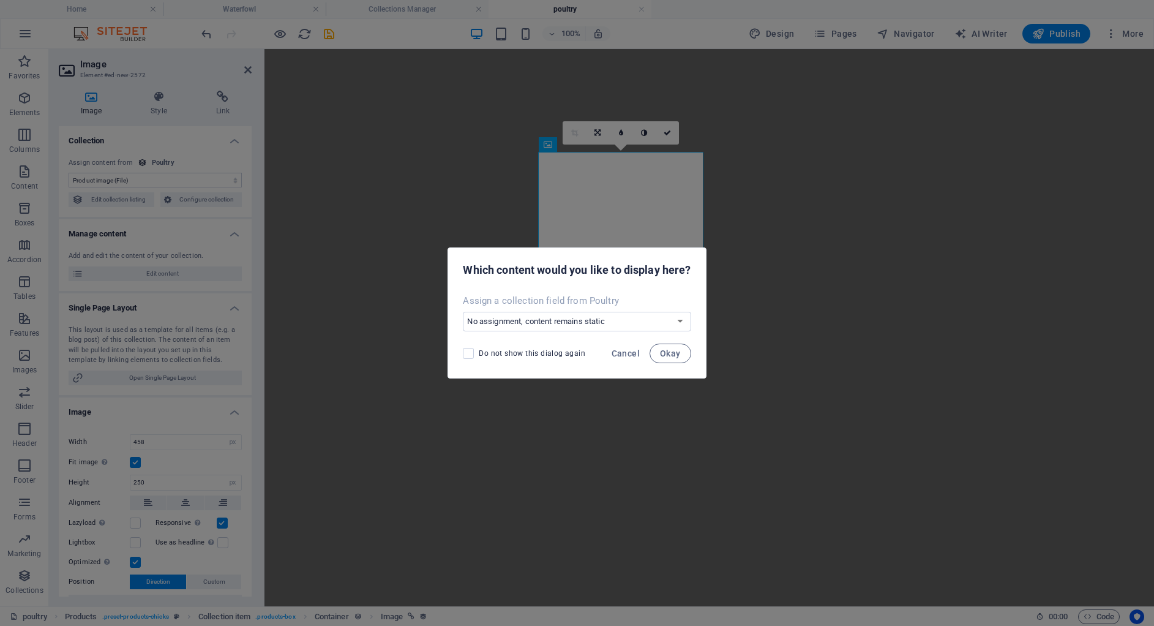
select select "image"
select select "px"
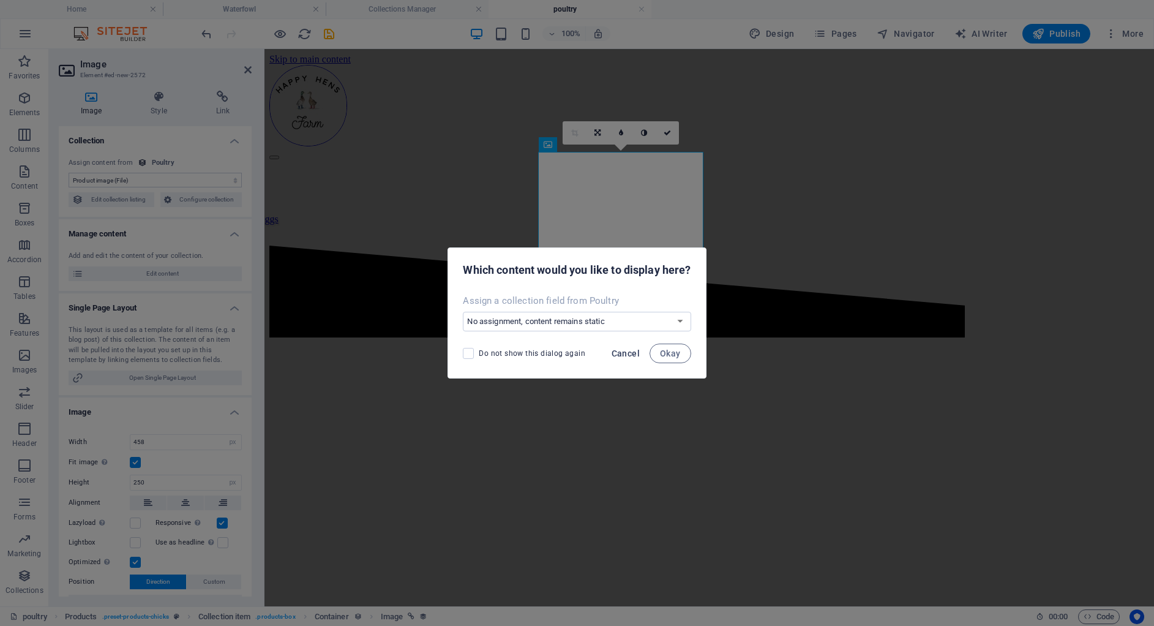
scroll to position [465, 0]
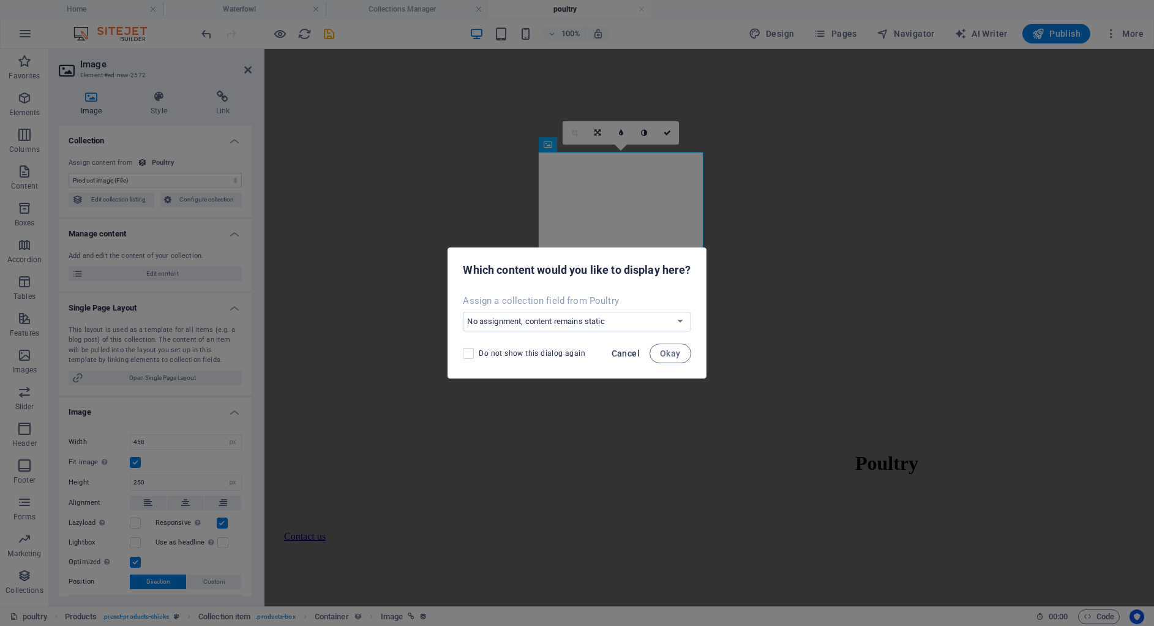
click at [628, 358] on button "Cancel" at bounding box center [626, 353] width 38 height 20
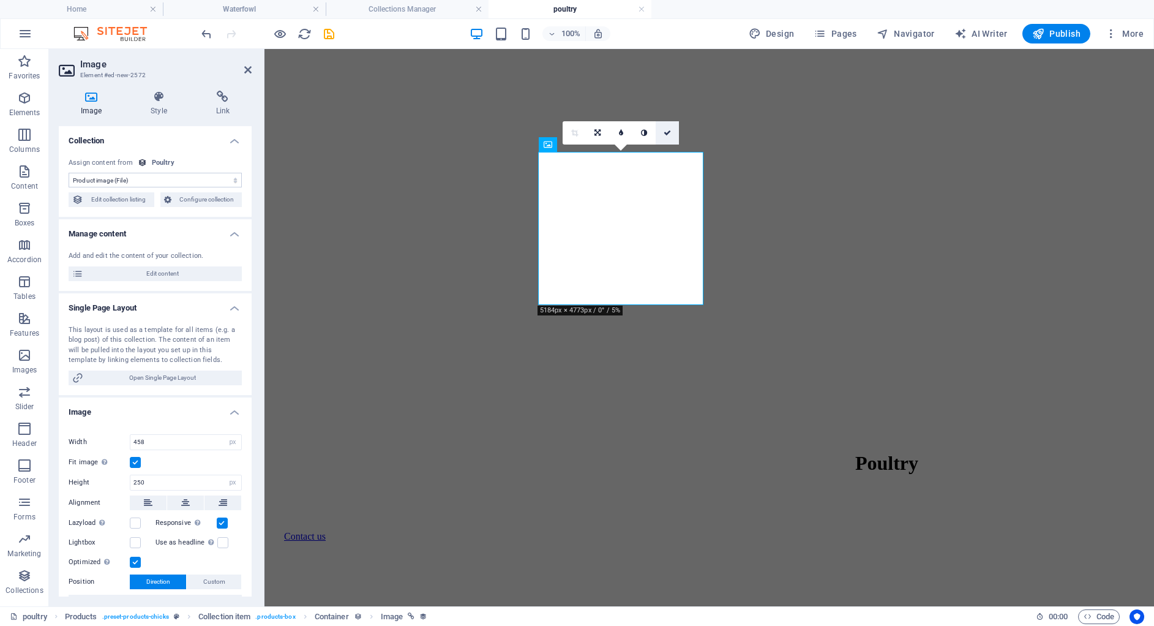
click at [670, 132] on icon at bounding box center [667, 132] width 7 height 7
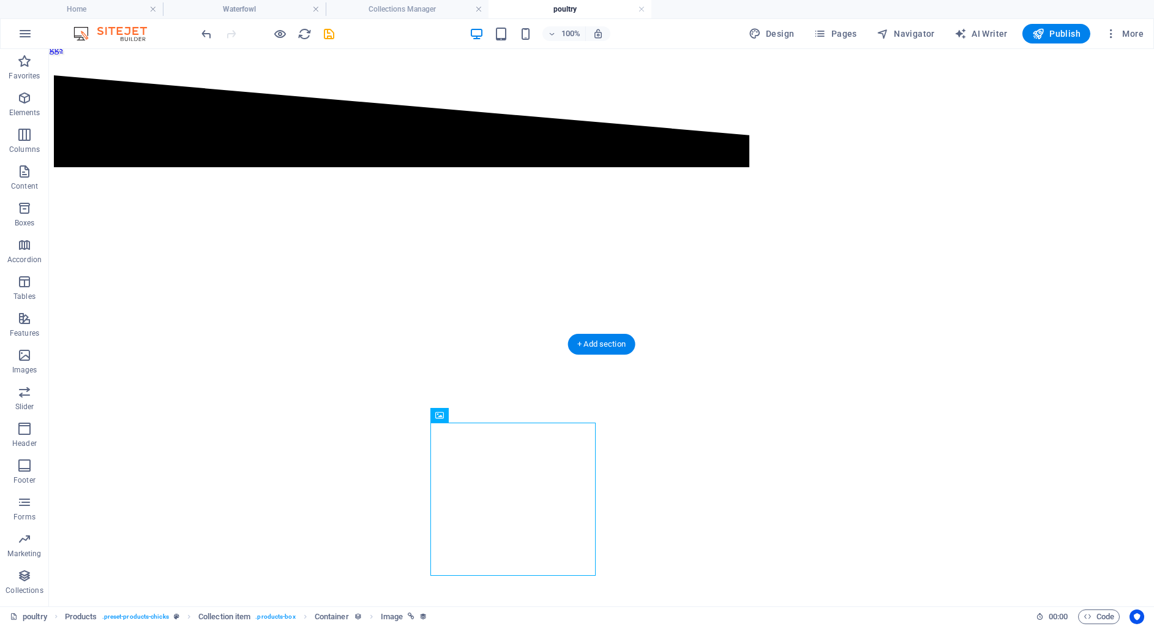
scroll to position [0, 0]
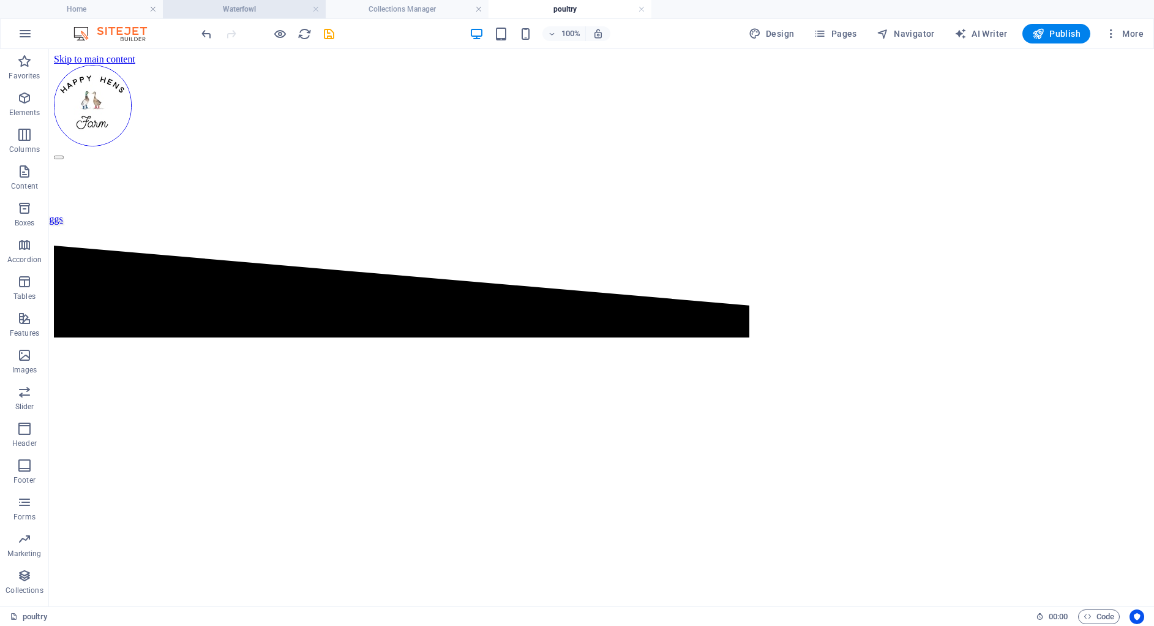
click at [231, 9] on h4 "Waterfowl" at bounding box center [244, 8] width 163 height 13
click at [820, 26] on button "Pages" at bounding box center [835, 34] width 53 height 20
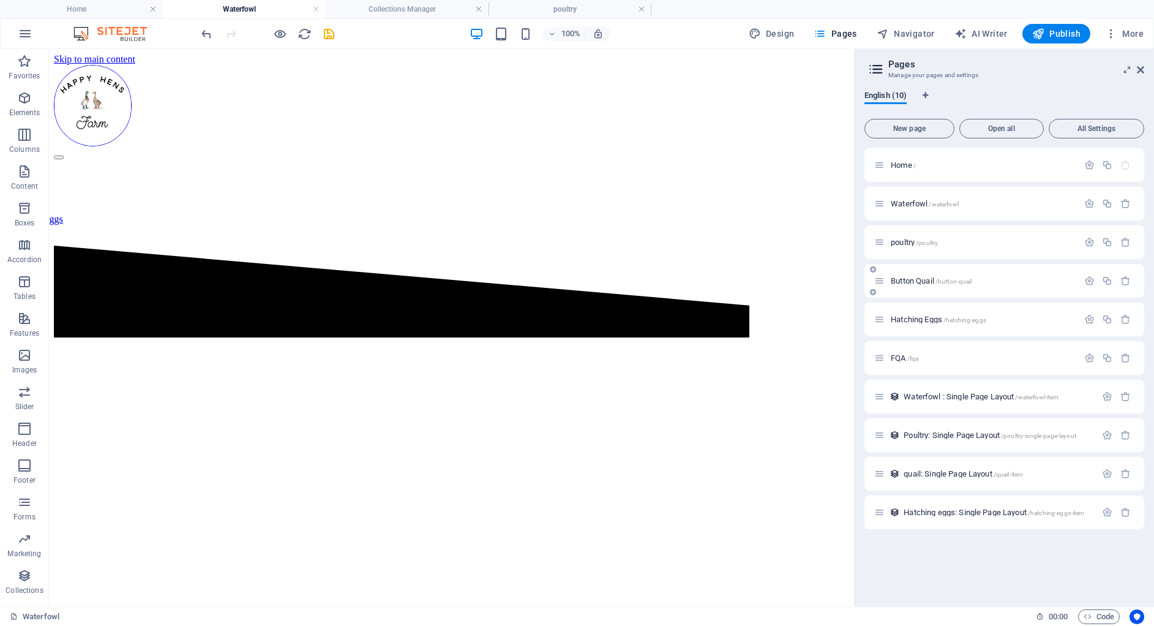
click at [935, 287] on div "Button Quail /button-quail" at bounding box center [976, 281] width 204 height 14
click at [936, 282] on span "/button-quail" at bounding box center [953, 281] width 37 height 7
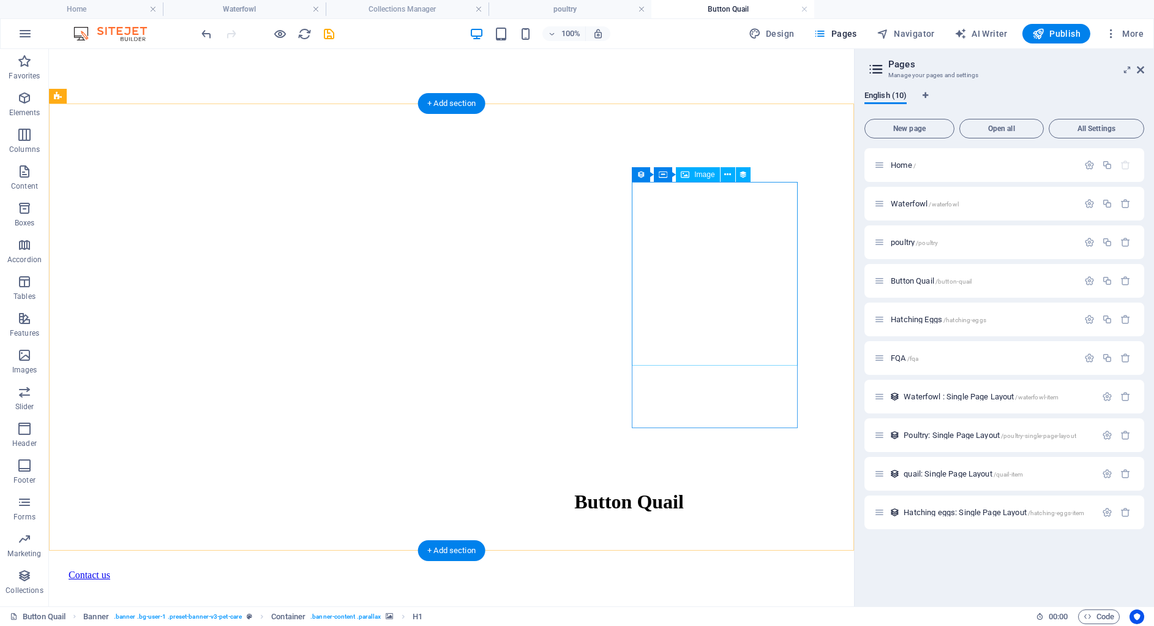
scroll to position [471, 0]
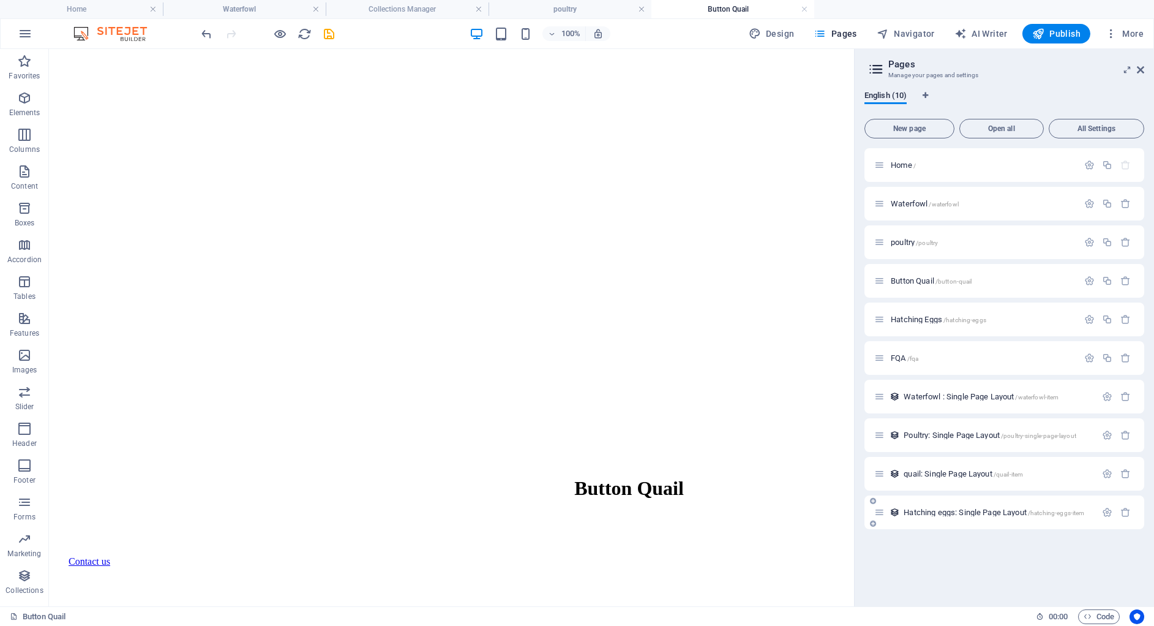
click at [938, 514] on span "Hatching eggs: Single Page Layout /hatching-eggs-item" at bounding box center [994, 512] width 181 height 9
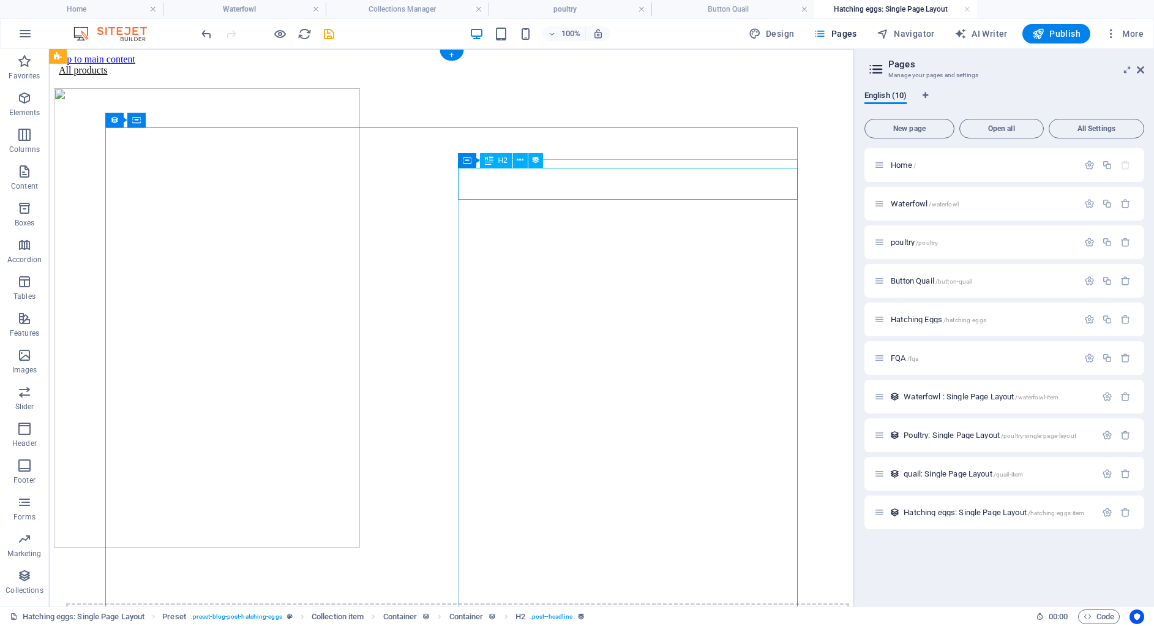
scroll to position [0, 0]
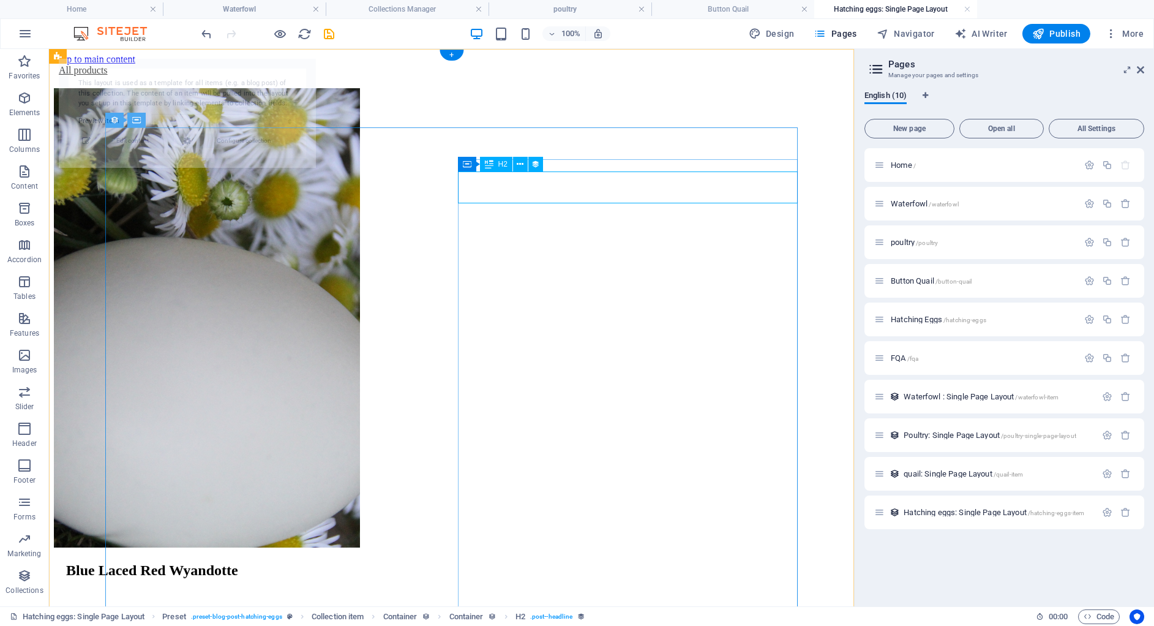
select select "68b7966ff3a71439720725ee"
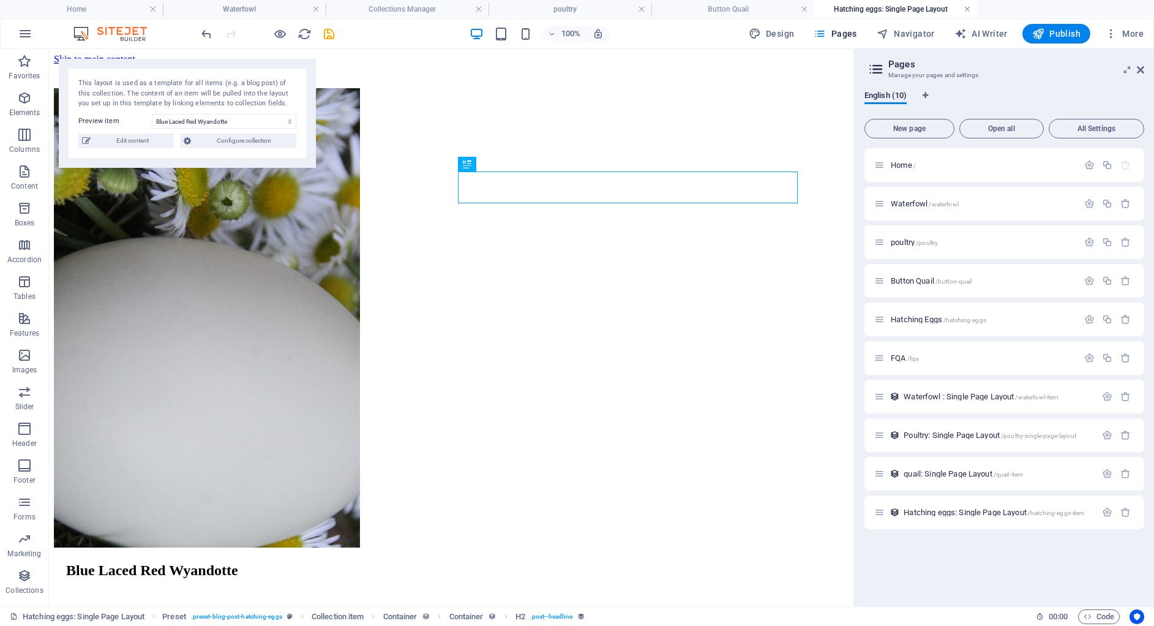
click at [970, 9] on link at bounding box center [967, 10] width 7 height 12
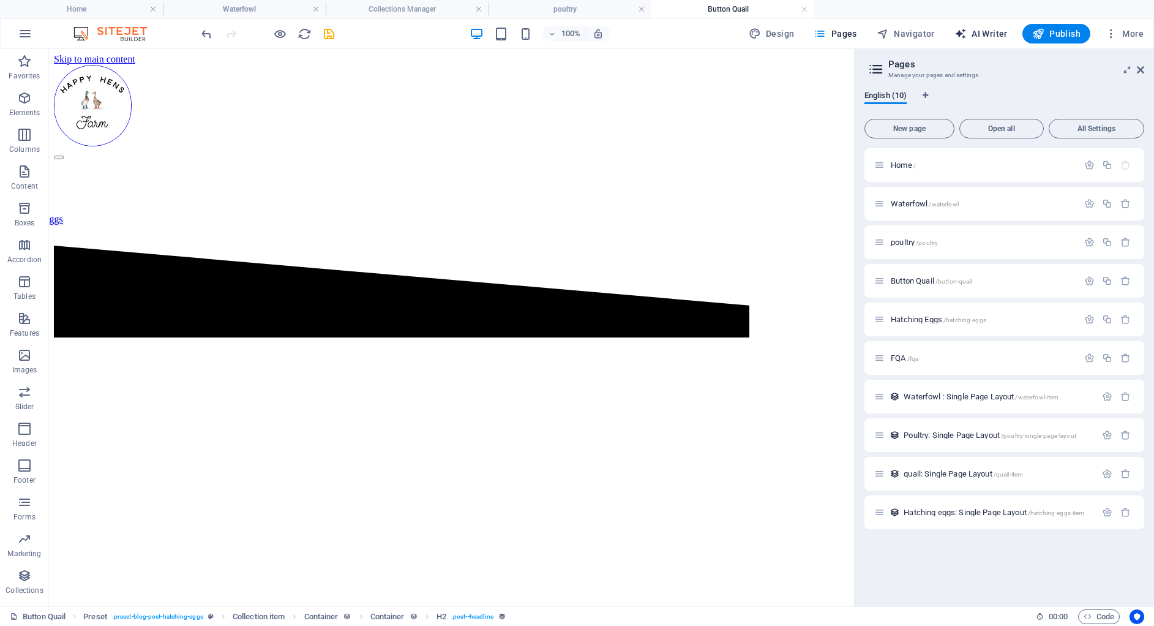
scroll to position [471, 0]
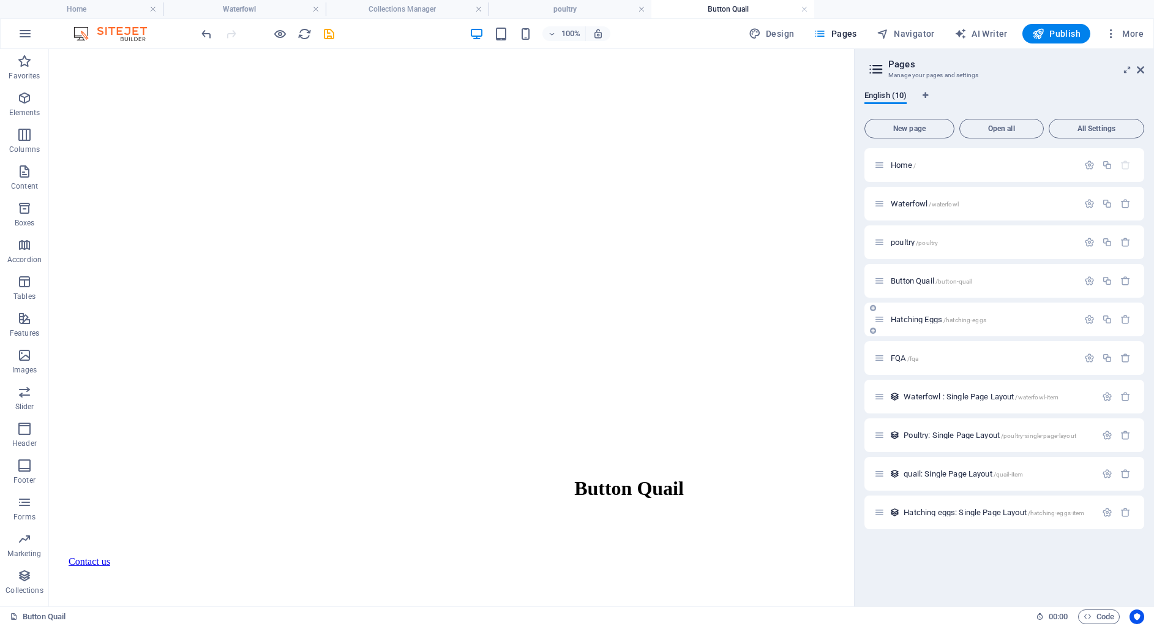
click at [935, 325] on div "Hatching Eggs /hatching-eggs" at bounding box center [976, 319] width 204 height 14
click at [925, 323] on span "Hatching Eggs /hatching-eggs" at bounding box center [939, 319] width 96 height 9
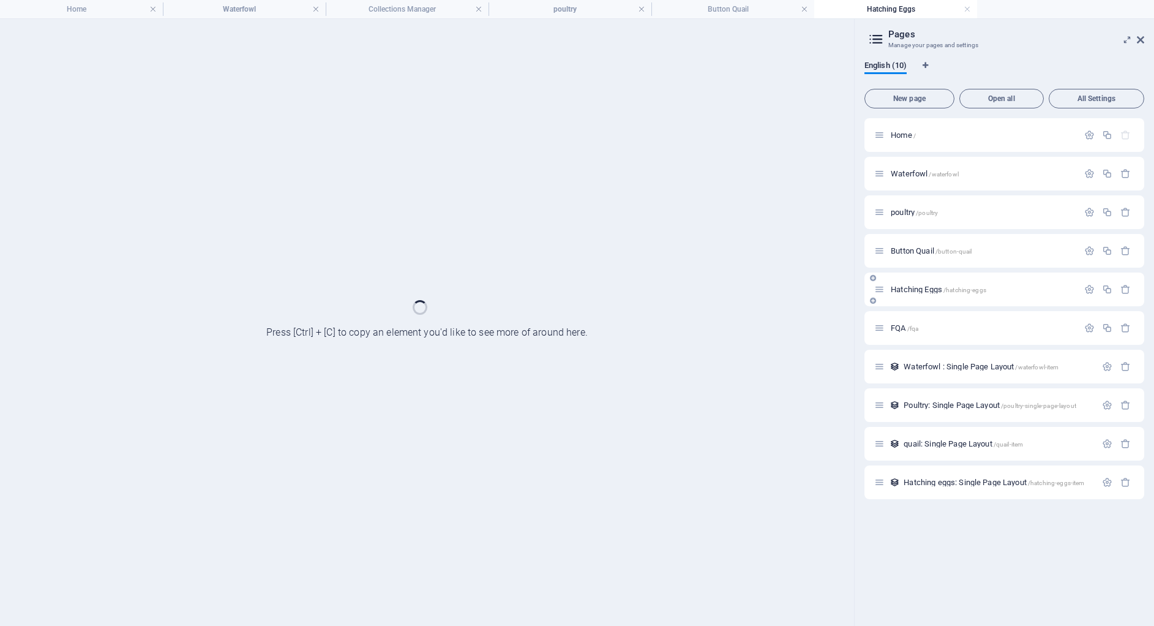
click at [925, 323] on div "FQA /fqa" at bounding box center [976, 328] width 204 height 14
click at [1139, 43] on icon at bounding box center [1140, 40] width 7 height 10
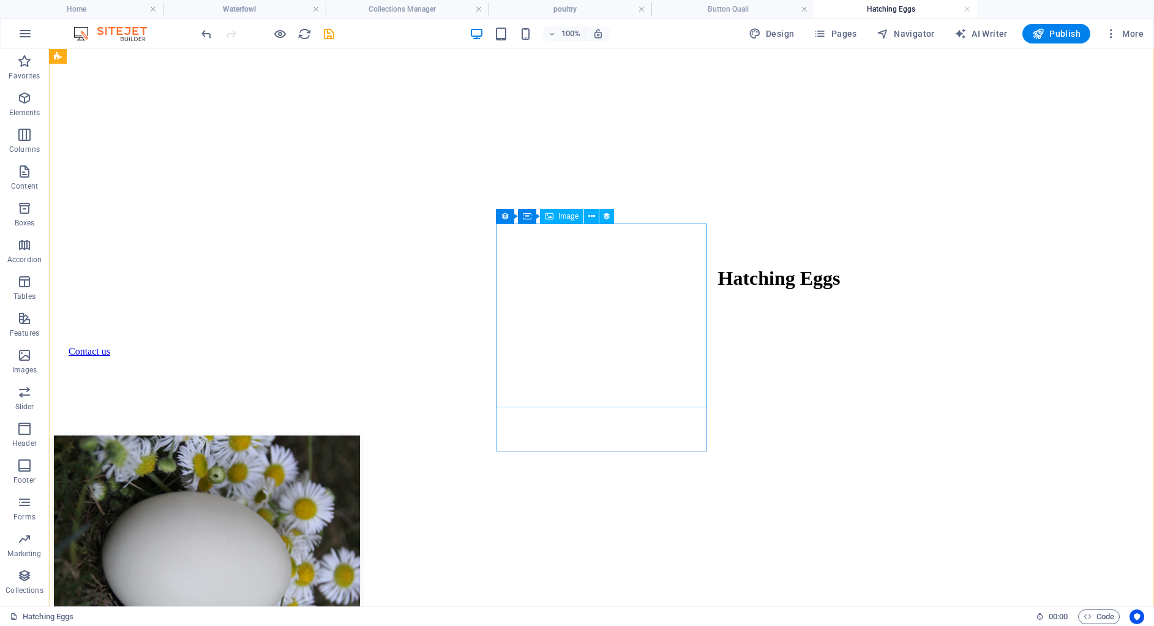
scroll to position [651, 0]
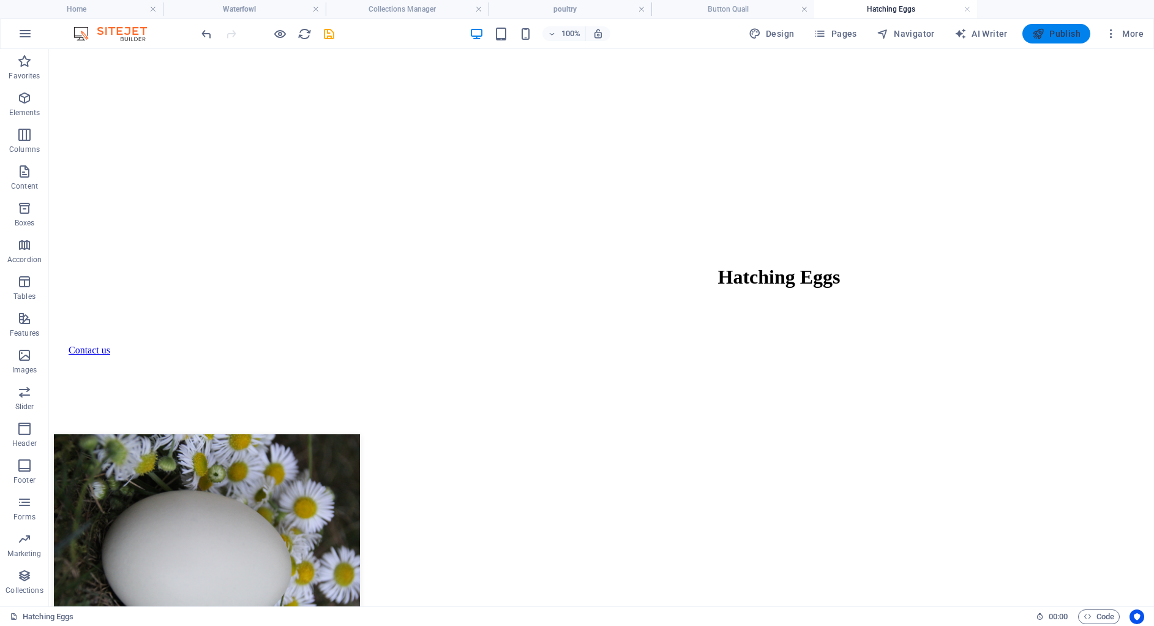
click at [1058, 28] on span "Publish" at bounding box center [1056, 34] width 48 height 12
click at [1059, 42] on button "Publish" at bounding box center [1056, 34] width 68 height 20
click at [1059, 33] on span "Publish" at bounding box center [1056, 34] width 48 height 12
click at [1040, 32] on icon "button" at bounding box center [1038, 34] width 12 height 12
